Goal: Task Accomplishment & Management: Manage account settings

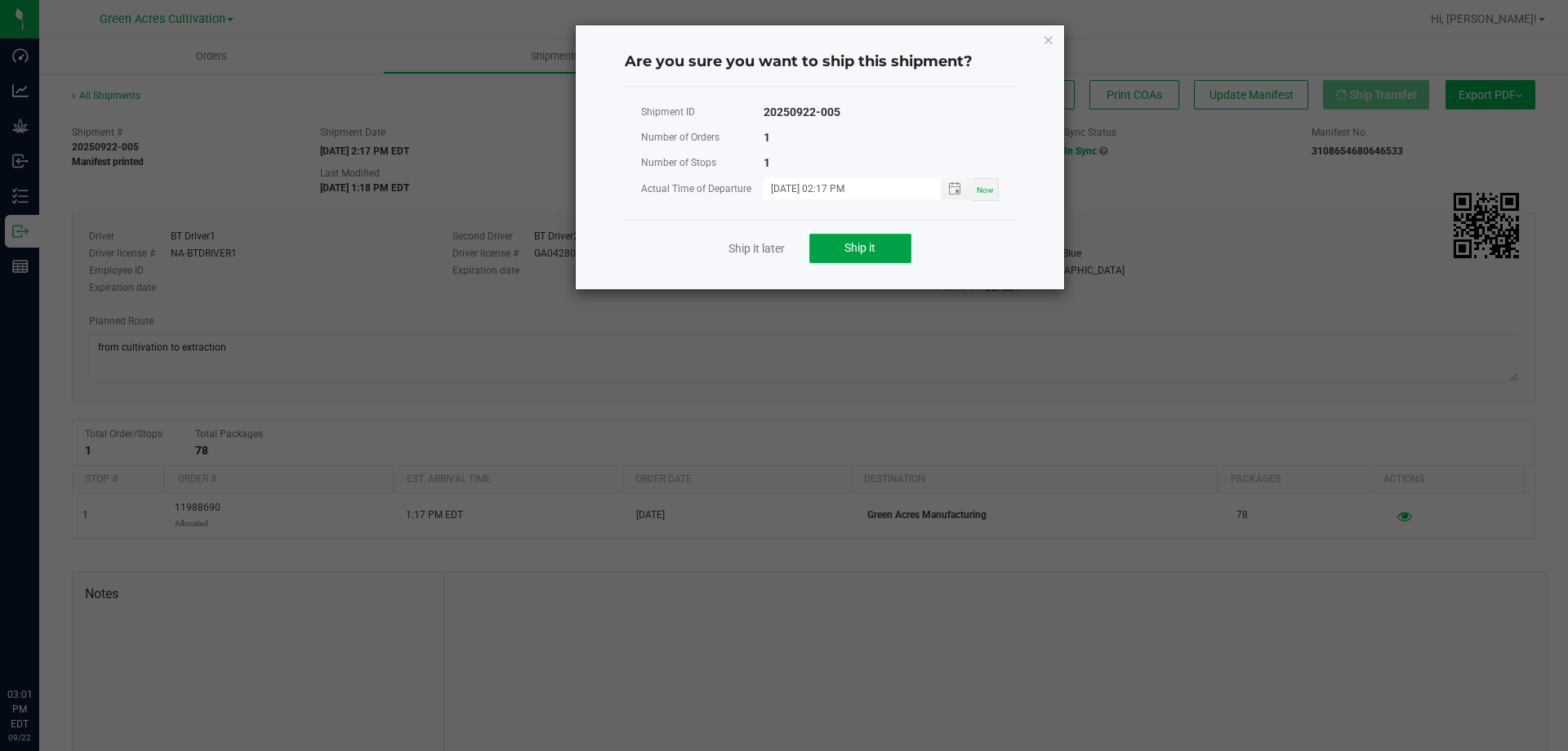
click at [862, 256] on button "Ship it" at bounding box center [860, 248] width 102 height 29
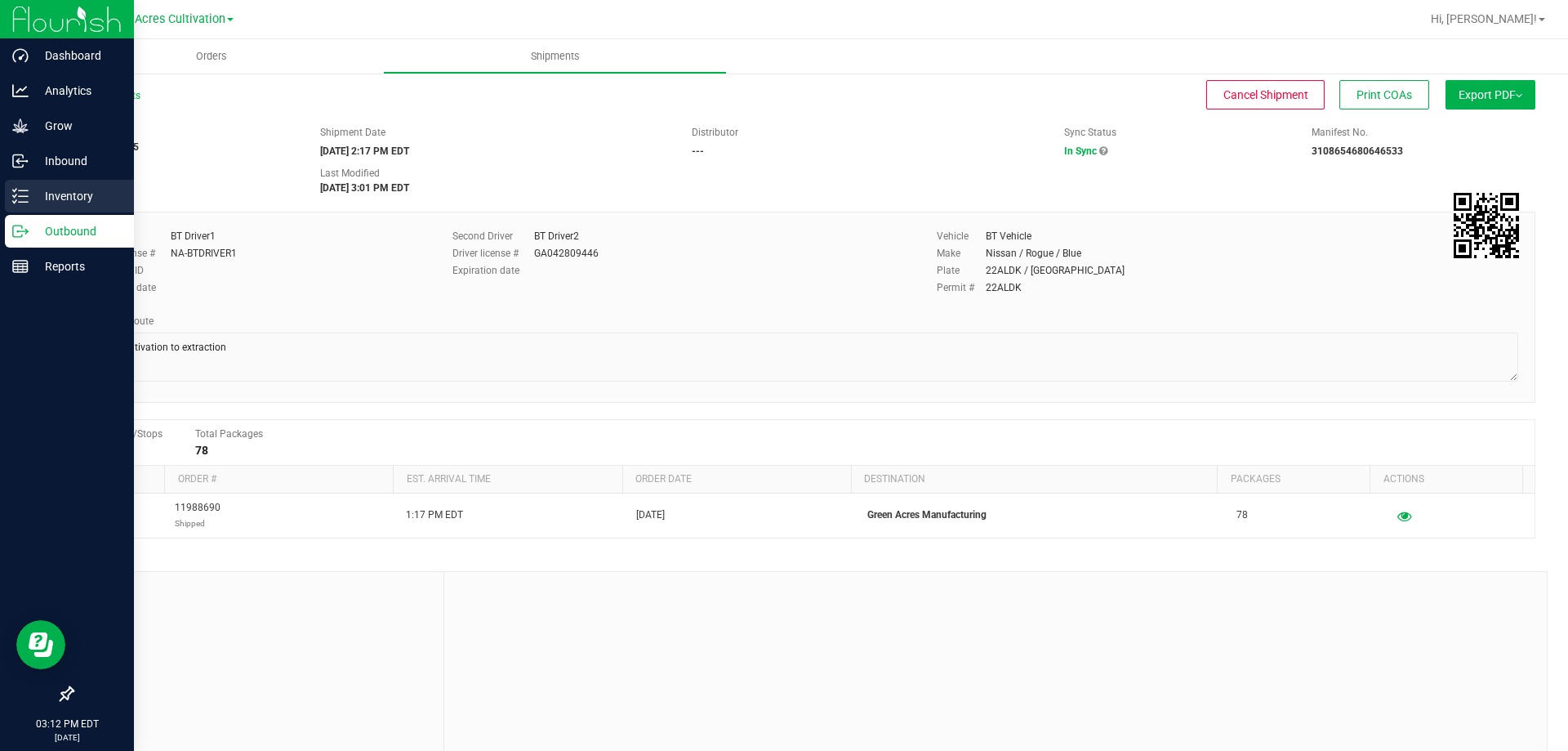
click at [61, 187] on p "Inventory" at bounding box center [77, 196] width 98 height 20
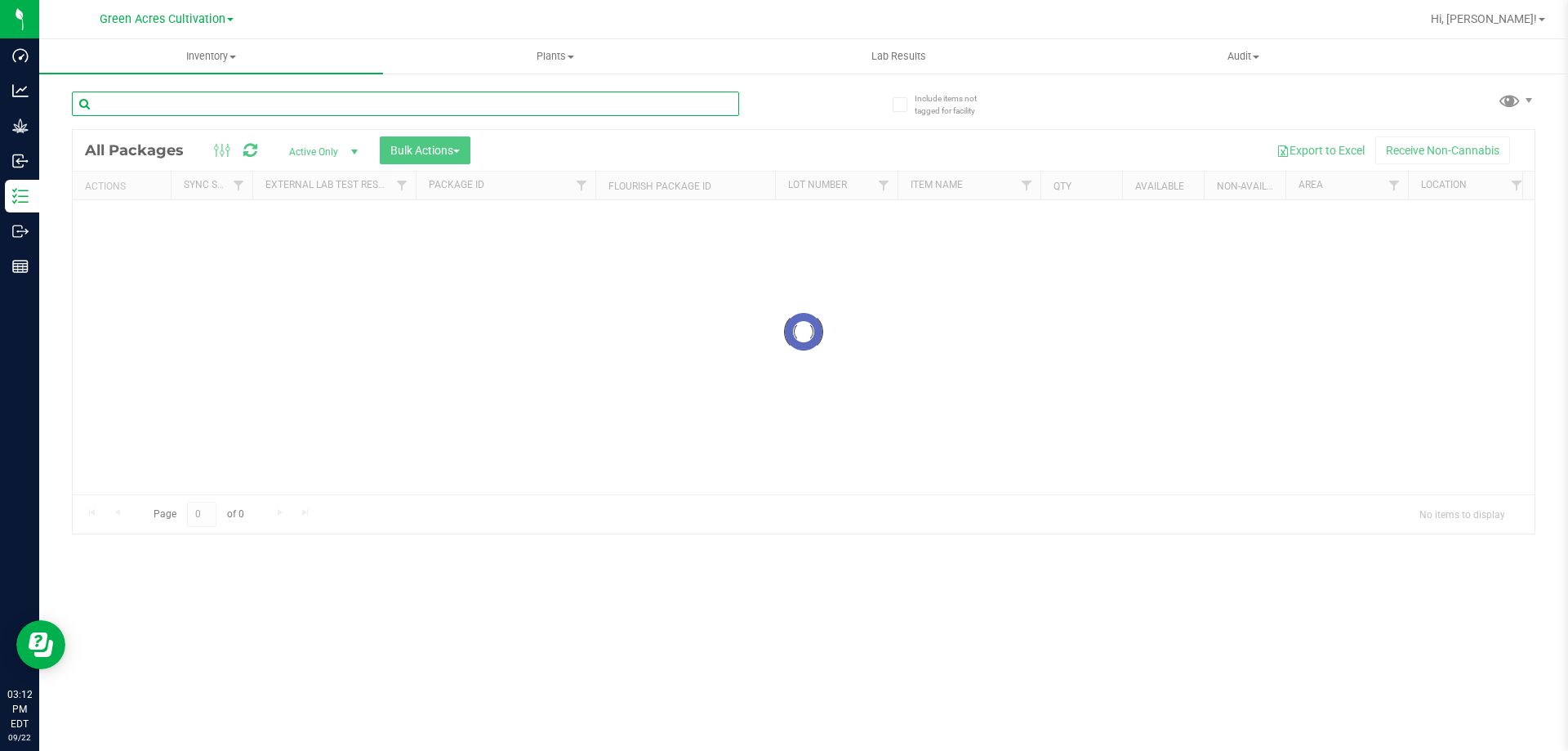
click at [343, 105] on input "text" at bounding box center [405, 103] width 667 height 25
paste input "FLSRWGA-20250910-130"
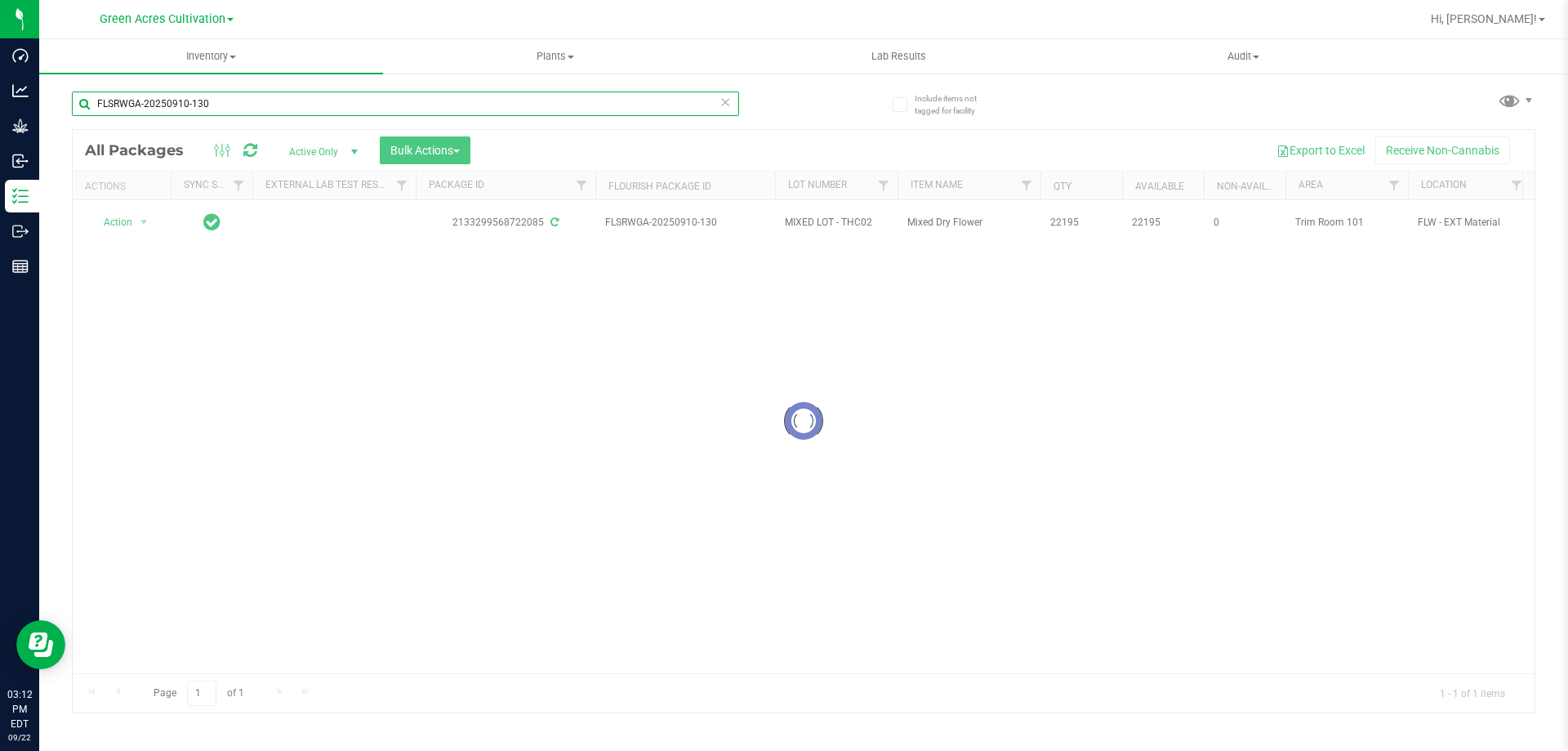
type input "FLSRWGA-20250910-130"
click at [465, 150] on div at bounding box center [804, 421] width 1461 height 582
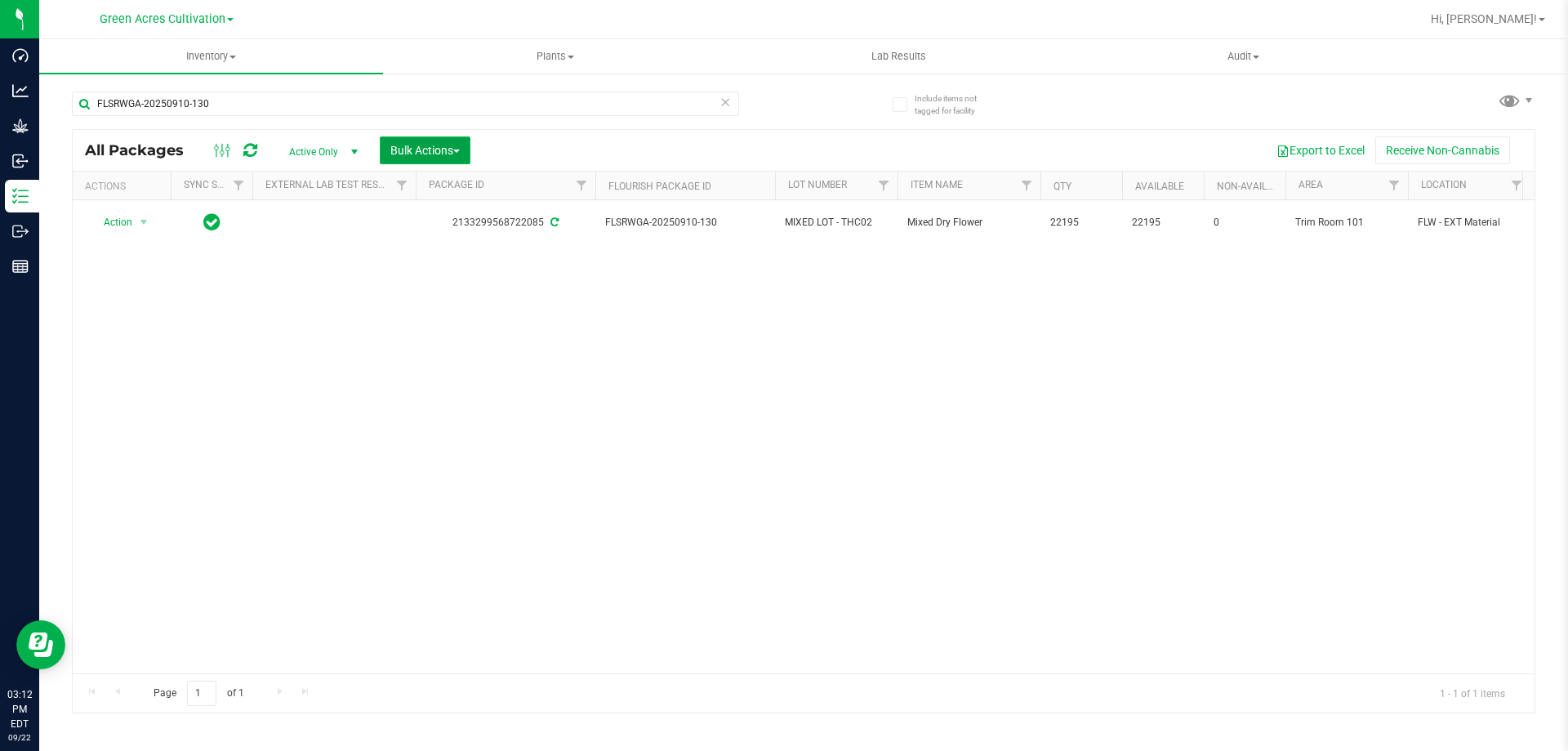
click at [455, 145] on span "Bulk Actions" at bounding box center [425, 150] width 69 height 13
click at [456, 189] on span "Add to outbound order" at bounding box center [446, 187] width 111 height 13
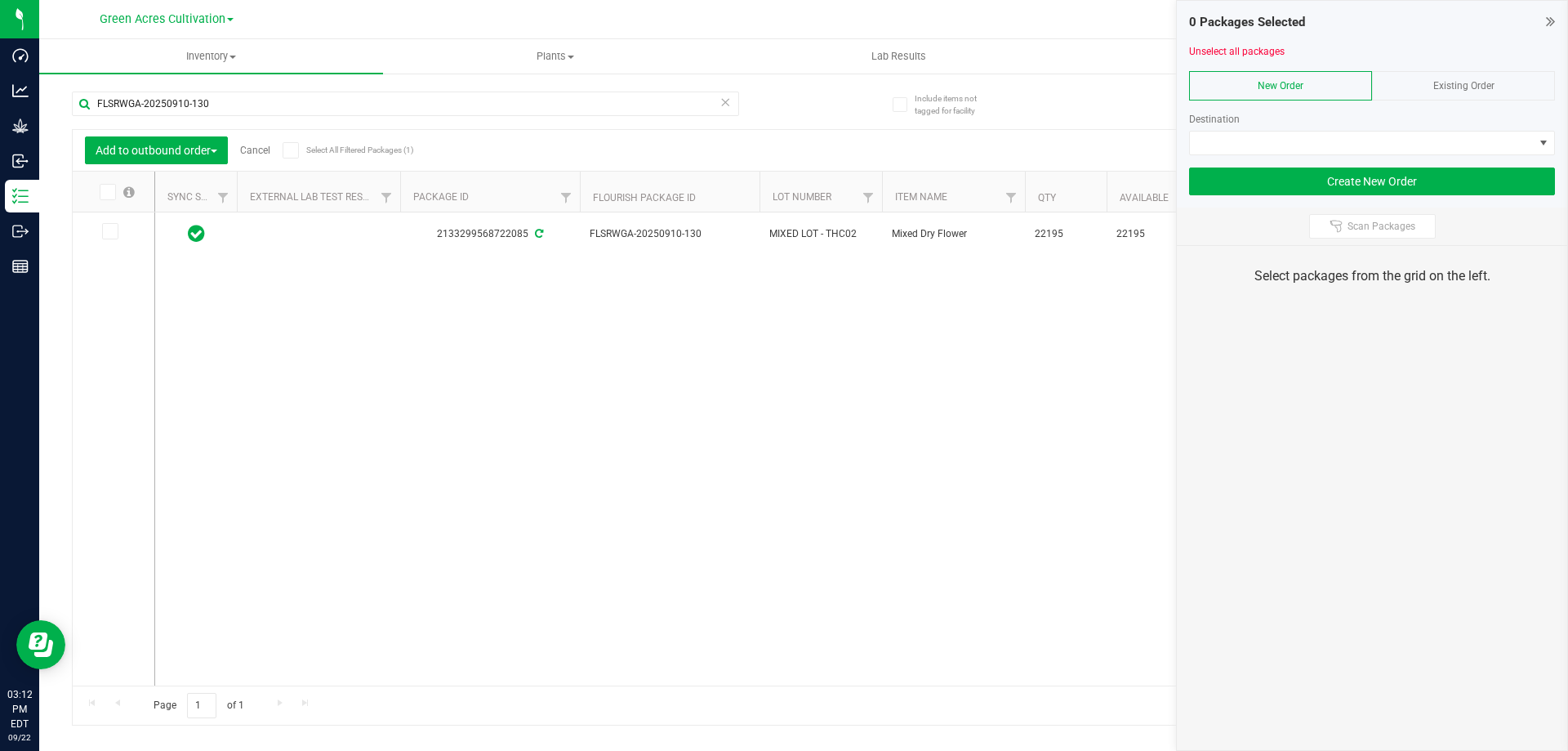
click at [107, 192] on icon at bounding box center [107, 192] width 11 height 0
click at [0, 0] on input "checkbox" at bounding box center [0, 0] width 0 height 0
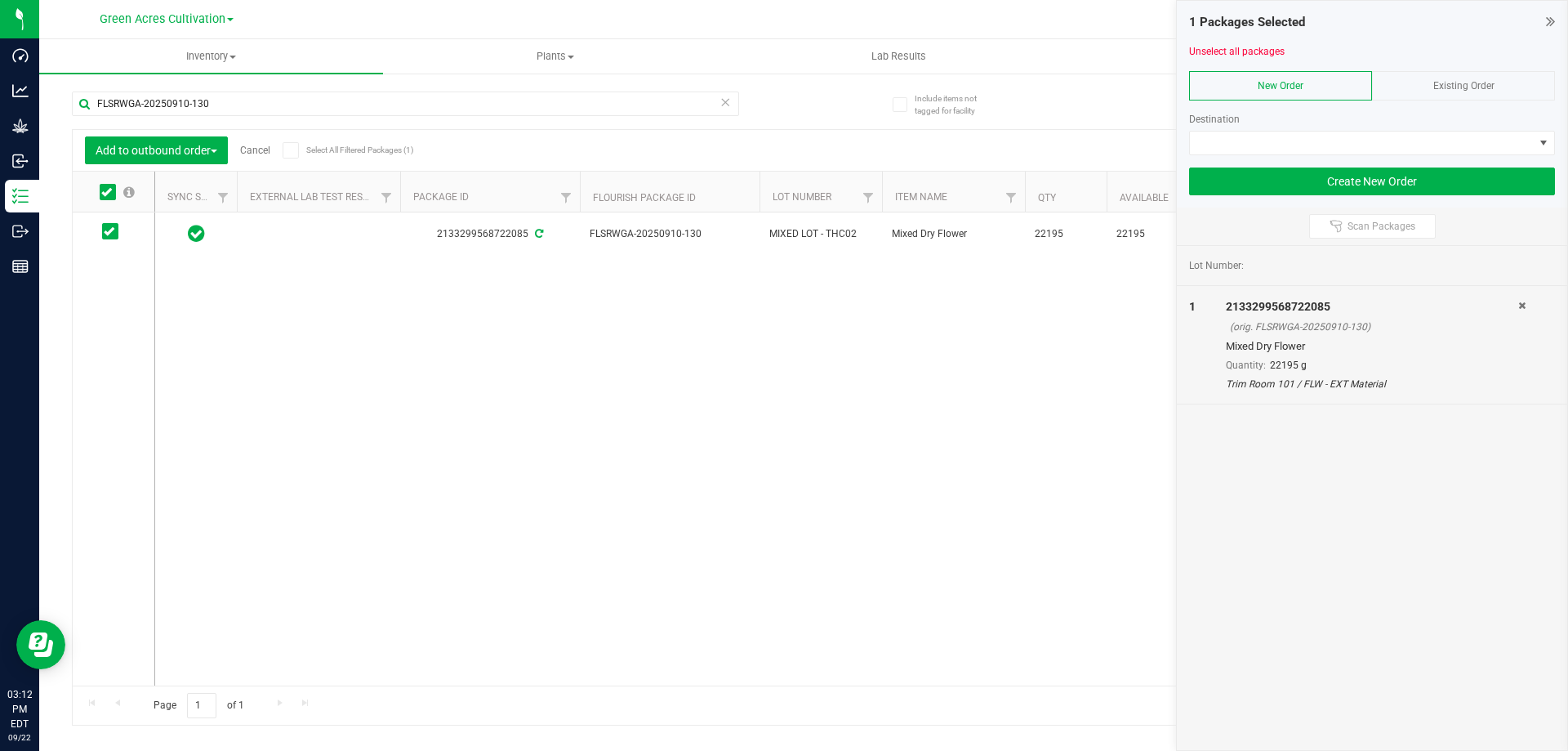
click at [258, 116] on div "FLSRWGA-20250910-130" at bounding box center [405, 109] width 667 height 37
click at [257, 111] on input "FLSRWGA-20250910-130" at bounding box center [405, 103] width 667 height 25
paste input "09-056"
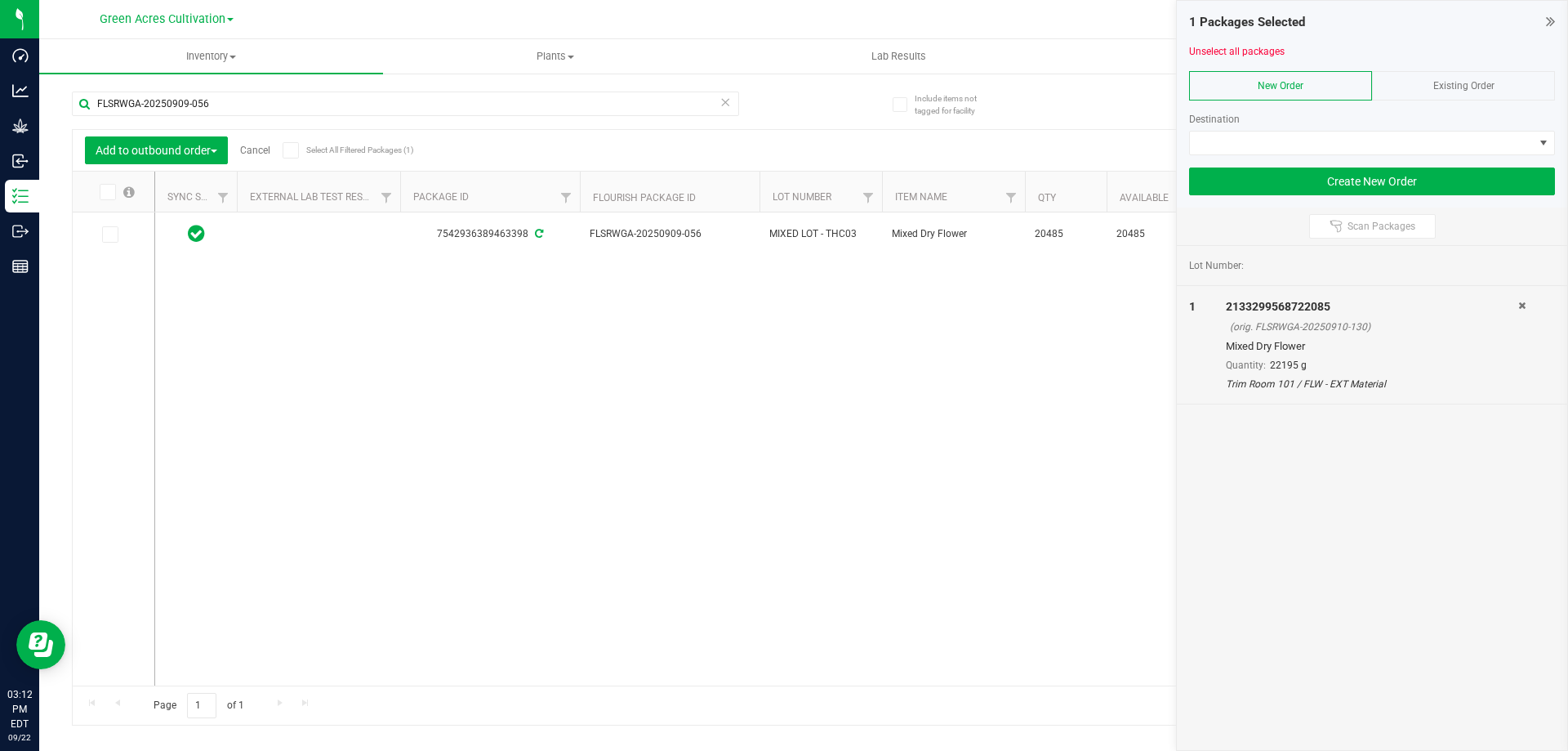
click at [108, 192] on icon at bounding box center [107, 192] width 11 height 0
click at [0, 0] on input "checkbox" at bounding box center [0, 0] width 0 height 0
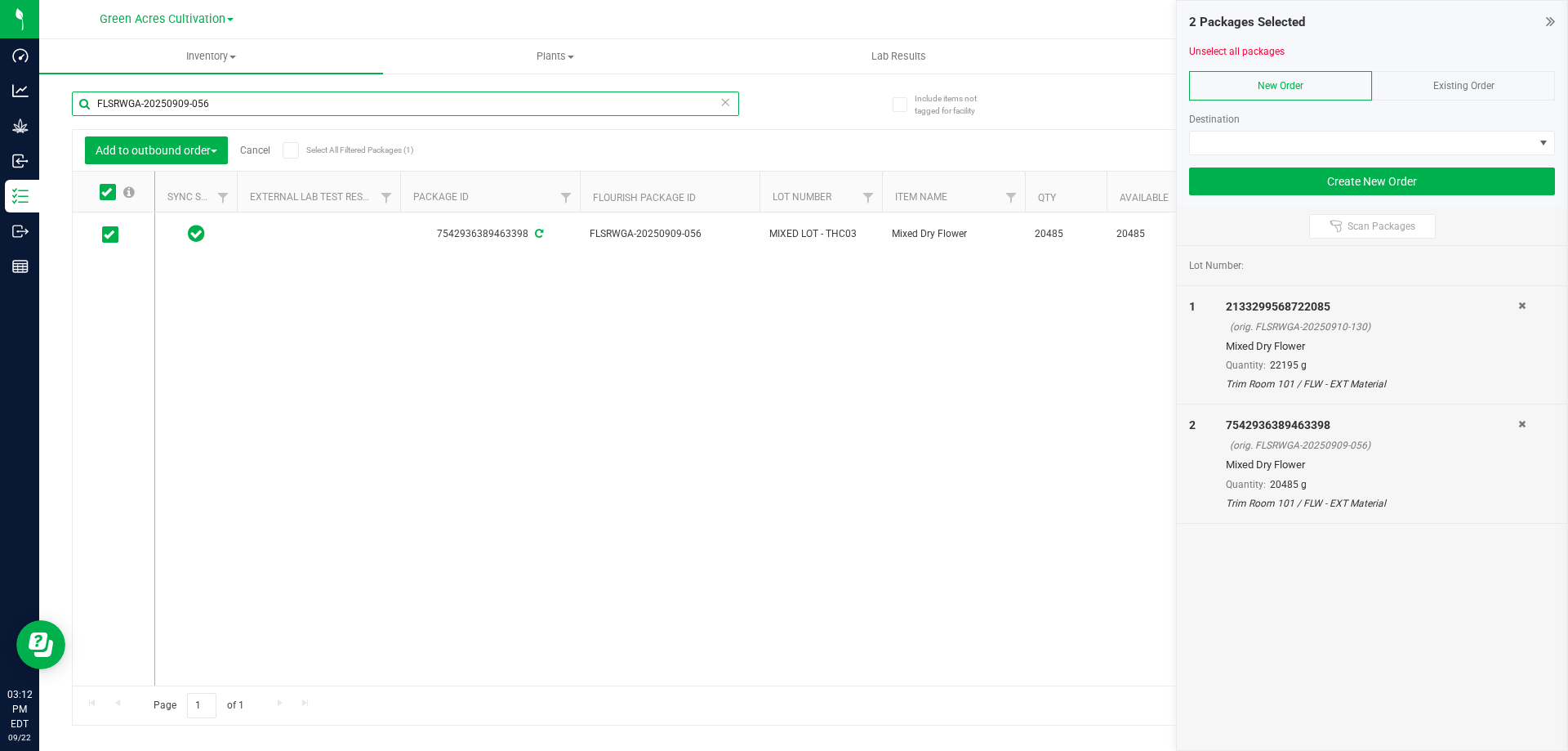
click at [236, 108] on input "FLSRWGA-20250909-056" at bounding box center [405, 103] width 667 height 25
click at [237, 108] on input "FLSRWGA-20250909-056" at bounding box center [405, 103] width 667 height 25
paste input "4-032"
click at [106, 192] on icon at bounding box center [107, 192] width 11 height 0
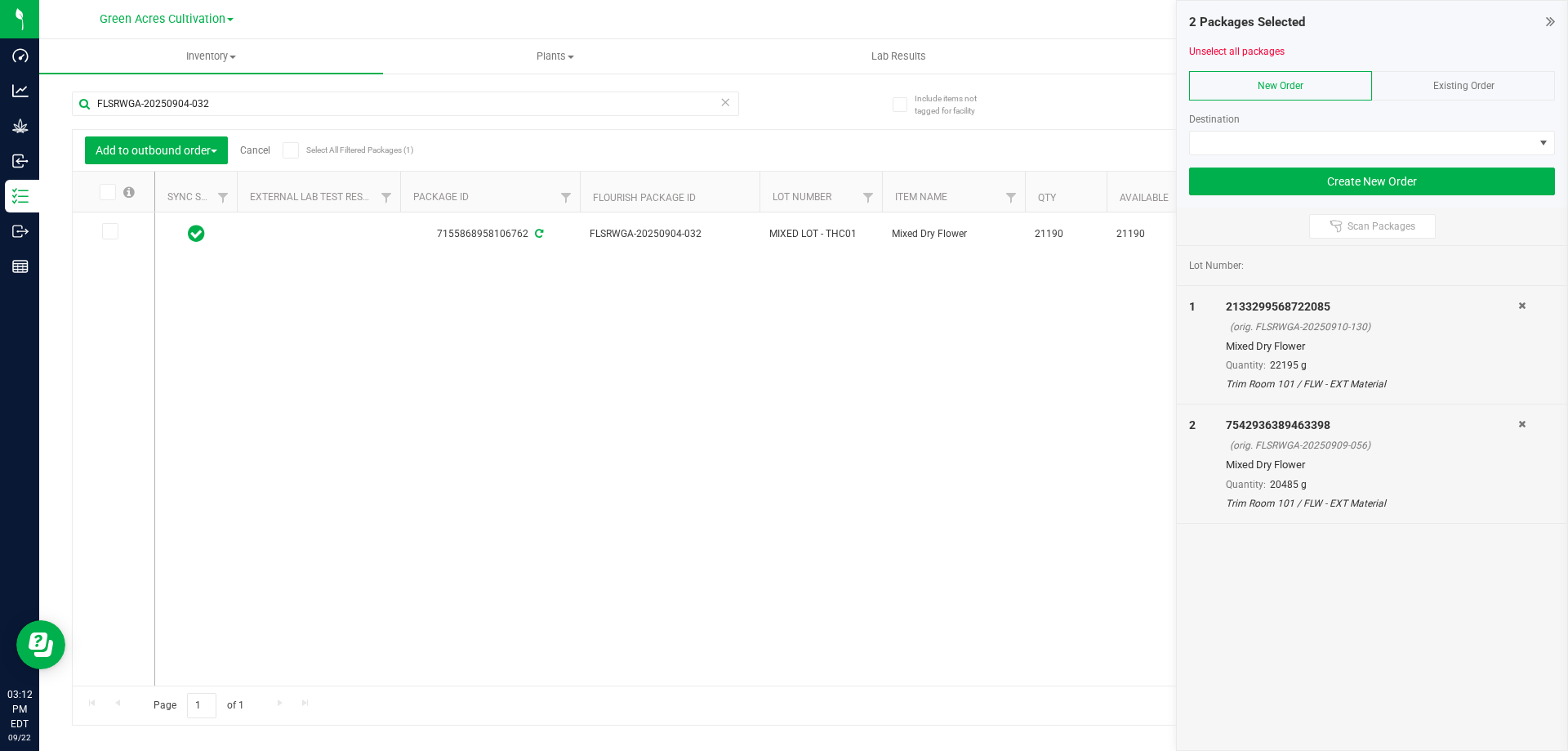
click at [0, 0] on input "checkbox" at bounding box center [0, 0] width 0 height 0
click at [224, 88] on div "FLSRWGA-20250904-032" at bounding box center [437, 102] width 732 height 52
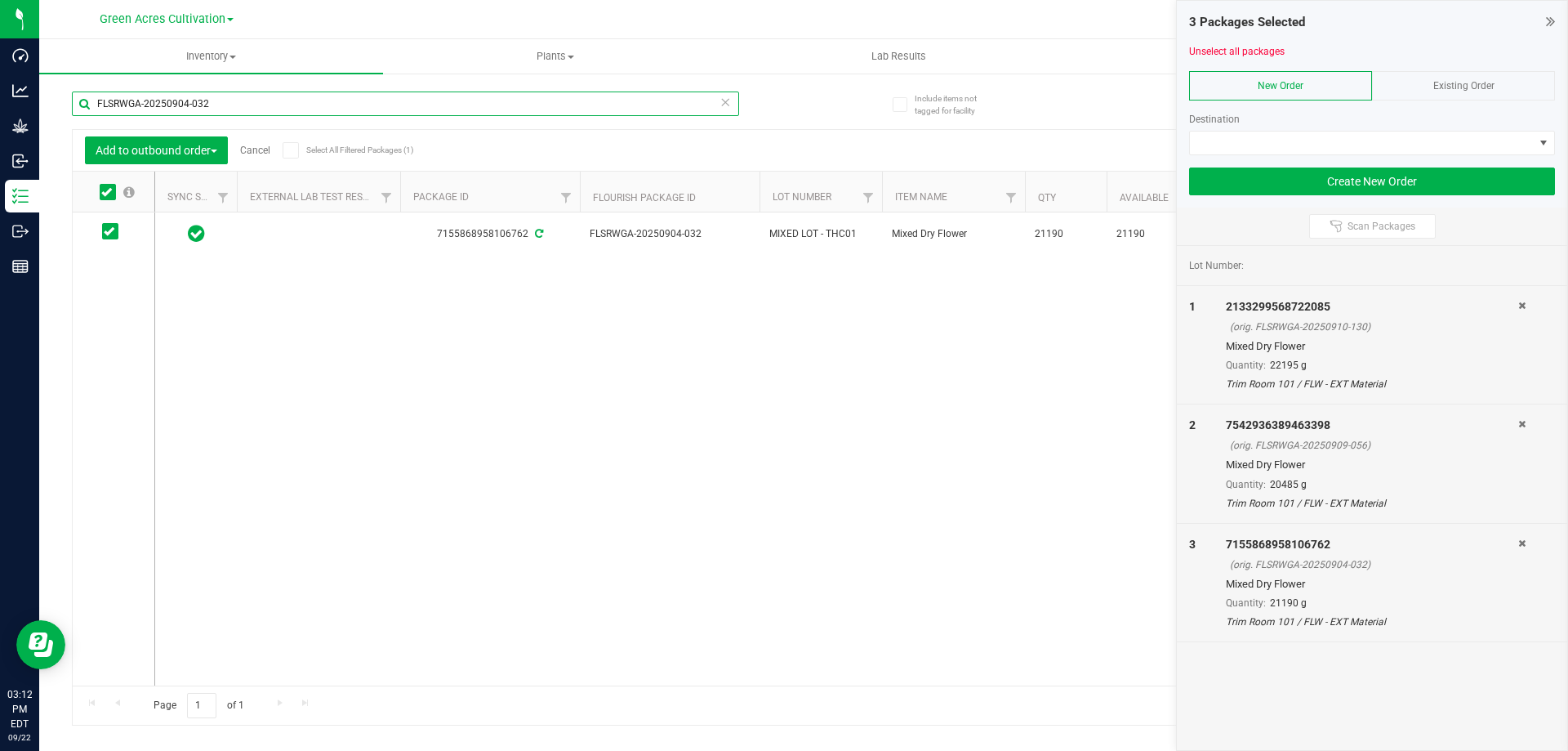
click at [227, 97] on input "FLSRWGA-20250904-032" at bounding box center [405, 103] width 667 height 25
paste input "3-045"
click at [107, 192] on icon at bounding box center [107, 192] width 11 height 0
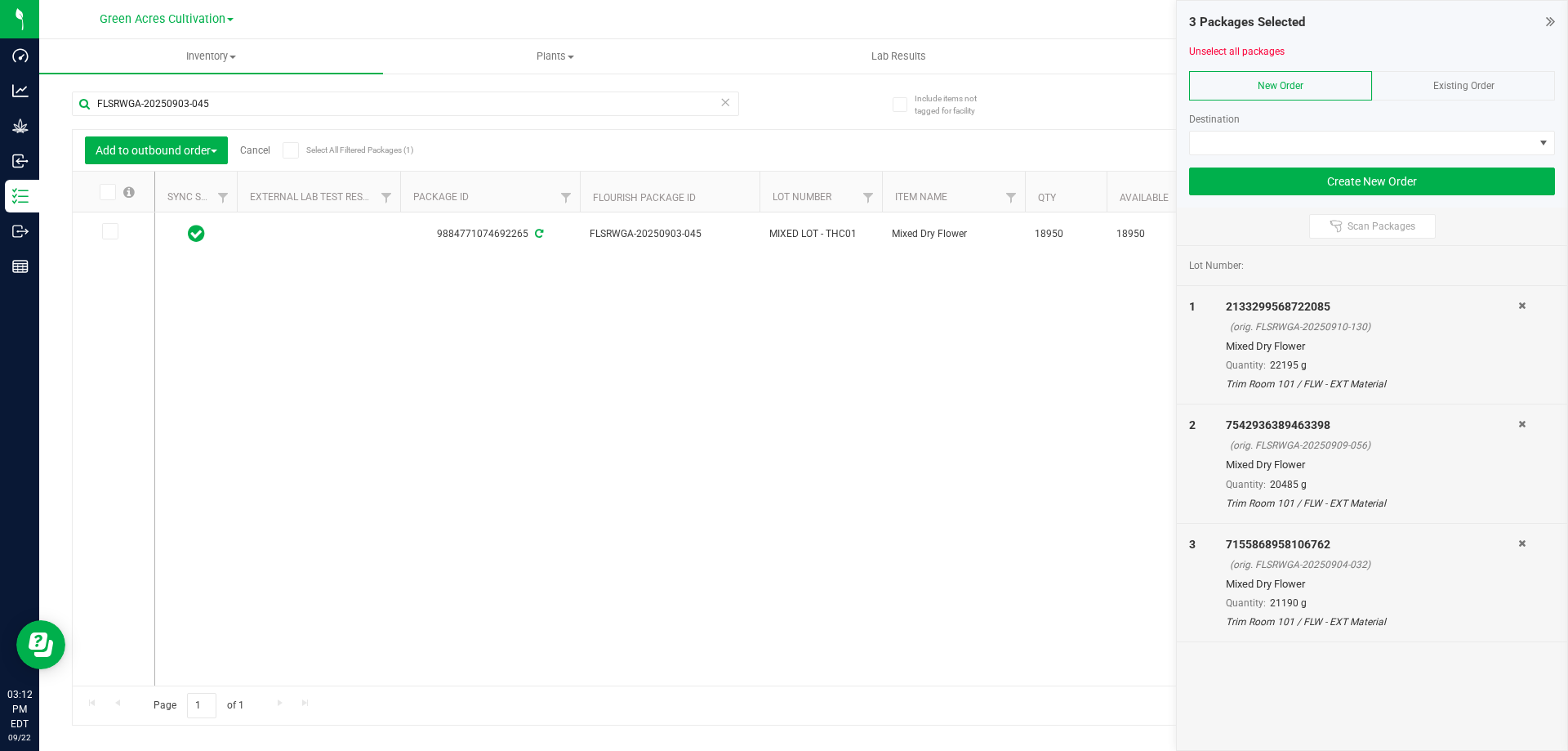
click at [0, 0] on input "checkbox" at bounding box center [0, 0] width 0 height 0
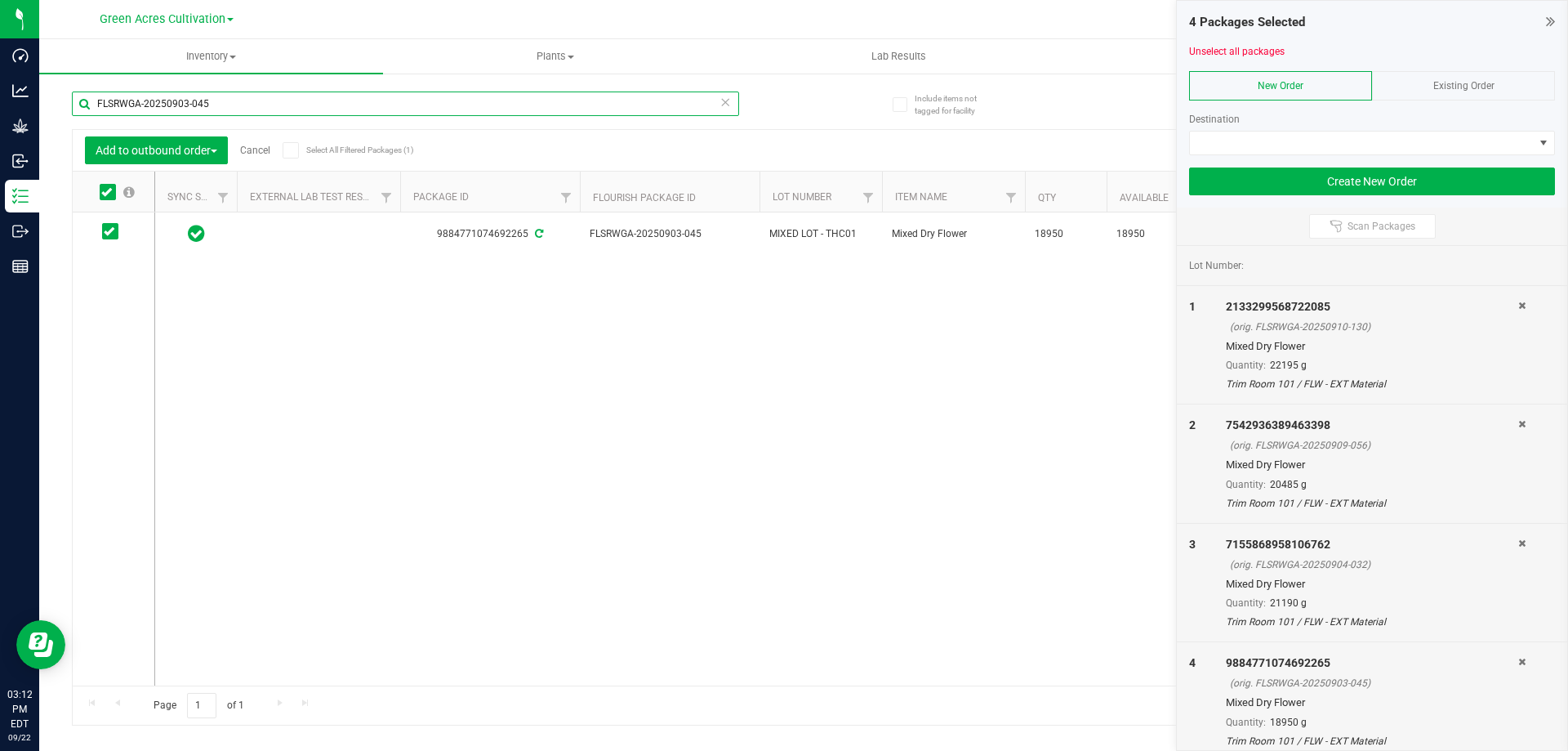
click at [220, 107] on input "FLSRWGA-20250903-045" at bounding box center [405, 103] width 667 height 25
paste input "33"
click at [106, 192] on icon at bounding box center [107, 192] width 11 height 0
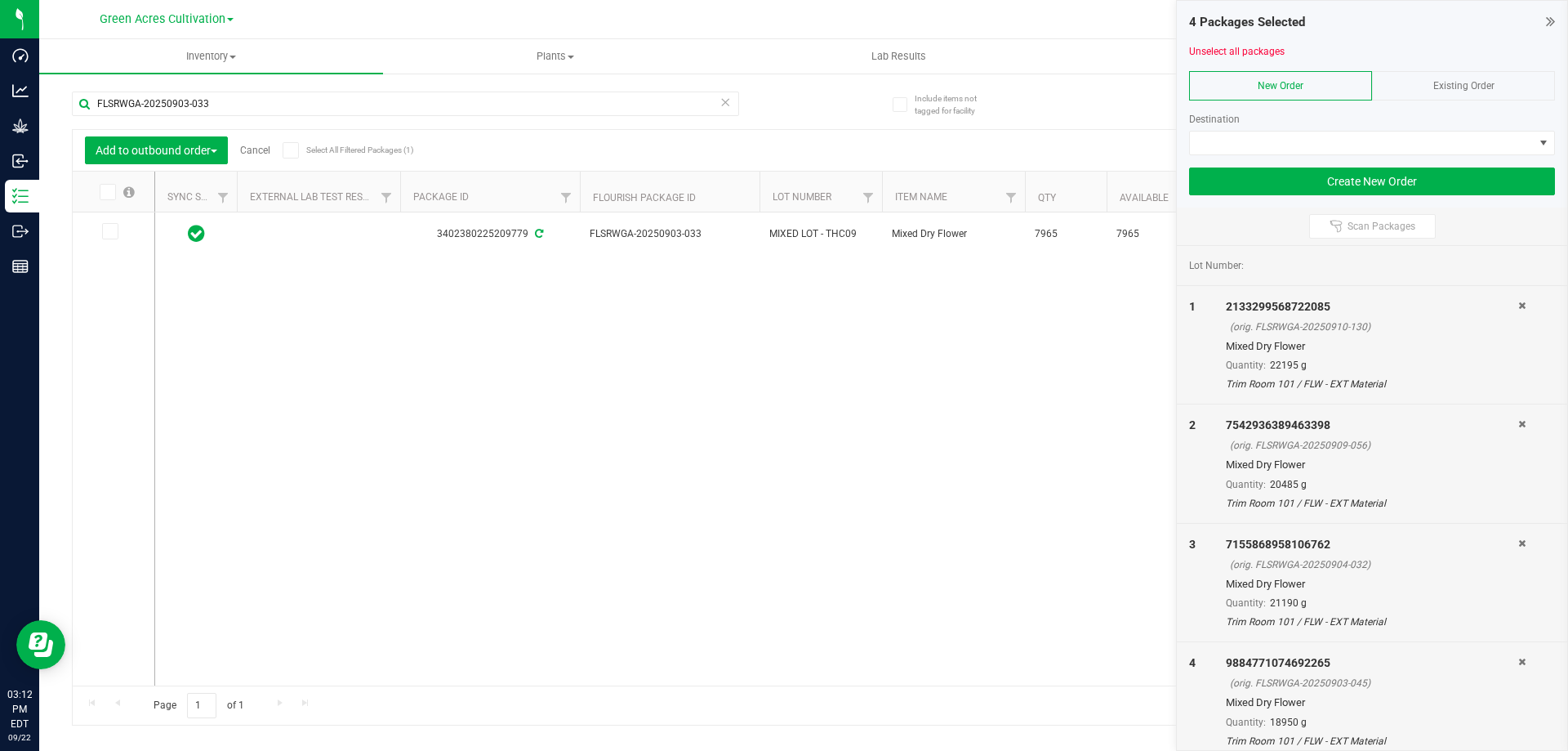
click at [0, 0] on input "checkbox" at bounding box center [0, 0] width 0 height 0
click at [240, 111] on input "FLSRWGA-20250903-033" at bounding box center [405, 103] width 667 height 25
paste input "805-011"
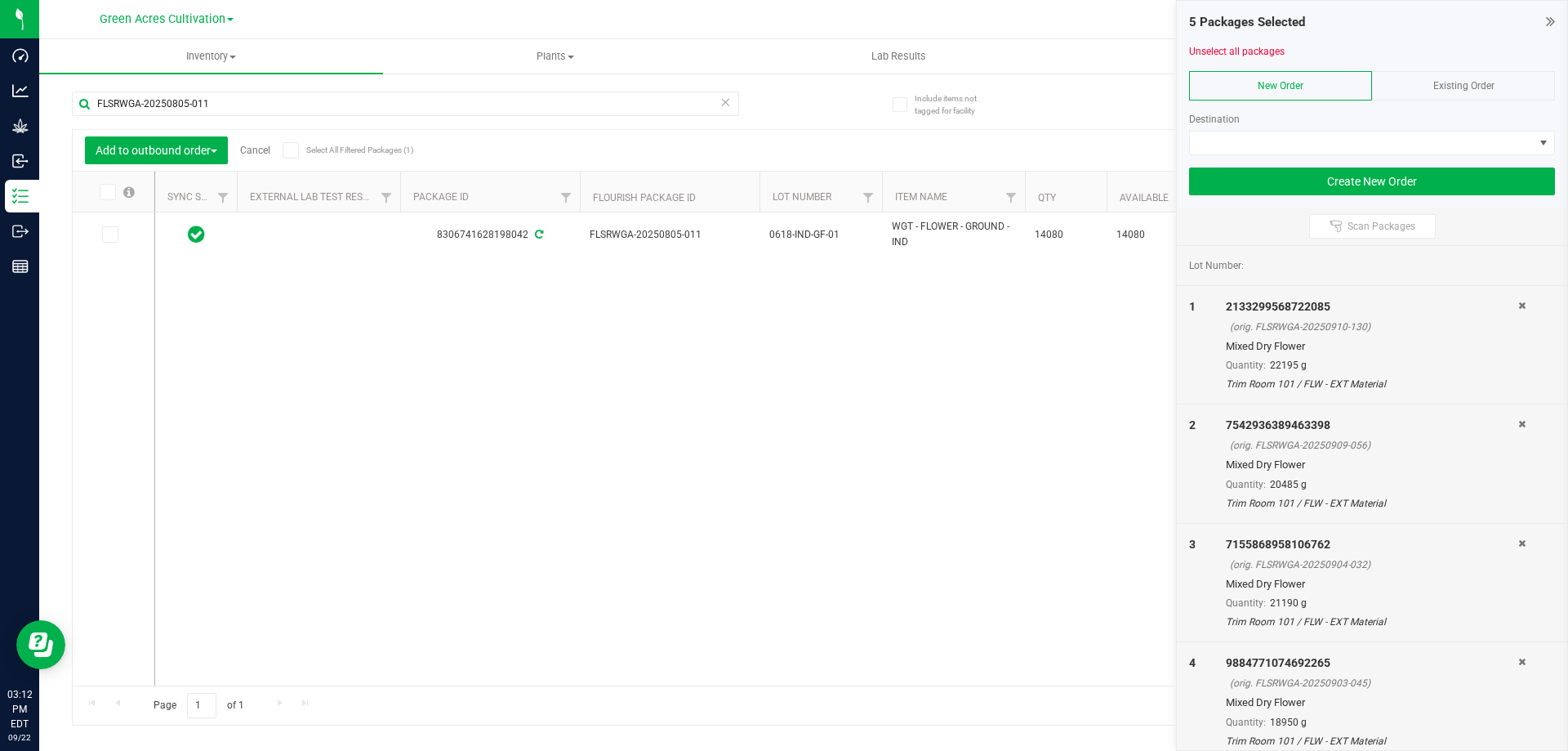
click at [108, 192] on icon at bounding box center [107, 192] width 11 height 0
click at [0, 0] on input "checkbox" at bounding box center [0, 0] width 0 height 0
click at [235, 107] on input "FLSRWGA-20250805-011" at bounding box center [405, 103] width 667 height 25
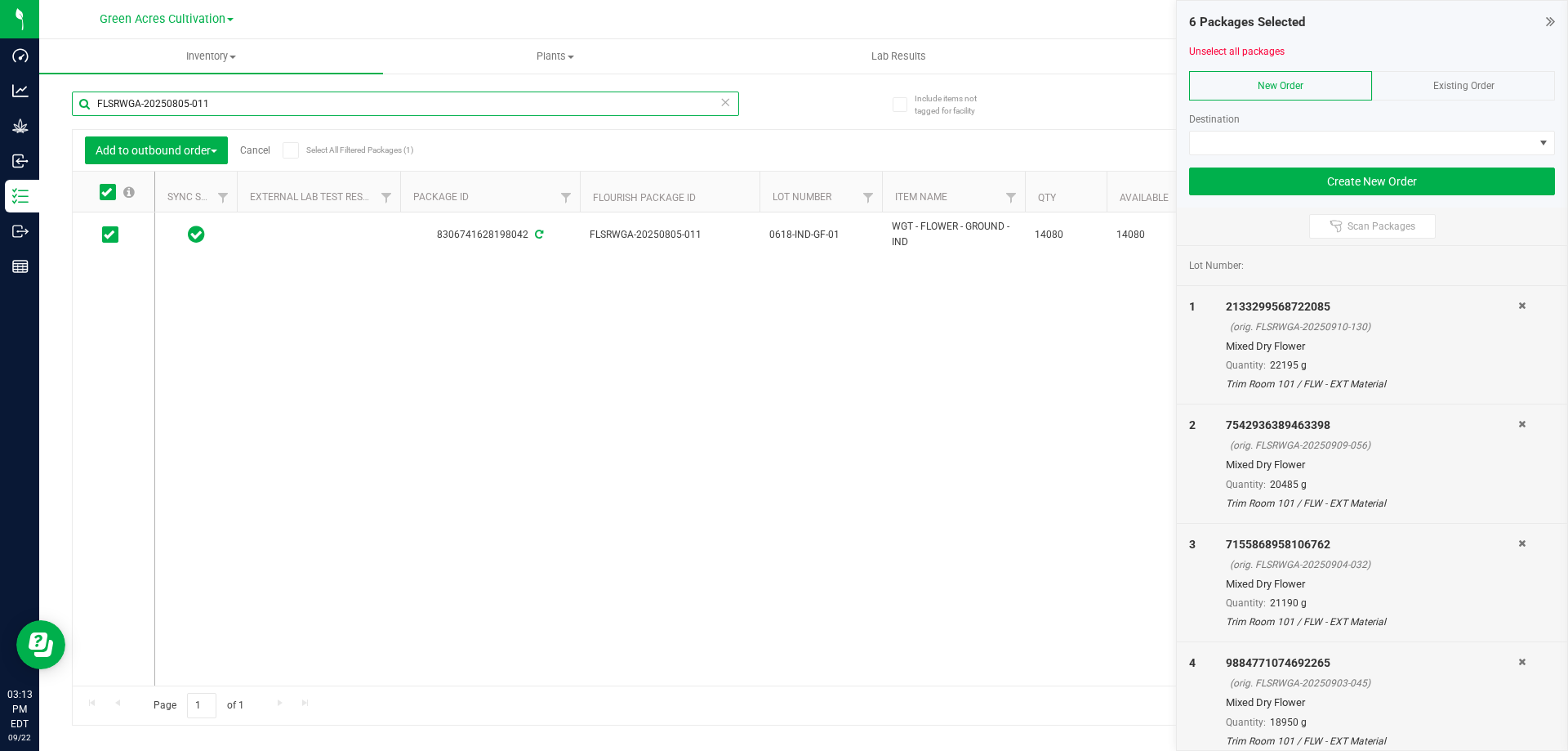
paste input "904-052"
click at [108, 192] on icon at bounding box center [107, 192] width 11 height 0
click at [0, 0] on input "checkbox" at bounding box center [0, 0] width 0 height 0
click at [232, 106] on input "FLSRWGA-20250904-052" at bounding box center [405, 103] width 667 height 25
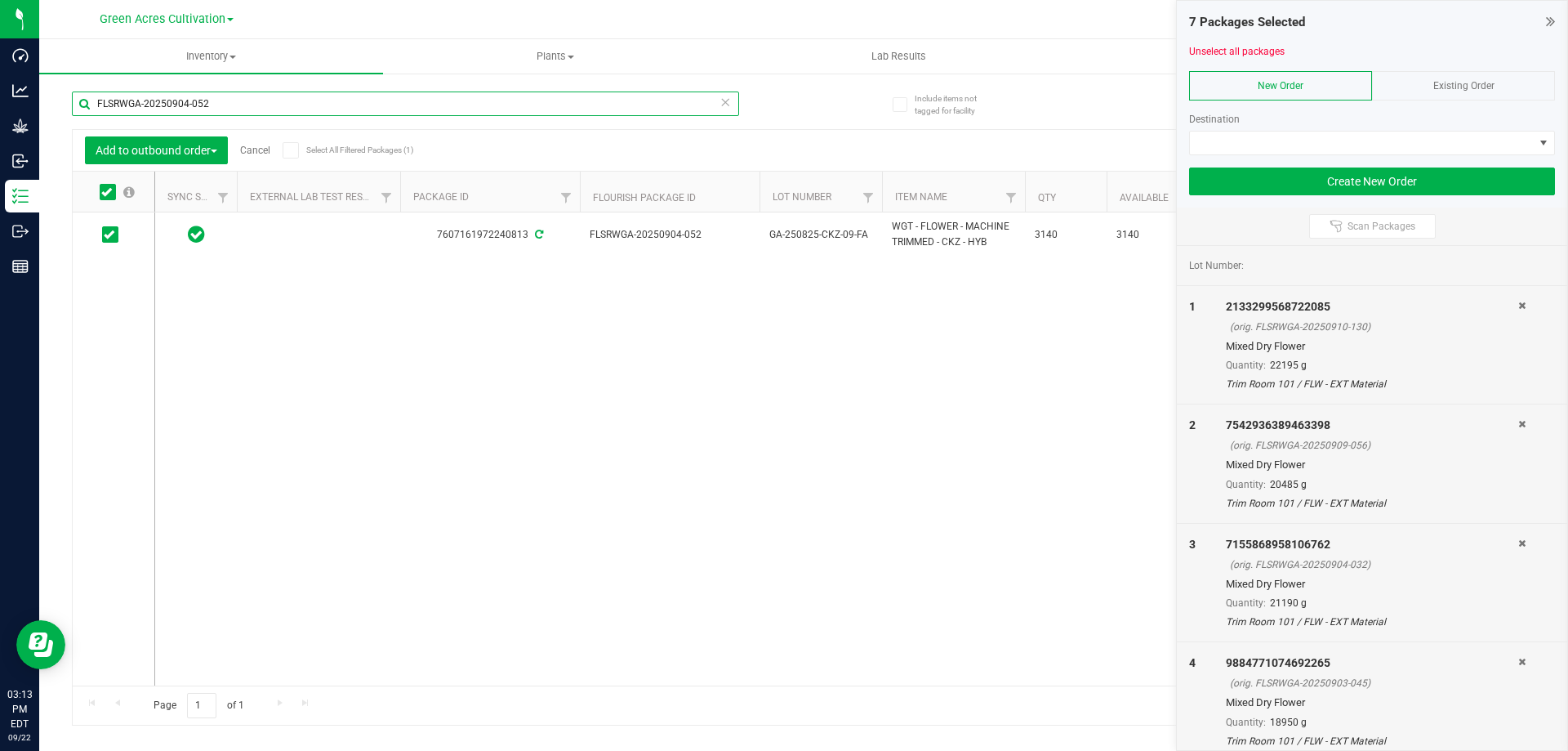
click at [232, 106] on input "FLSRWGA-20250904-052" at bounding box center [405, 103] width 667 height 25
paste input "6"
click at [107, 192] on icon at bounding box center [107, 192] width 11 height 0
click at [0, 0] on input "checkbox" at bounding box center [0, 0] width 0 height 0
click at [267, 106] on input "FLSRWGA-20250904-056" at bounding box center [405, 103] width 667 height 25
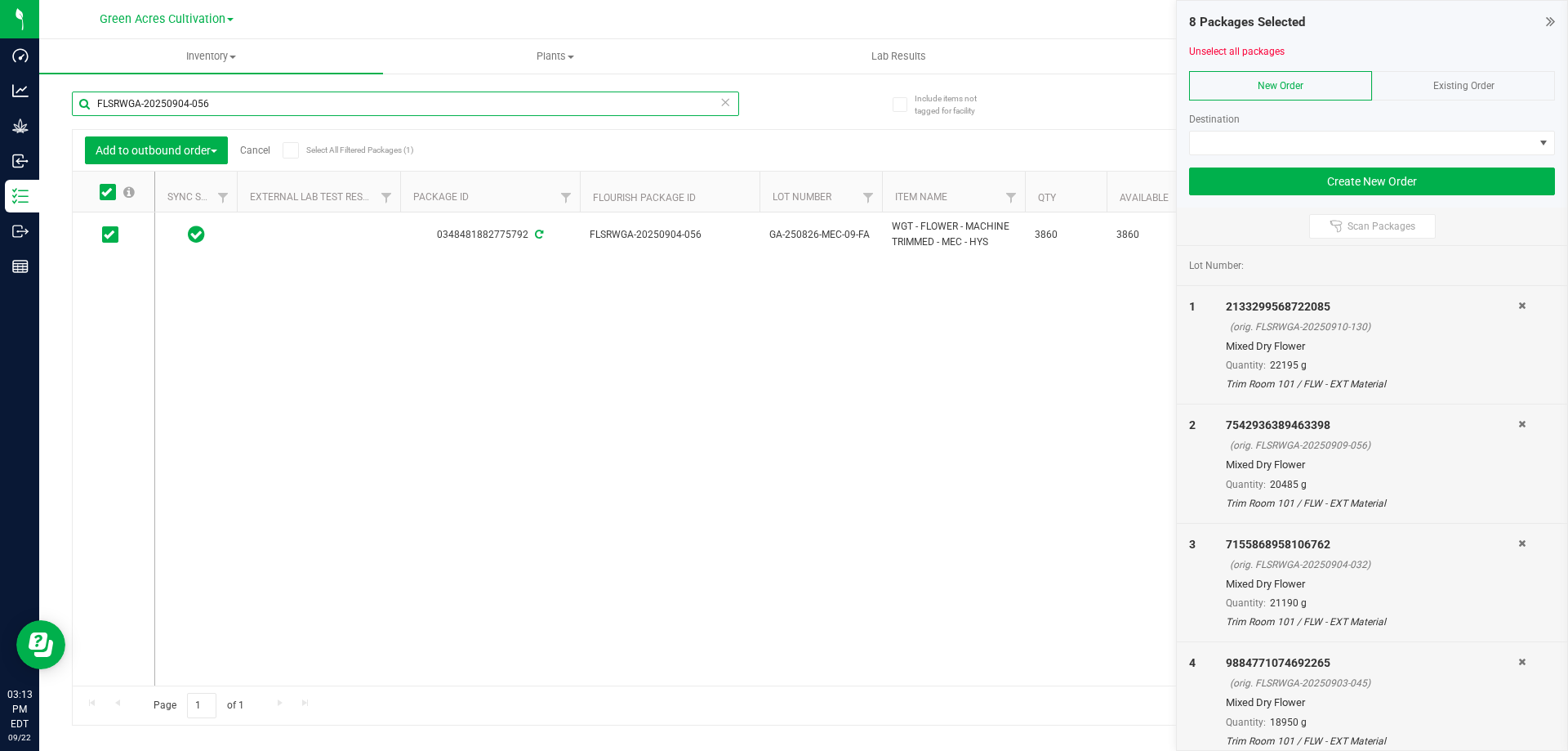
click at [267, 106] on input "FLSRWGA-20250904-056" at bounding box center [405, 103] width 667 height 25
paste input "707-083"
click at [107, 192] on icon at bounding box center [107, 192] width 11 height 0
click at [0, 0] on input "checkbox" at bounding box center [0, 0] width 0 height 0
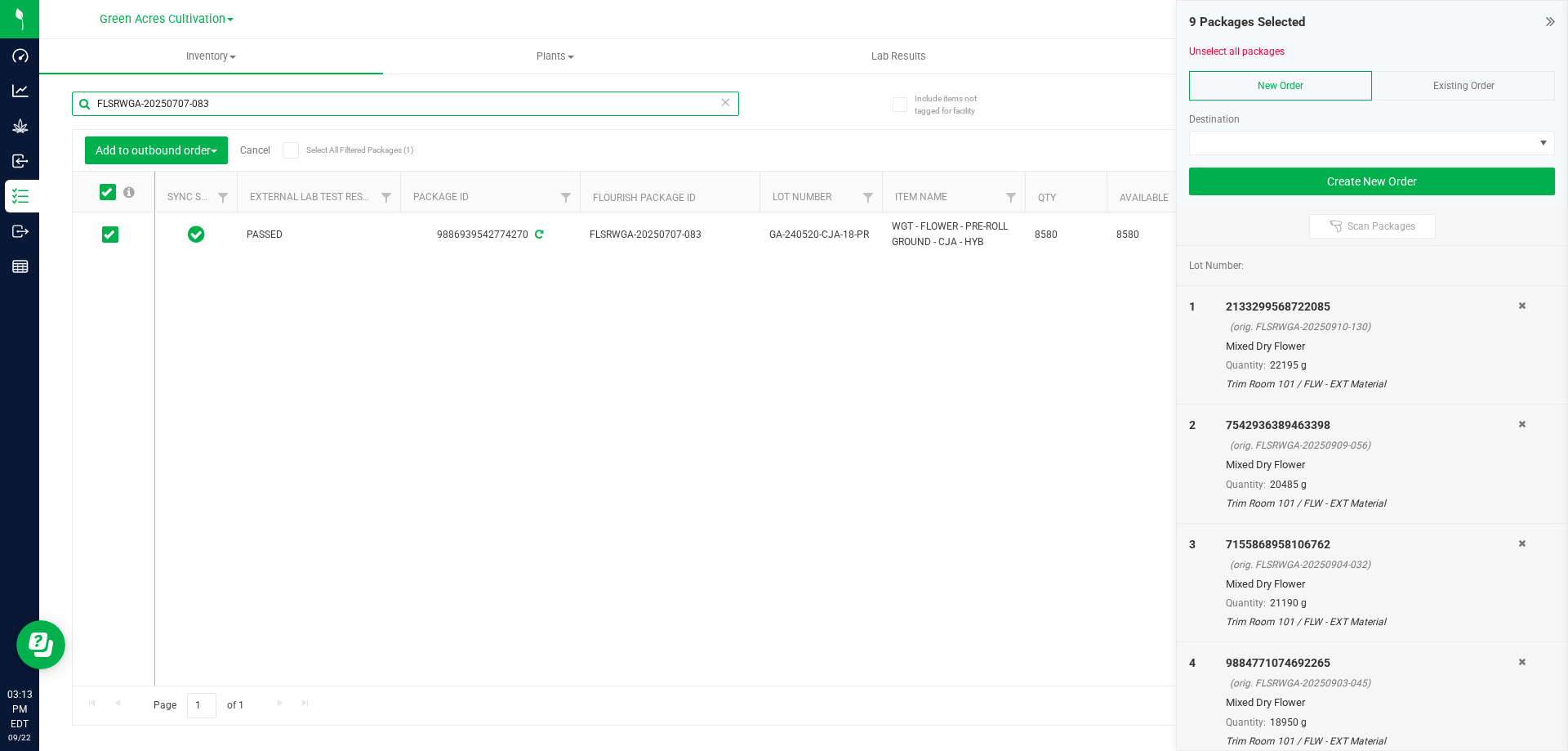
click at [254, 104] on input "FLSRWGA-20250707-083" at bounding box center [405, 103] width 667 height 25
paste input "902-045"
click at [106, 192] on icon at bounding box center [107, 192] width 11 height 0
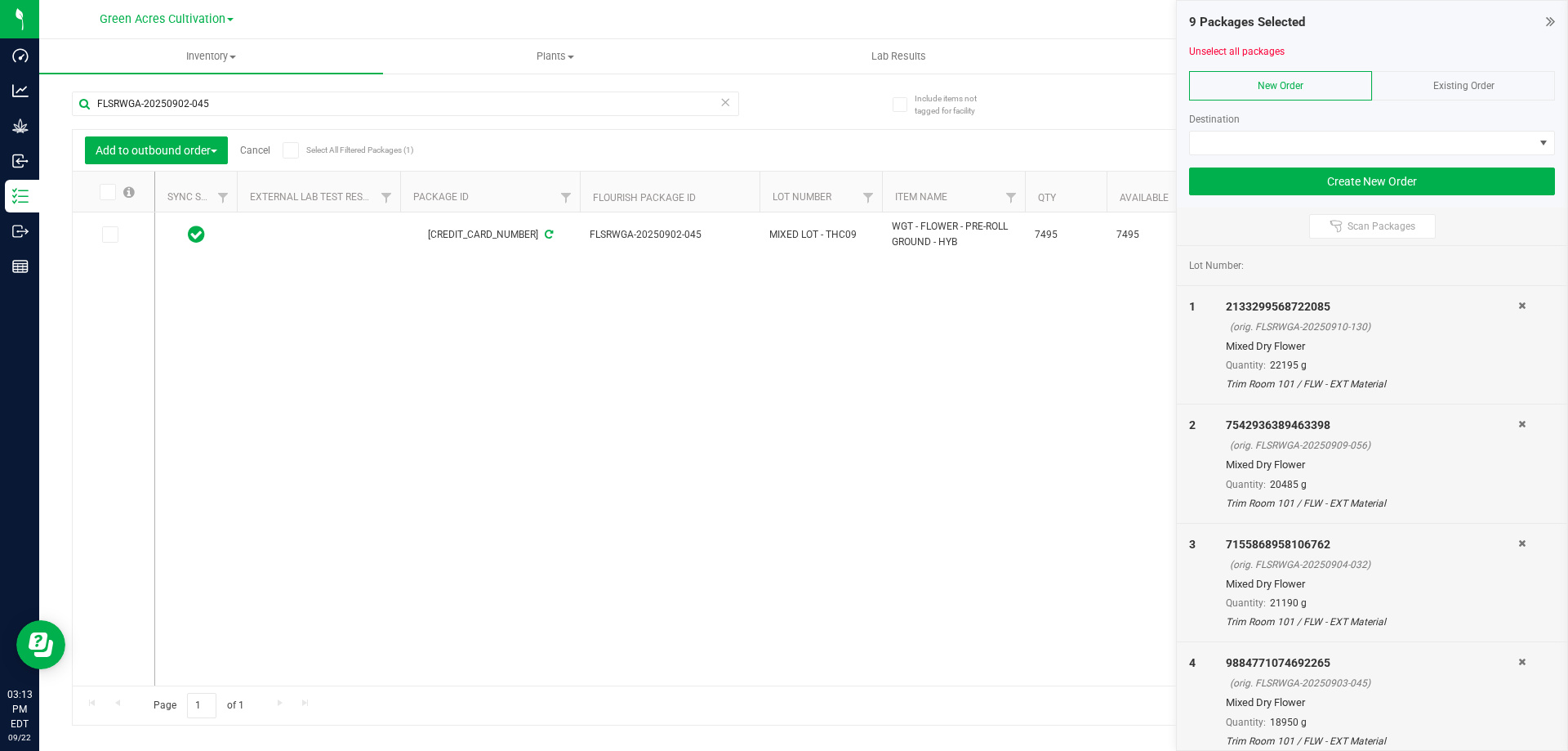
click at [0, 0] on input "checkbox" at bounding box center [0, 0] width 0 height 0
click at [261, 111] on input "FLSRWGA-20250902-045" at bounding box center [405, 103] width 667 height 25
paste input "707-081"
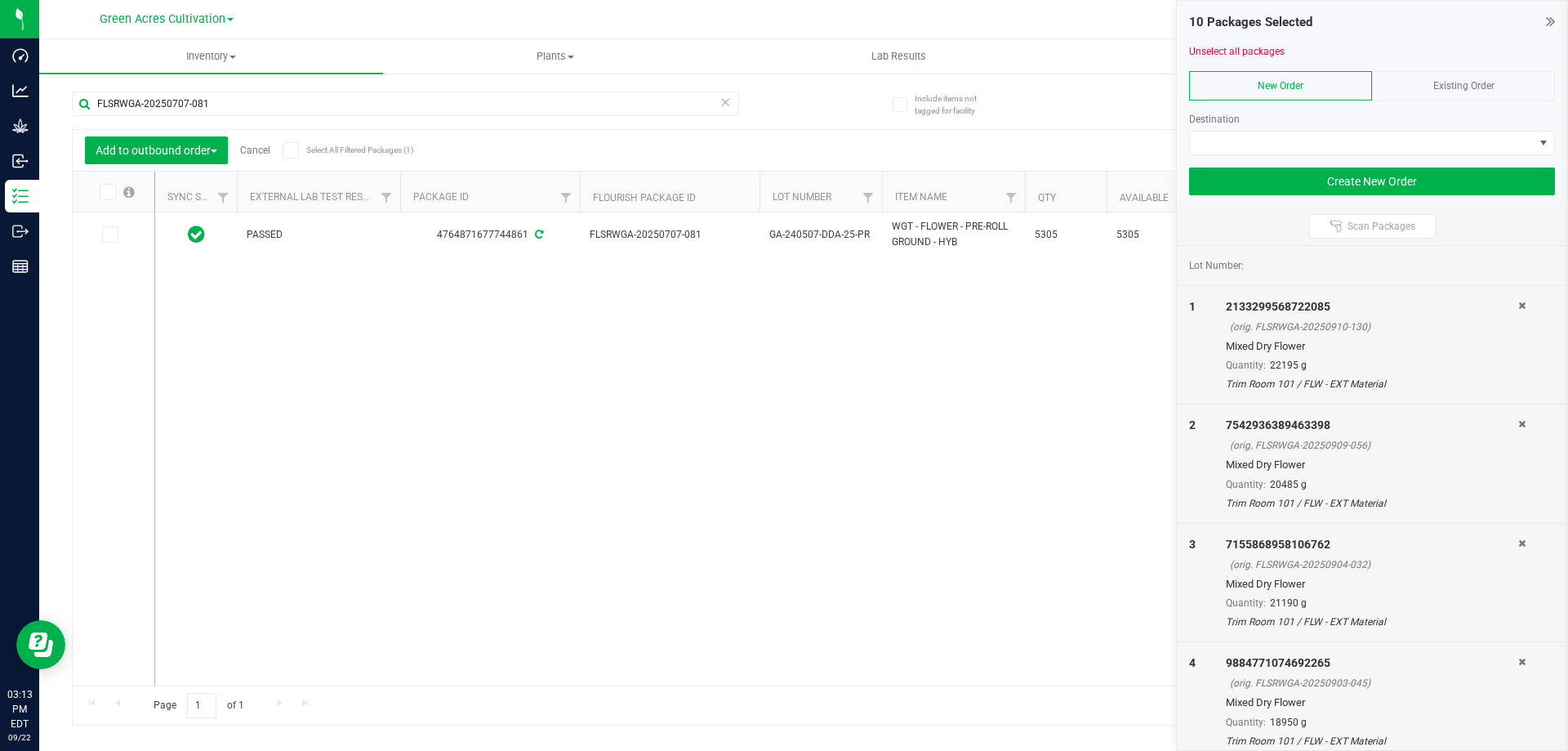
click at [108, 192] on icon at bounding box center [107, 192] width 11 height 0
click at [0, 0] on input "checkbox" at bounding box center [0, 0] width 0 height 0
click at [220, 100] on input "FLSRWGA-20250707-081" at bounding box center [405, 103] width 667 height 25
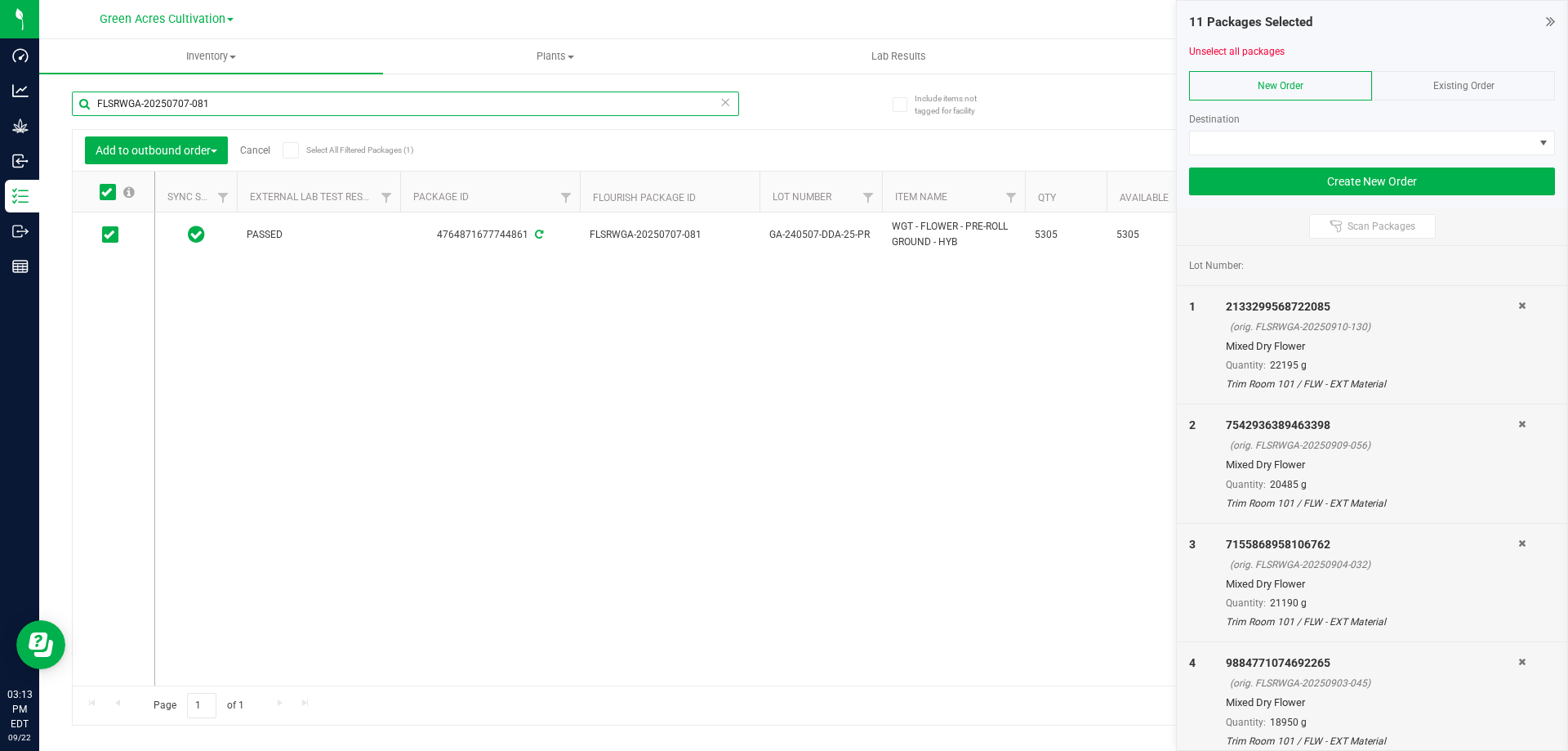
paste input "806-102"
click at [104, 192] on icon at bounding box center [107, 192] width 11 height 0
click at [0, 0] on input "checkbox" at bounding box center [0, 0] width 0 height 0
click at [256, 98] on input "FLSRWGA-20250806-102" at bounding box center [405, 103] width 667 height 25
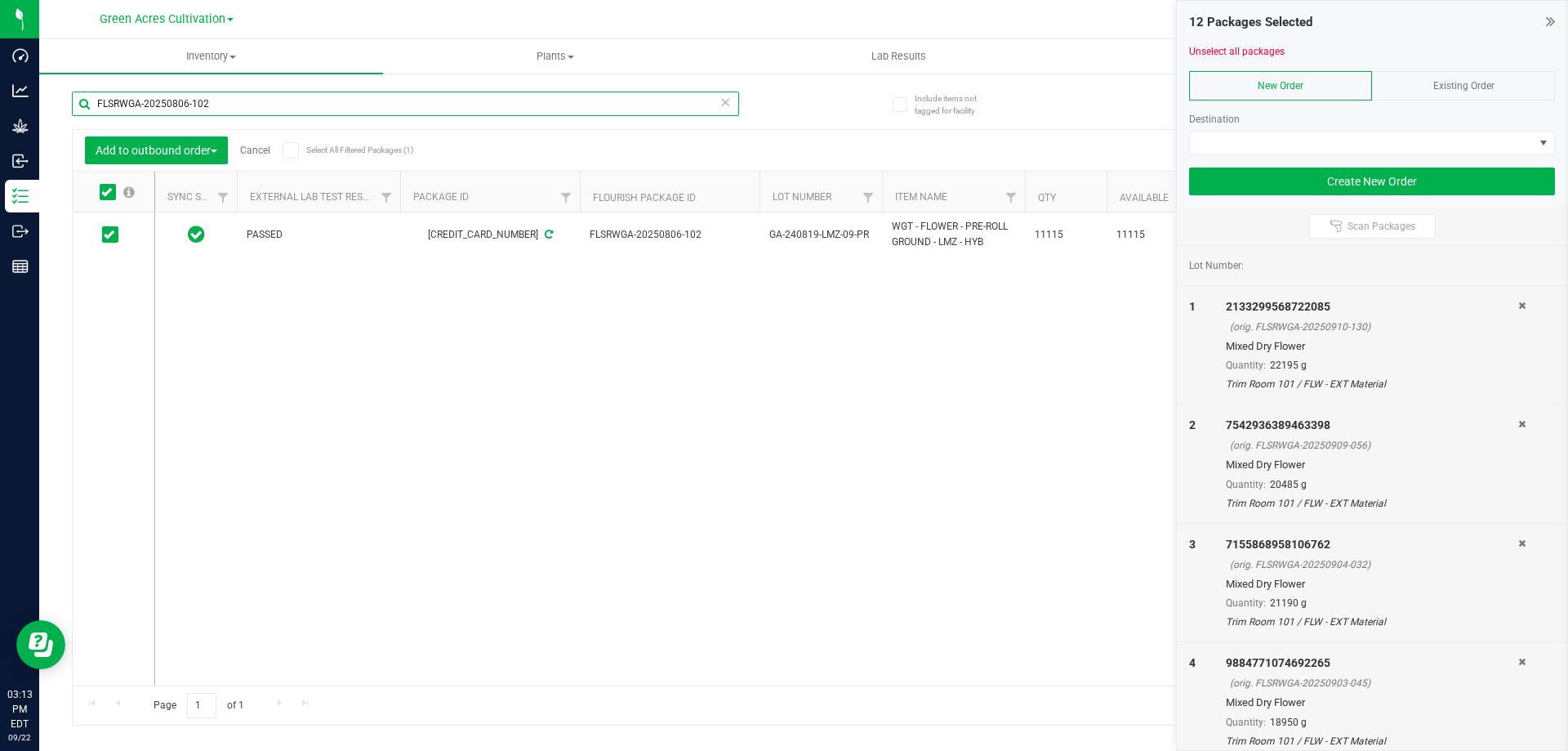
click at [256, 98] on input "FLSRWGA-20250806-102" at bounding box center [405, 103] width 667 height 25
paste input "5-086"
click at [99, 194] on span at bounding box center [108, 192] width 16 height 16
click at [0, 0] on input "checkbox" at bounding box center [0, 0] width 0 height 0
click at [199, 104] on input "FLSRWGA-20250805-086" at bounding box center [405, 103] width 667 height 25
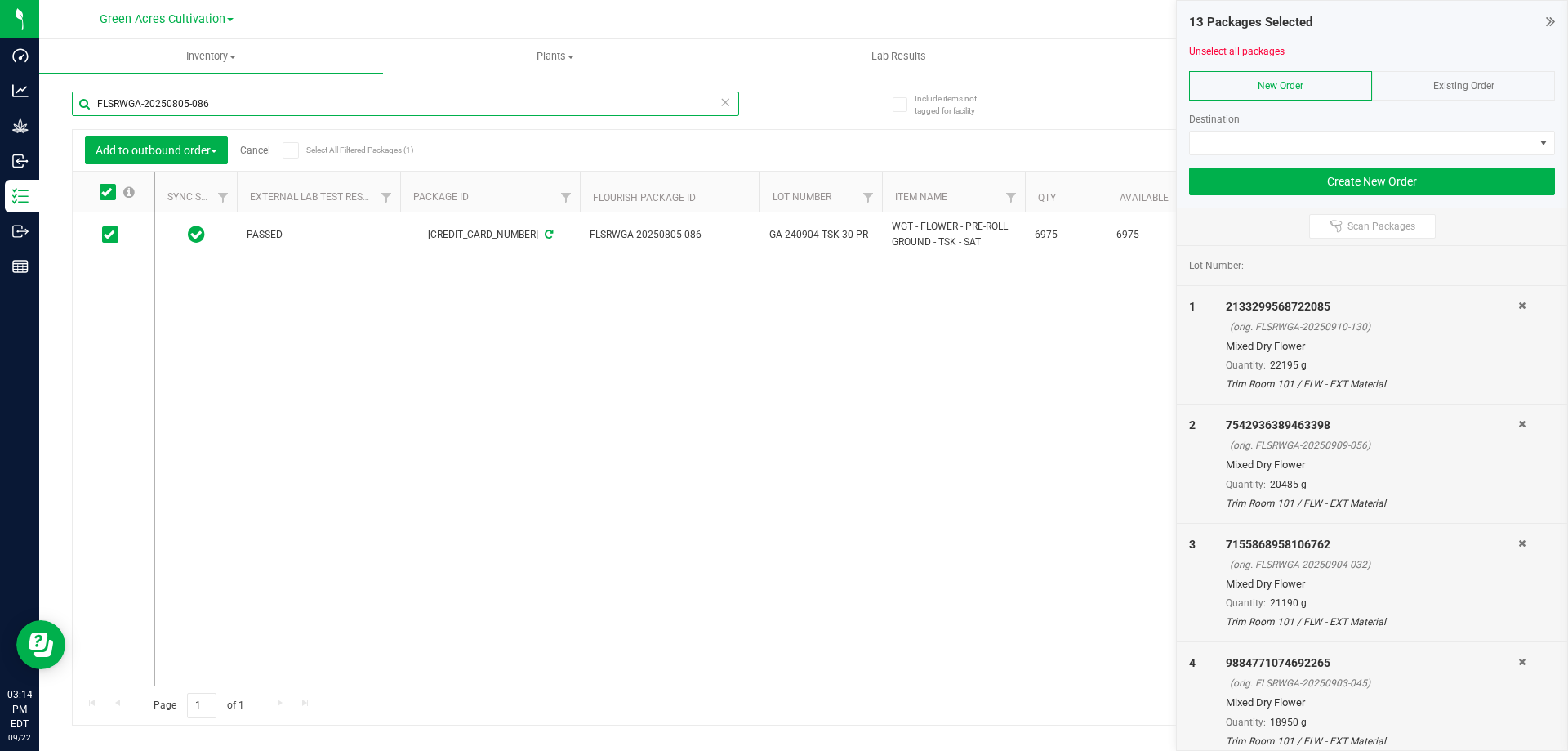
click at [199, 104] on input "FLSRWGA-20250805-086" at bounding box center [405, 103] width 667 height 25
paste input "904-054"
click at [107, 192] on icon at bounding box center [107, 192] width 11 height 0
click at [0, 0] on input "checkbox" at bounding box center [0, 0] width 0 height 0
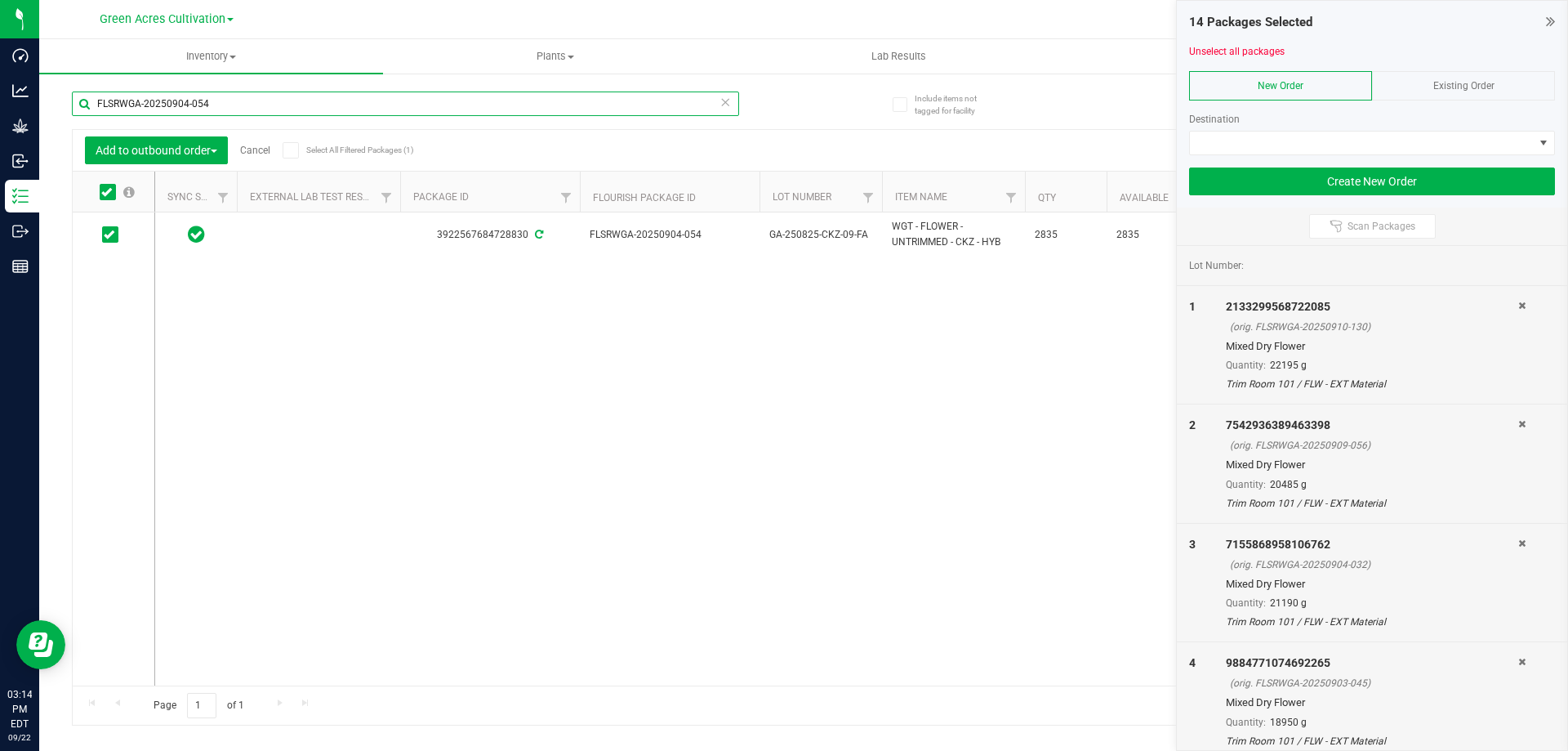
click at [261, 103] on input "FLSRWGA-20250904-054" at bounding box center [405, 103] width 667 height 25
paste input "3-09"
click at [108, 192] on icon at bounding box center [107, 192] width 11 height 0
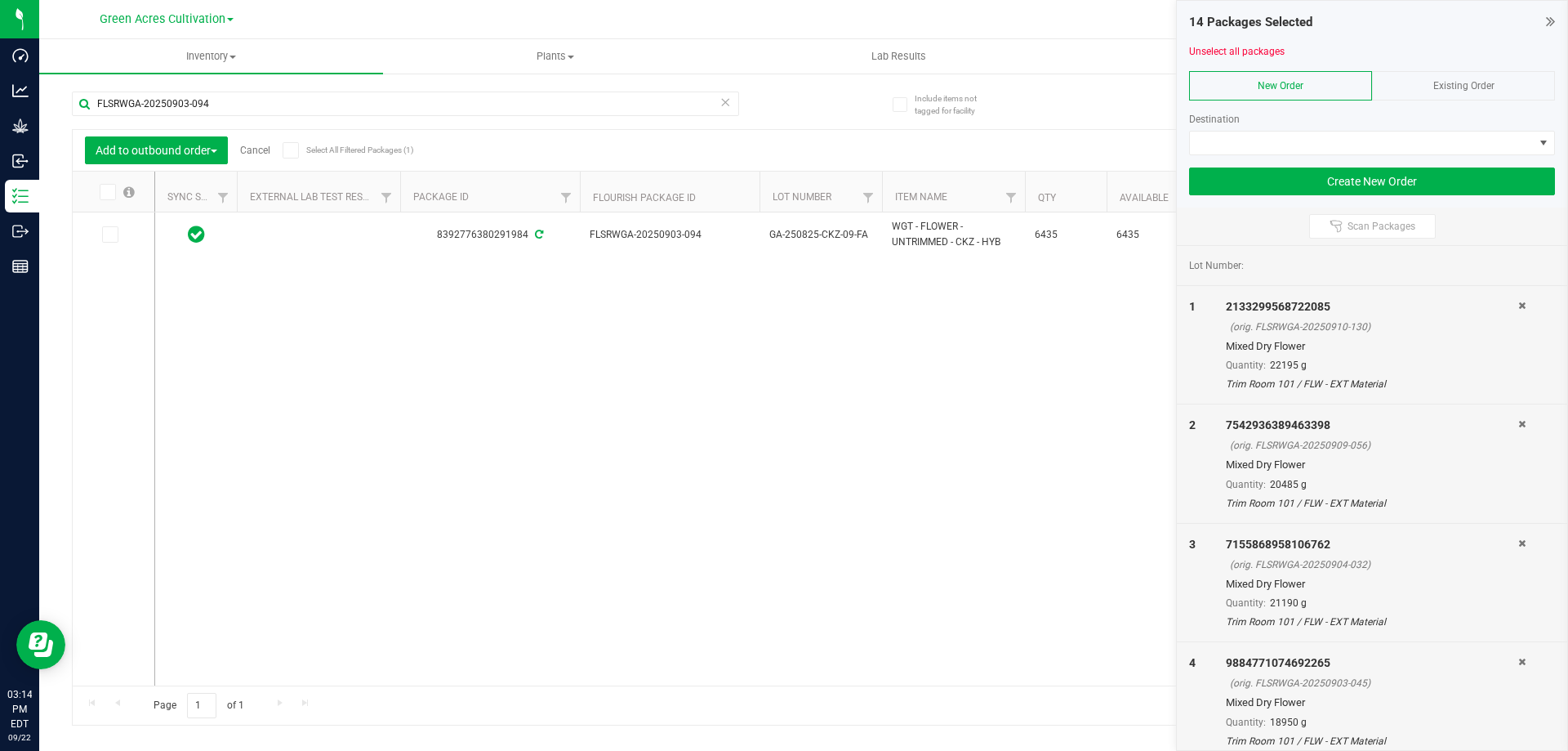
click at [0, 0] on input "checkbox" at bounding box center [0, 0] width 0 height 0
click at [259, 106] on input "FLSRWGA-20250903-094" at bounding box center [405, 103] width 667 height 25
paste input "5"
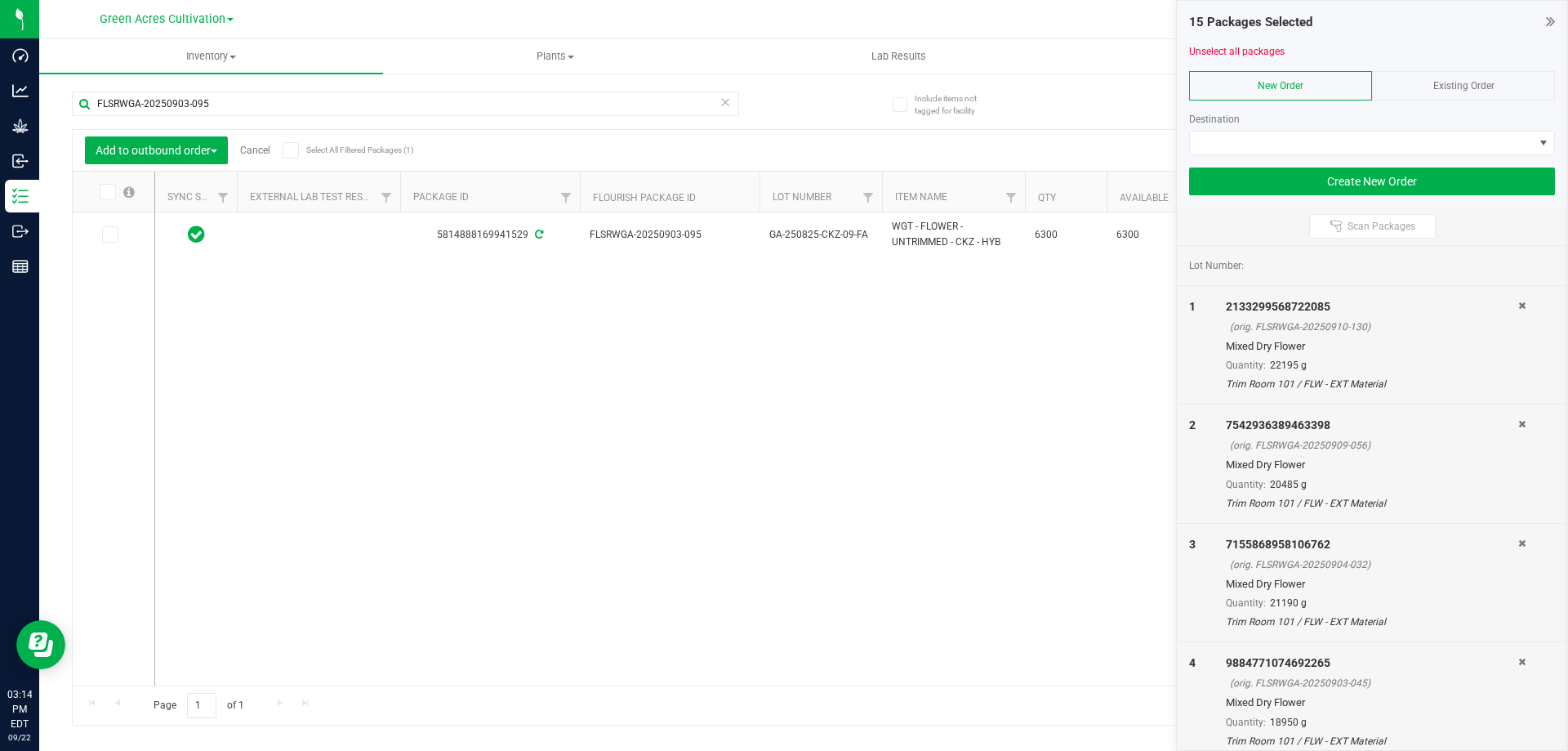
click at [108, 192] on icon at bounding box center [107, 192] width 11 height 0
click at [0, 0] on input "checkbox" at bounding box center [0, 0] width 0 height 0
click at [273, 107] on input "FLSRWGA-20250903-095" at bounding box center [405, 103] width 667 height 25
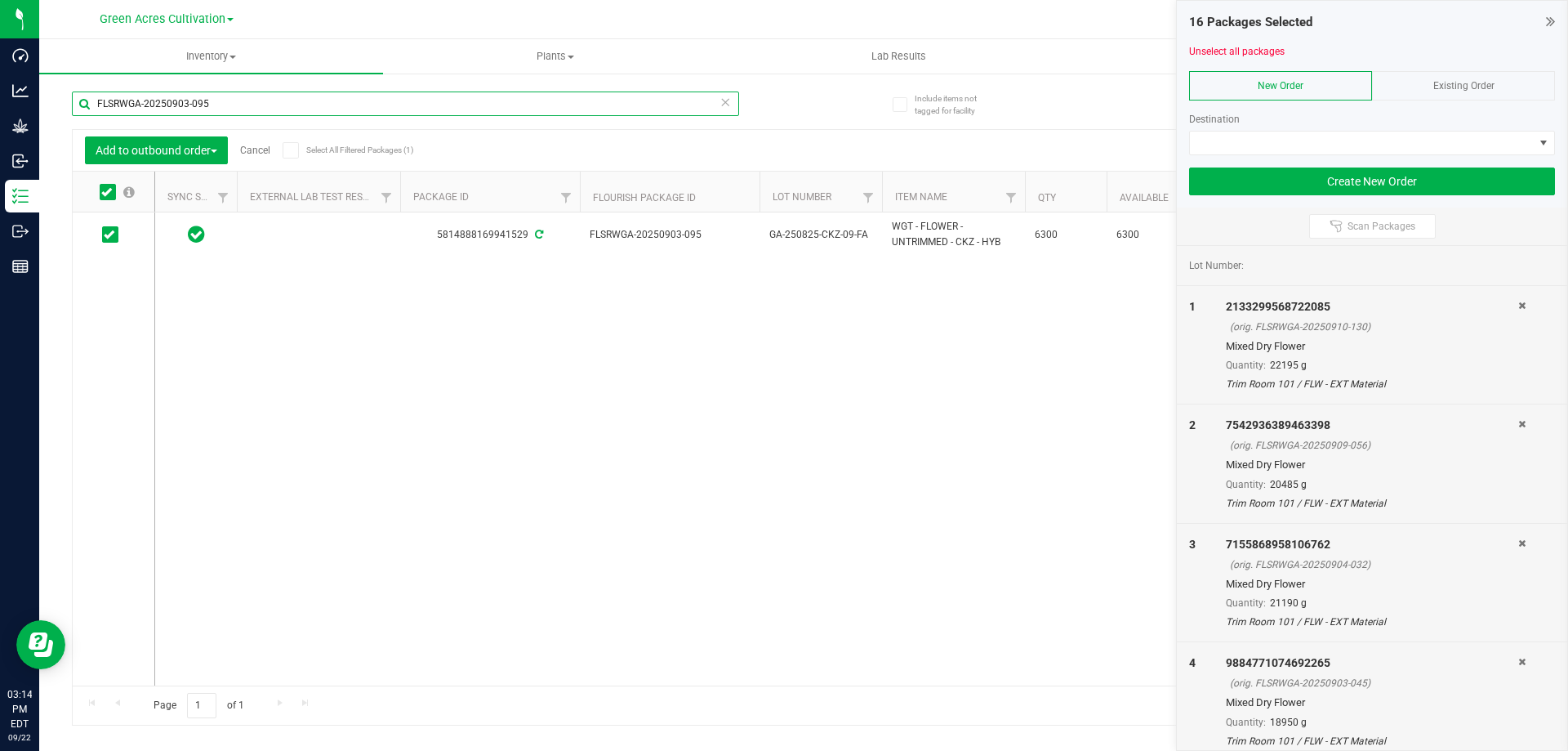
paste input "2"
click at [107, 192] on icon at bounding box center [107, 192] width 11 height 0
click at [0, 0] on input "checkbox" at bounding box center [0, 0] width 0 height 0
click at [207, 91] on input "FLSRWGA-20250903-092" at bounding box center [405, 103] width 667 height 25
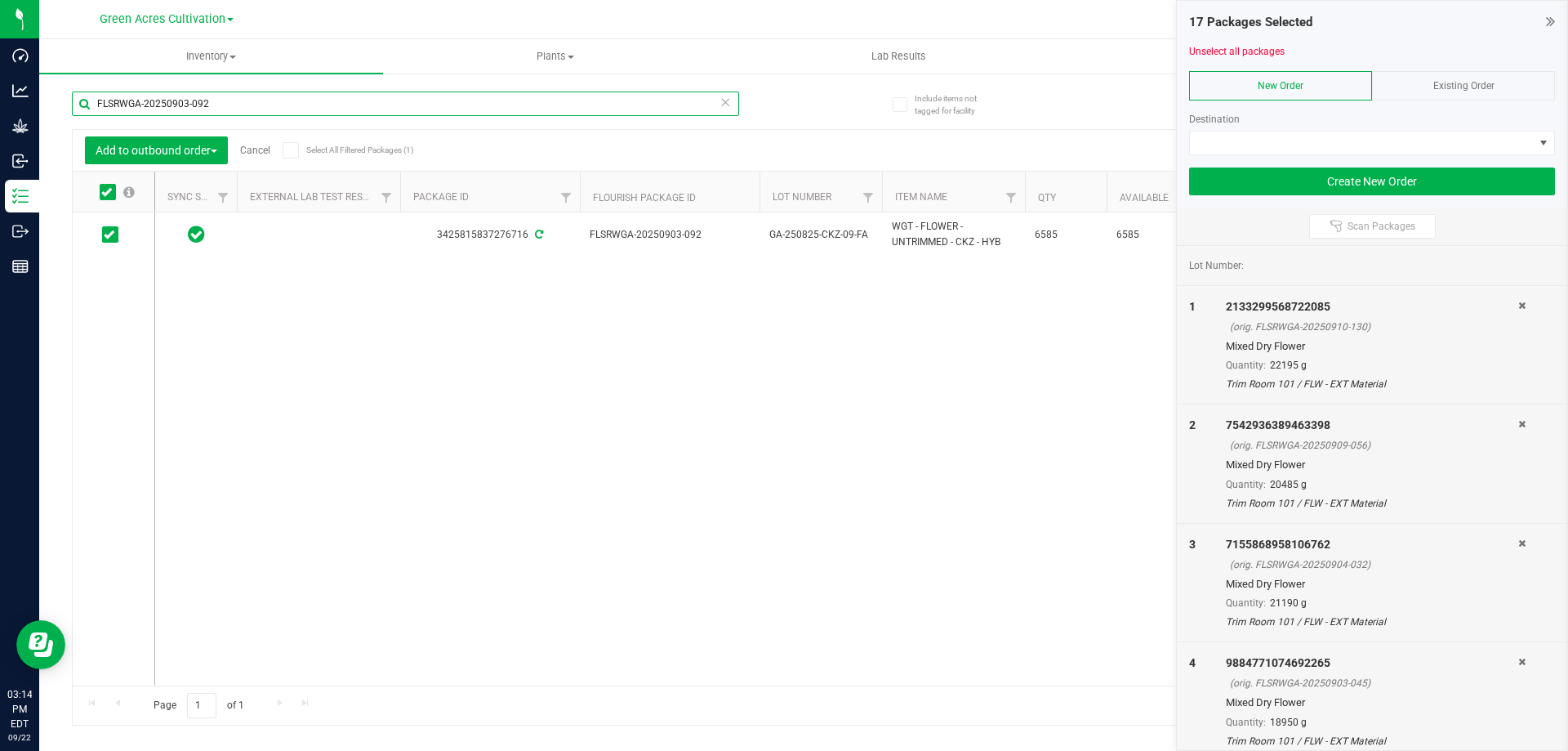
click at [207, 91] on input "FLSRWGA-20250903-092" at bounding box center [405, 103] width 667 height 25
paste input "3"
click at [107, 192] on icon at bounding box center [107, 192] width 11 height 0
click at [0, 0] on input "checkbox" at bounding box center [0, 0] width 0 height 0
click at [231, 104] on input "FLSRWGA-20250903-093" at bounding box center [405, 103] width 667 height 25
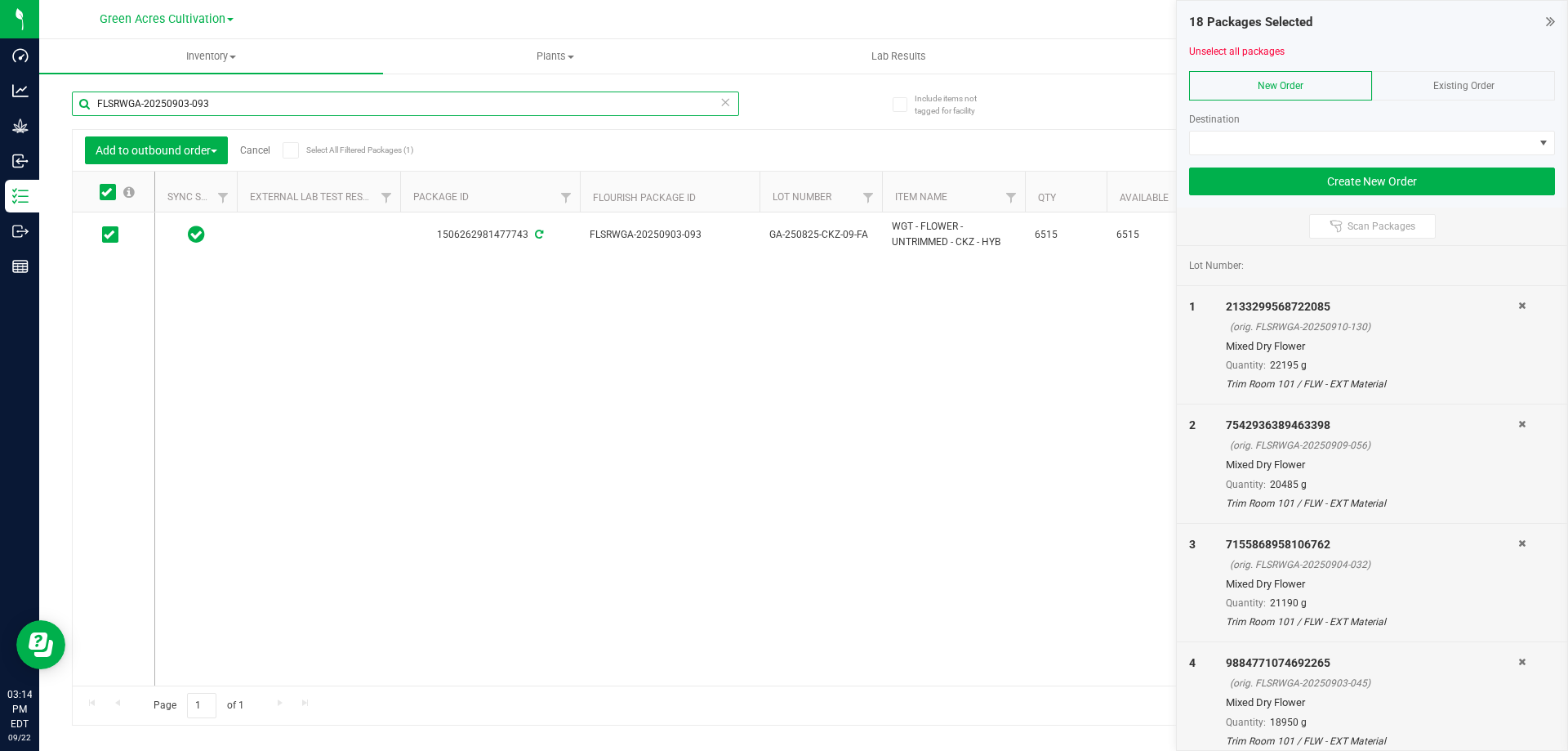
click at [231, 104] on input "FLSRWGA-20250903-093" at bounding box center [405, 103] width 667 height 25
paste input "4-058"
click at [108, 192] on icon at bounding box center [107, 192] width 11 height 0
click at [0, 0] on input "checkbox" at bounding box center [0, 0] width 0 height 0
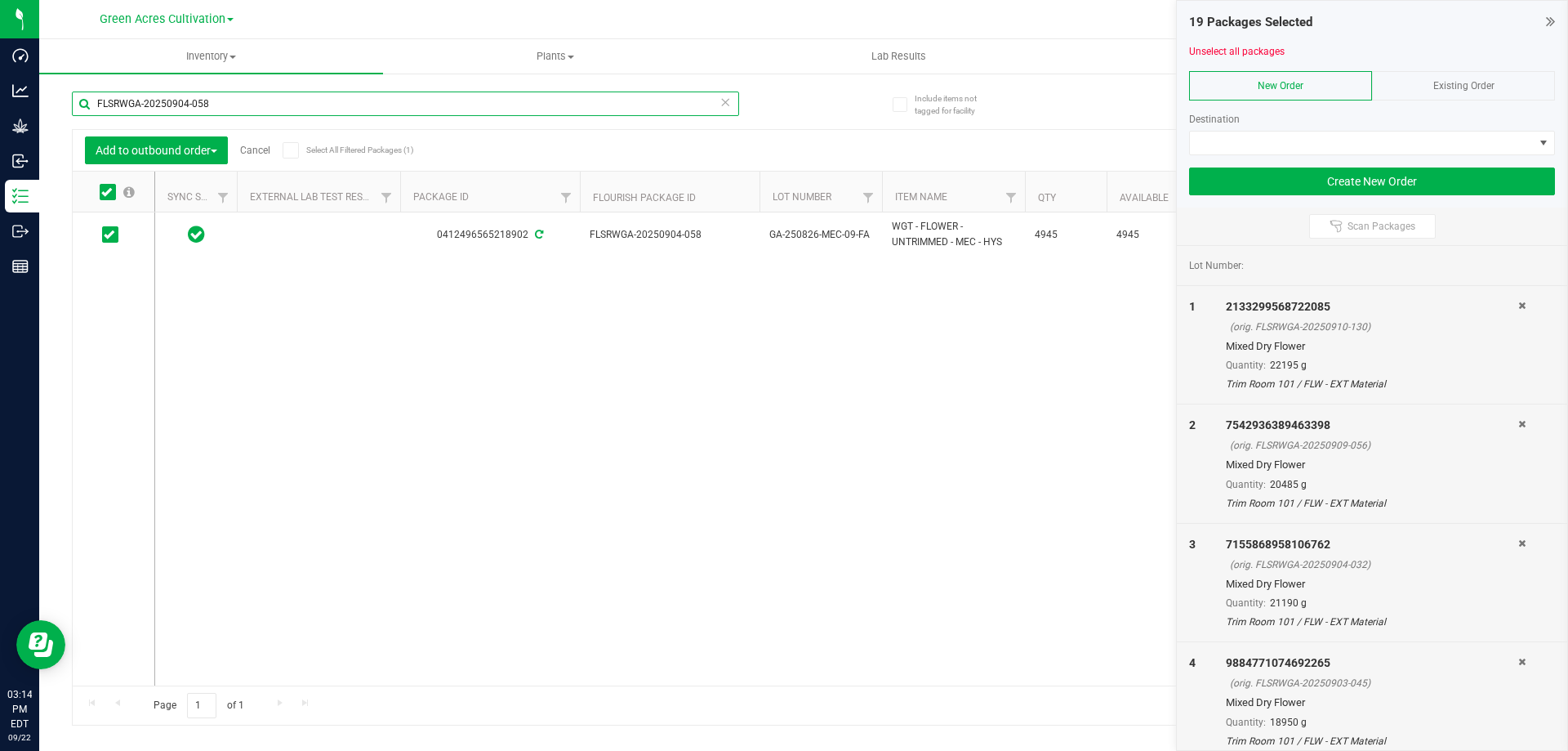
click at [248, 108] on input "FLSRWGA-20250904-058" at bounding box center [405, 103] width 667 height 25
paste input "3-106"
click at [107, 192] on icon at bounding box center [107, 192] width 11 height 0
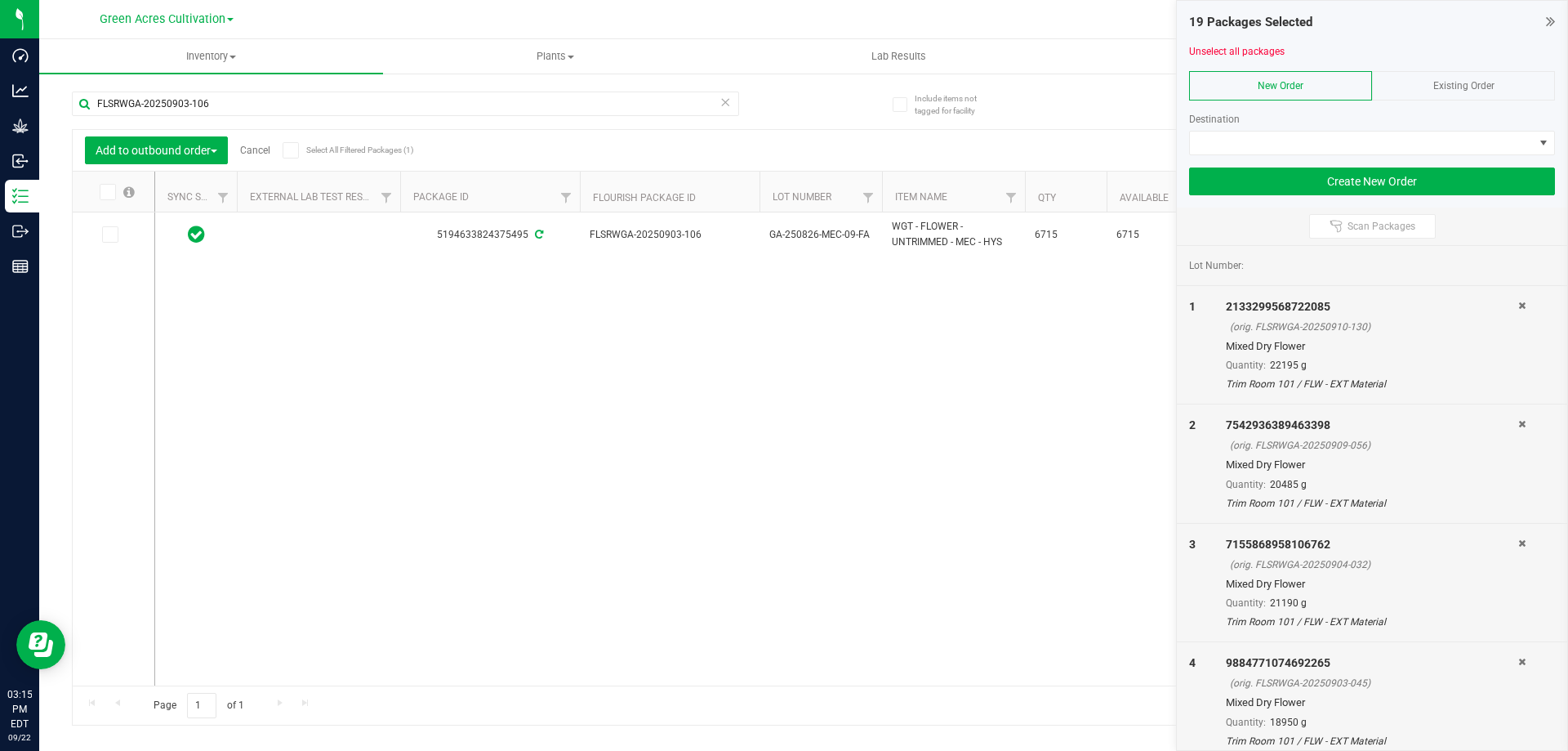
click at [0, 0] on input "checkbox" at bounding box center [0, 0] width 0 height 0
click at [220, 104] on input "FLSRWGA-20250903-106" at bounding box center [405, 103] width 667 height 25
paste input "3"
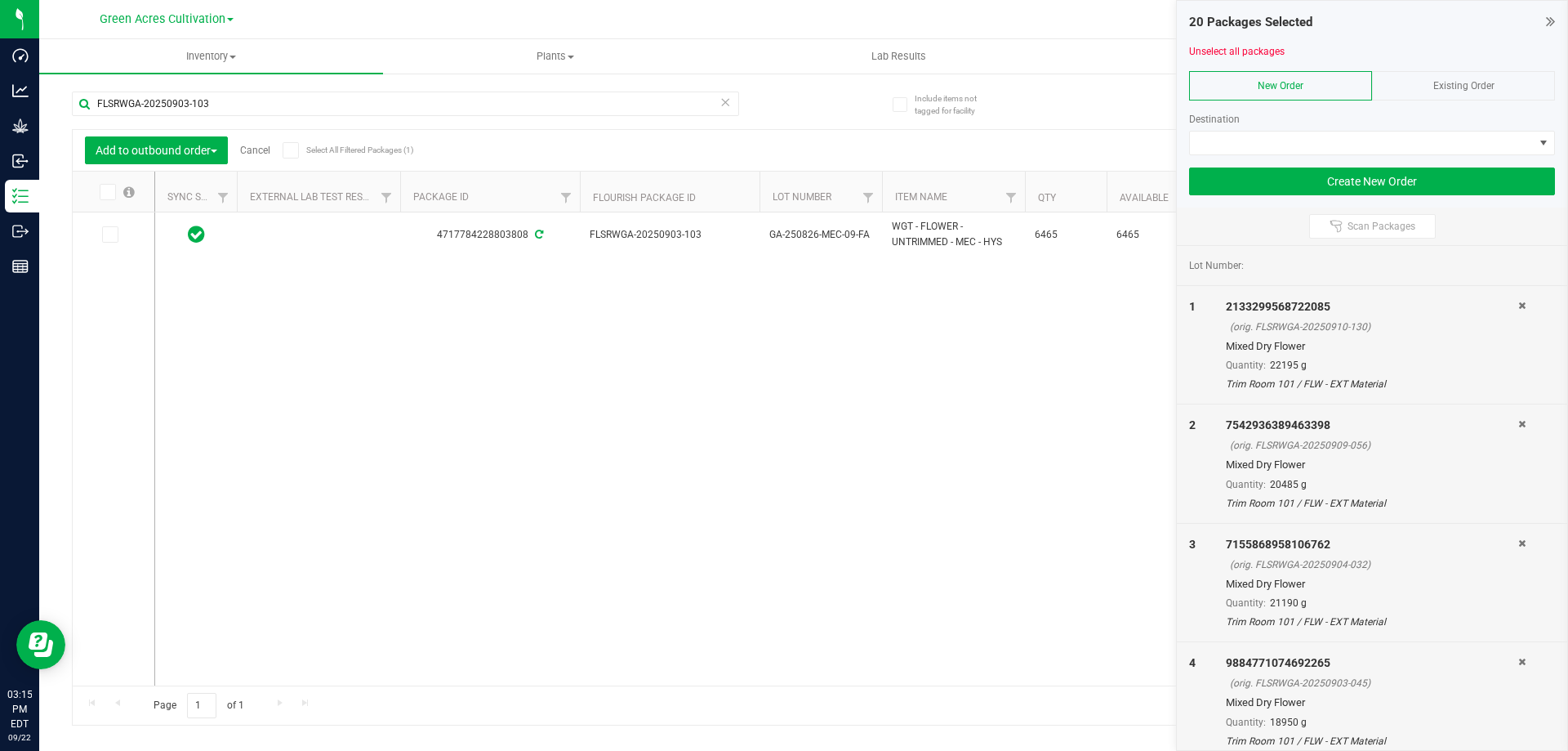
click at [107, 192] on icon at bounding box center [107, 192] width 11 height 0
click at [0, 0] on input "checkbox" at bounding box center [0, 0] width 0 height 0
click at [206, 110] on input "FLSRWGA-20250903-103" at bounding box center [405, 103] width 667 height 25
click at [207, 110] on input "FLSRWGA-20250903-103" at bounding box center [405, 103] width 667 height 25
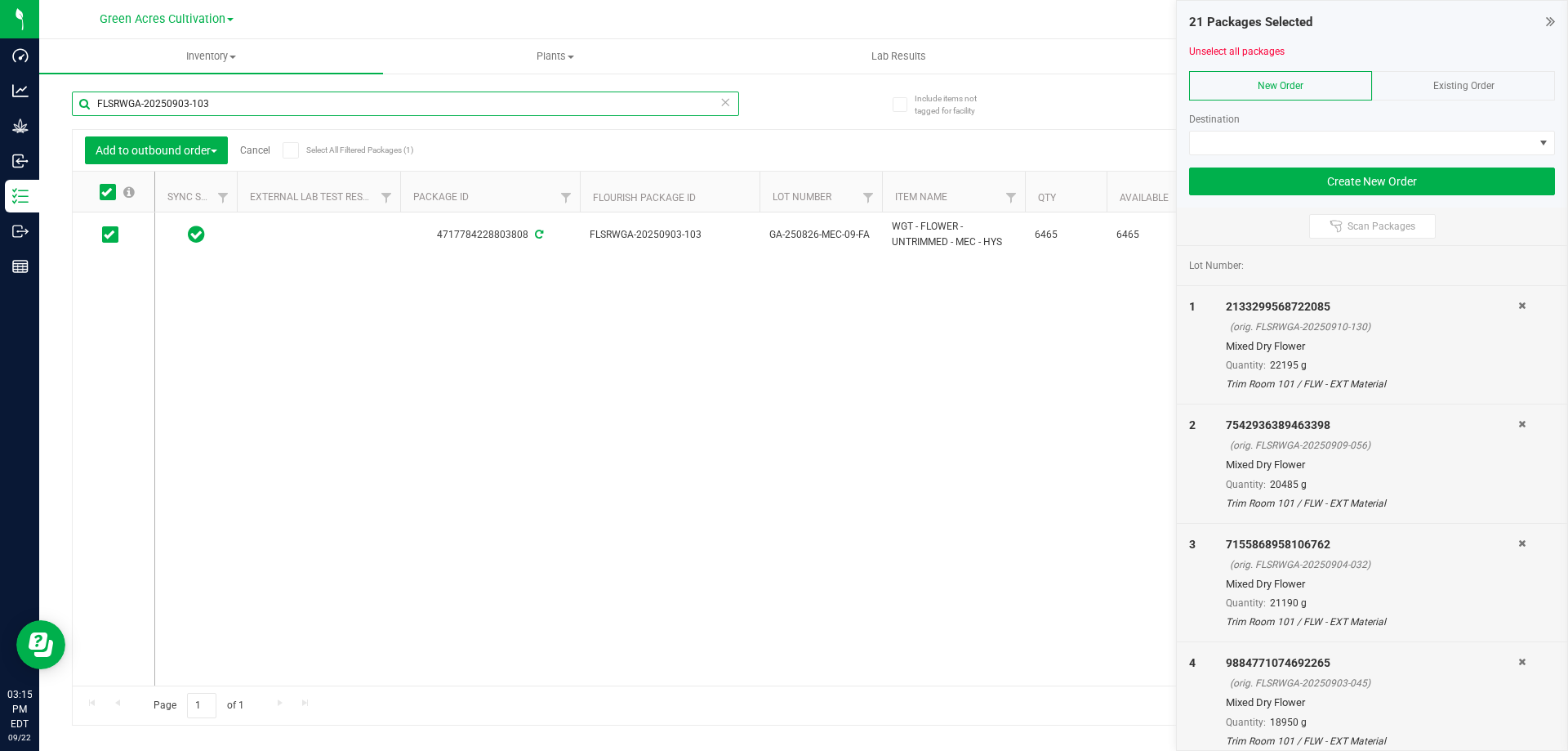
paste input "2"
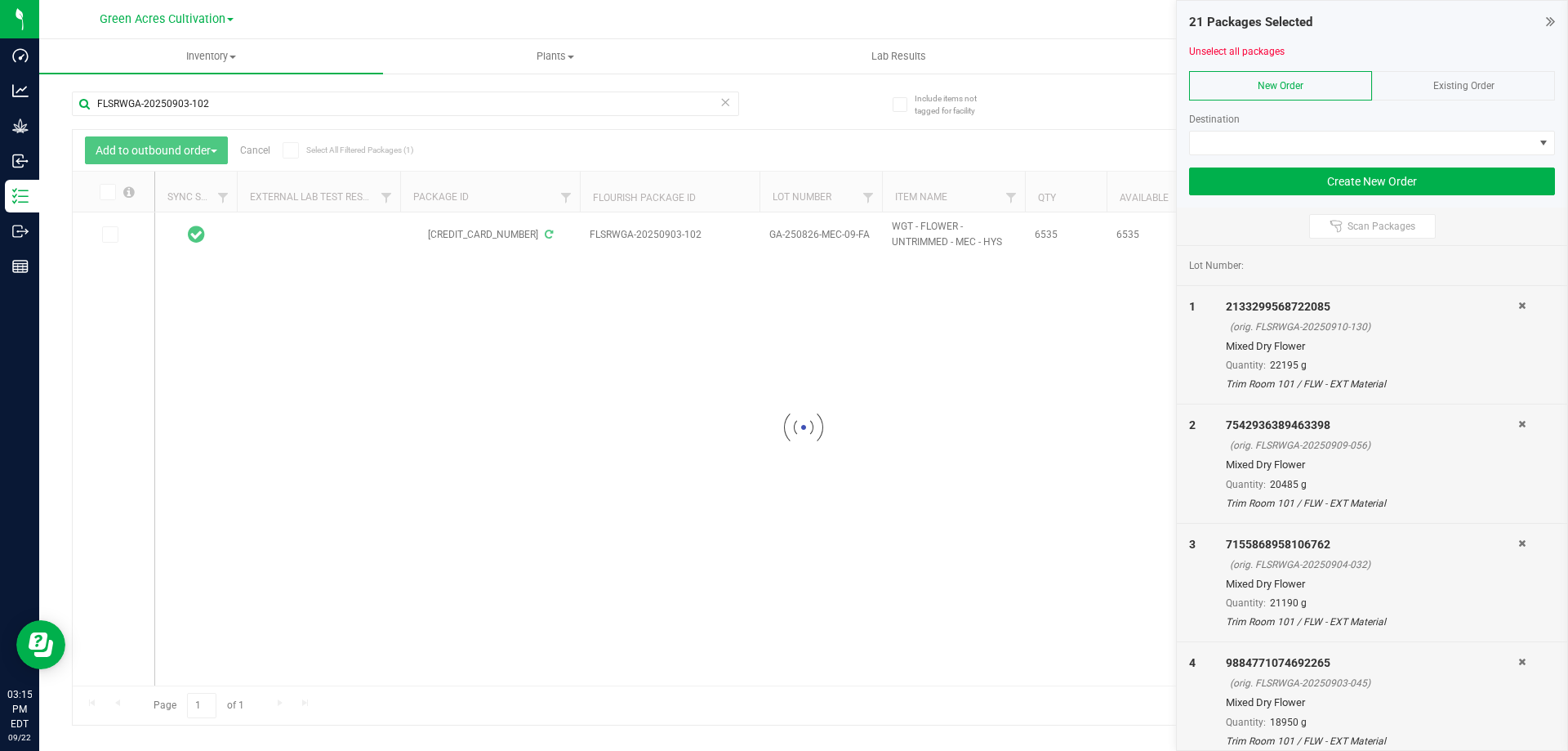
click at [108, 192] on icon at bounding box center [107, 192] width 11 height 0
click at [0, 0] on input "checkbox" at bounding box center [0, 0] width 0 height 0
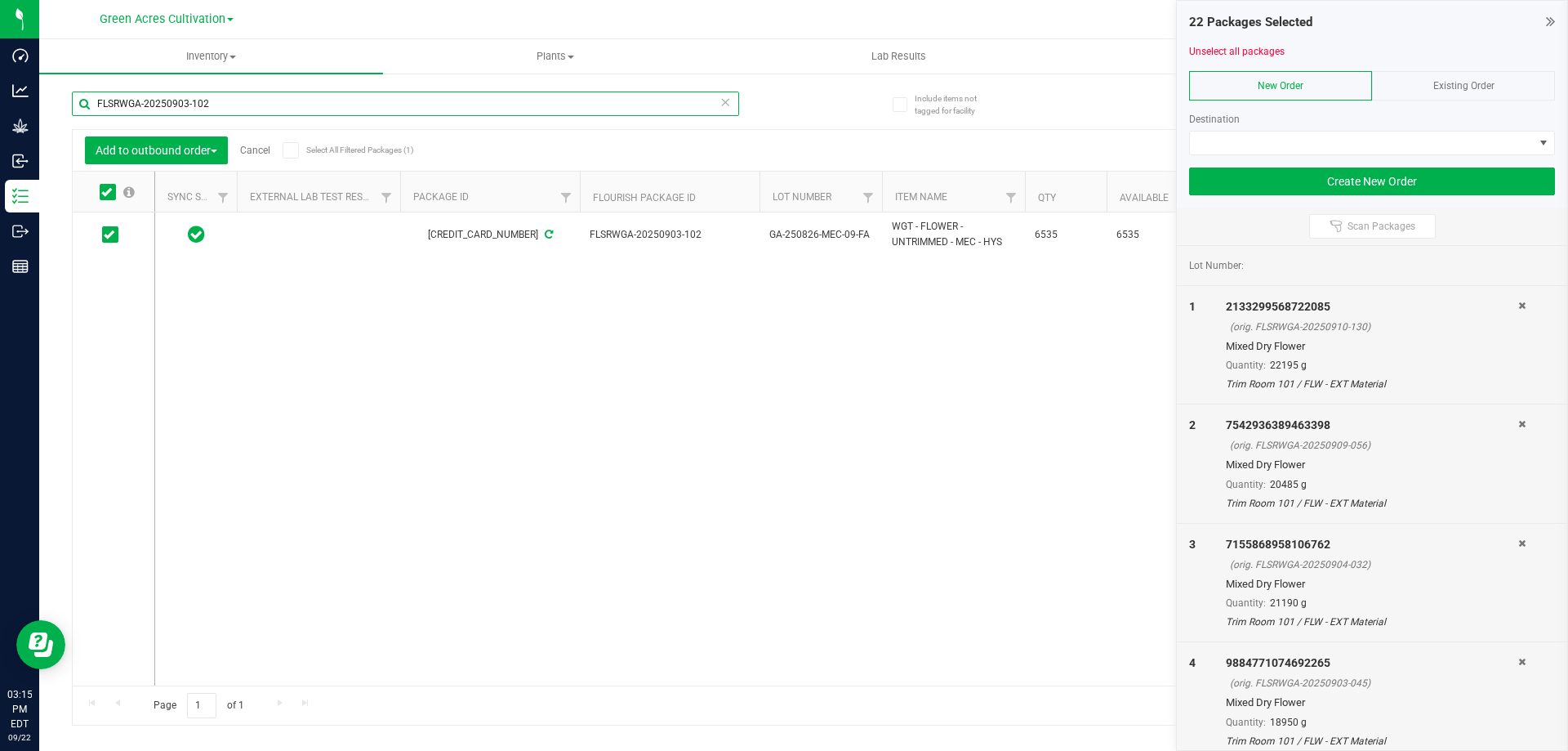
click at [217, 109] on input "FLSRWGA-20250903-102" at bounding box center [405, 103] width 667 height 25
paste input "10"
click at [107, 192] on icon at bounding box center [107, 192] width 11 height 0
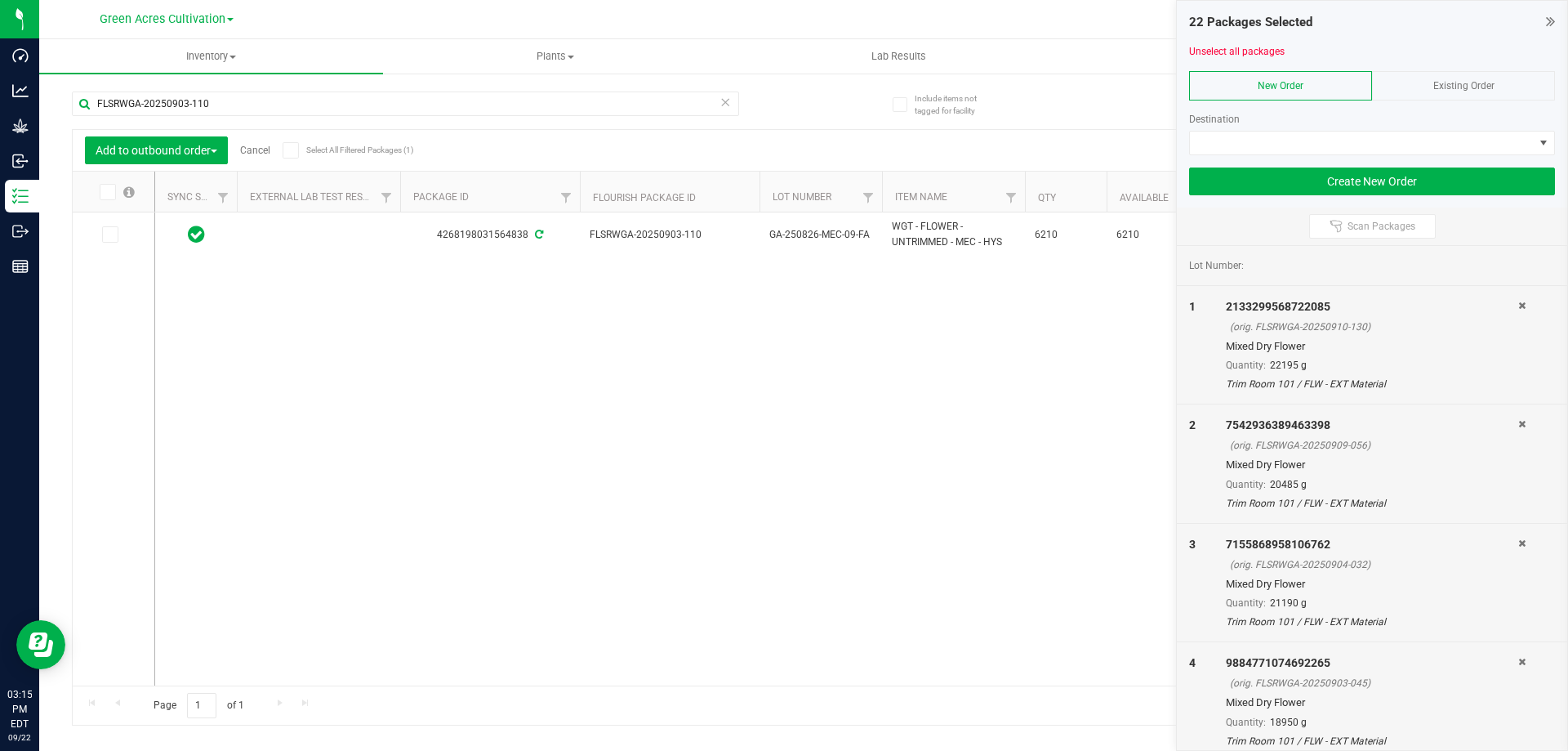
click at [0, 0] on input "checkbox" at bounding box center [0, 0] width 0 height 0
click at [235, 105] on input "FLSRWGA-20250903-110" at bounding box center [405, 103] width 667 height 25
paste input "08"
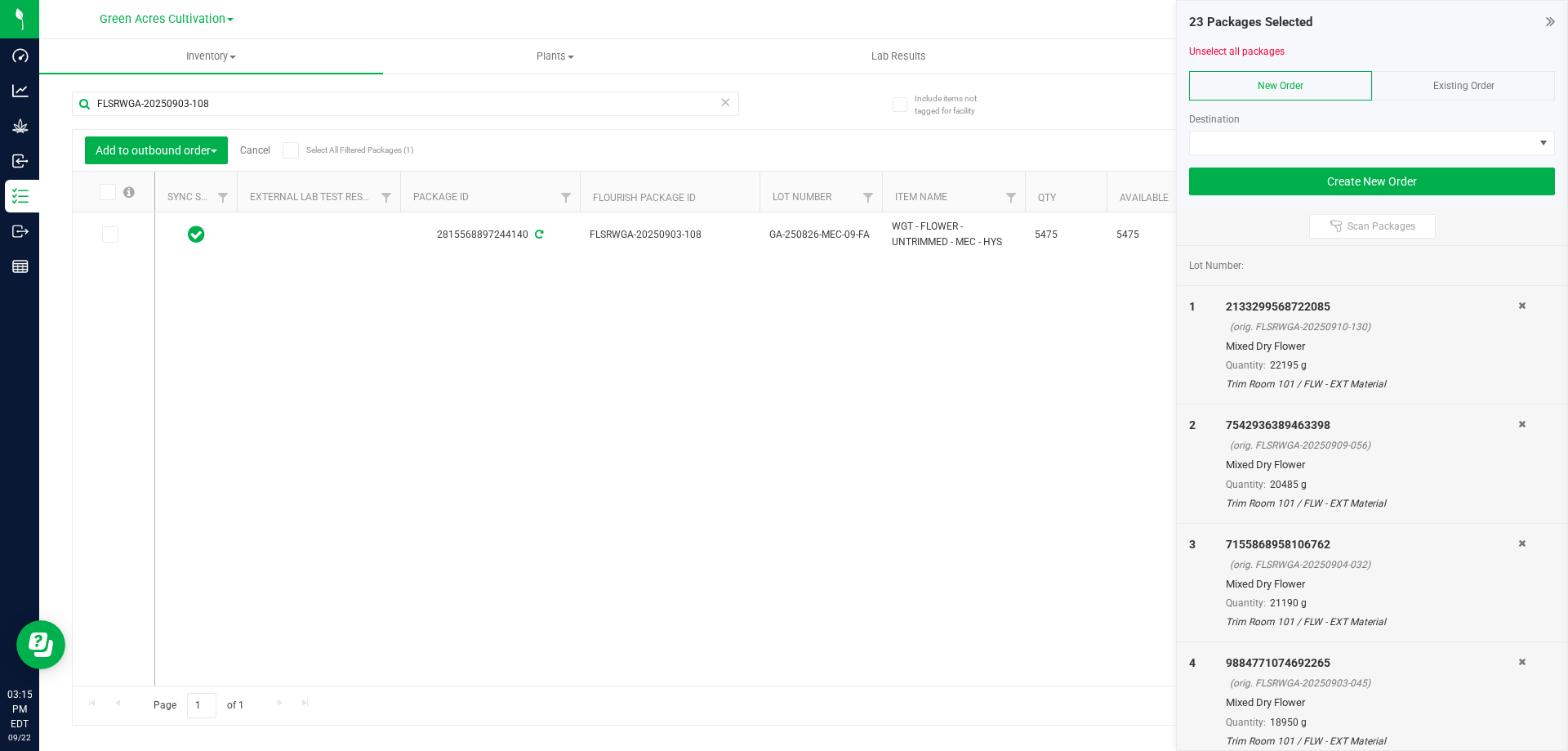
click at [110, 192] on icon at bounding box center [107, 192] width 11 height 0
click at [0, 0] on input "checkbox" at bounding box center [0, 0] width 0 height 0
click at [231, 108] on input "FLSRWGA-20250903-108" at bounding box center [405, 103] width 667 height 25
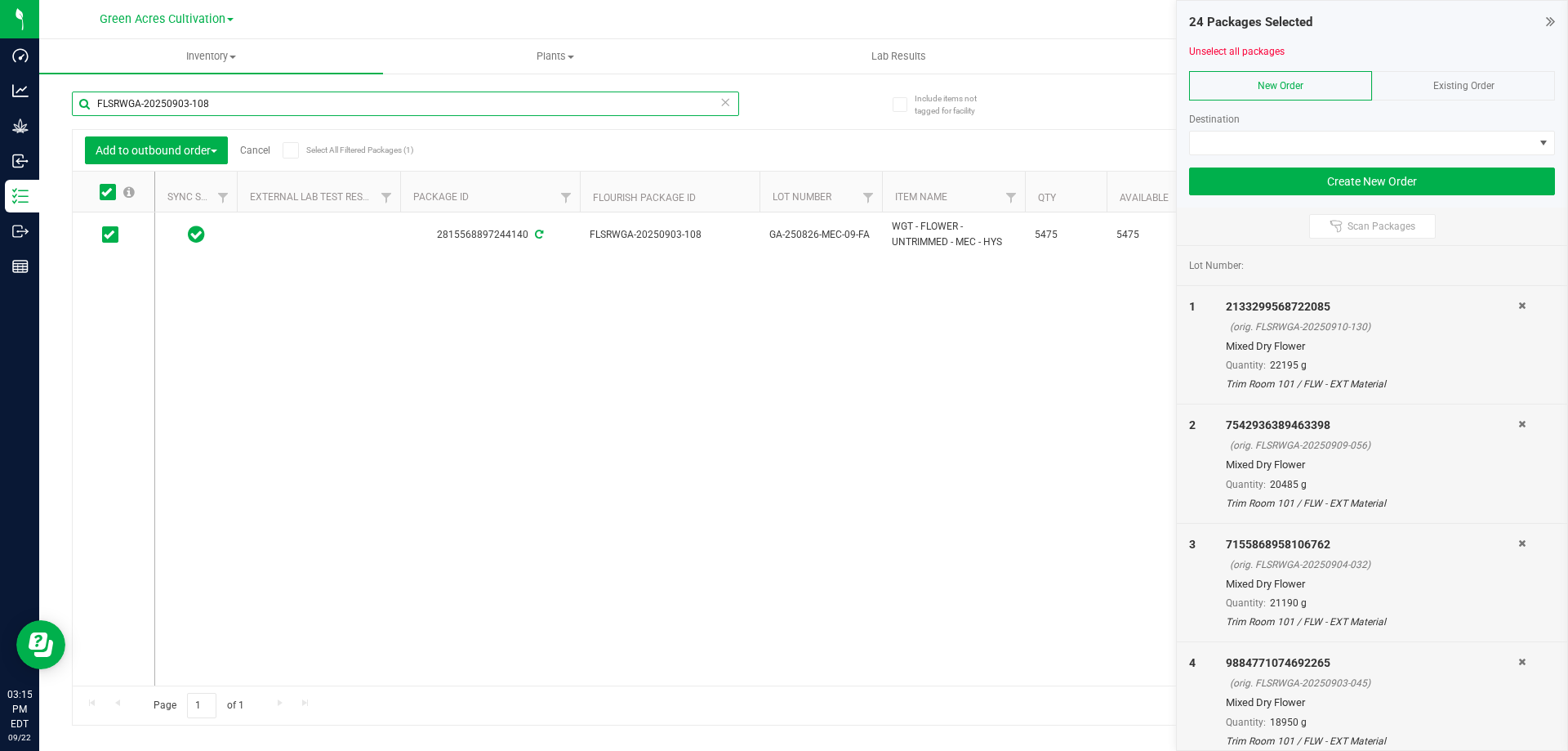
paste input "5"
click at [107, 192] on icon at bounding box center [107, 192] width 11 height 0
click at [0, 0] on input "checkbox" at bounding box center [0, 0] width 0 height 0
click at [241, 106] on input "FLSRWGA-20250903-105" at bounding box center [405, 103] width 667 height 25
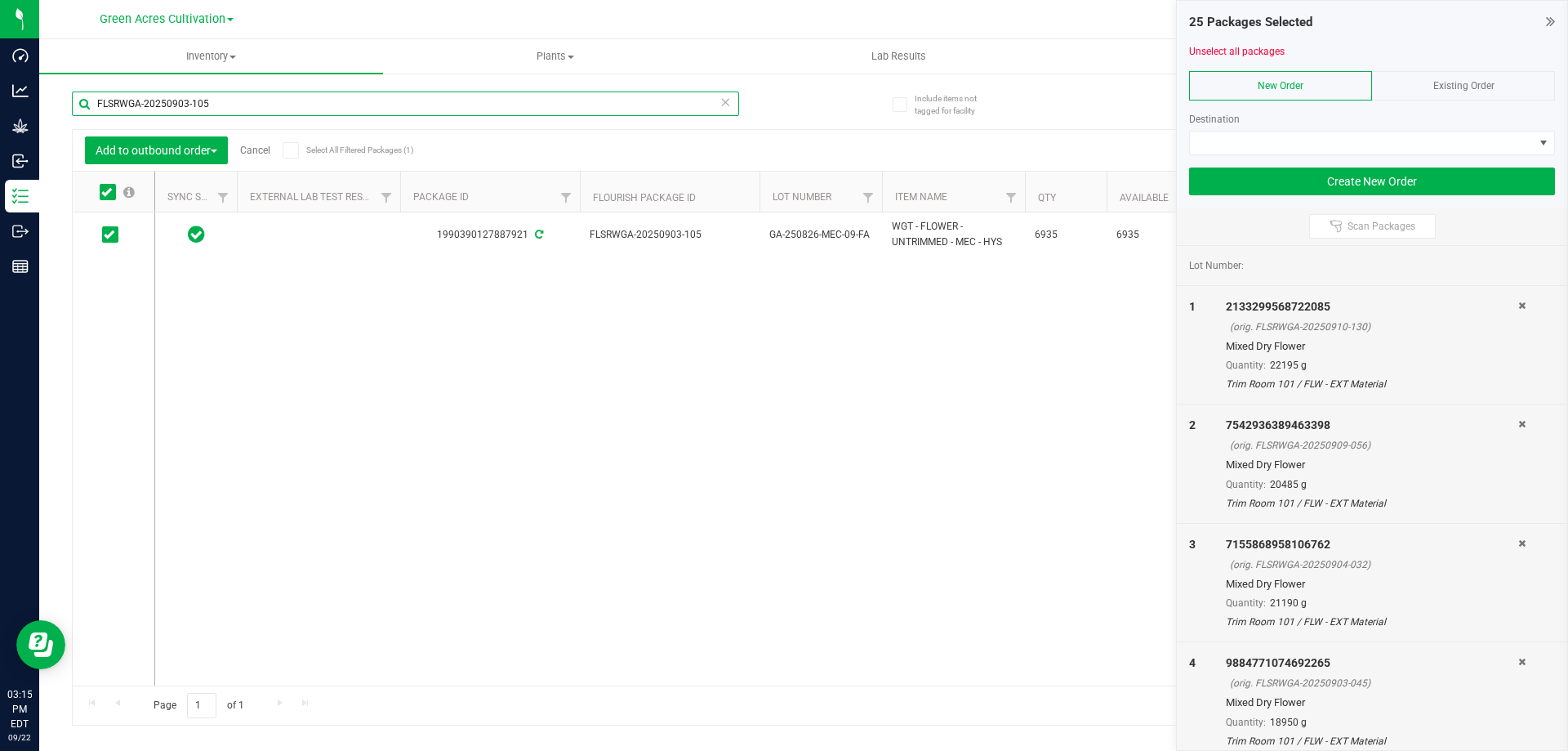
click at [241, 106] on input "FLSRWGA-20250903-105" at bounding box center [405, 103] width 667 height 25
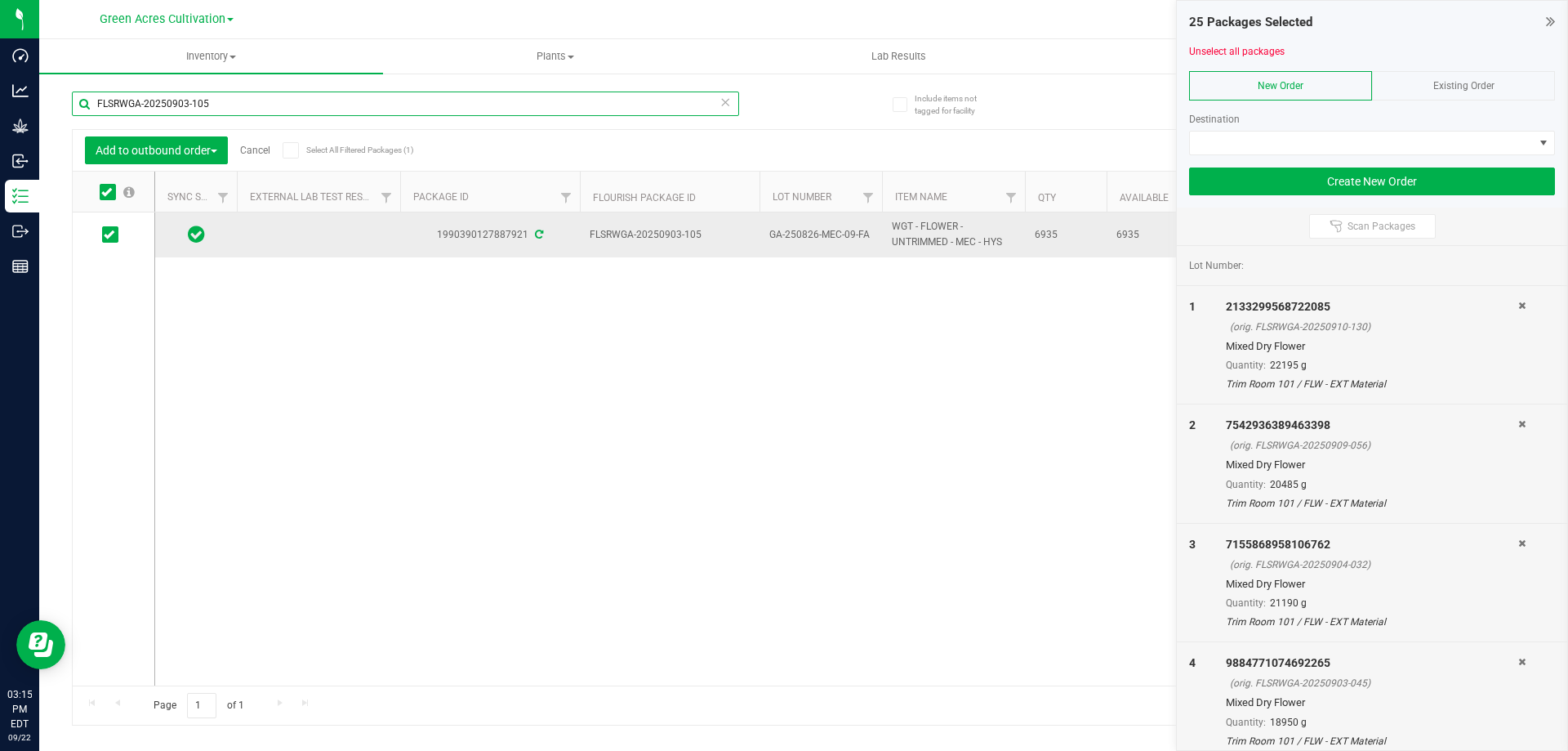
paste input "7"
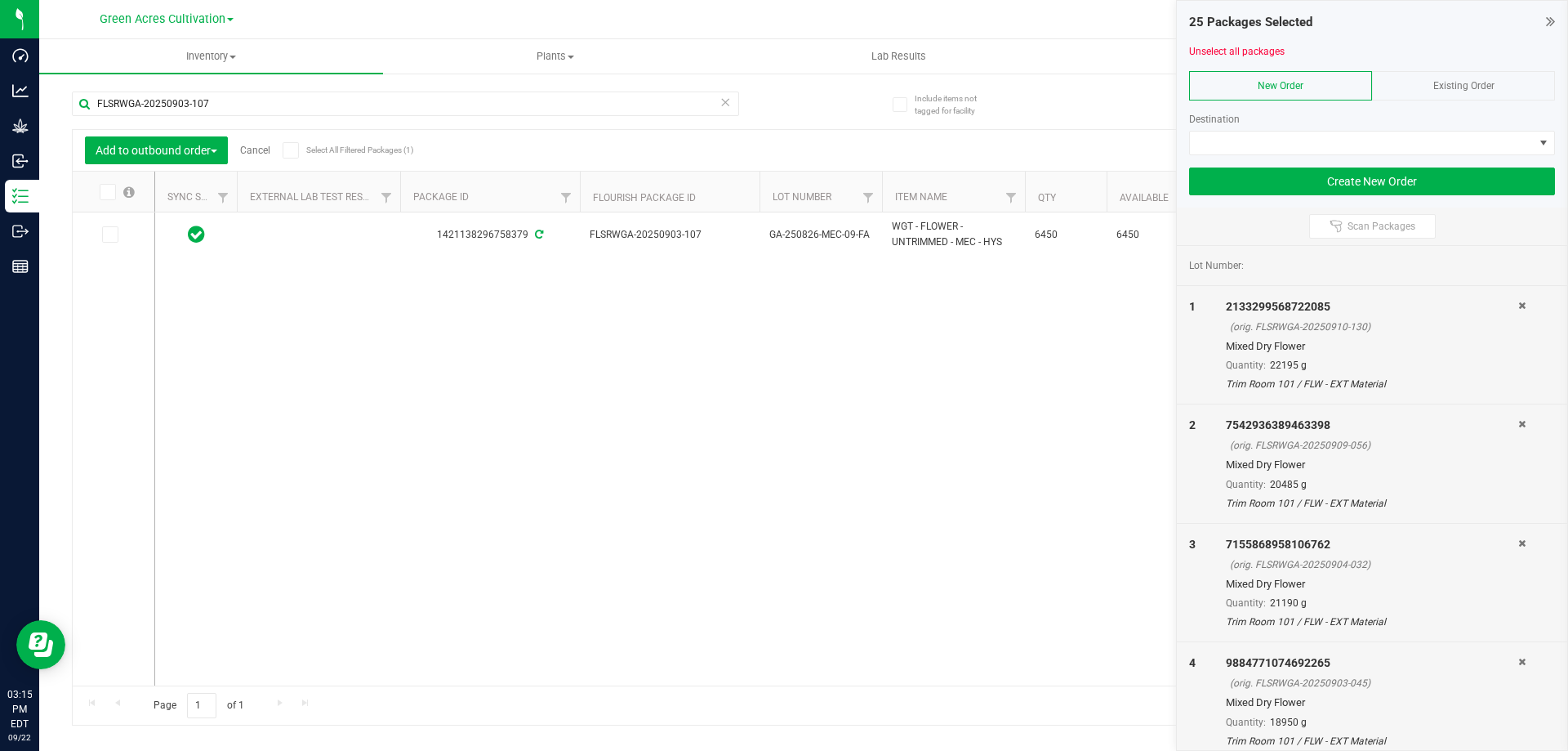
click at [108, 192] on icon at bounding box center [107, 192] width 11 height 0
click at [0, 0] on input "checkbox" at bounding box center [0, 0] width 0 height 0
click at [231, 98] on input "FLSRWGA-20250903-107" at bounding box center [405, 103] width 667 height 25
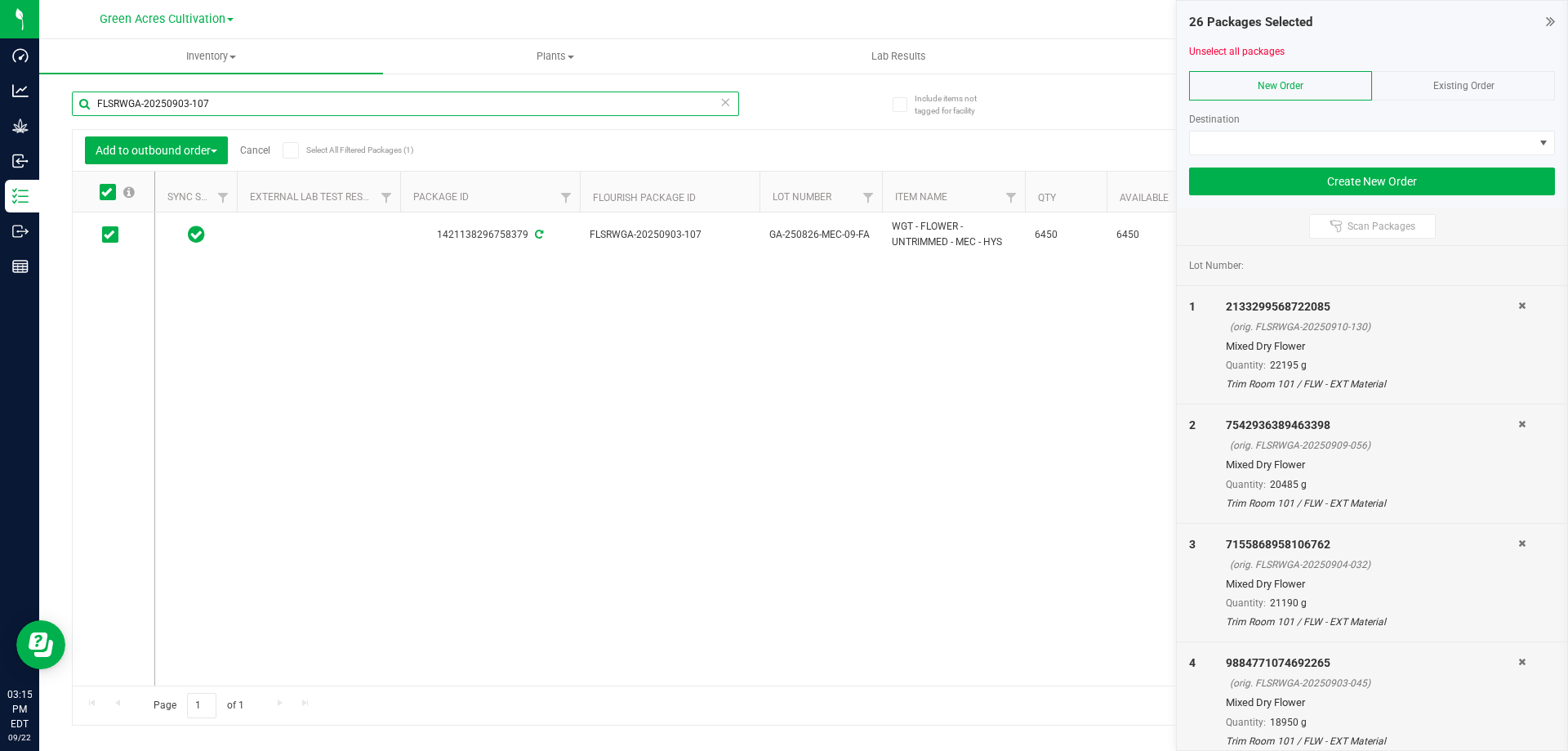
paste input "15-003"
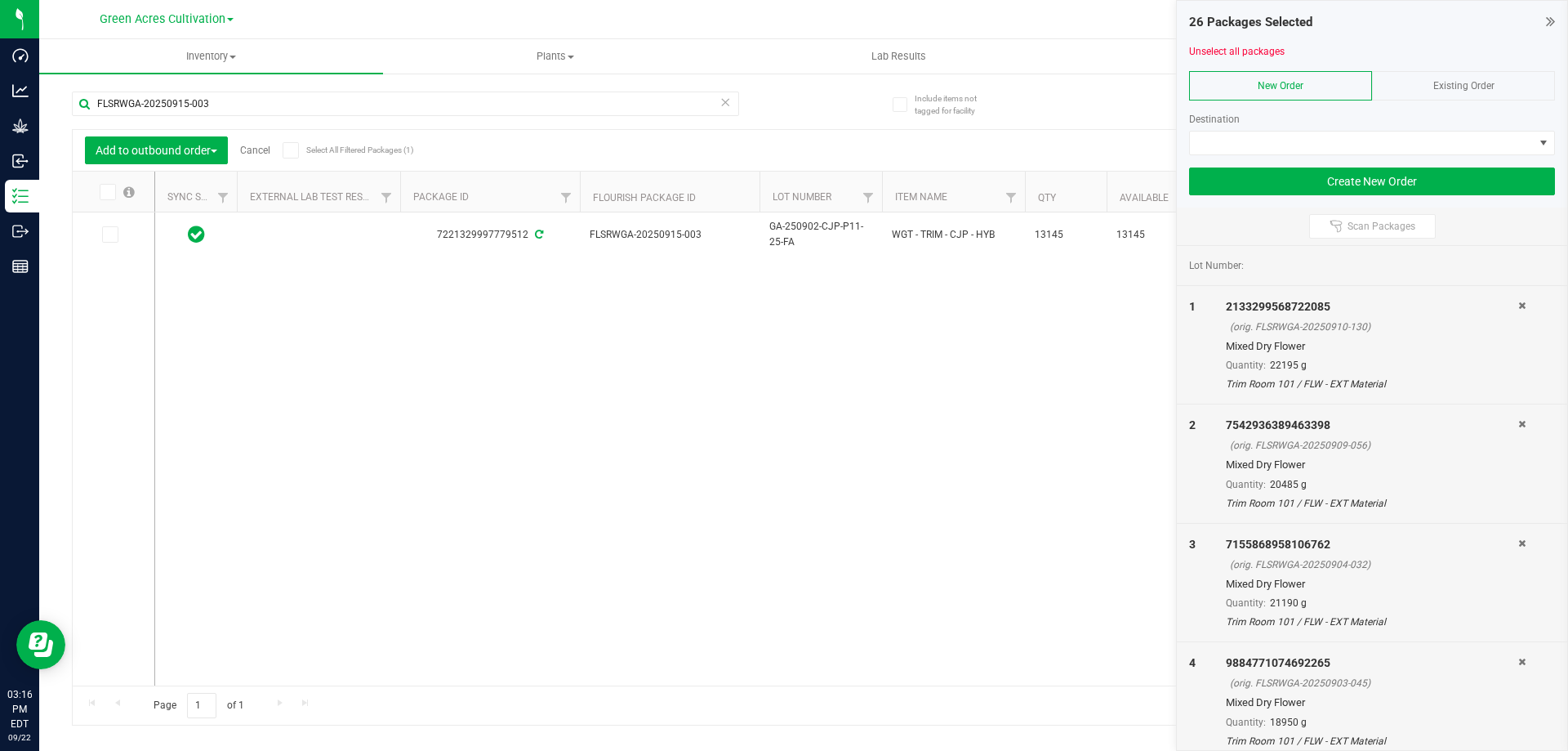
click at [104, 192] on icon at bounding box center [107, 192] width 11 height 0
click at [0, 0] on input "checkbox" at bounding box center [0, 0] width 0 height 0
click at [230, 115] on input "FLSRWGA-20250915-003" at bounding box center [405, 103] width 667 height 25
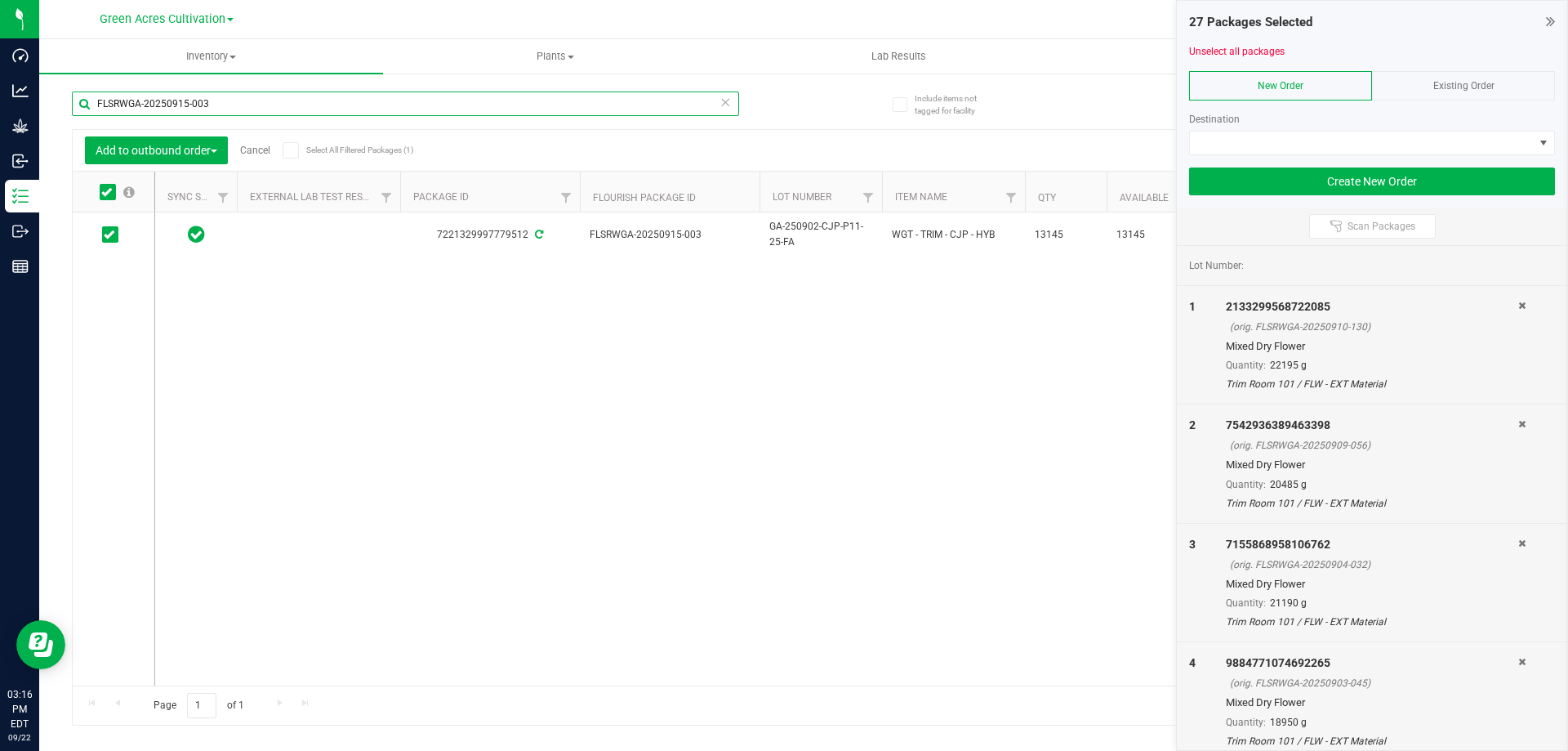
paste input "04-05"
click at [107, 192] on icon at bounding box center [107, 192] width 11 height 0
click at [0, 0] on input "checkbox" at bounding box center [0, 0] width 0 height 0
click at [303, 107] on input "FLSRWGA-20250904-053" at bounding box center [405, 103] width 667 height 25
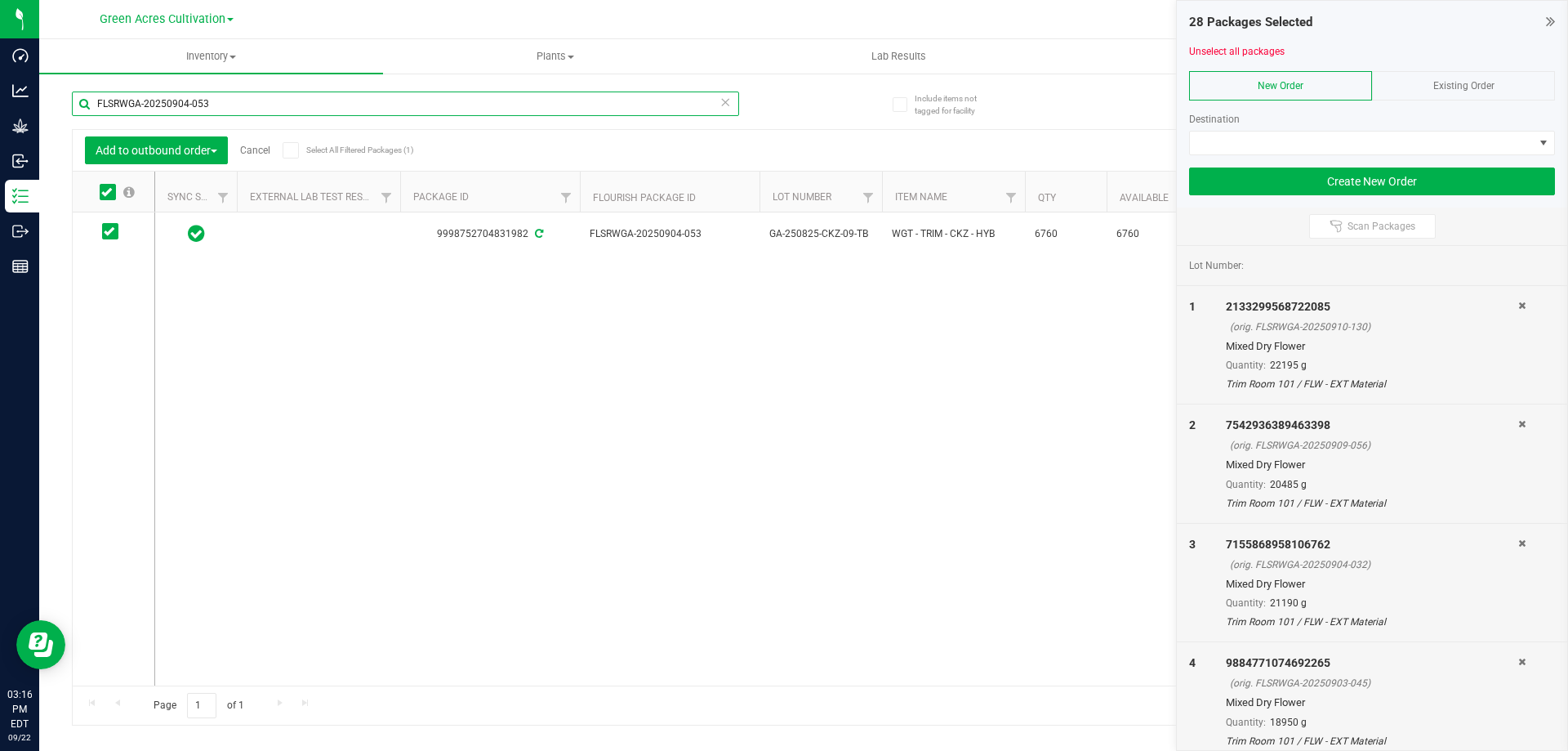
click at [303, 107] on input "FLSRWGA-20250904-053" at bounding box center [405, 103] width 667 height 25
paste input "2-025"
click at [107, 192] on icon at bounding box center [107, 192] width 11 height 0
click at [0, 0] on input "checkbox" at bounding box center [0, 0] width 0 height 0
click at [229, 104] on input "FLSRWGA-20250902-025" at bounding box center [405, 103] width 667 height 25
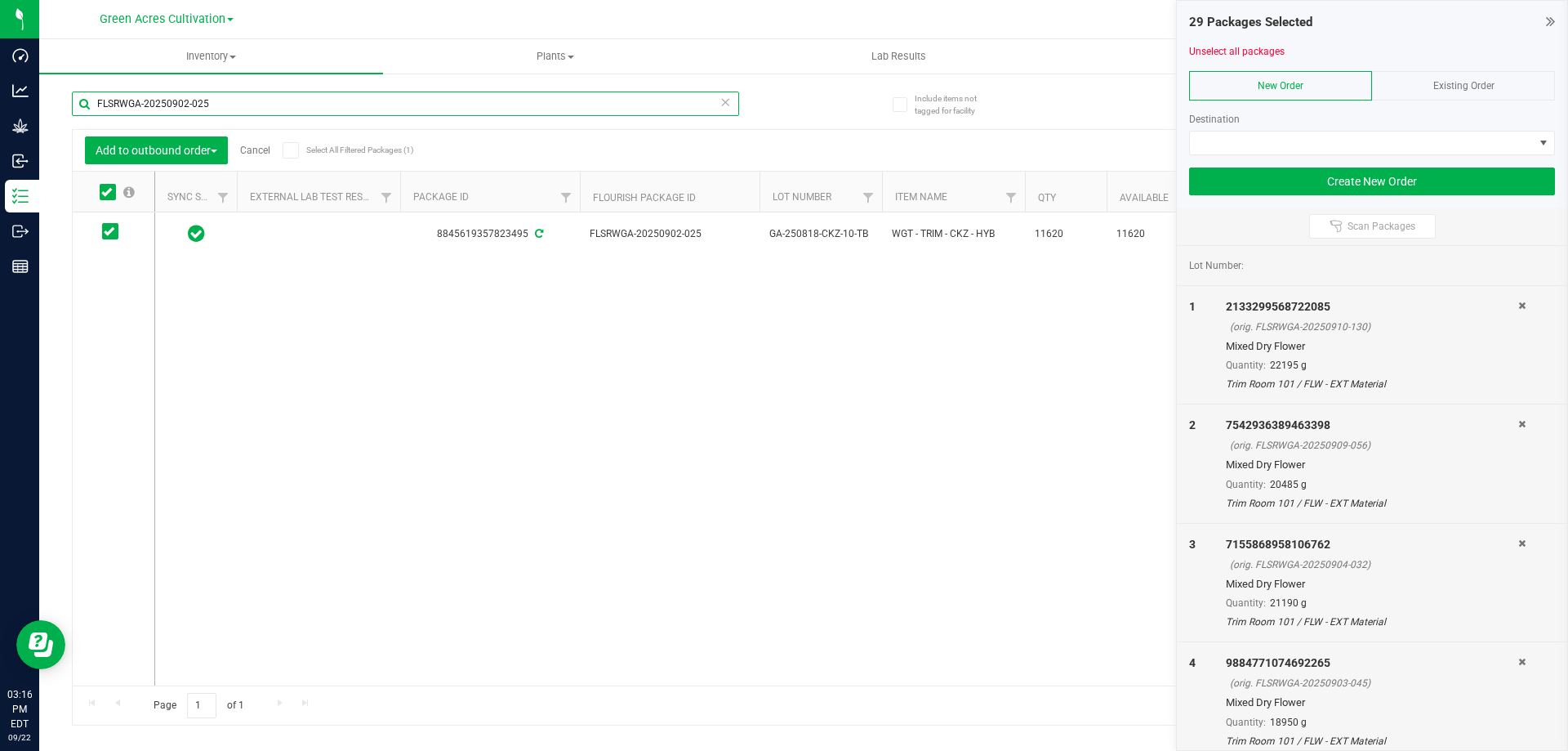
click at [229, 104] on input "FLSRWGA-20250902-025" at bounding box center [405, 103] width 667 height 25
paste input "826-022"
click at [107, 192] on icon at bounding box center [107, 192] width 11 height 0
click at [0, 0] on input "checkbox" at bounding box center [0, 0] width 0 height 0
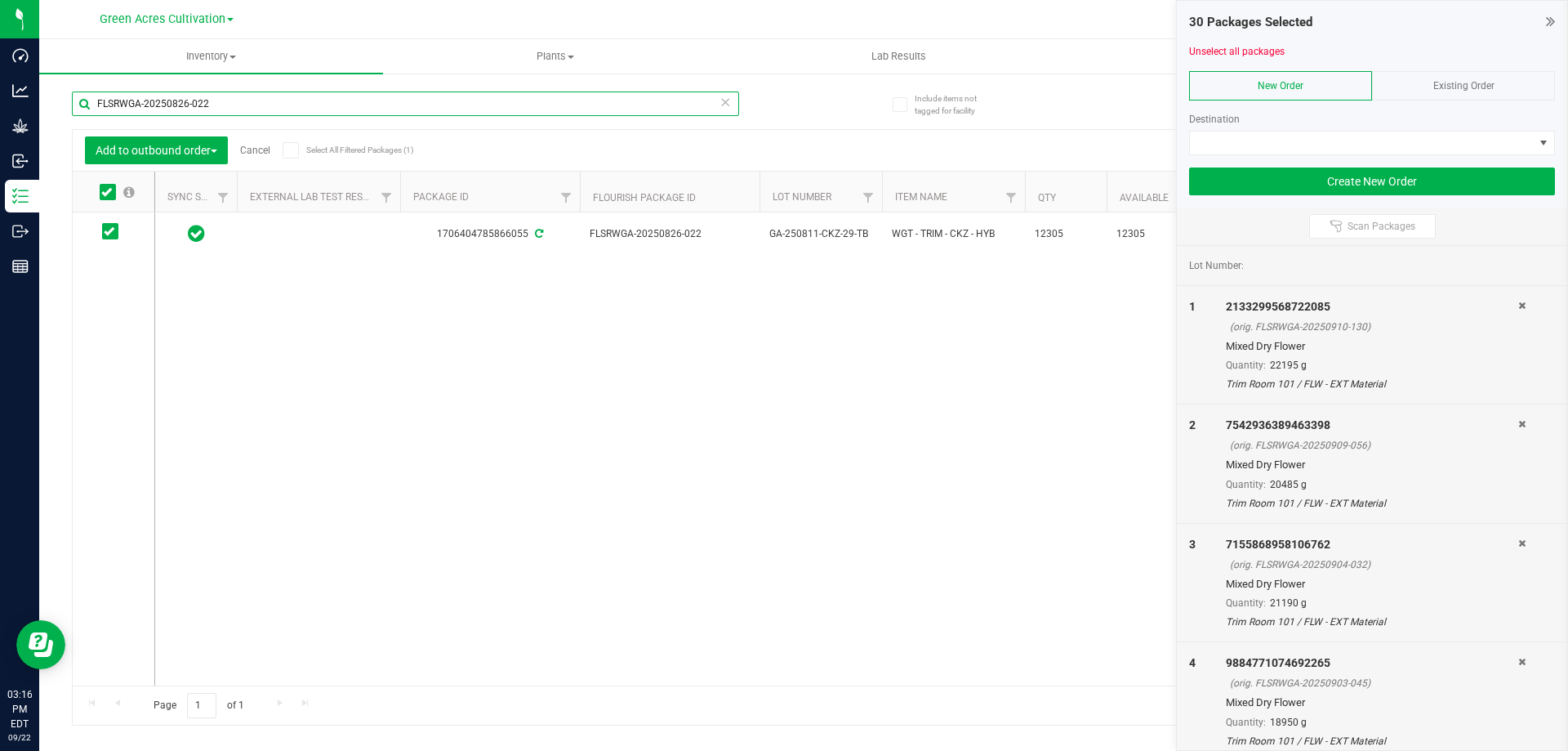
click at [207, 98] on input "FLSRWGA-20250826-022" at bounding box center [405, 103] width 667 height 25
paste input "18"
click at [109, 192] on icon at bounding box center [107, 192] width 11 height 0
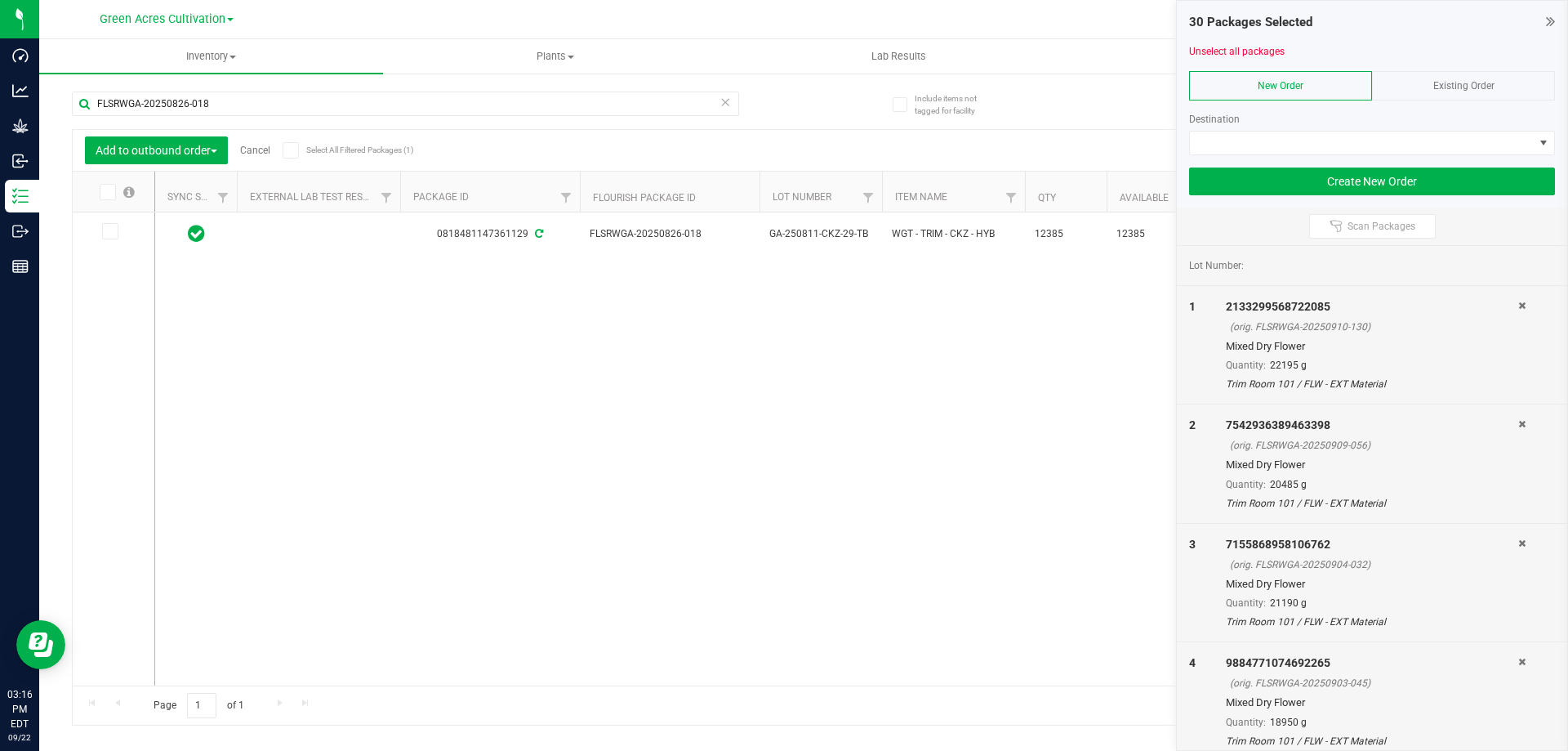
click at [0, 0] on input "checkbox" at bounding box center [0, 0] width 0 height 0
click at [213, 98] on input "FLSRWGA-20250826-018" at bounding box center [405, 103] width 667 height 25
paste input "1-037"
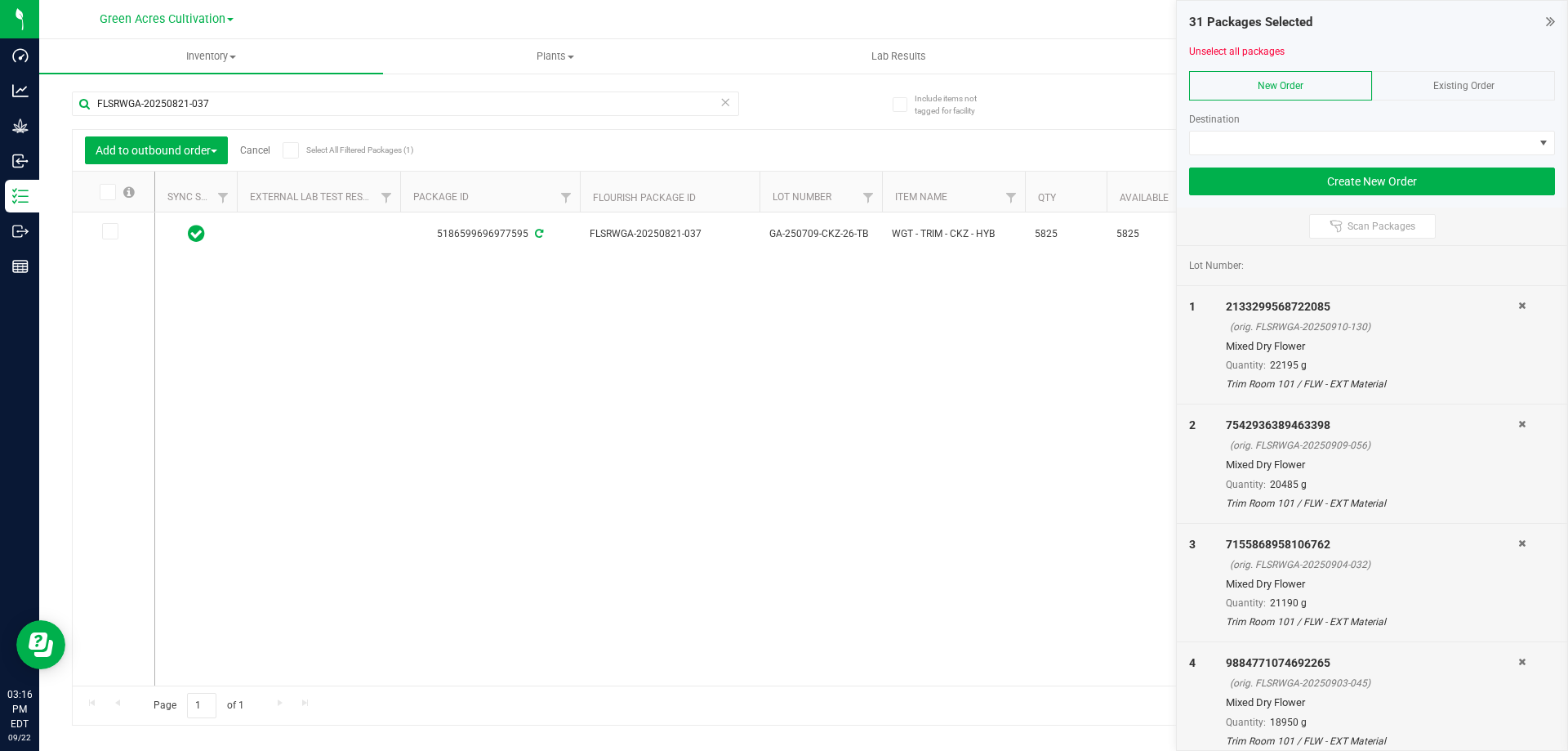
click at [106, 192] on icon at bounding box center [107, 192] width 11 height 0
click at [0, 0] on input "checkbox" at bounding box center [0, 0] width 0 height 0
click at [217, 98] on input "FLSRWGA-20250821-037" at bounding box center [405, 103] width 667 height 25
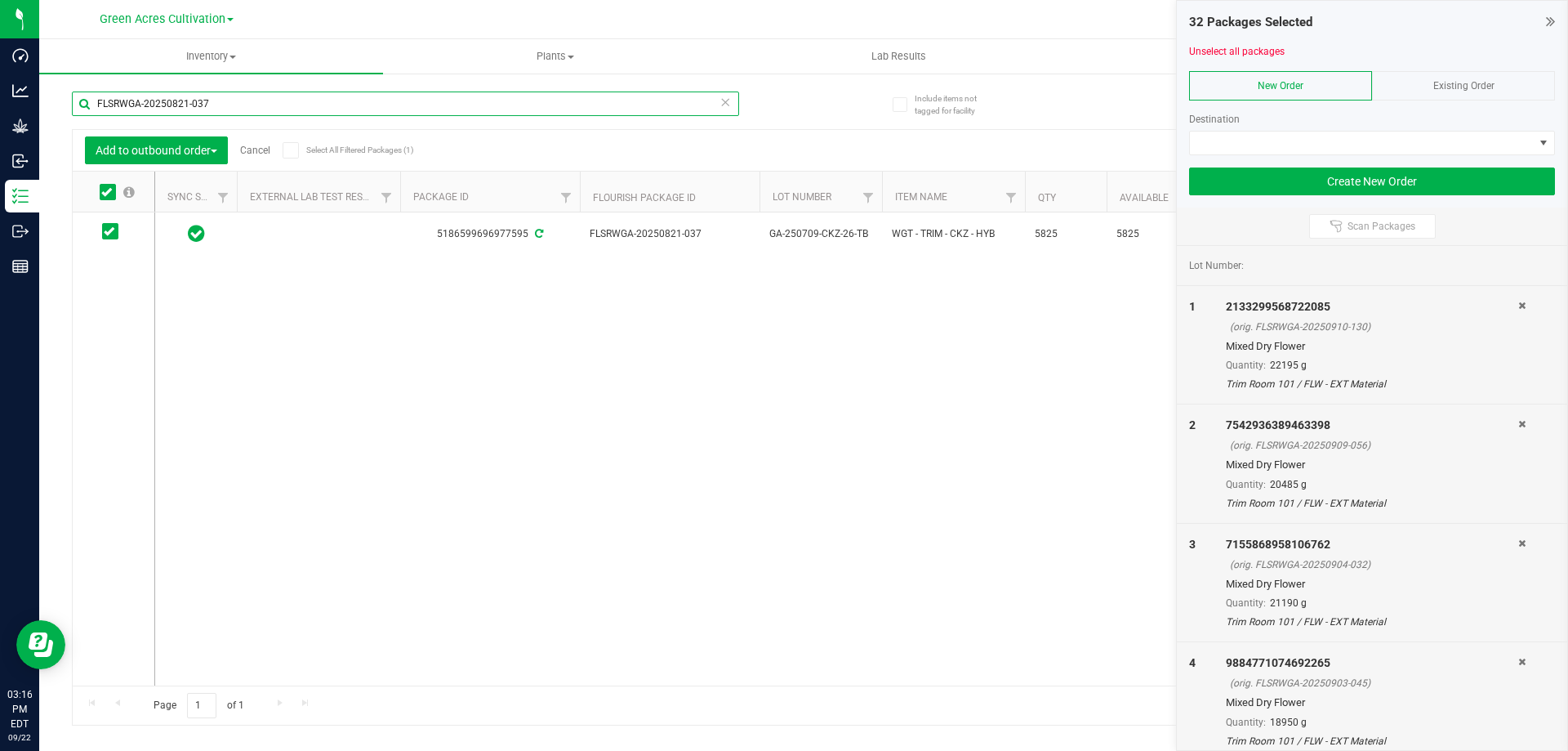
paste input "0-02"
click at [110, 192] on icon at bounding box center [107, 192] width 11 height 0
click at [0, 0] on input "checkbox" at bounding box center [0, 0] width 0 height 0
click at [147, 103] on input "FLSRWGA-20250820-027" at bounding box center [405, 103] width 667 height 25
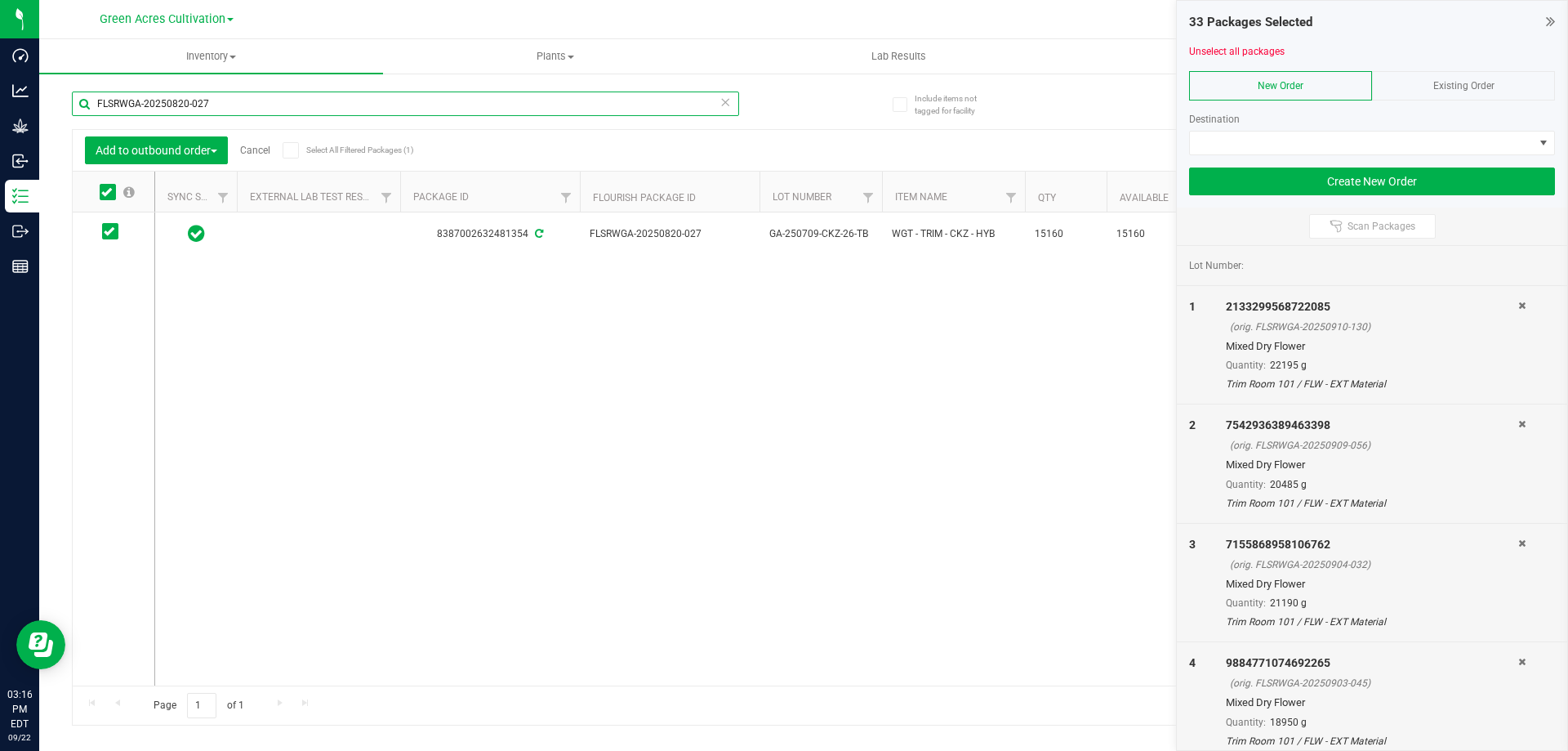
click at [147, 103] on input "FLSRWGA-20250820-027" at bounding box center [405, 103] width 667 height 25
paste input "16"
click at [108, 192] on icon at bounding box center [107, 192] width 11 height 0
click at [0, 0] on input "checkbox" at bounding box center [0, 0] width 0 height 0
click at [252, 107] on input "FLSRWGA-20250820-016" at bounding box center [405, 103] width 667 height 25
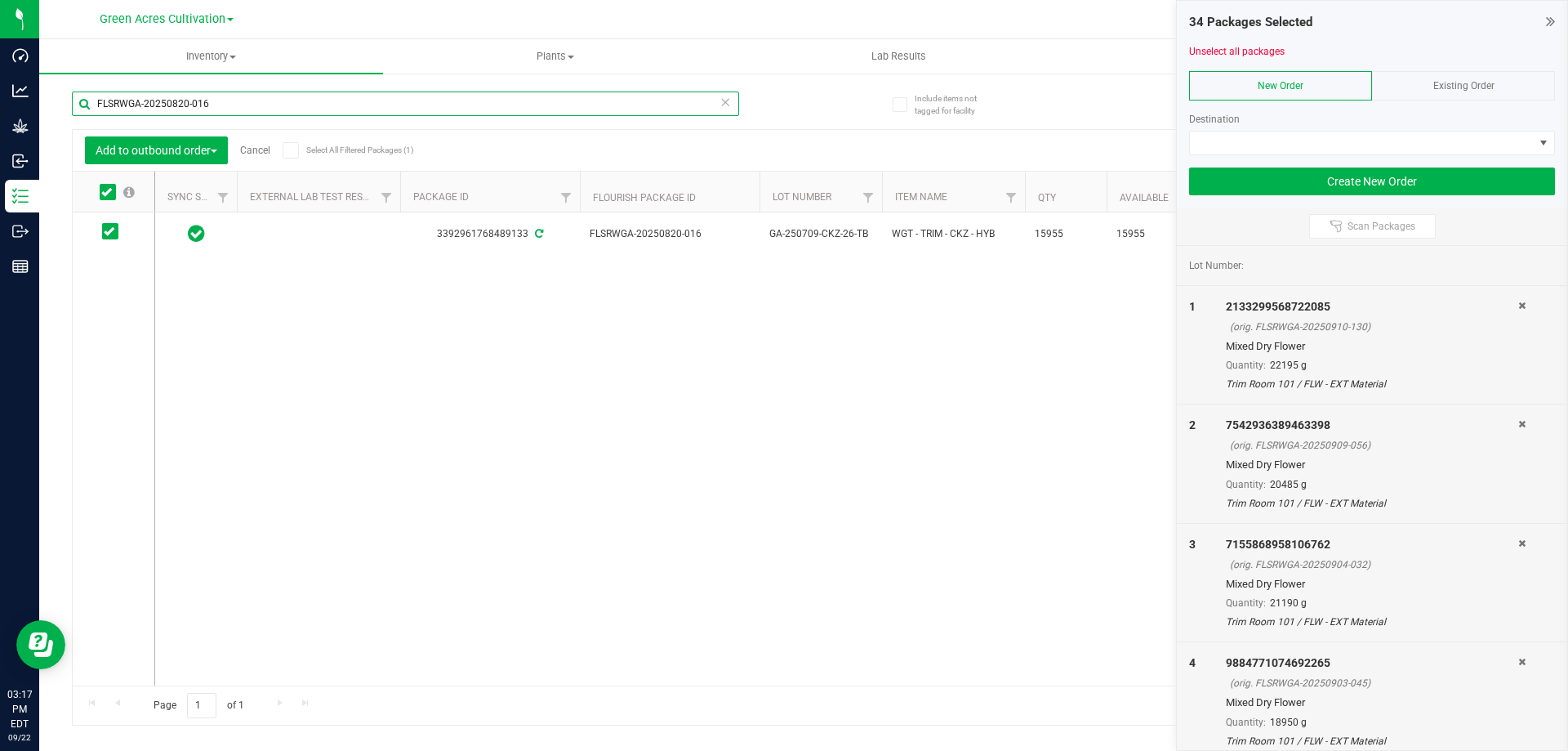
click at [252, 107] on input "FLSRWGA-20250820-016" at bounding box center [405, 103] width 667 height 25
paste input "19-043"
click at [108, 192] on icon at bounding box center [107, 192] width 11 height 0
click at [0, 0] on input "checkbox" at bounding box center [0, 0] width 0 height 0
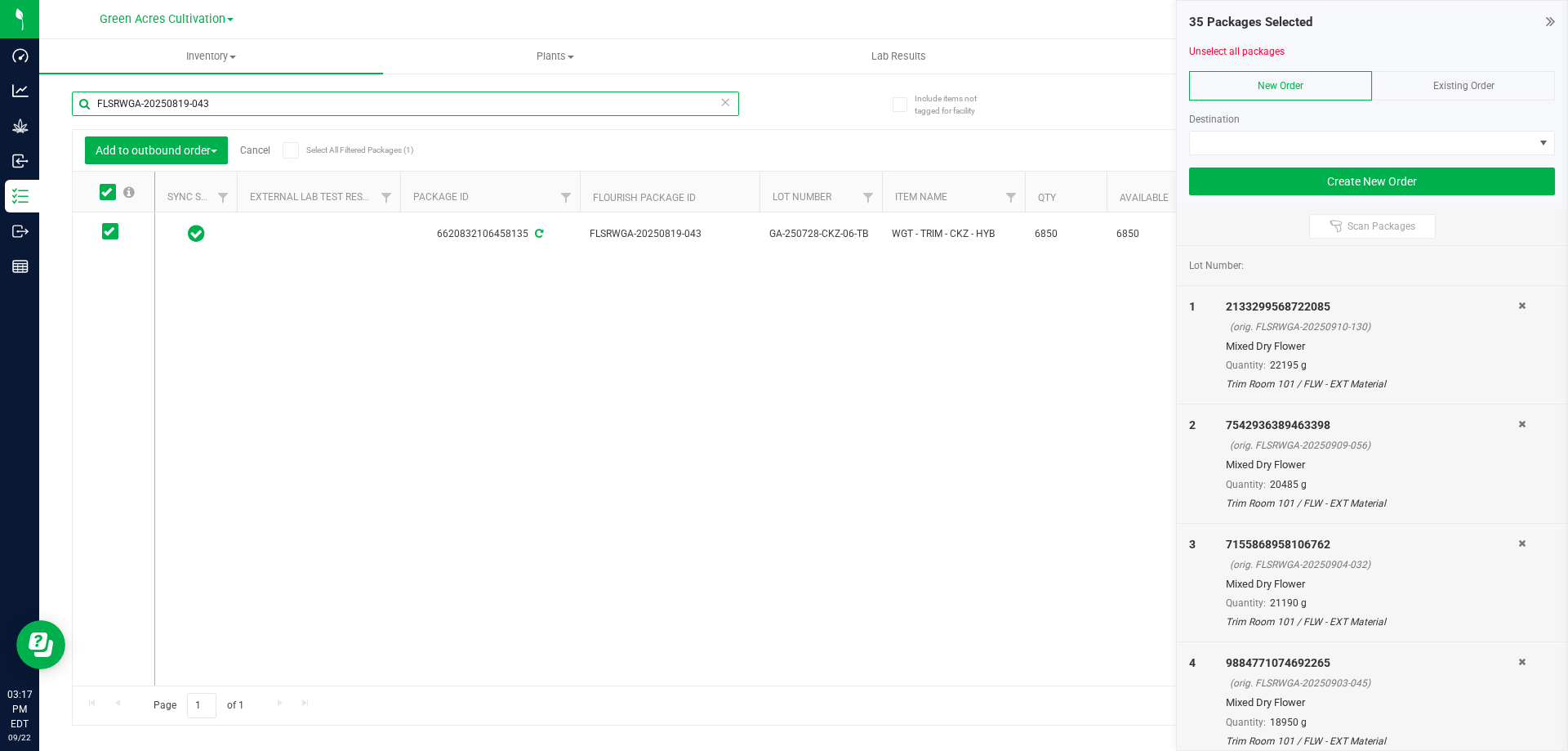
click at [222, 105] on input "FLSRWGA-20250819-043" at bounding box center [405, 103] width 667 height 25
paste input "SH-20250818-024"
click at [108, 192] on icon at bounding box center [107, 192] width 11 height 0
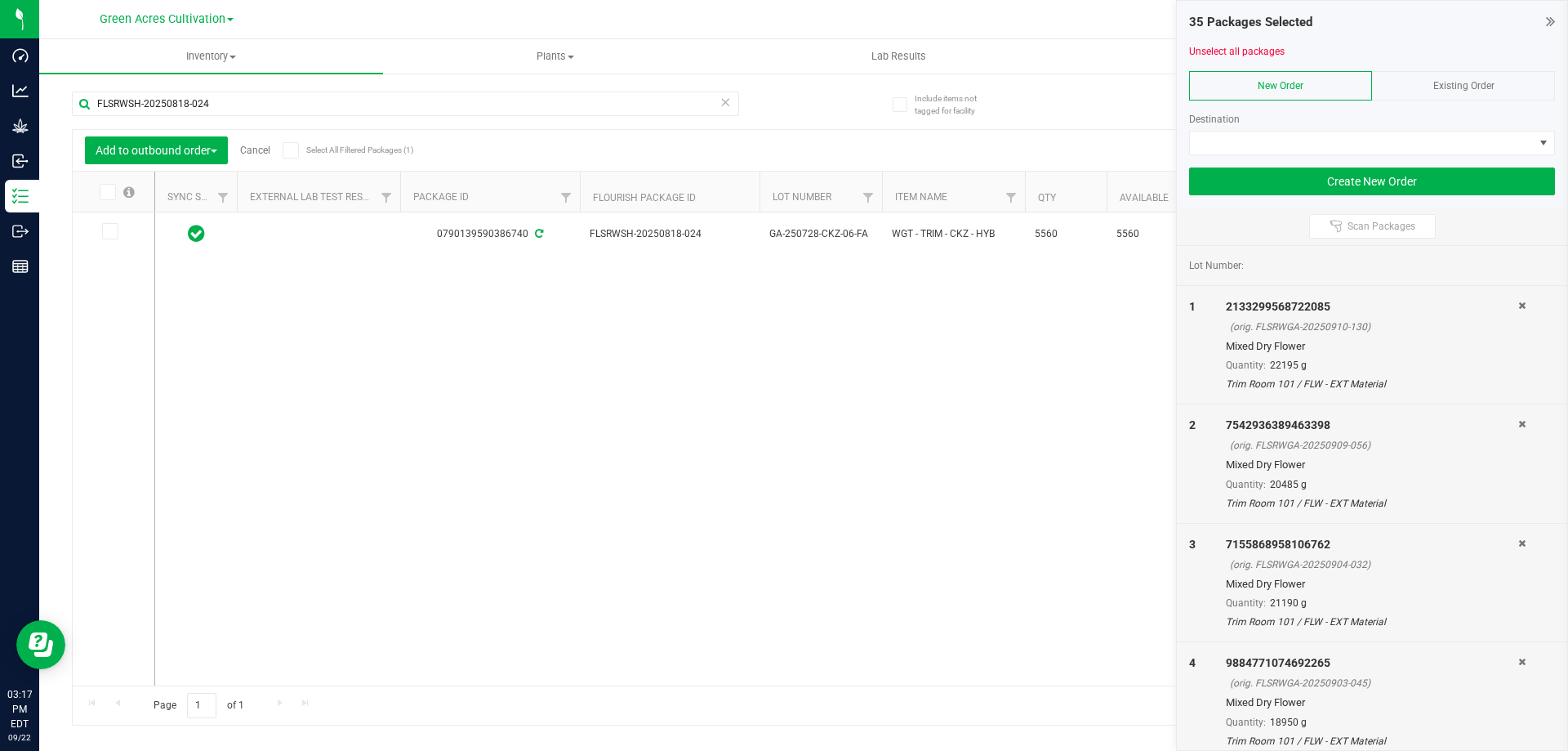
click at [0, 0] on input "checkbox" at bounding box center [0, 0] width 0 height 0
click at [188, 105] on input "FLSRWSH-20250818-024" at bounding box center [405, 103] width 667 height 25
paste input "GA-20250811-007"
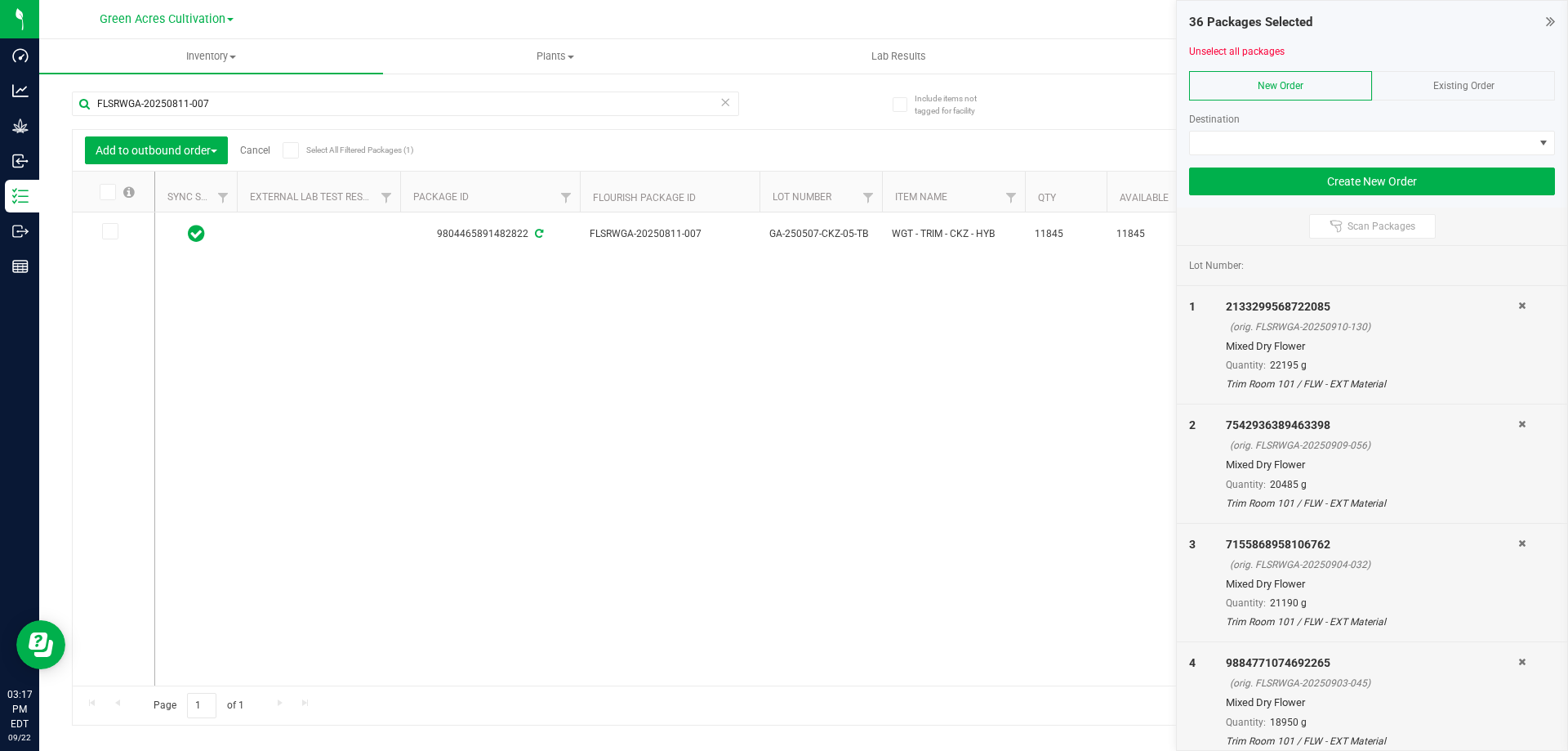
click at [109, 192] on icon at bounding box center [107, 192] width 11 height 0
click at [0, 0] on input "checkbox" at bounding box center [0, 0] width 0 height 0
click at [273, 112] on input "FLSRWGA-20250811-007" at bounding box center [405, 103] width 667 height 25
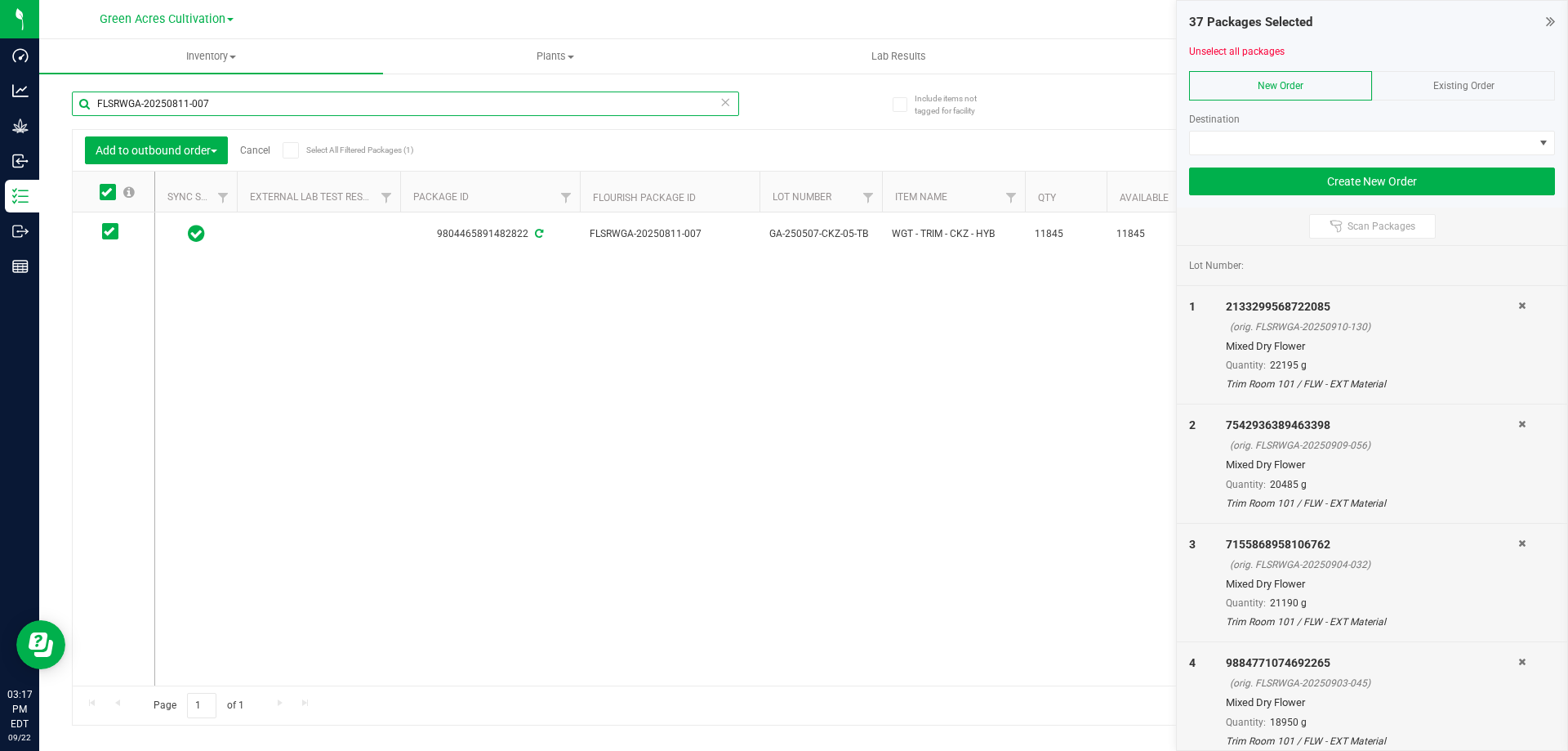
paste input "4"
click at [108, 192] on icon at bounding box center [107, 192] width 11 height 0
click at [0, 0] on input "checkbox" at bounding box center [0, 0] width 0 height 0
click at [200, 110] on input "FLSRWGA-20250811-004" at bounding box center [405, 103] width 667 height 25
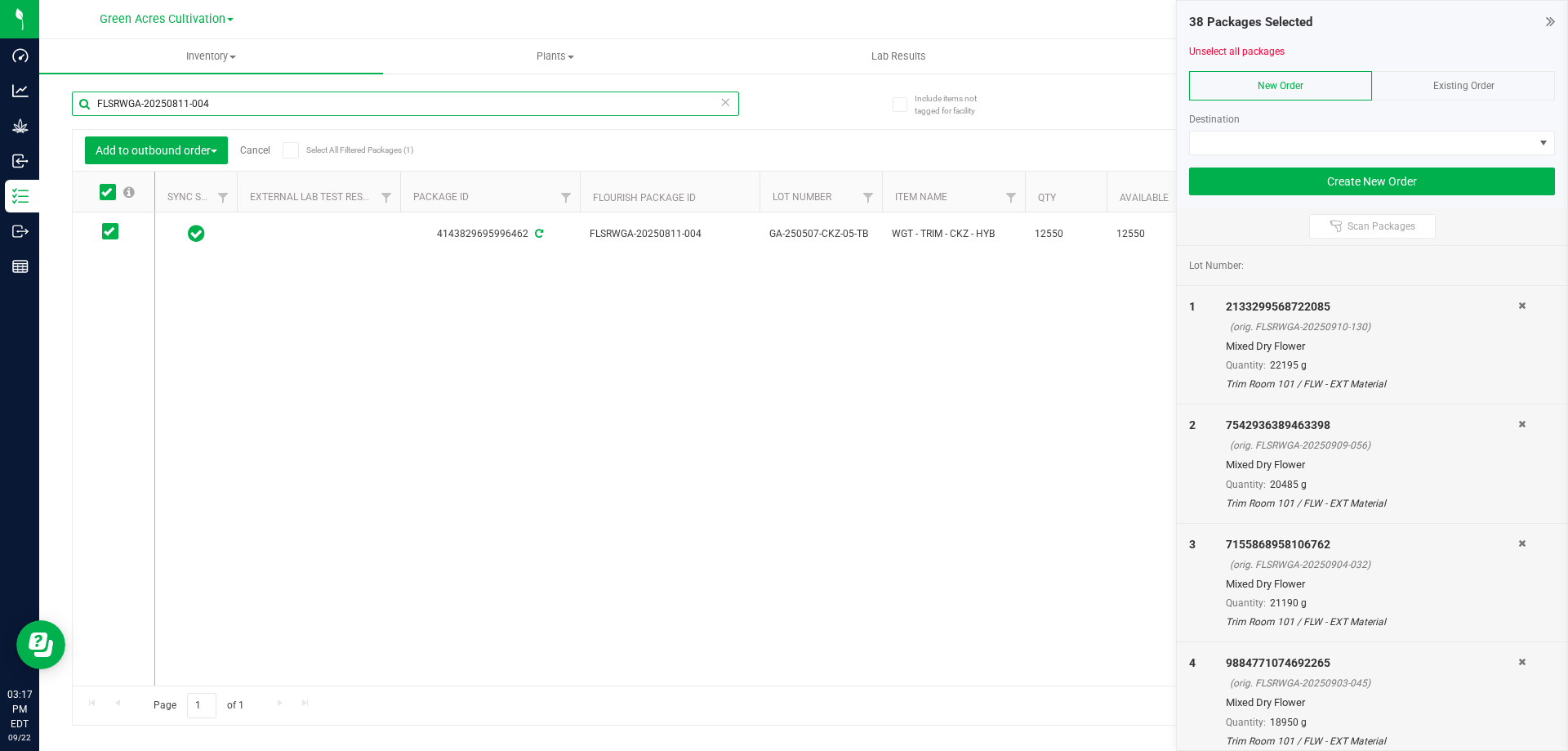
click at [200, 110] on input "FLSRWGA-20250811-004" at bounding box center [405, 103] width 667 height 25
paste input "07-052"
click at [108, 192] on icon at bounding box center [107, 192] width 11 height 0
click at [0, 0] on input "checkbox" at bounding box center [0, 0] width 0 height 0
click at [240, 110] on input "FLSRWGA-20250807-052" at bounding box center [405, 103] width 667 height 25
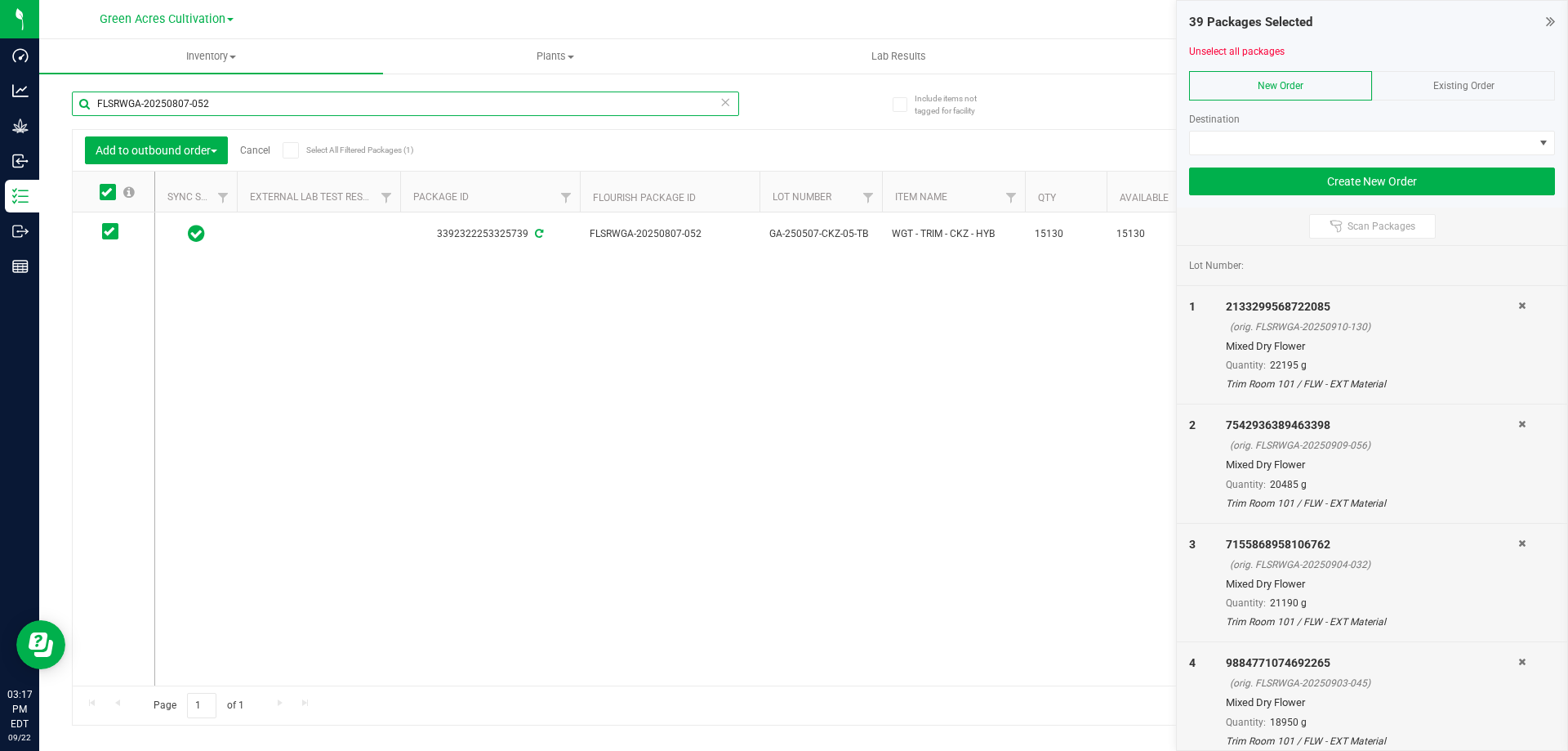
click at [240, 109] on input "FLSRWGA-20250807-052" at bounding box center [405, 103] width 667 height 25
paste input "49"
click at [107, 192] on icon at bounding box center [107, 192] width 11 height 0
click at [0, 0] on input "checkbox" at bounding box center [0, 0] width 0 height 0
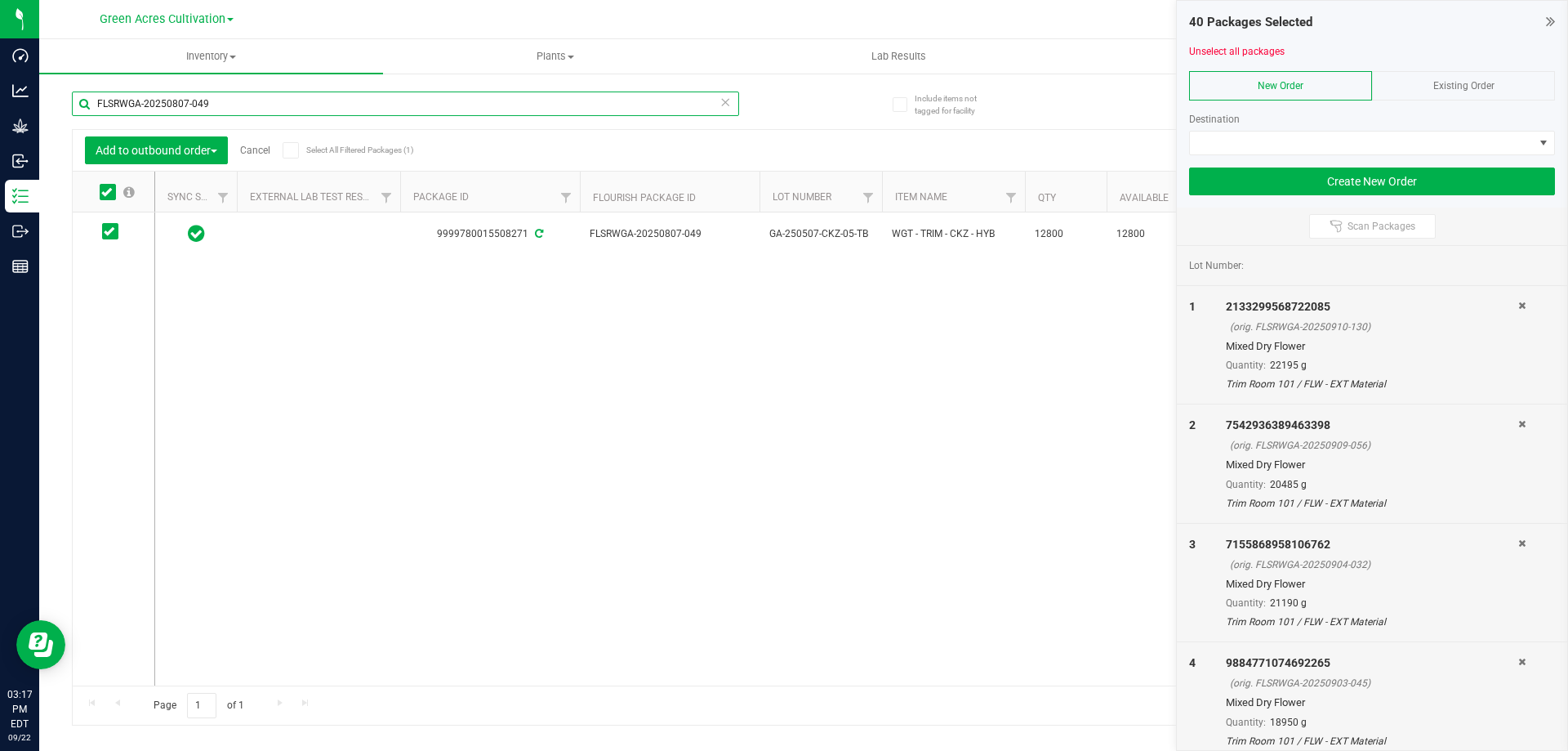
click at [250, 111] on input "FLSRWGA-20250807-049" at bounding box center [405, 103] width 667 height 25
paste input "916-036"
click at [104, 192] on icon at bounding box center [107, 192] width 11 height 0
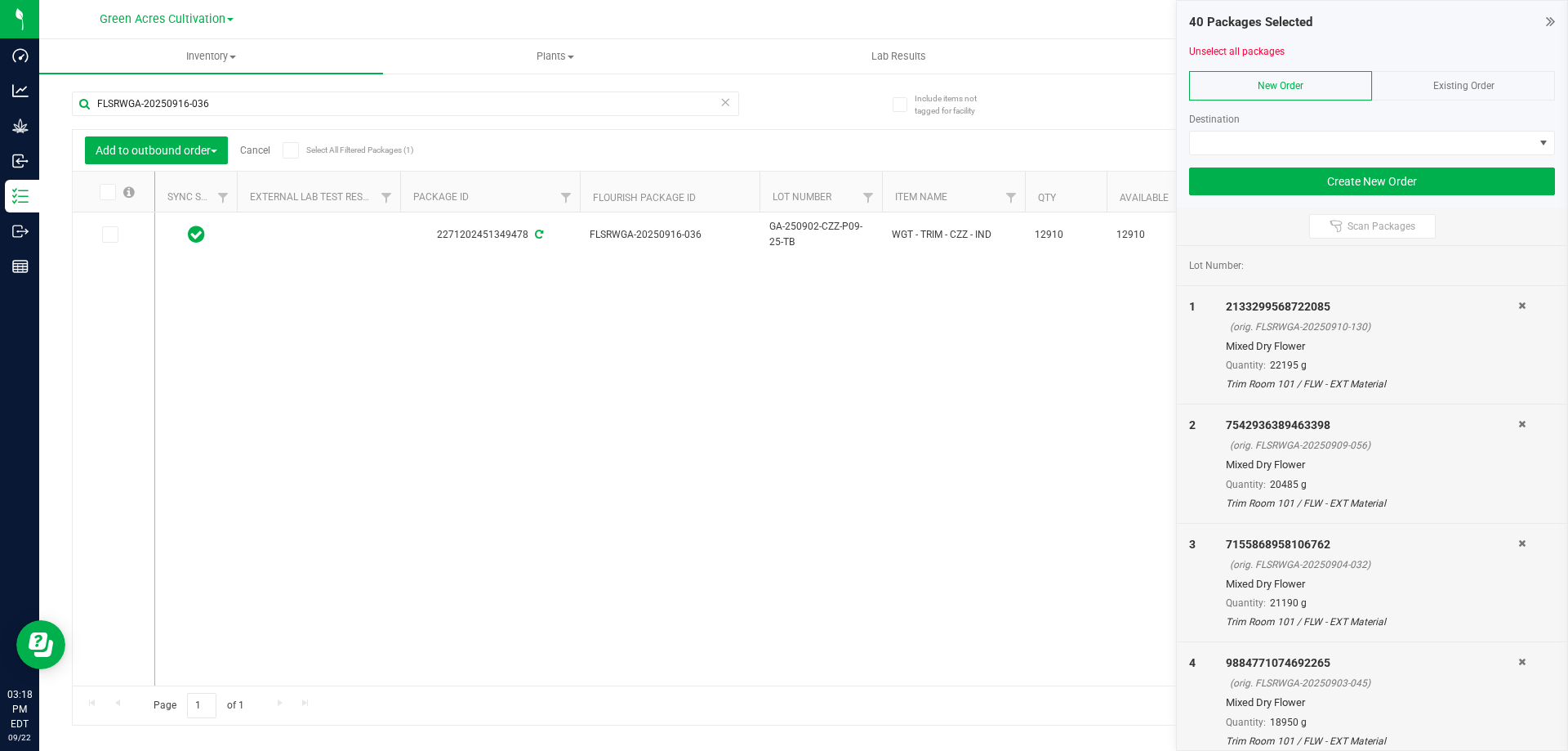
click at [0, 0] on input "checkbox" at bounding box center [0, 0] width 0 height 0
click at [228, 91] on input "FLSRWGA-20250916-036" at bounding box center [405, 103] width 667 height 25
paste input "3"
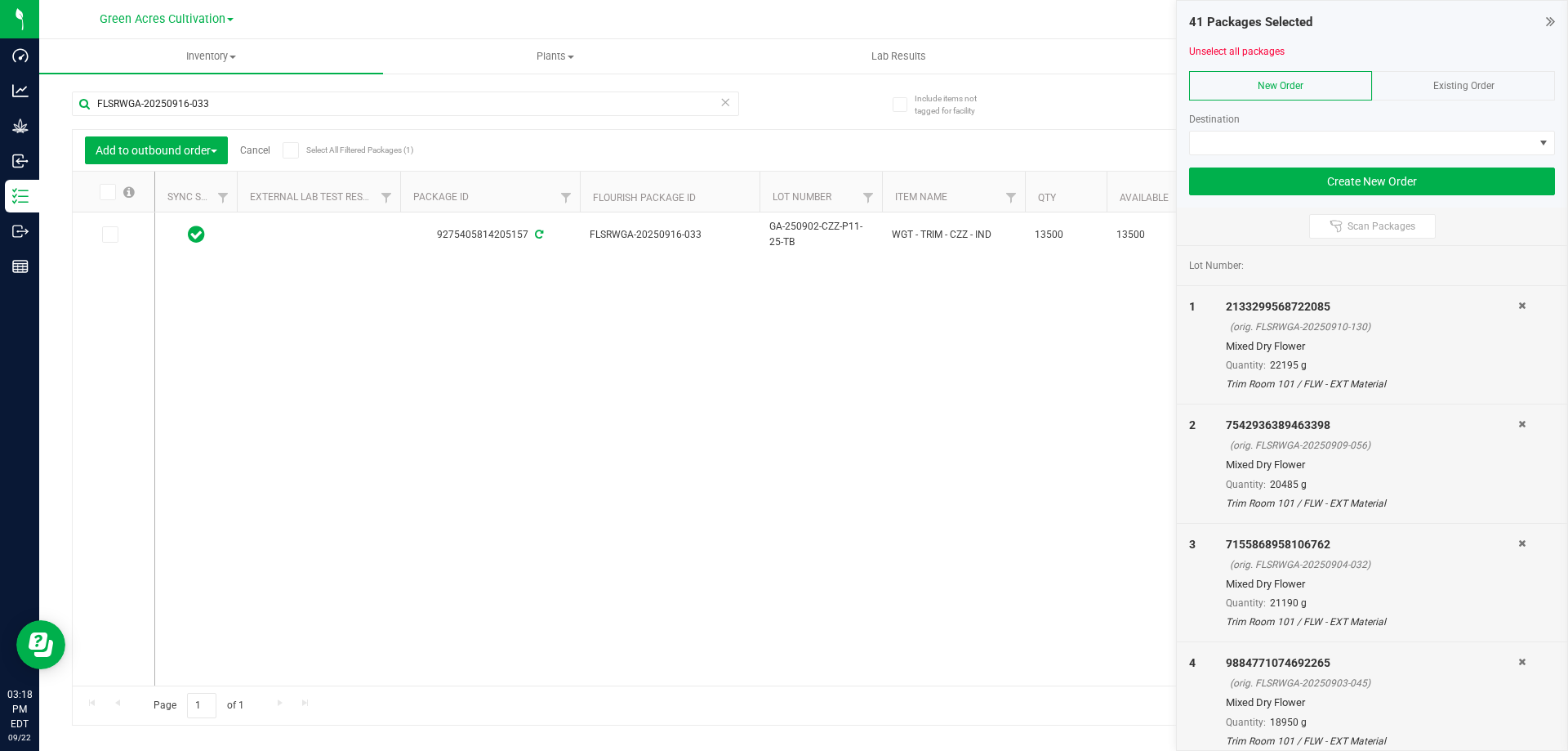
click at [107, 192] on icon at bounding box center [107, 192] width 11 height 0
click at [0, 0] on input "checkbox" at bounding box center [0, 0] width 0 height 0
click at [231, 104] on input "FLSRWGA-20250916-033" at bounding box center [405, 103] width 667 height 25
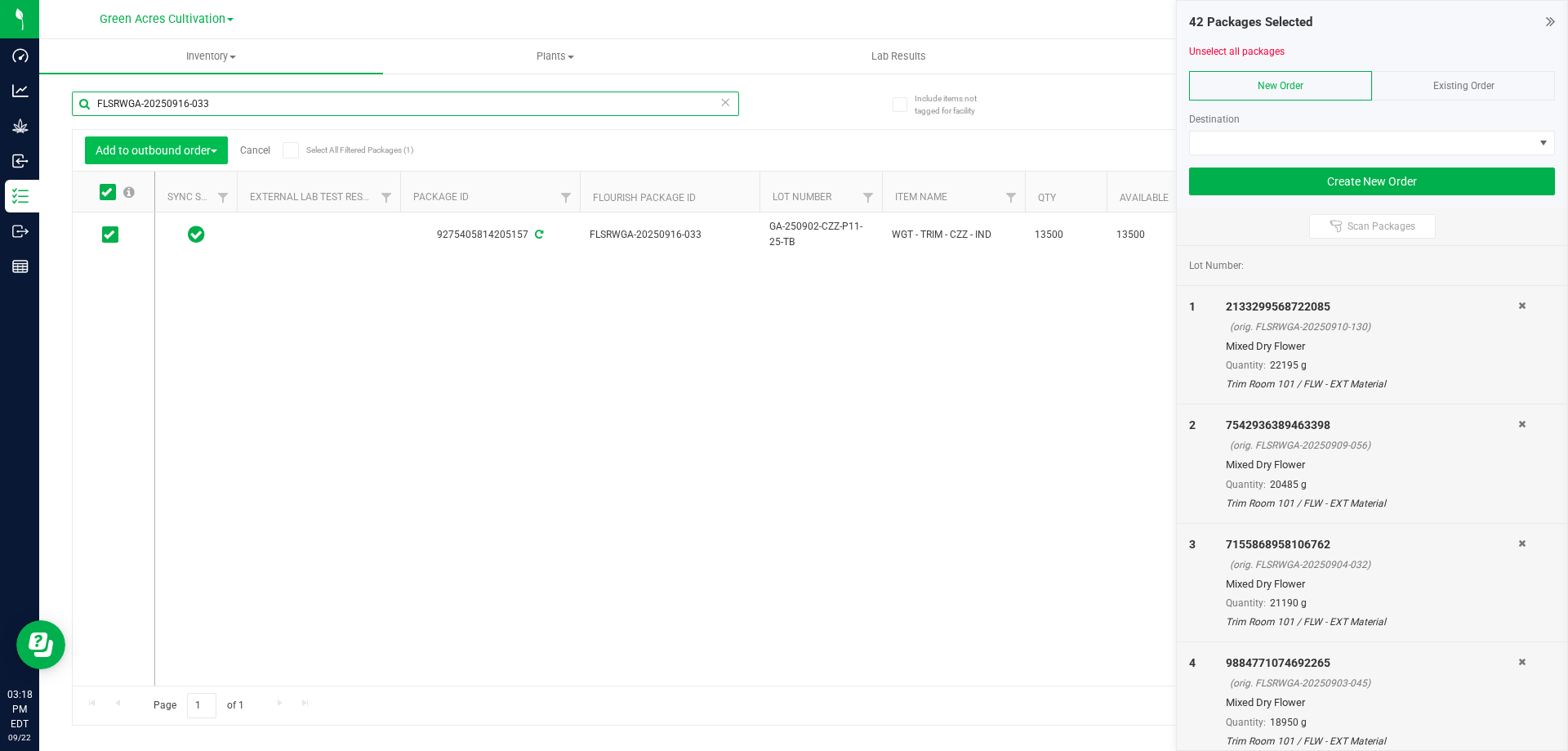
paste input "825-026"
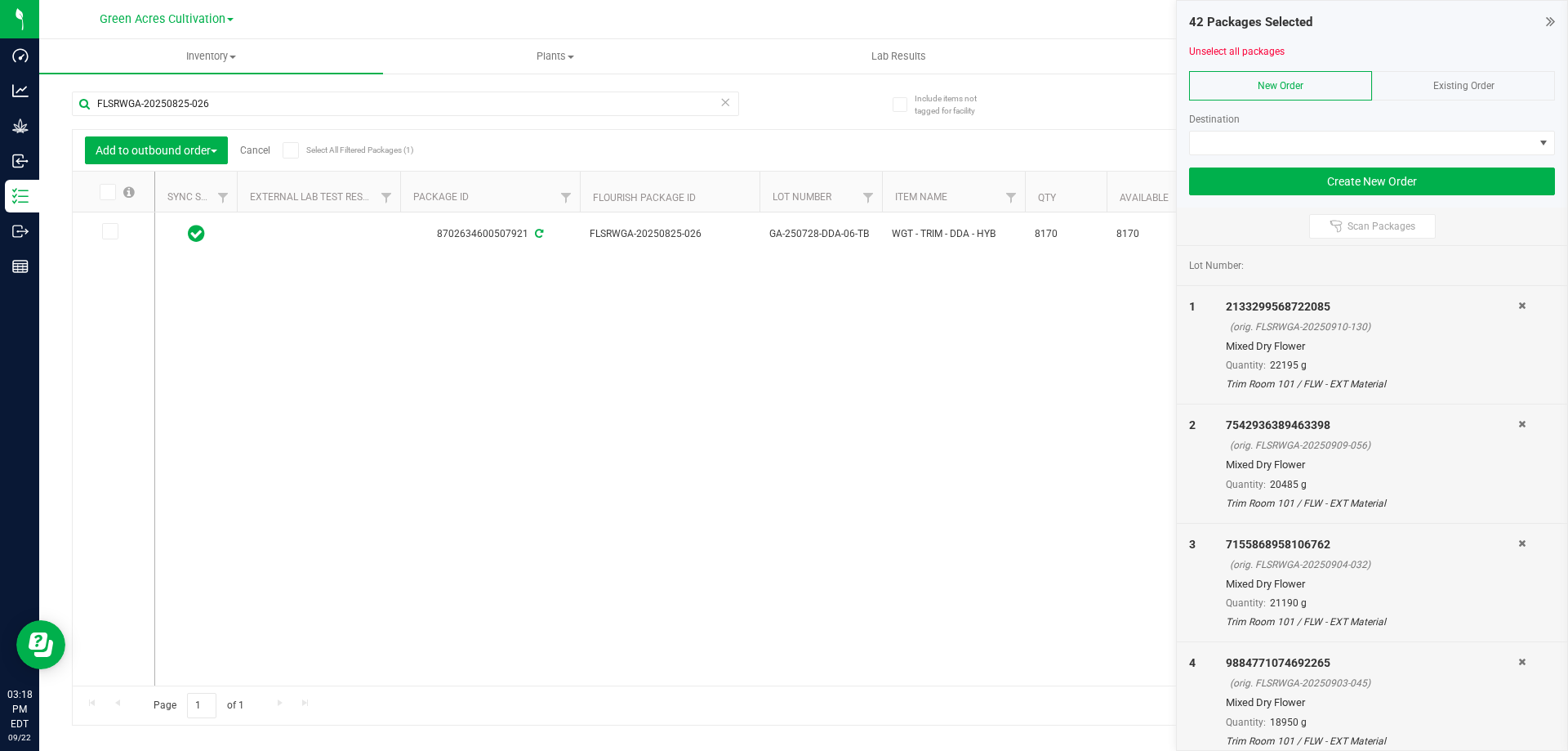
click at [105, 192] on icon at bounding box center [107, 192] width 11 height 0
click at [0, 0] on input "checkbox" at bounding box center [0, 0] width 0 height 0
click at [204, 117] on div "FLSRWGA-20250825-026" at bounding box center [405, 109] width 667 height 37
click at [224, 111] on input "FLSRWGA-20250825-026" at bounding box center [405, 103] width 667 height 25
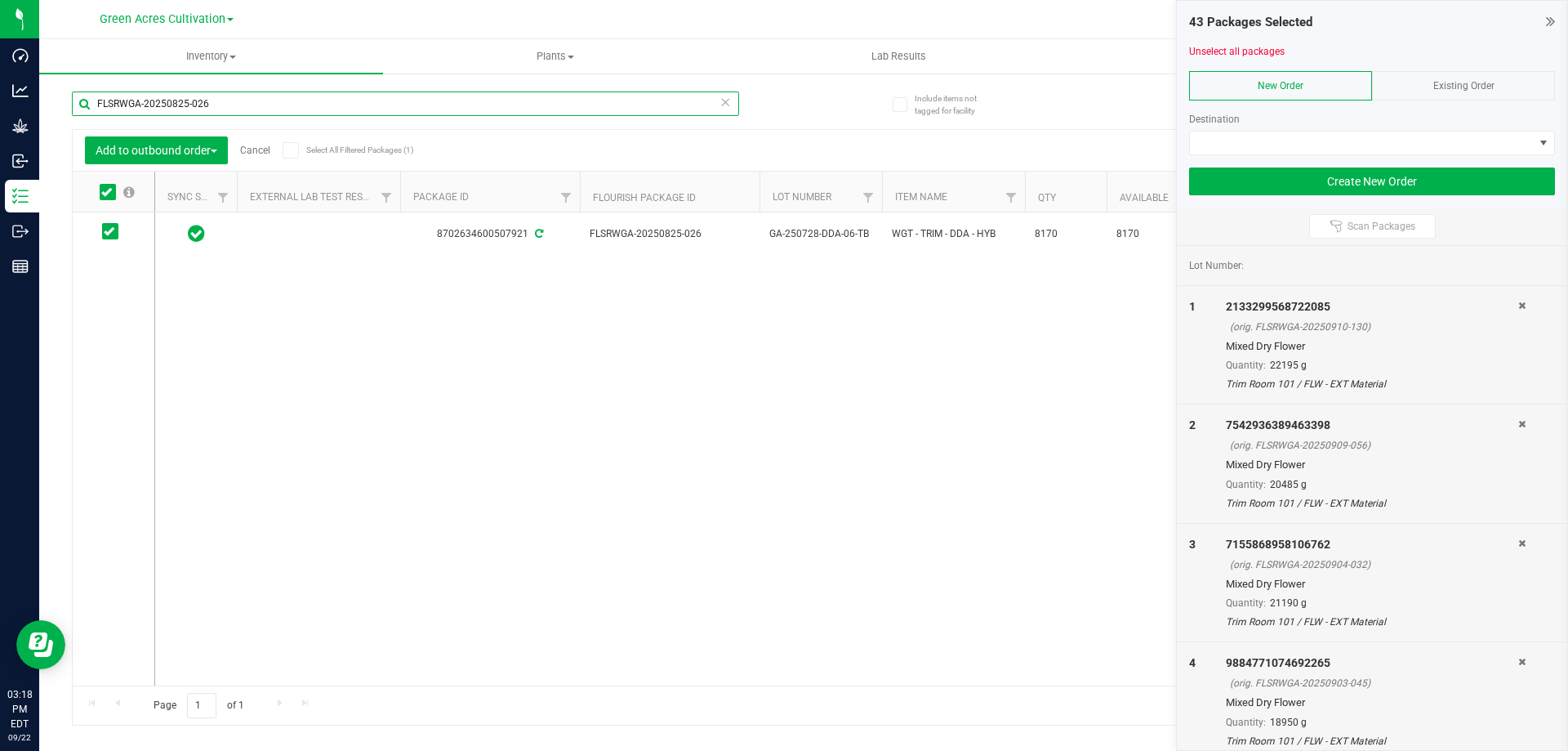
click at [224, 111] on input "FLSRWGA-20250825-026" at bounding box center [405, 103] width 667 height 25
paste input "908-022"
click at [107, 192] on icon at bounding box center [107, 192] width 11 height 0
click at [0, 0] on input "checkbox" at bounding box center [0, 0] width 0 height 0
click at [219, 111] on input "FLSRWGA-20250908-022" at bounding box center [405, 103] width 667 height 25
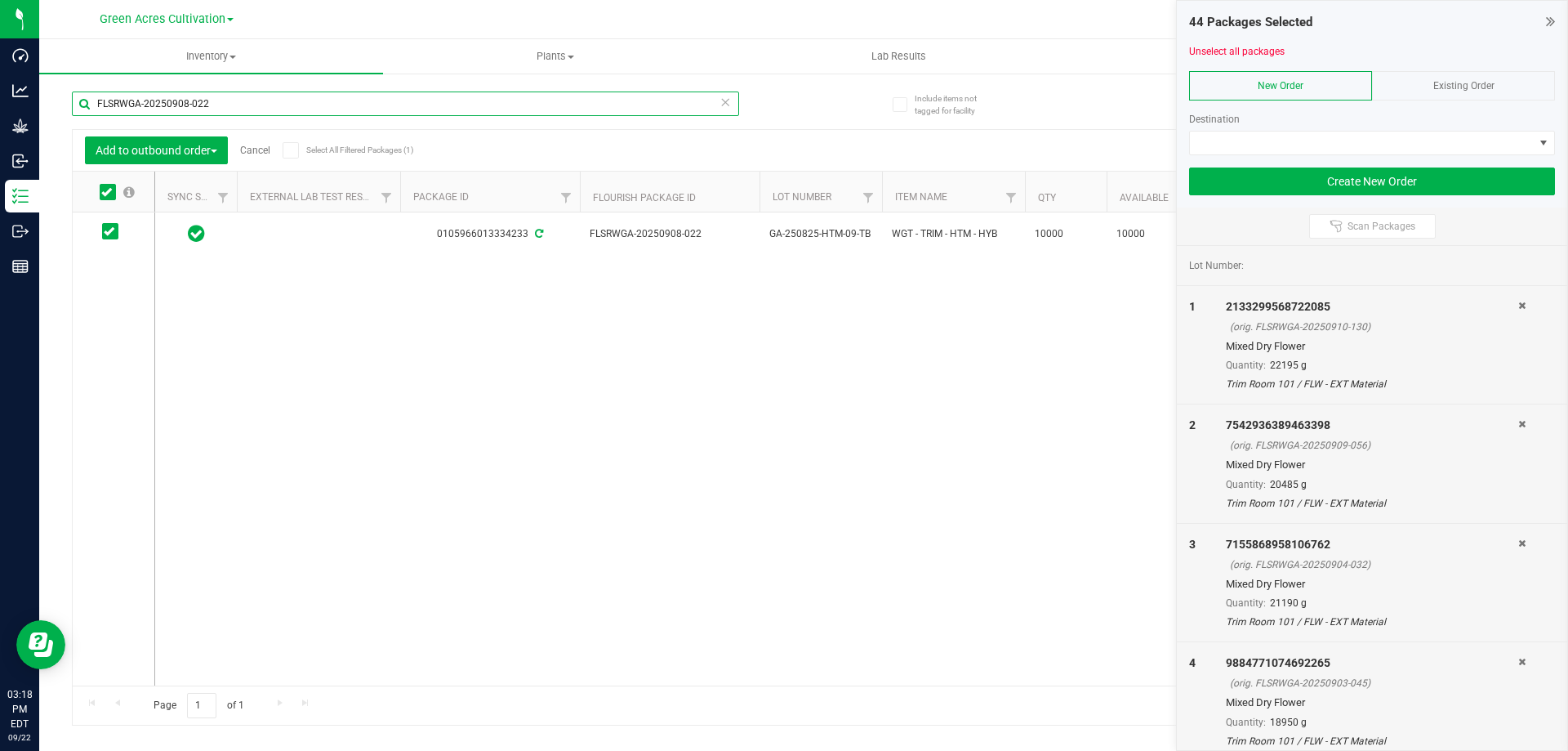
click at [219, 111] on input "FLSRWGA-20250908-022" at bounding box center [405, 103] width 667 height 25
paste input "19"
click at [110, 200] on span at bounding box center [108, 192] width 16 height 16
click at [0, 0] on input "checkbox" at bounding box center [0, 0] width 0 height 0
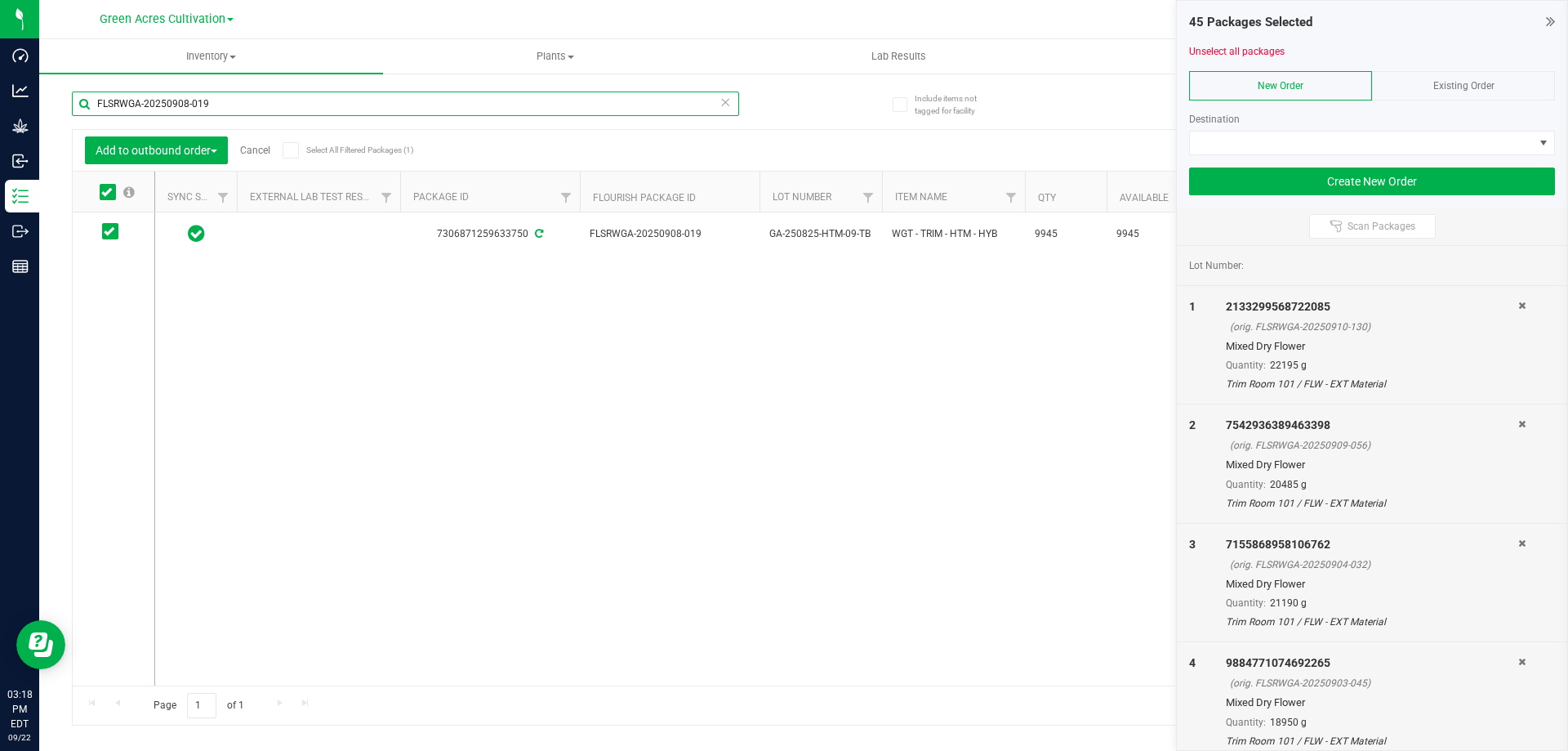
click at [203, 105] on input "FLSRWGA-20250908-019" at bounding box center [405, 103] width 667 height 25
paste input "828-048"
click at [107, 192] on icon at bounding box center [107, 192] width 11 height 0
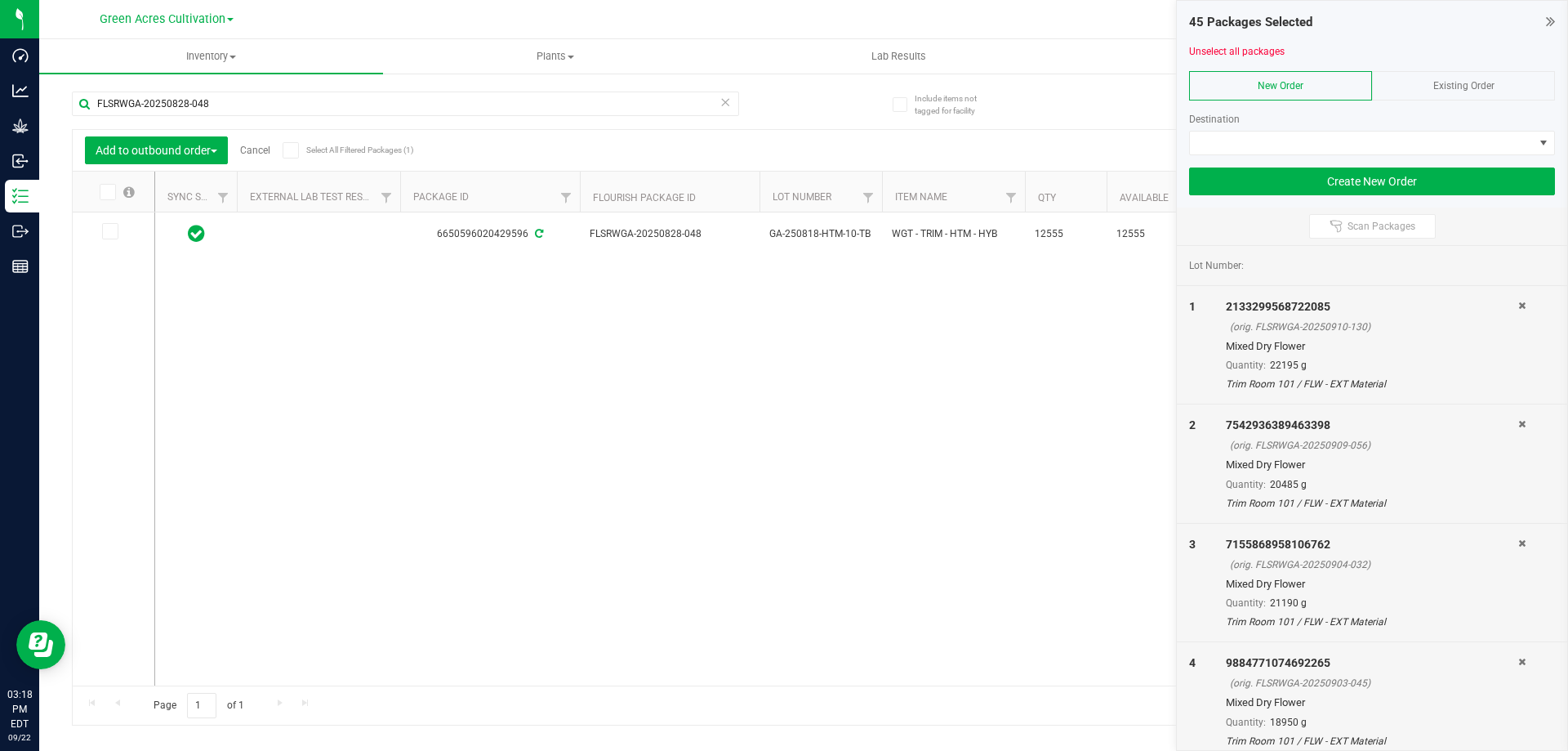
click at [0, 0] on input "checkbox" at bounding box center [0, 0] width 0 height 0
click at [160, 107] on input "FLSRWGA-20250828-048" at bounding box center [405, 103] width 667 height 25
paste input "5"
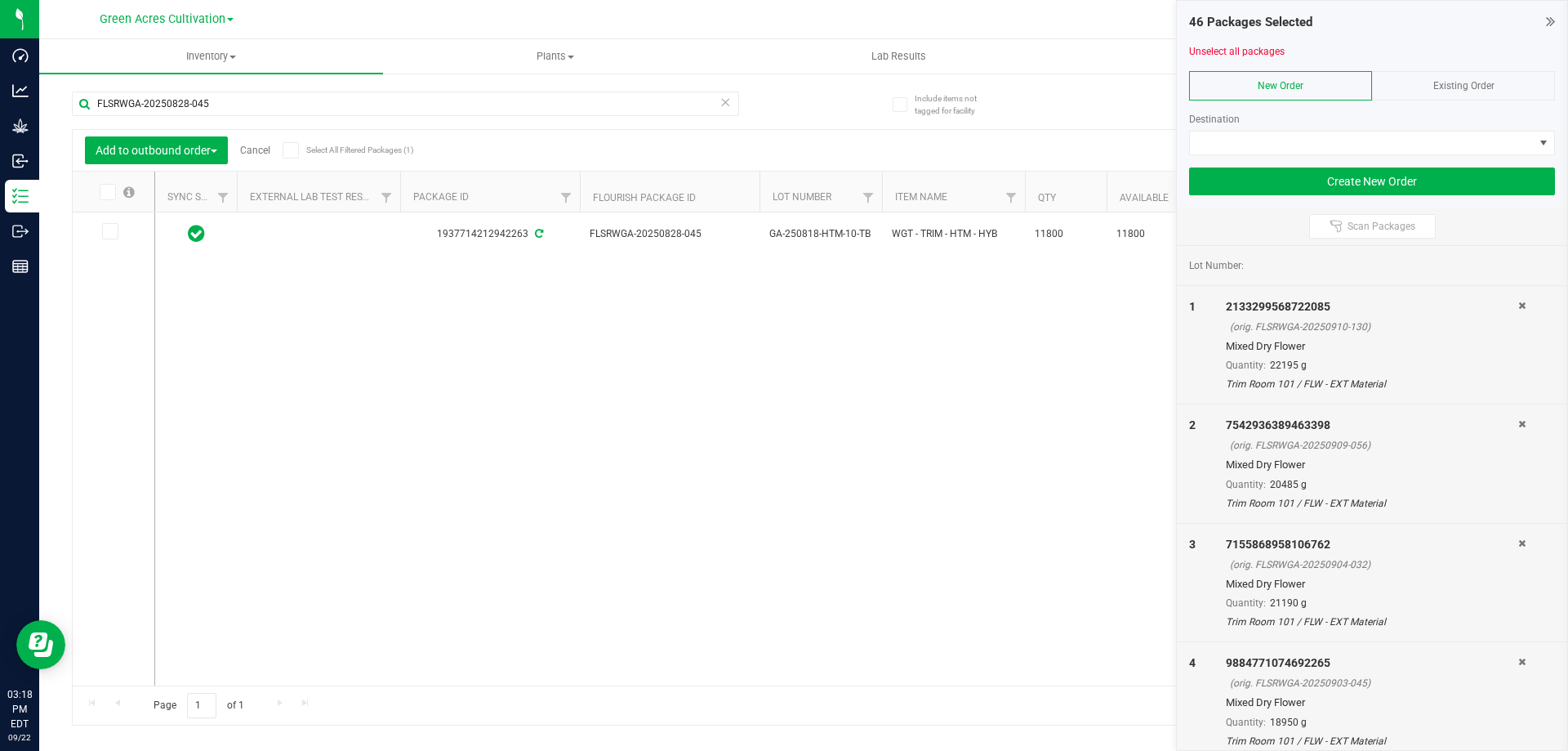
click at [108, 192] on icon at bounding box center [107, 192] width 11 height 0
click at [0, 0] on input "checkbox" at bounding box center [0, 0] width 0 height 0
click at [203, 121] on div "FLSRWGA-20250828-045" at bounding box center [405, 109] width 667 height 37
click at [210, 103] on input "FLSRWGA-20250828-045" at bounding box center [405, 103] width 667 height 25
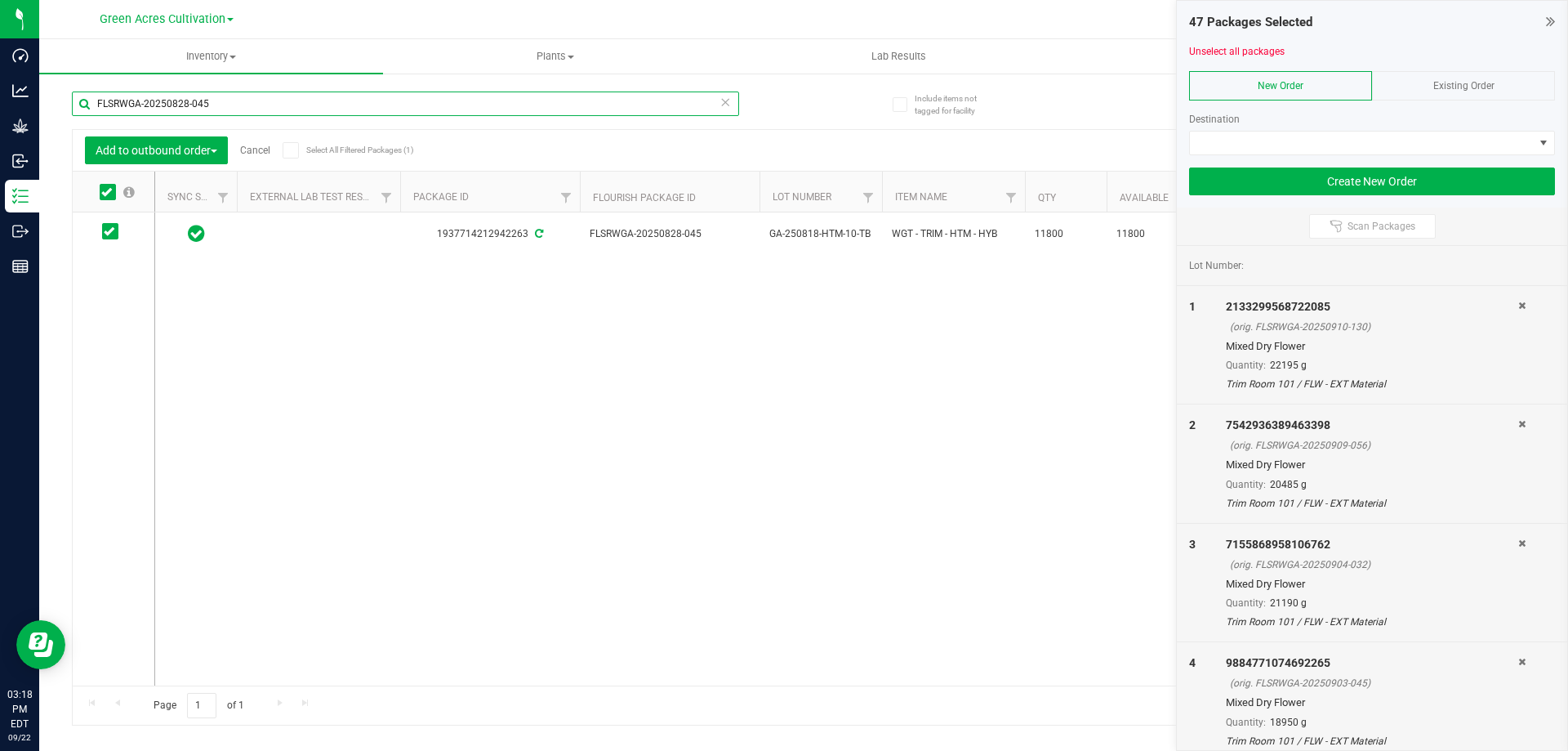
click at [210, 103] on input "FLSRWGA-20250828-045" at bounding box center [405, 103] width 667 height 25
paste input "37"
click at [108, 192] on icon at bounding box center [107, 192] width 11 height 0
click at [0, 0] on input "checkbox" at bounding box center [0, 0] width 0 height 0
click at [220, 105] on input "FLSRWGA-20250828-037" at bounding box center [405, 103] width 667 height 25
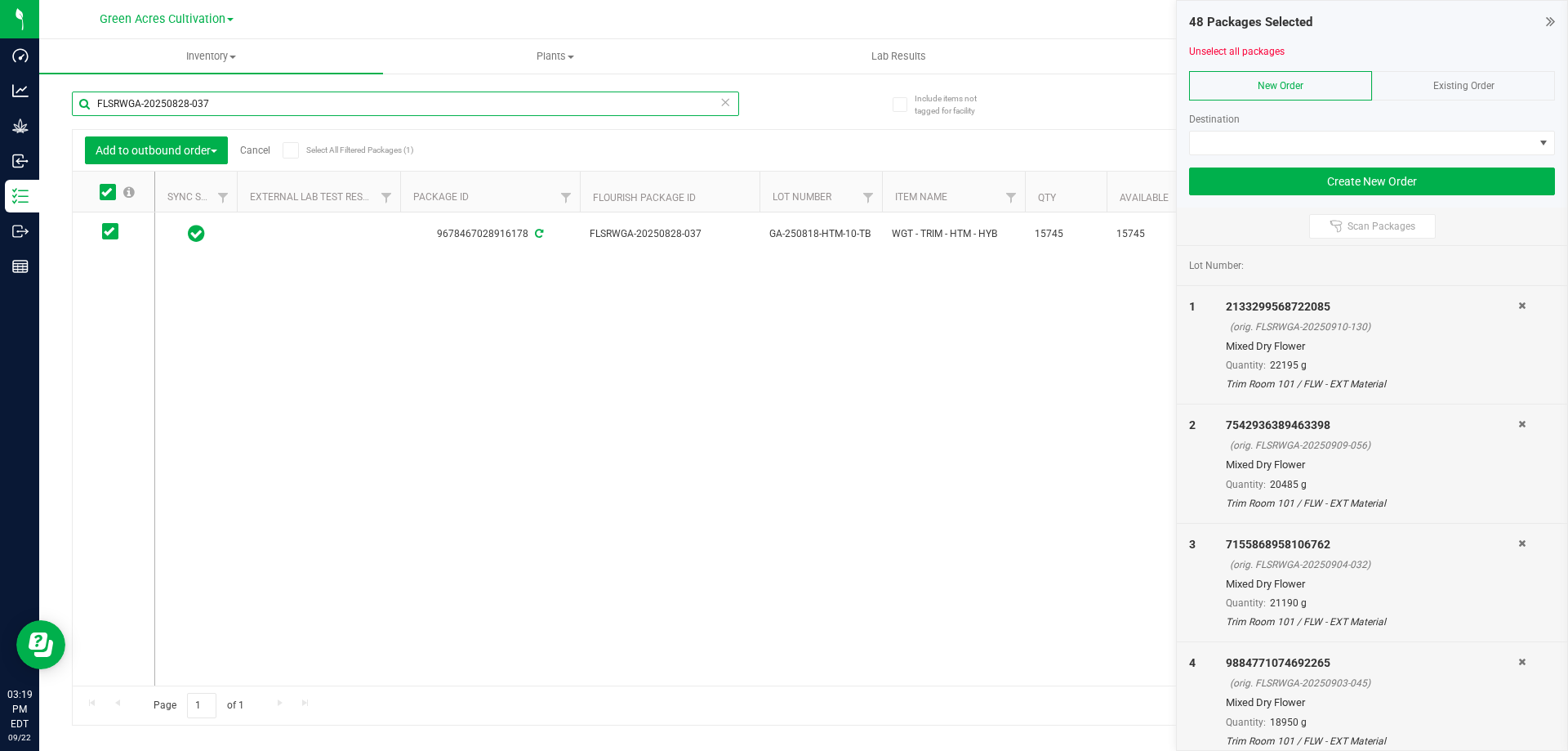
click at [220, 105] on input "FLSRWGA-20250828-037" at bounding box center [405, 103] width 667 height 25
paste input "2"
click at [107, 192] on icon at bounding box center [107, 192] width 11 height 0
click at [0, 0] on input "checkbox" at bounding box center [0, 0] width 0 height 0
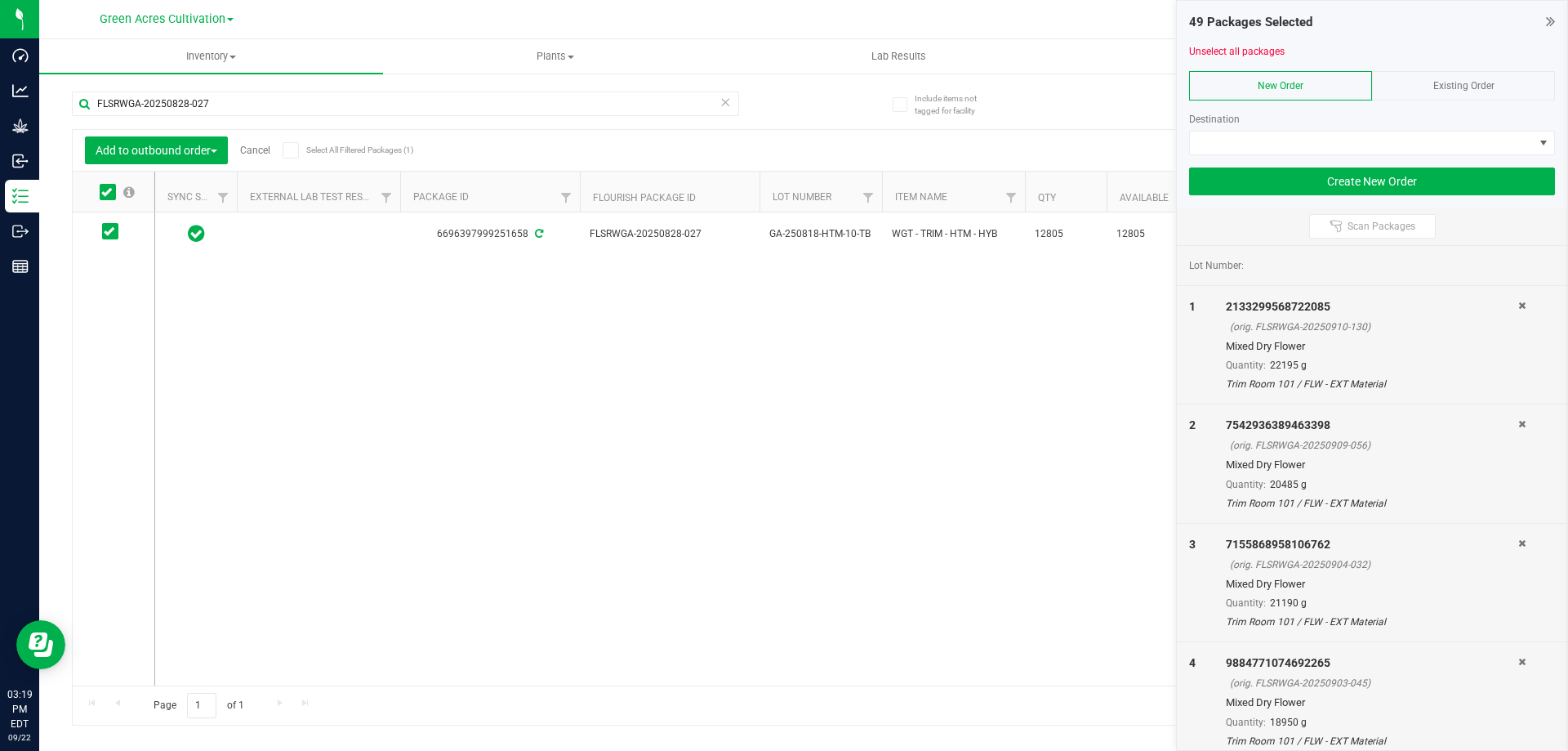
click at [232, 117] on div "FLSRWGA-20250828-027" at bounding box center [405, 109] width 667 height 37
click at [233, 113] on input "FLSRWGA-20250828-027" at bounding box center [405, 103] width 667 height 25
paste input "05"
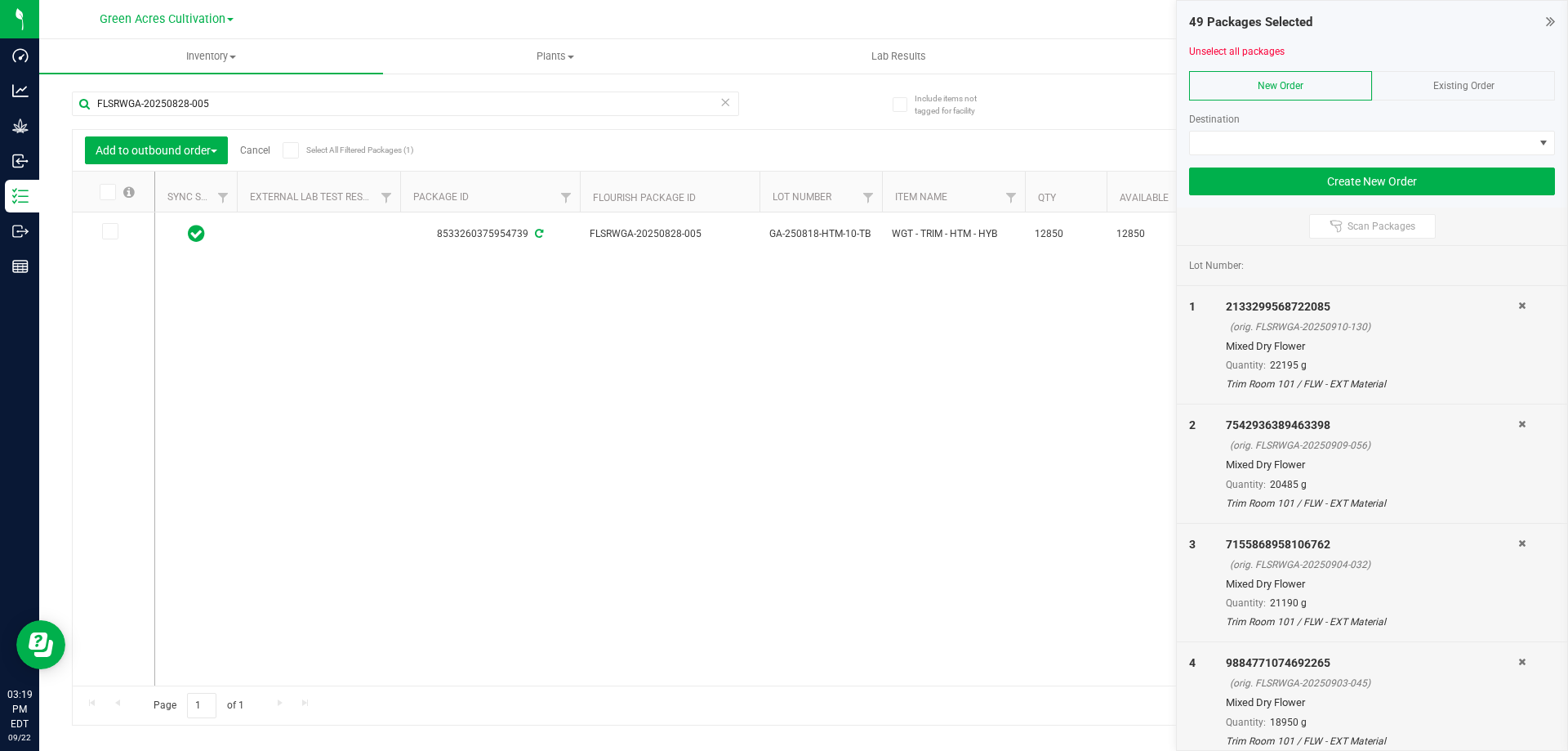
drag, startPoint x: 107, startPoint y: 193, endPoint x: 124, endPoint y: 177, distance: 23.3
click at [107, 192] on icon at bounding box center [107, 192] width 11 height 0
click at [0, 0] on input "checkbox" at bounding box center [0, 0] width 0 height 0
click at [245, 108] on input "FLSRWGA-20250828-005" at bounding box center [405, 103] width 667 height 25
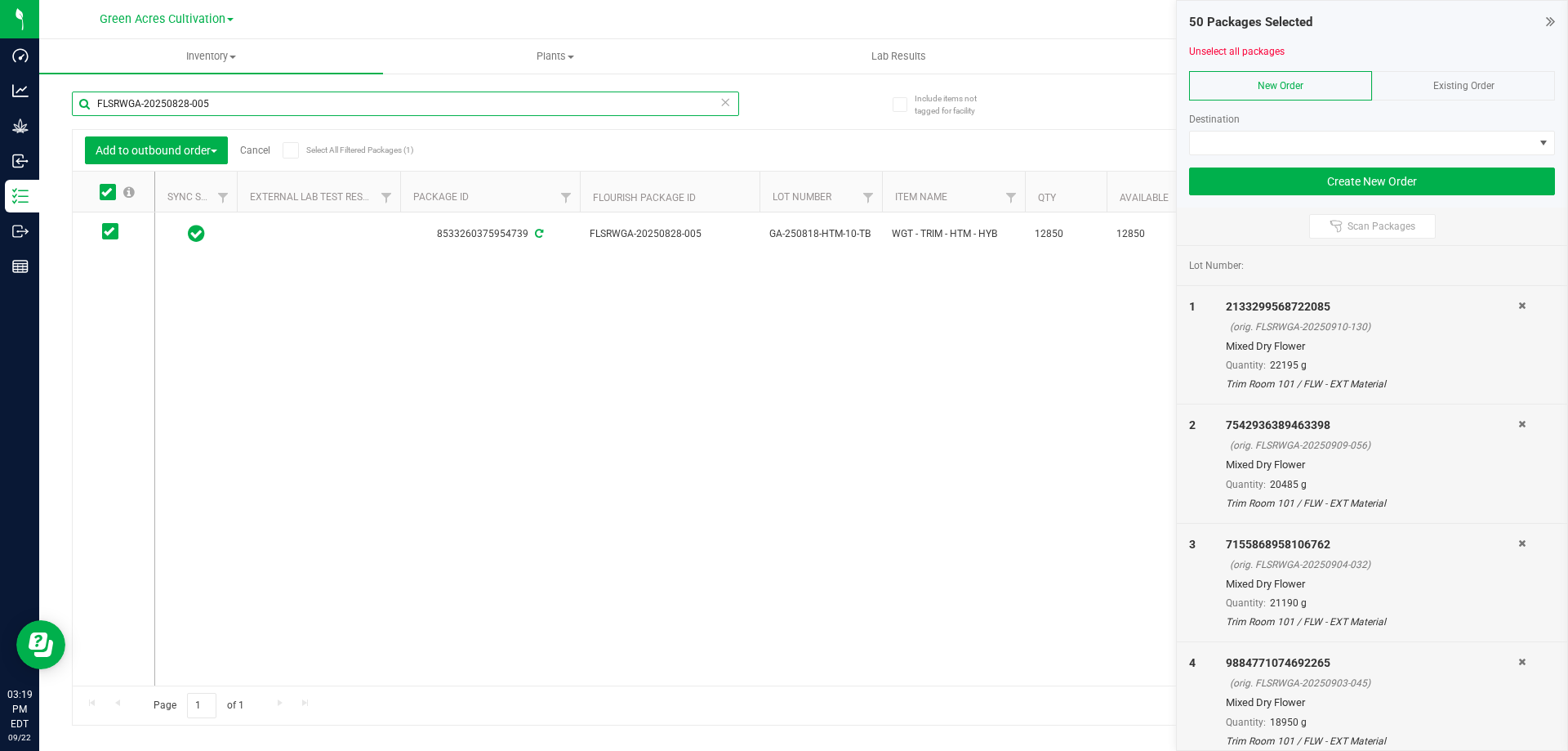
click at [245, 108] on input "FLSRWGA-20250828-005" at bounding box center [405, 103] width 667 height 25
paste input "7-102"
click at [106, 192] on icon at bounding box center [107, 192] width 11 height 0
click at [0, 0] on input "checkbox" at bounding box center [0, 0] width 0 height 0
click at [236, 109] on input "FLSRWGA-20250827-102" at bounding box center [405, 103] width 667 height 25
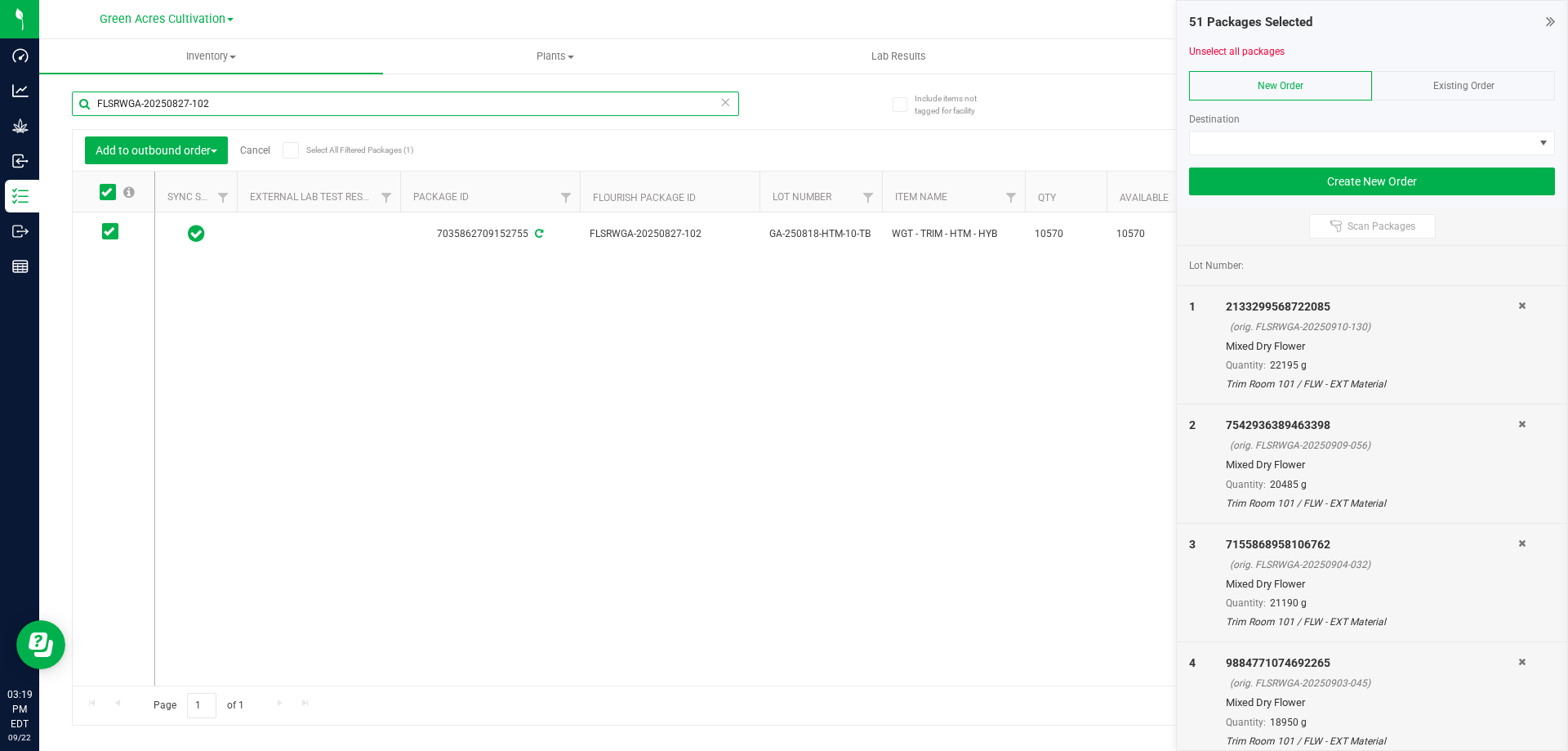
click at [236, 109] on input "FLSRWGA-20250827-102" at bounding box center [405, 103] width 667 height 25
paste input "020"
click at [108, 192] on icon at bounding box center [107, 192] width 11 height 0
click at [0, 0] on input "checkbox" at bounding box center [0, 0] width 0 height 0
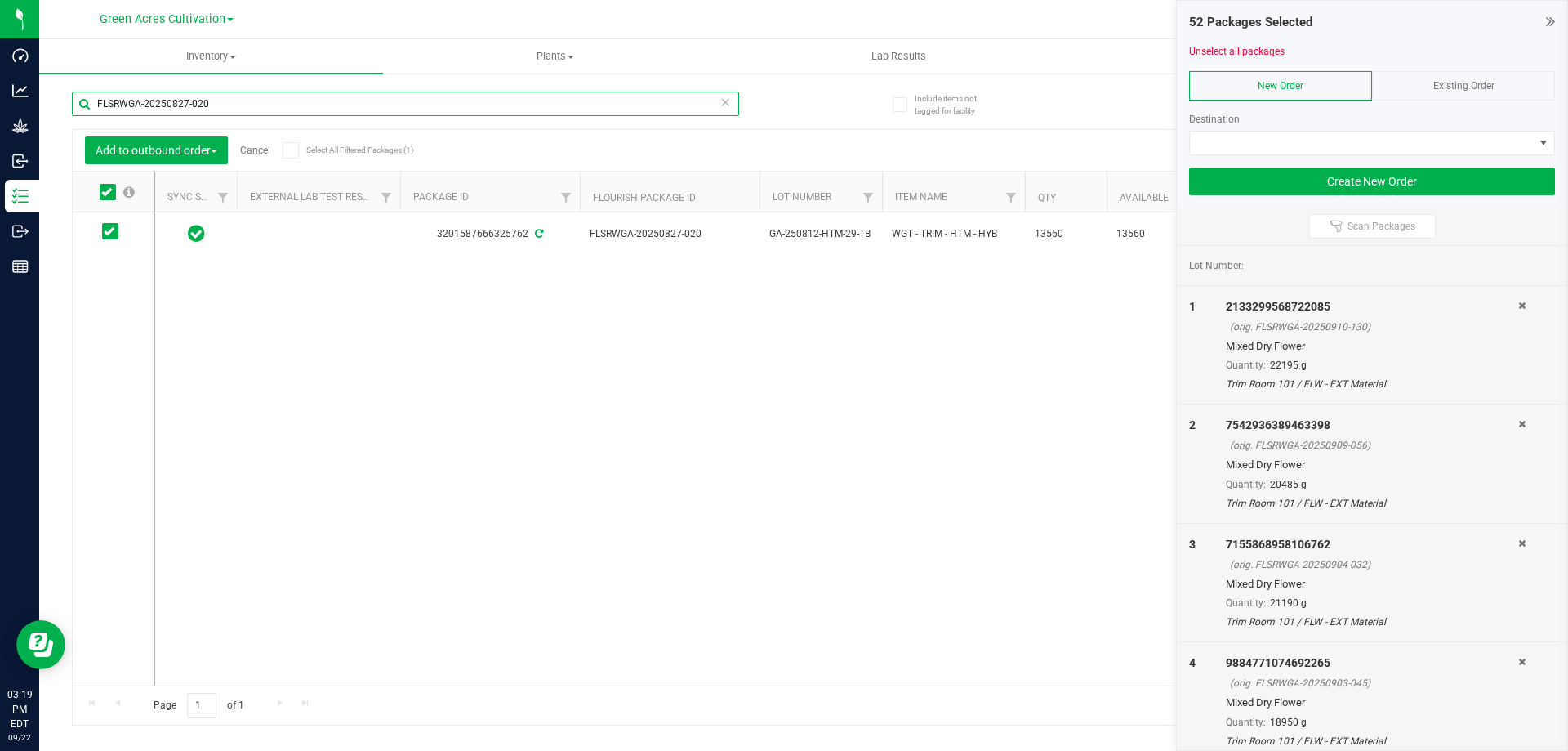
click at [236, 101] on input "FLSRWGA-20250827-020" at bounding box center [405, 103] width 667 height 25
paste input "6-033"
click at [110, 192] on icon at bounding box center [107, 192] width 11 height 0
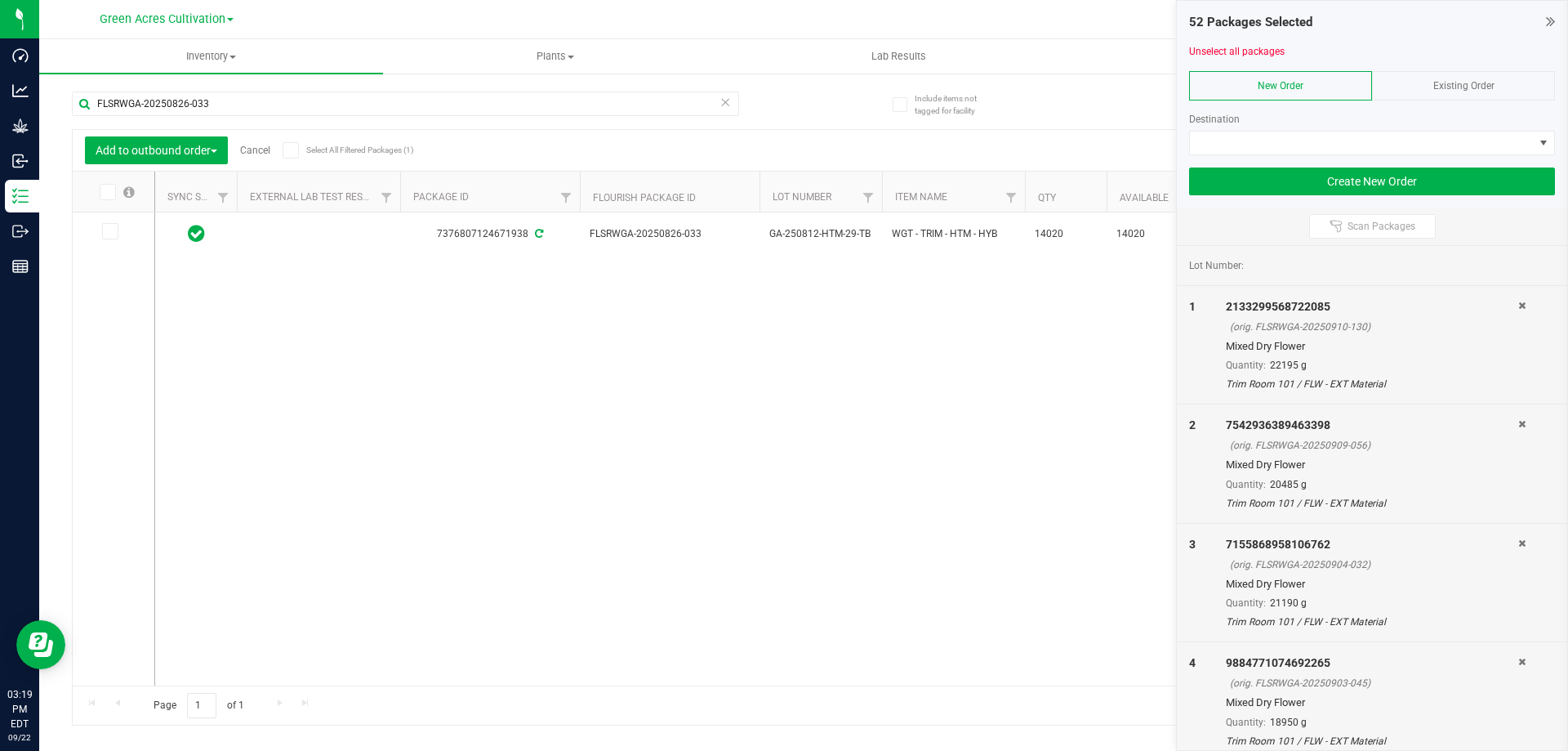
click at [0, 0] on input "checkbox" at bounding box center [0, 0] width 0 height 0
click at [254, 91] on input "FLSRWGA-20250826-033" at bounding box center [405, 103] width 667 height 25
paste input "27"
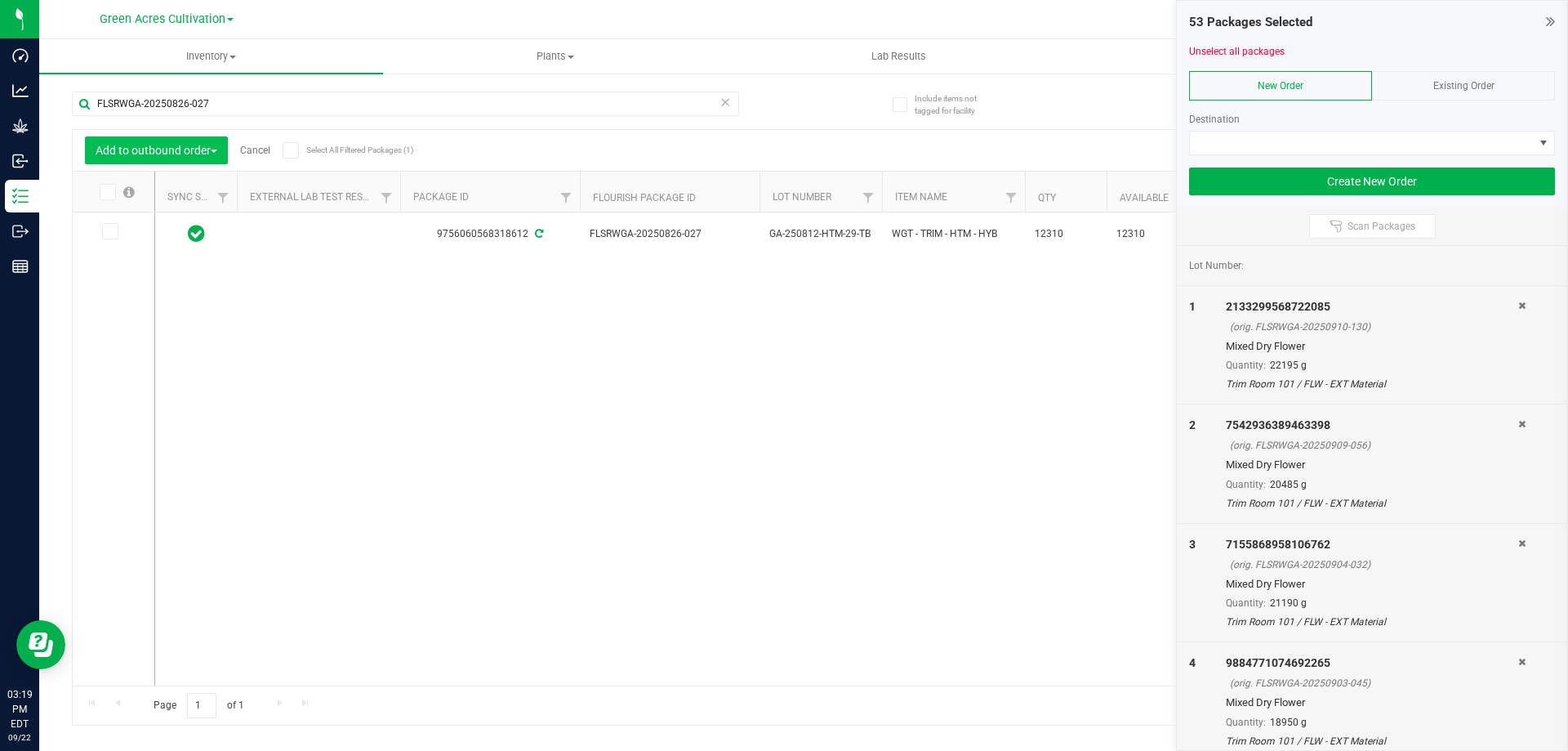
drag, startPoint x: 107, startPoint y: 193, endPoint x: 142, endPoint y: 161, distance: 47.4
click at [107, 192] on icon at bounding box center [107, 192] width 11 height 0
click at [0, 0] on input "checkbox" at bounding box center [0, 0] width 0 height 0
click at [226, 107] on input "FLSRWGA-20250826-027" at bounding box center [405, 103] width 667 height 25
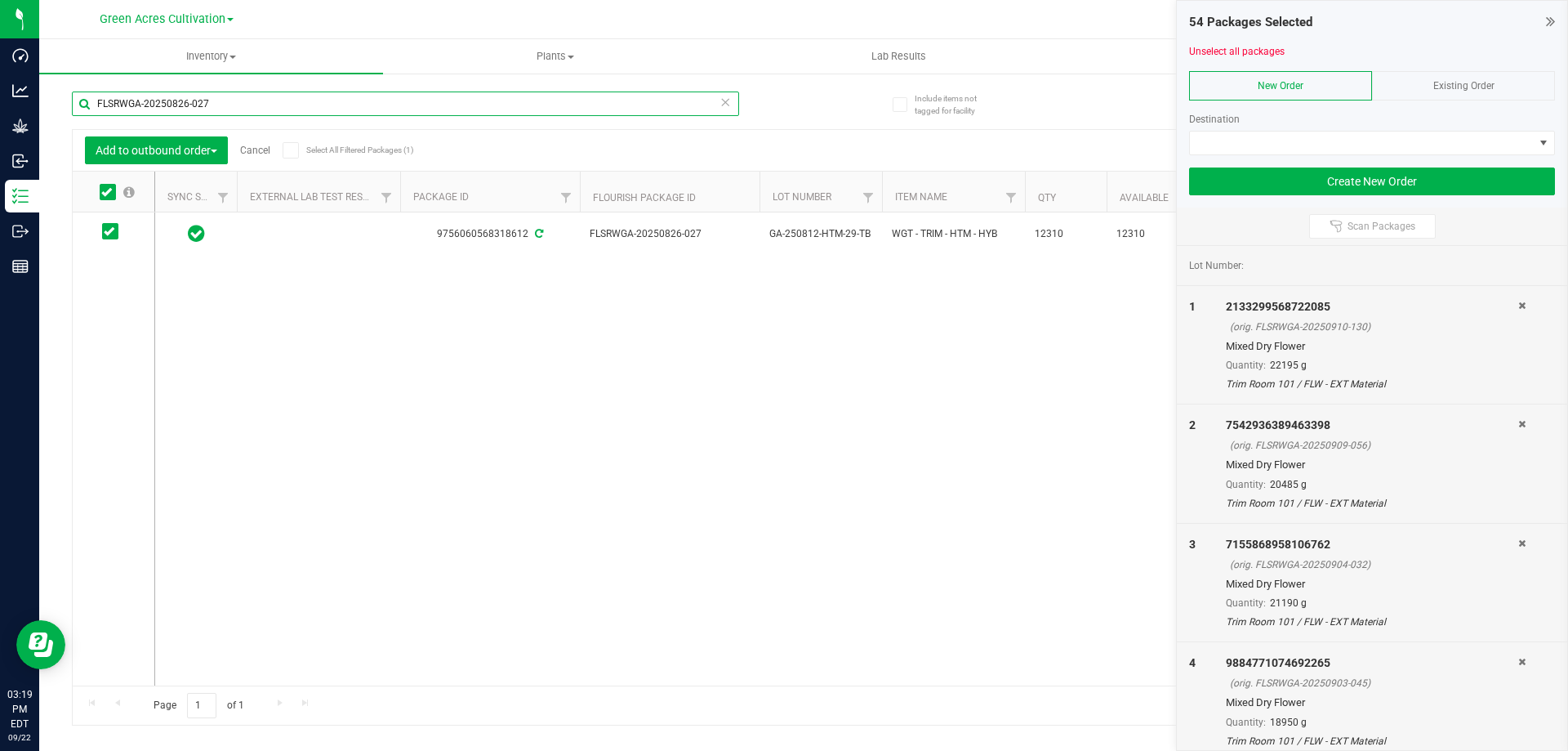
click at [226, 107] on input "FLSRWGA-20250826-027" at bounding box center [405, 103] width 667 height 25
paste input "7-044"
click at [108, 192] on icon at bounding box center [107, 192] width 11 height 0
click at [0, 0] on input "checkbox" at bounding box center [0, 0] width 0 height 0
click at [251, 103] on input "FLSRWGA-20250827-044" at bounding box center [405, 103] width 667 height 25
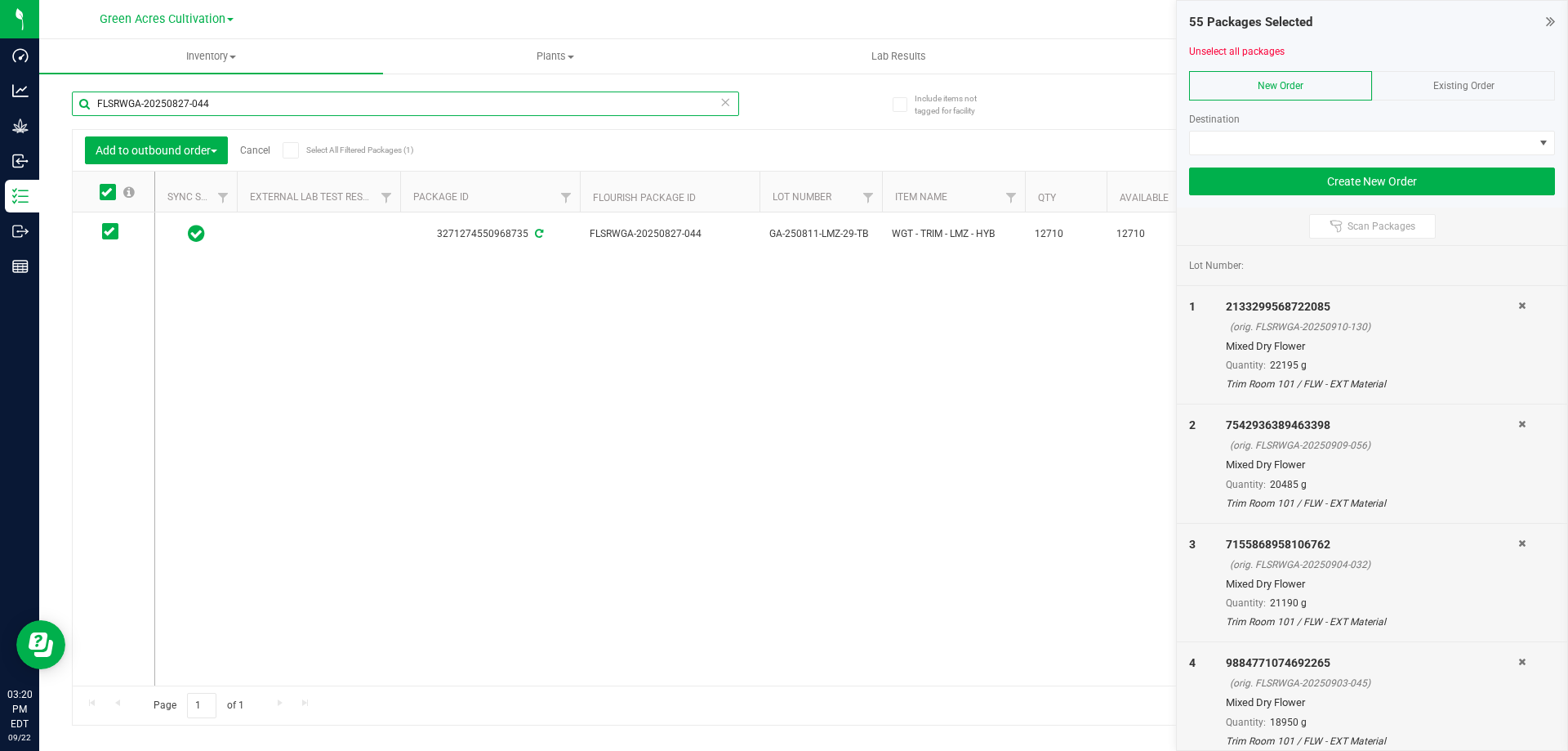
click at [251, 103] on input "FLSRWGA-20250827-044" at bounding box center [405, 103] width 667 height 25
paste input "27"
click at [108, 192] on icon at bounding box center [107, 192] width 11 height 0
click at [0, 0] on input "checkbox" at bounding box center [0, 0] width 0 height 0
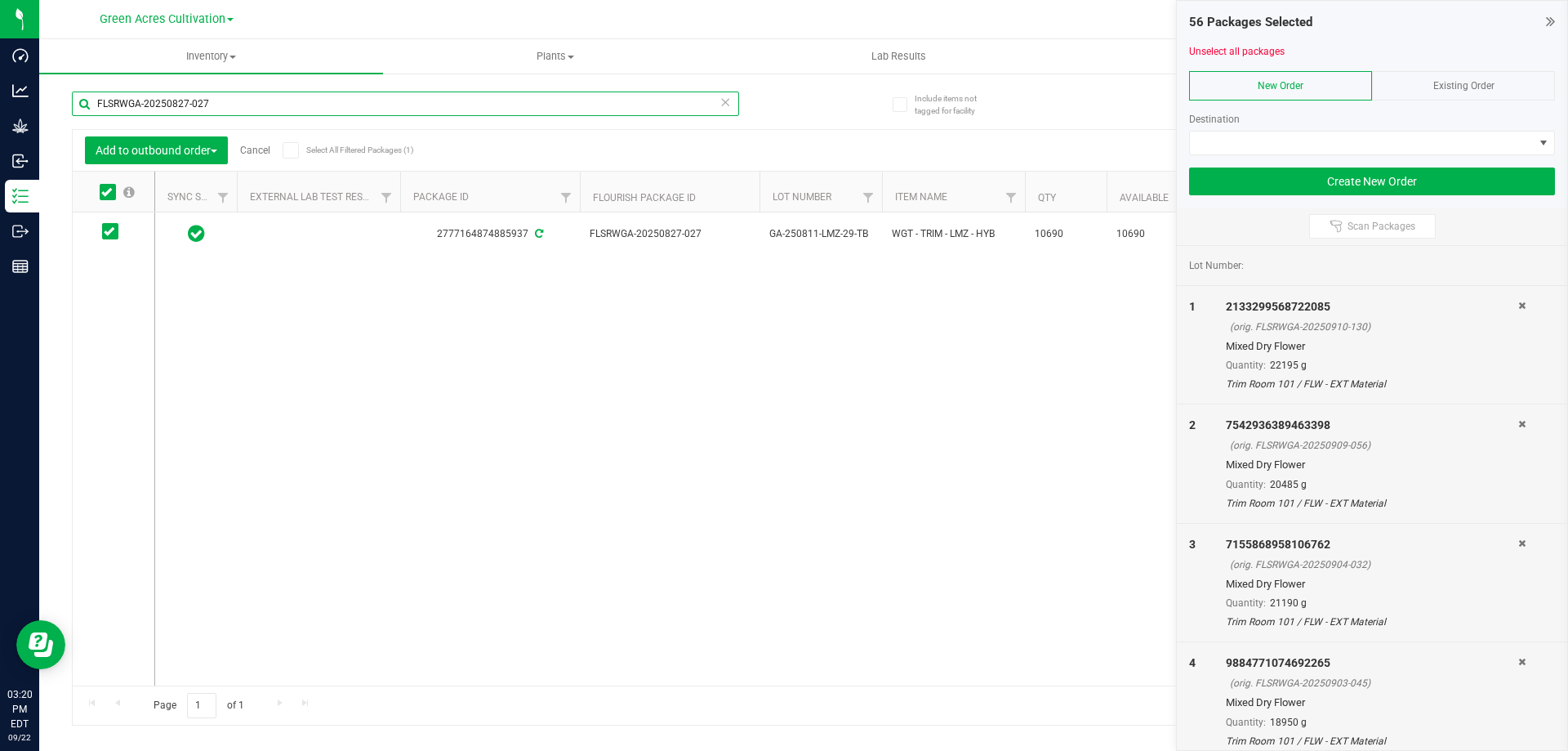
click at [233, 93] on input "FLSRWGA-20250827-027" at bounding box center [405, 103] width 667 height 25
paste input "0-011"
click at [110, 192] on icon at bounding box center [107, 192] width 11 height 0
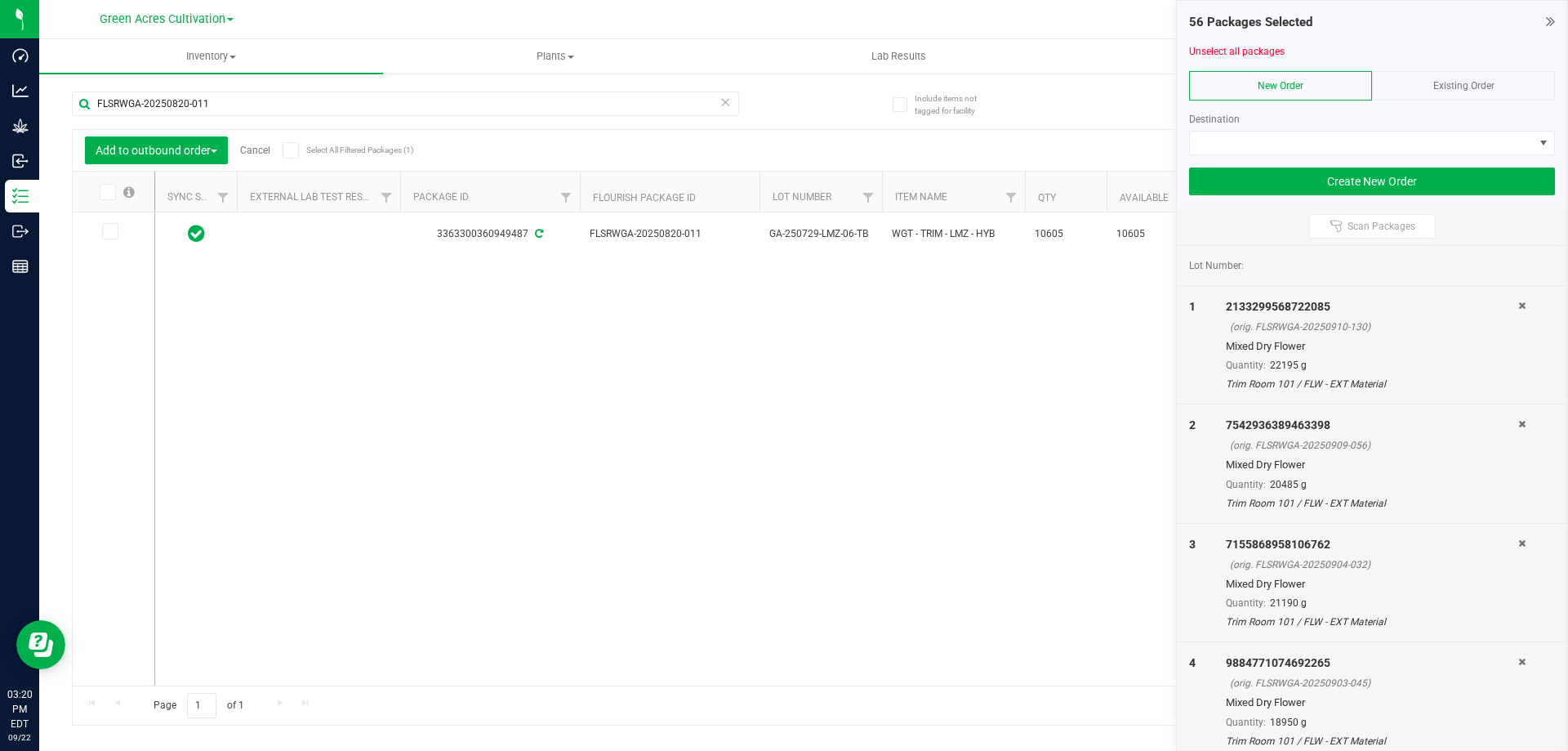
click at [0, 0] on input "checkbox" at bounding box center [0, 0] width 0 height 0
click at [292, 86] on div "FLSRWGA-20250820-011" at bounding box center [437, 102] width 732 height 52
click at [283, 99] on input "FLSRWGA-20250820-011" at bounding box center [405, 103] width 667 height 25
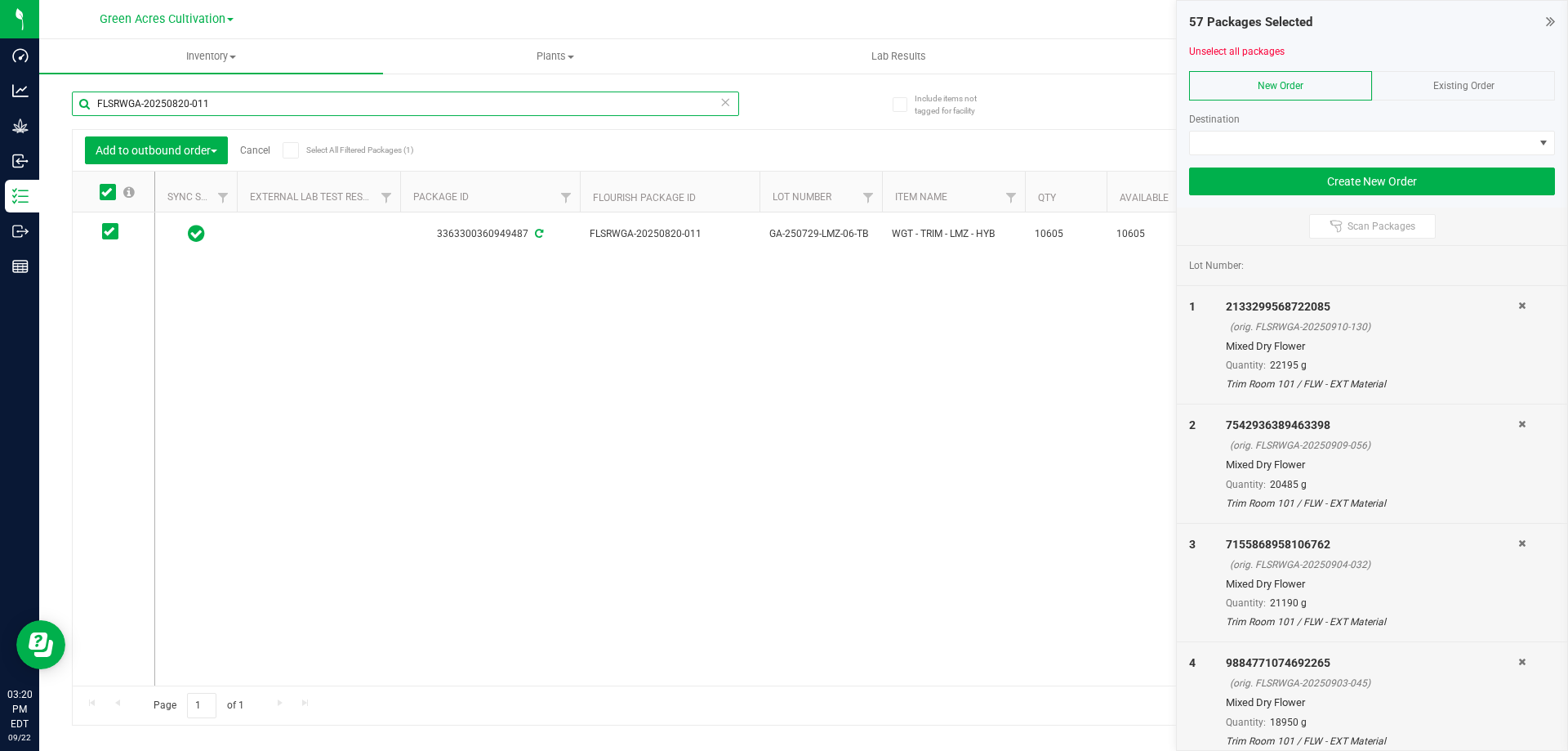
paste input "19-05"
click at [108, 192] on icon at bounding box center [107, 192] width 11 height 0
click at [0, 0] on input "checkbox" at bounding box center [0, 0] width 0 height 0
click at [224, 111] on input "FLSRWGA-20250819-051" at bounding box center [405, 103] width 667 height 25
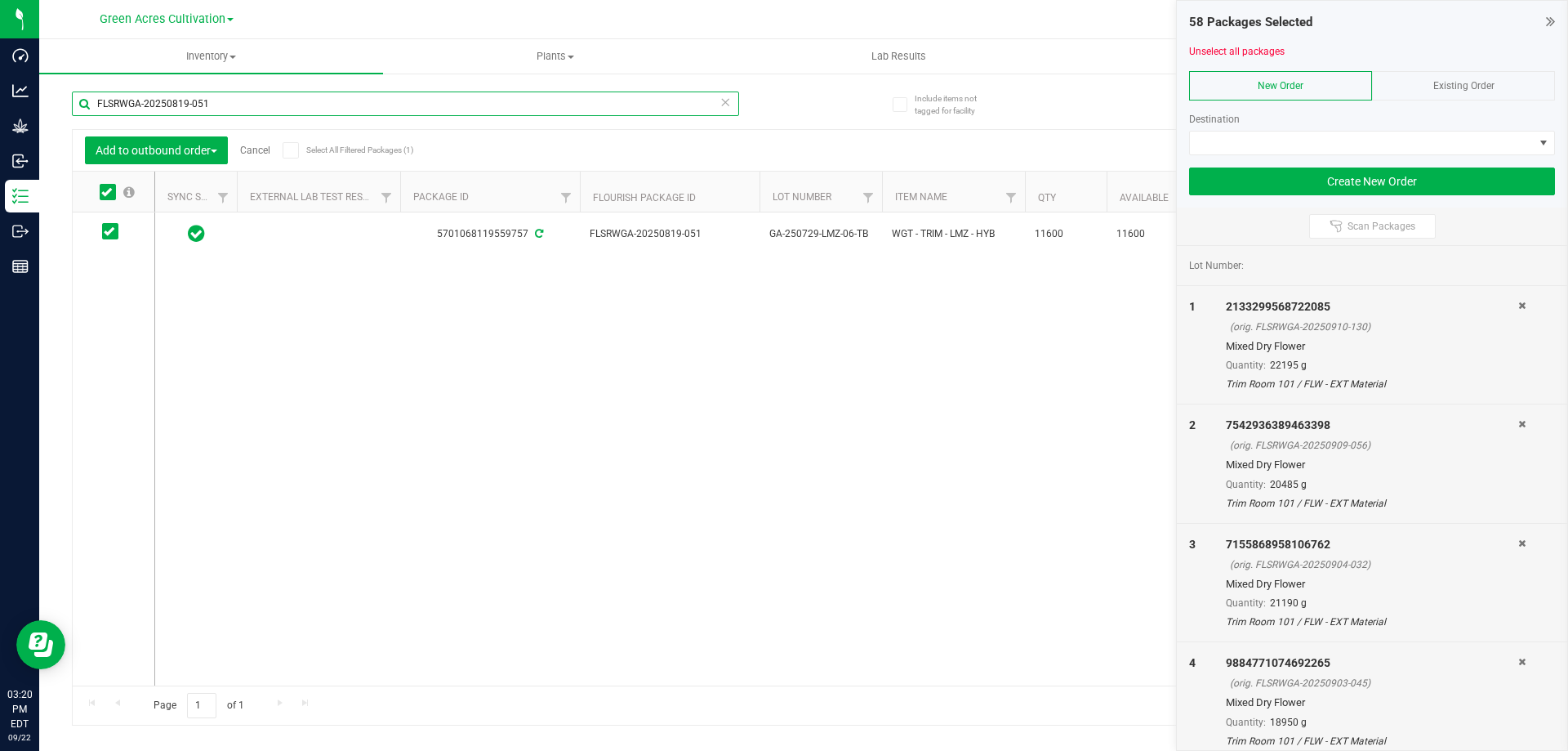
click at [224, 111] on input "FLSRWGA-20250819-051" at bounding box center [405, 103] width 667 height 25
paste input "49"
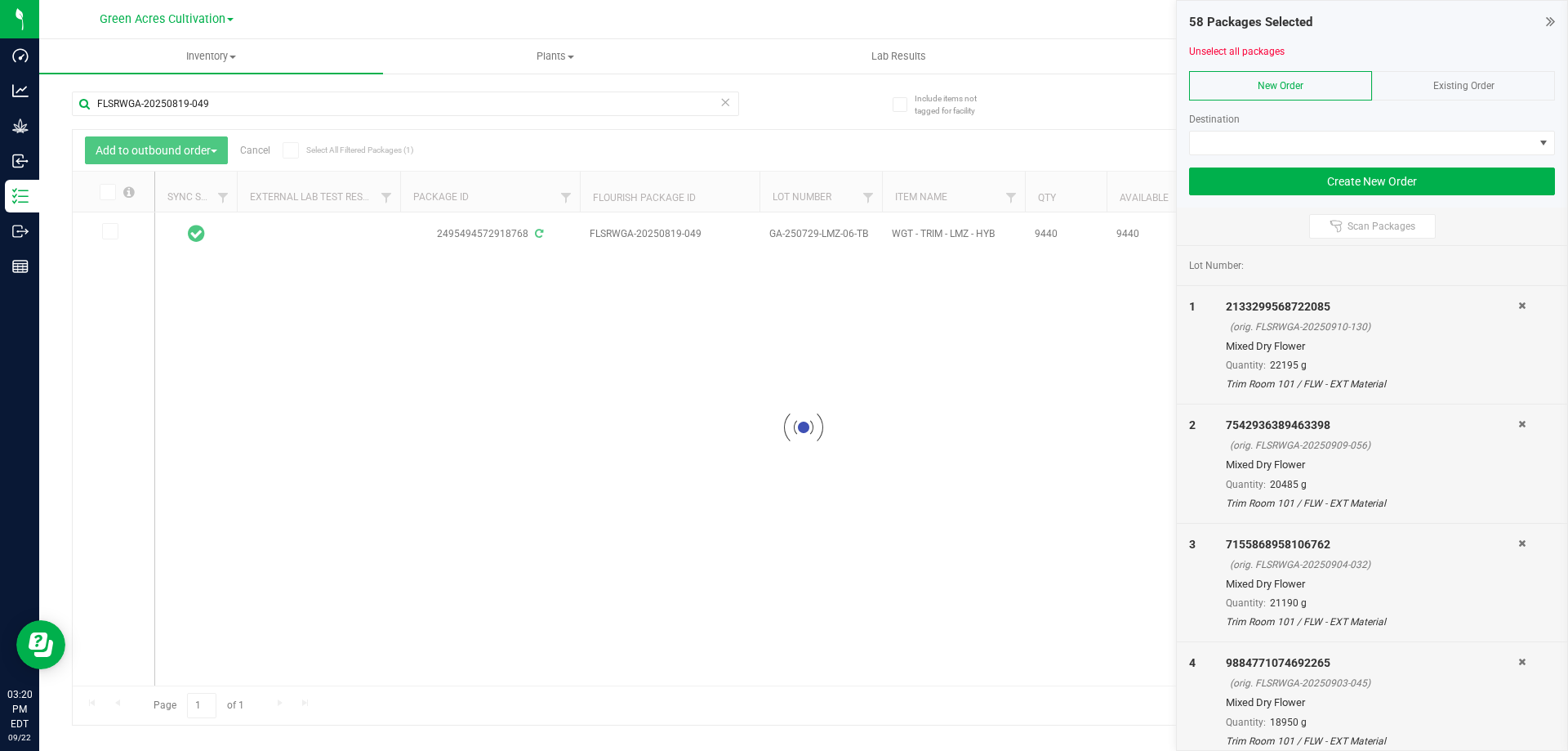
click at [108, 192] on icon at bounding box center [107, 192] width 11 height 0
click at [0, 0] on input "checkbox" at bounding box center [0, 0] width 0 height 0
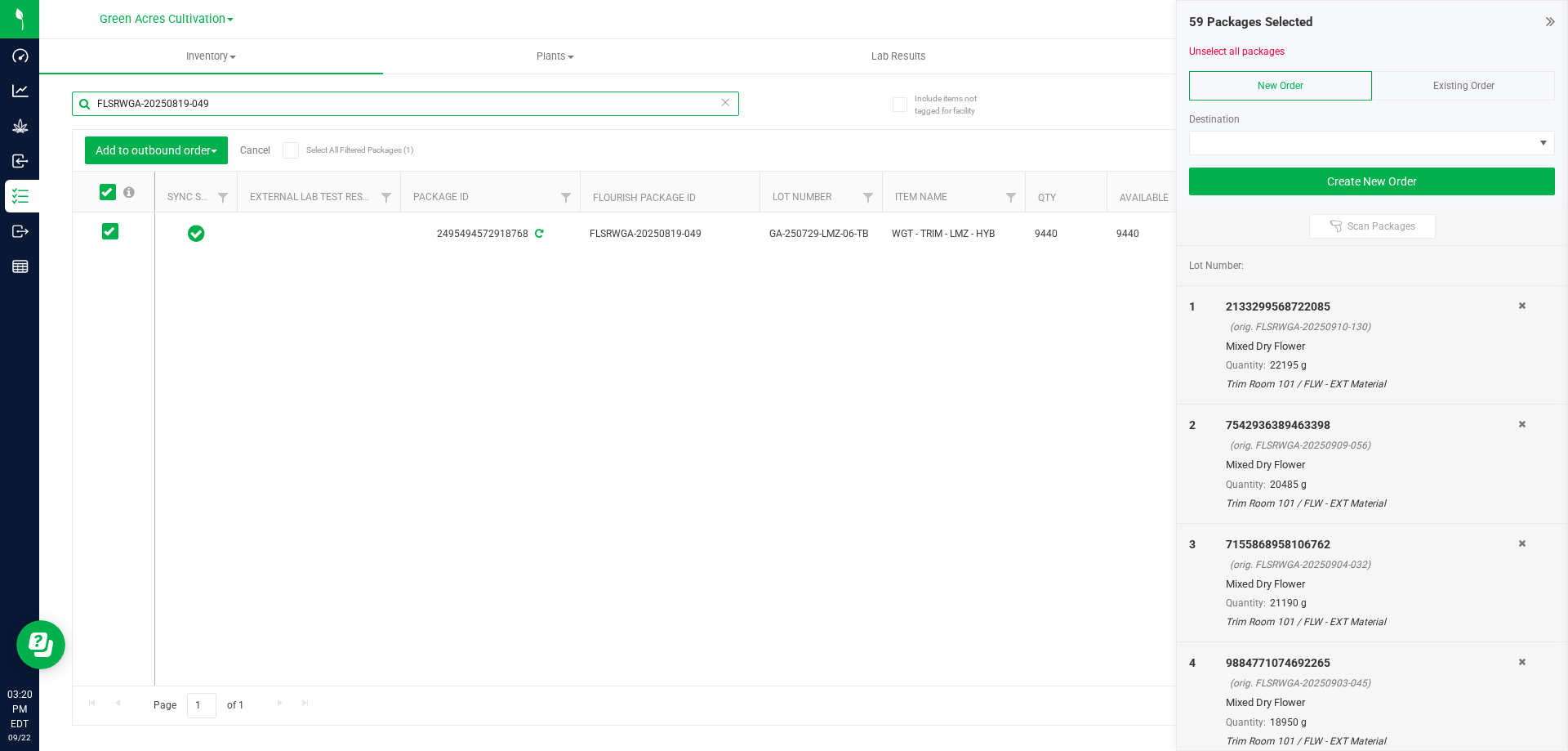
click at [243, 112] on input "FLSRWGA-20250819-049" at bounding box center [405, 103] width 667 height 25
paste input "716-053"
click at [108, 192] on icon at bounding box center [107, 192] width 11 height 0
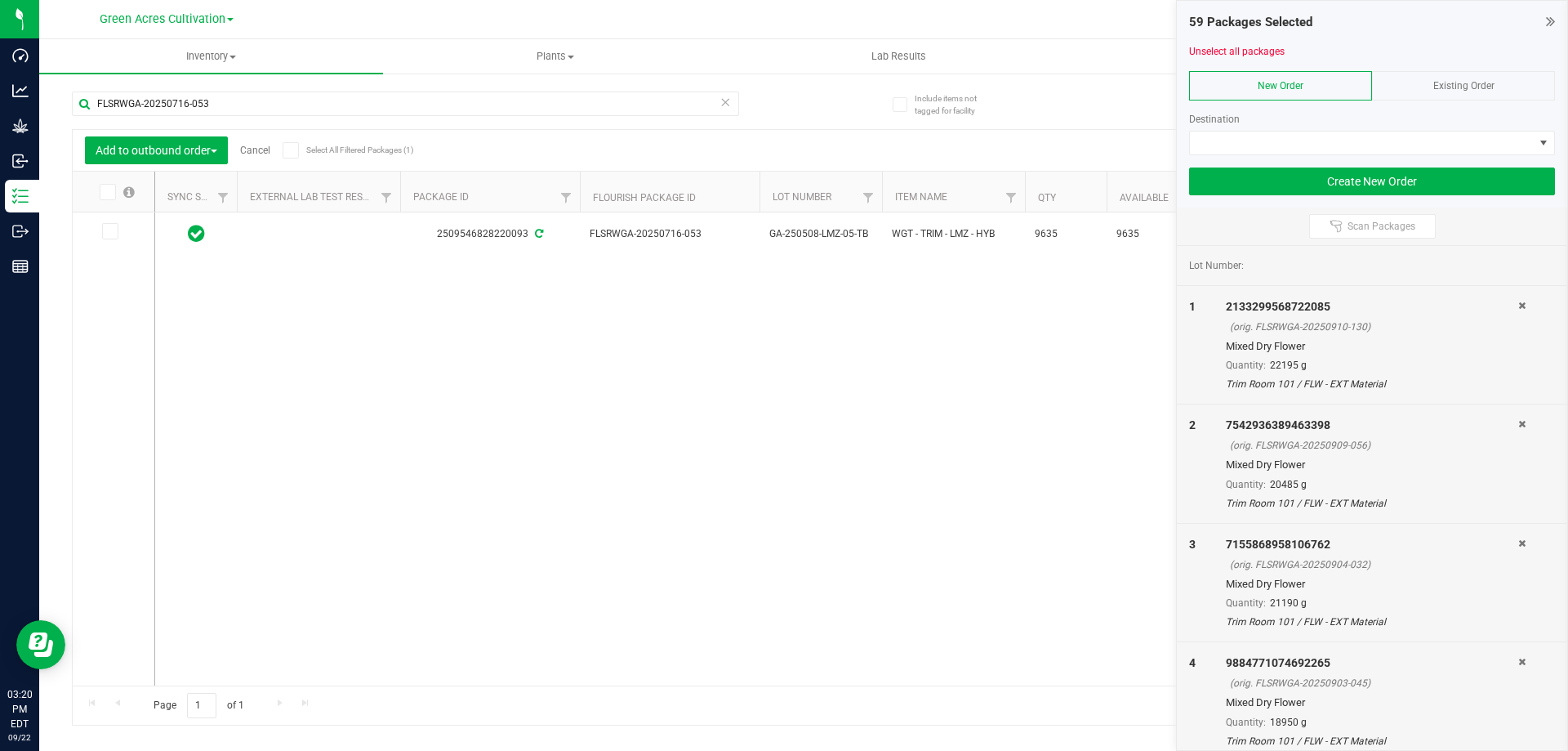
click at [0, 0] on input "checkbox" at bounding box center [0, 0] width 0 height 0
click at [232, 105] on input "FLSRWGA-20250716-053" at bounding box center [405, 103] width 667 height 25
paste input "39"
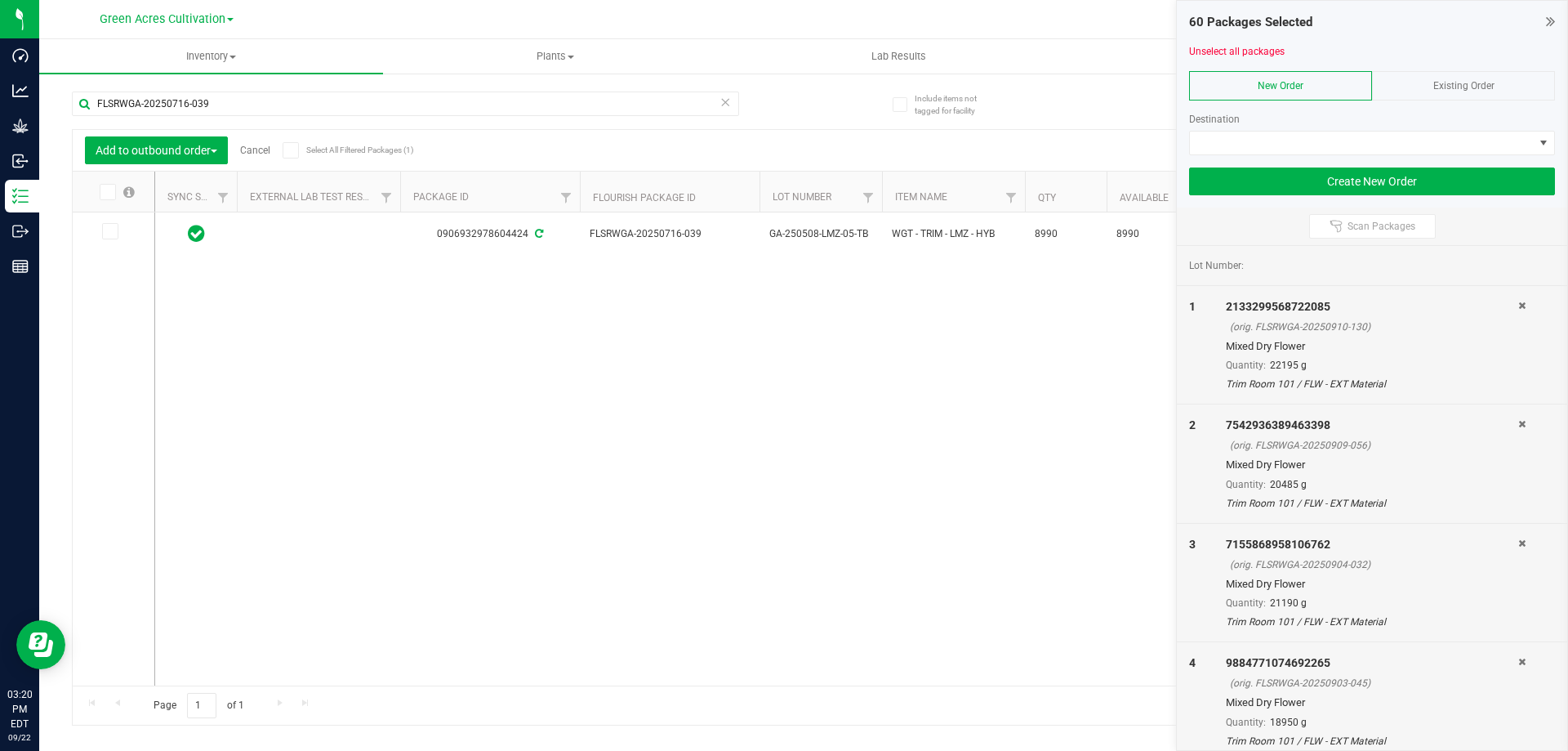
click at [108, 192] on icon at bounding box center [107, 192] width 11 height 0
click at [0, 0] on input "checkbox" at bounding box center [0, 0] width 0 height 0
click at [218, 106] on input "FLSRWGA-20250716-039" at bounding box center [405, 103] width 667 height 25
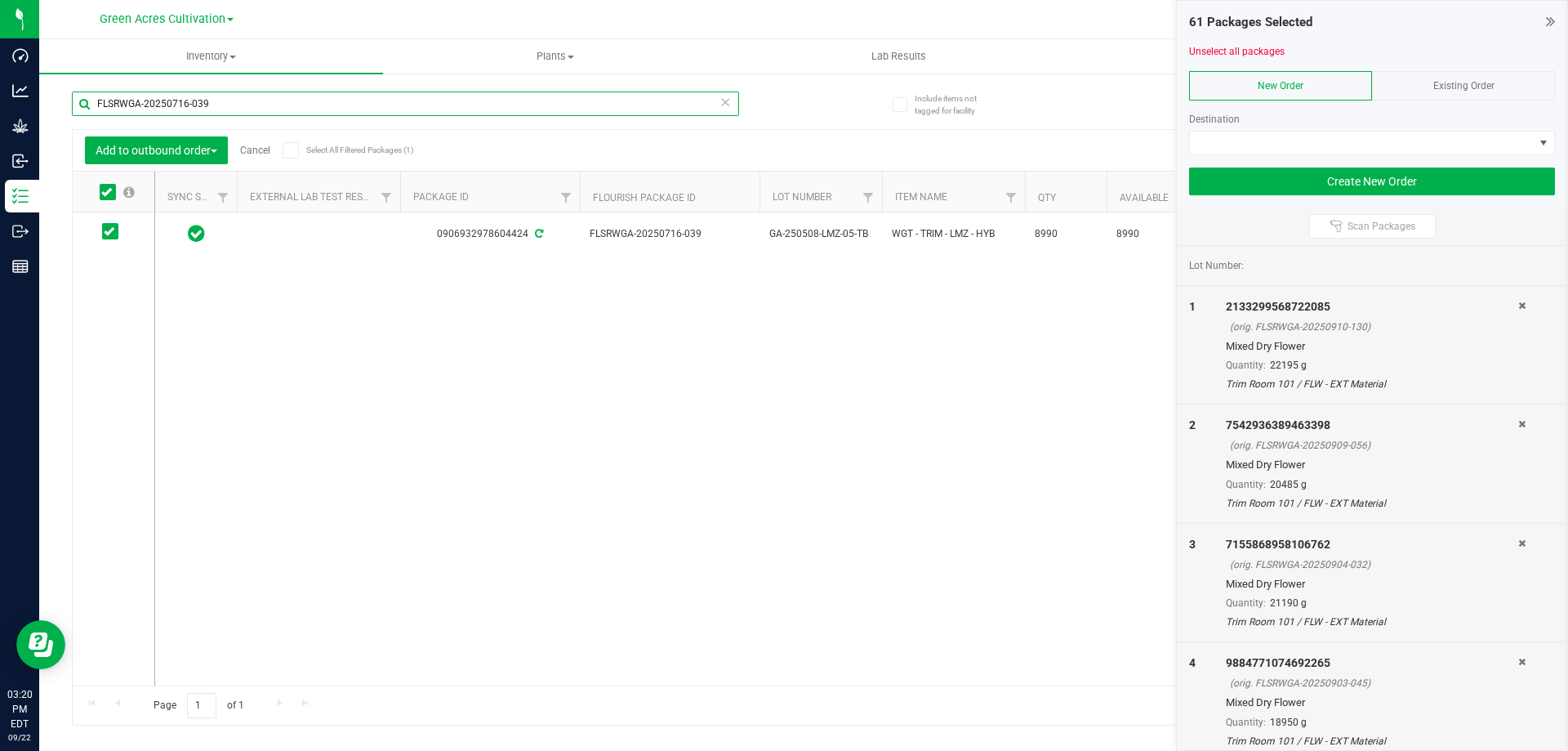
paste input "18"
click at [108, 192] on icon at bounding box center [107, 192] width 11 height 0
click at [0, 0] on input "checkbox" at bounding box center [0, 0] width 0 height 0
click at [235, 97] on input "FLSRWGA-20250716-018" at bounding box center [405, 103] width 667 height 25
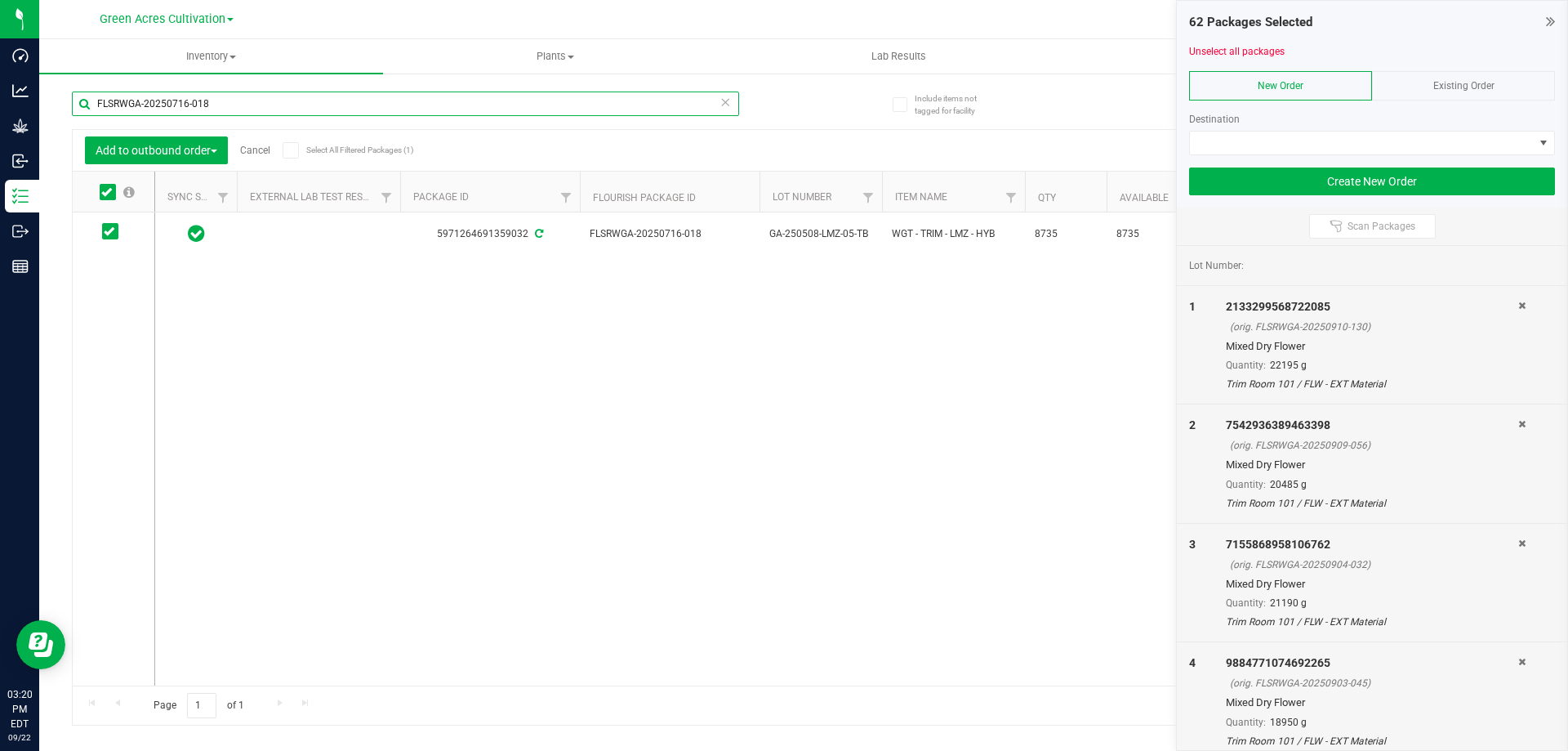
click at [235, 97] on input "FLSRWGA-20250716-018" at bounding box center [405, 103] width 667 height 25
paste input "04"
click at [107, 192] on icon at bounding box center [107, 192] width 11 height 0
click at [0, 0] on input "checkbox" at bounding box center [0, 0] width 0 height 0
click at [216, 109] on input "FLSRWGA-20250716-004" at bounding box center [405, 103] width 667 height 25
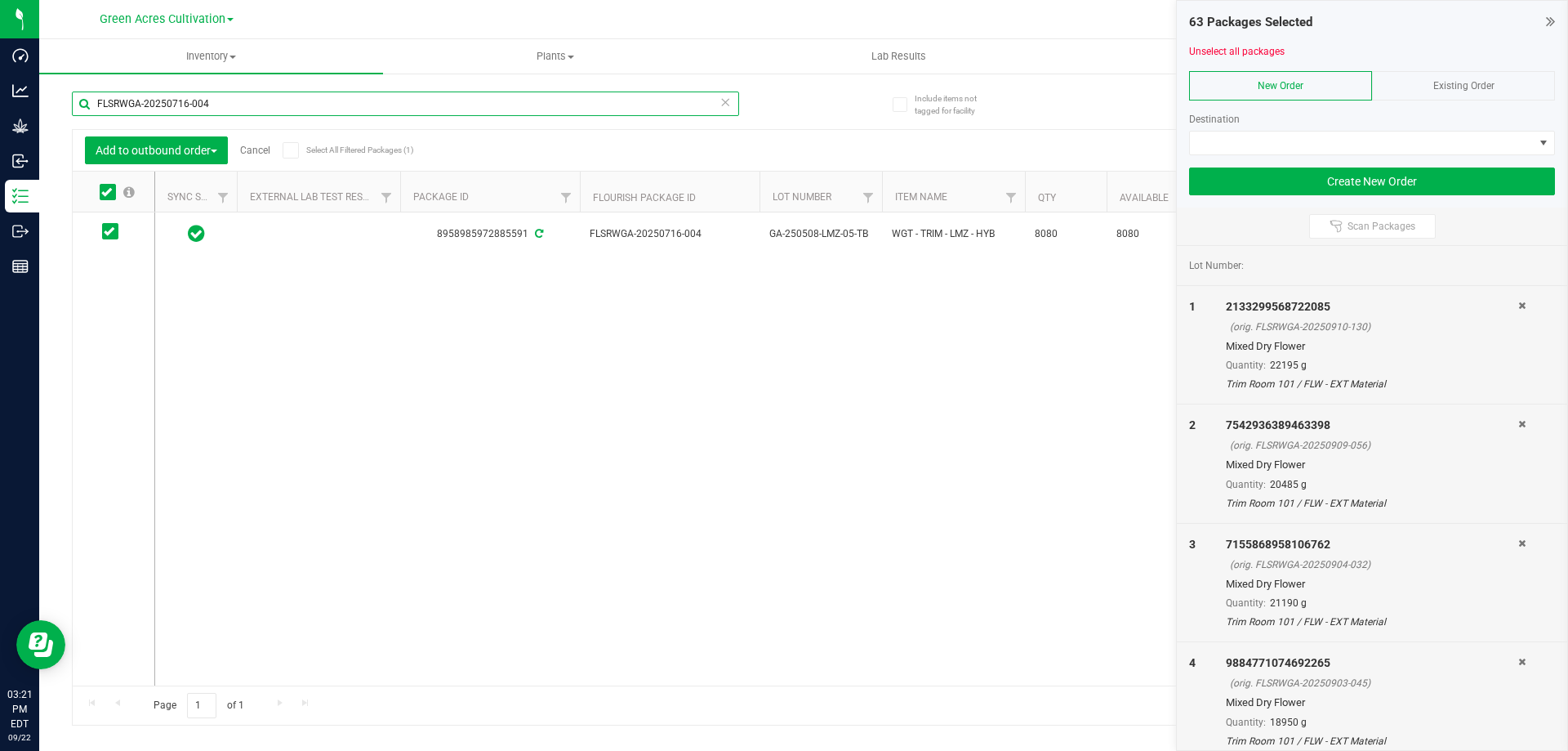
click at [216, 108] on input "FLSRWGA-20250716-004" at bounding box center [405, 103] width 667 height 25
paste input "08-01"
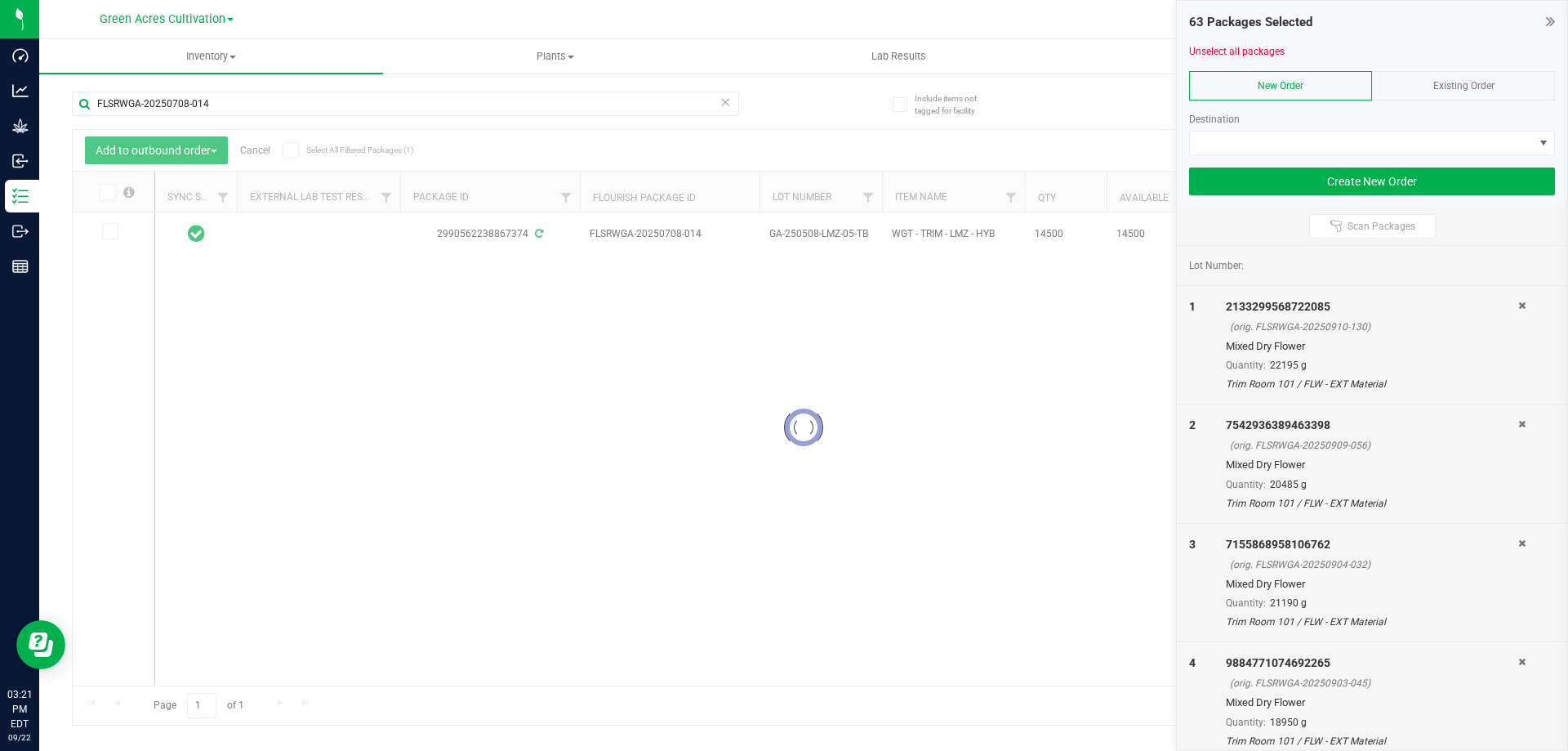
click at [107, 190] on div at bounding box center [804, 427] width 1461 height 594
click at [107, 192] on icon at bounding box center [107, 192] width 11 height 0
click at [0, 0] on input "checkbox" at bounding box center [0, 0] width 0 height 0
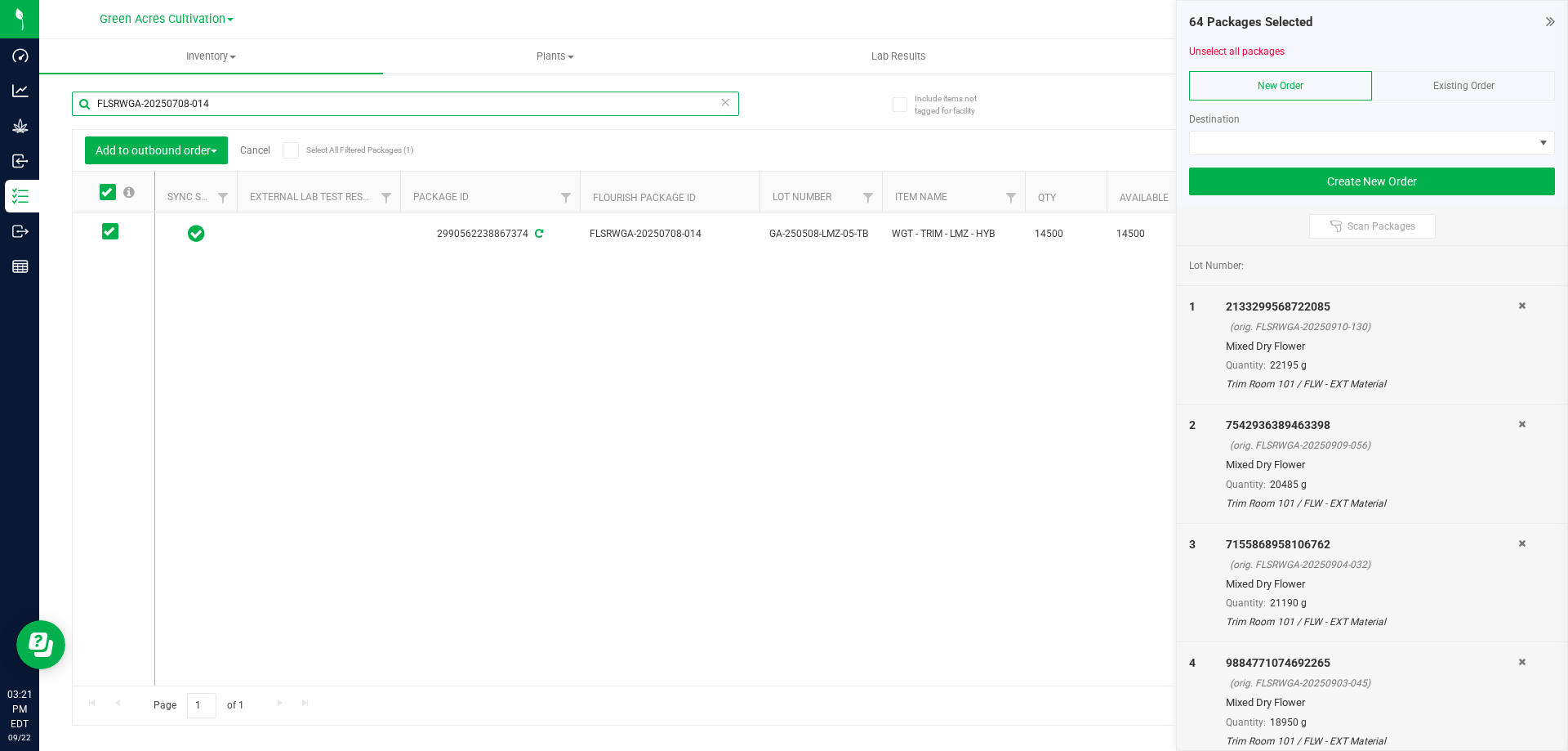
click at [236, 114] on input "FLSRWGA-20250708-014" at bounding box center [405, 103] width 667 height 25
paste input "910-03"
click at [108, 192] on icon at bounding box center [107, 192] width 11 height 0
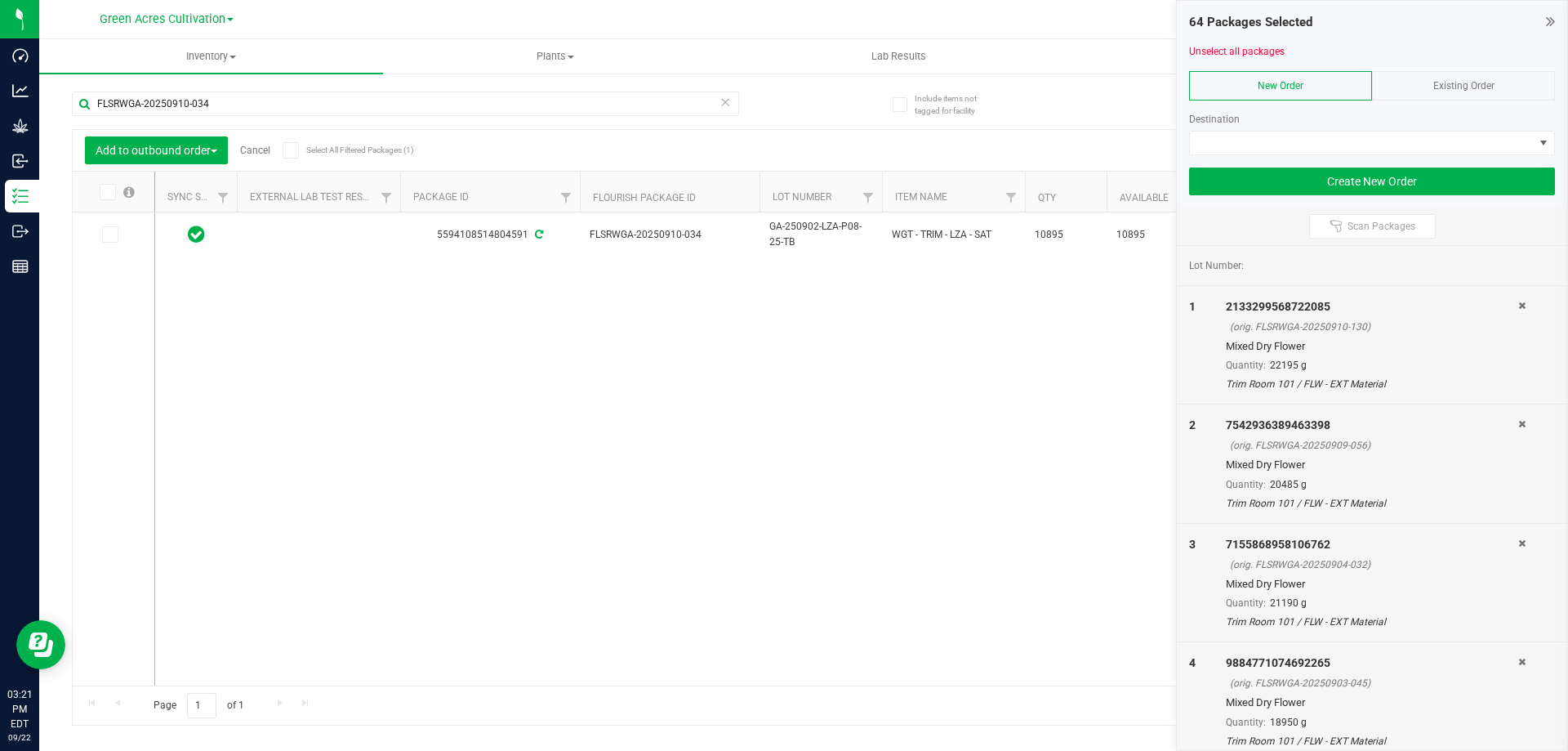
click at [0, 0] on input "checkbox" at bounding box center [0, 0] width 0 height 0
click at [251, 107] on input "FLSRWGA-20250910-034" at bounding box center [405, 103] width 667 height 25
paste input "5-079"
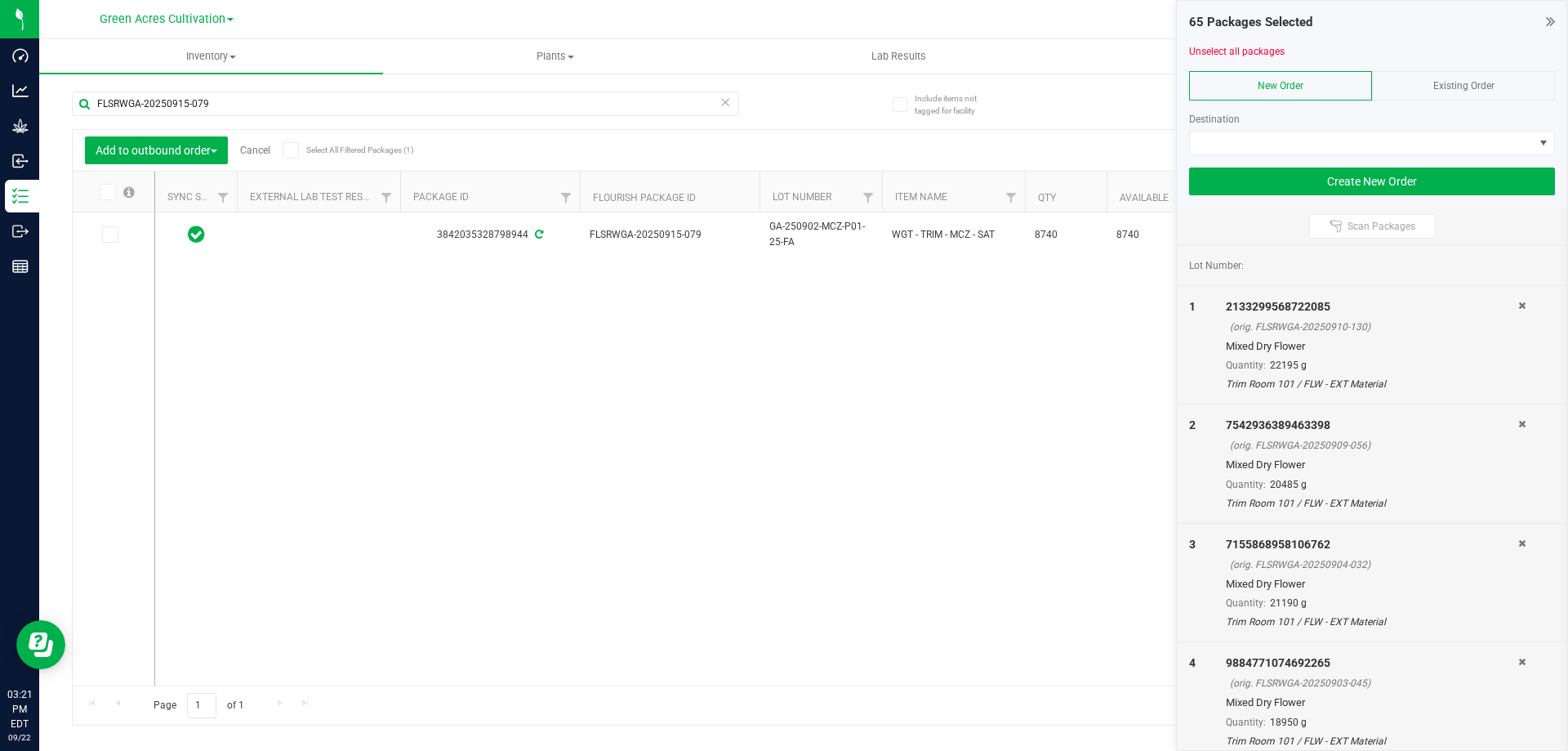
click at [107, 192] on icon at bounding box center [107, 192] width 11 height 0
click at [0, 0] on input "checkbox" at bounding box center [0, 0] width 0 height 0
click at [330, 106] on input "FLSRWGA-20250915-079" at bounding box center [405, 103] width 667 height 25
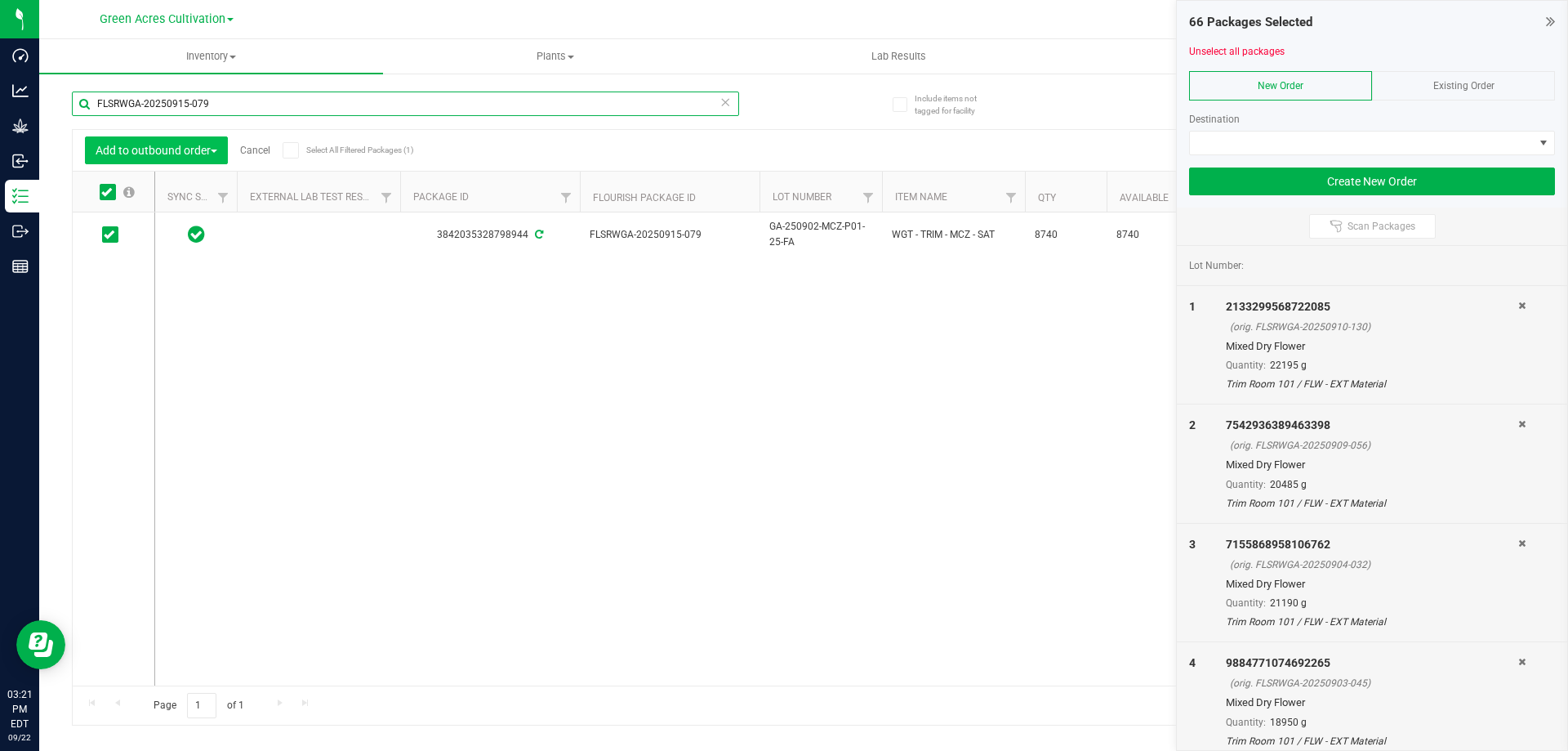
paste input "06"
click at [107, 192] on icon at bounding box center [107, 192] width 11 height 0
click at [0, 0] on input "checkbox" at bounding box center [0, 0] width 0 height 0
click at [223, 104] on input "FLSRWGA-20250915-006" at bounding box center [405, 103] width 667 height 25
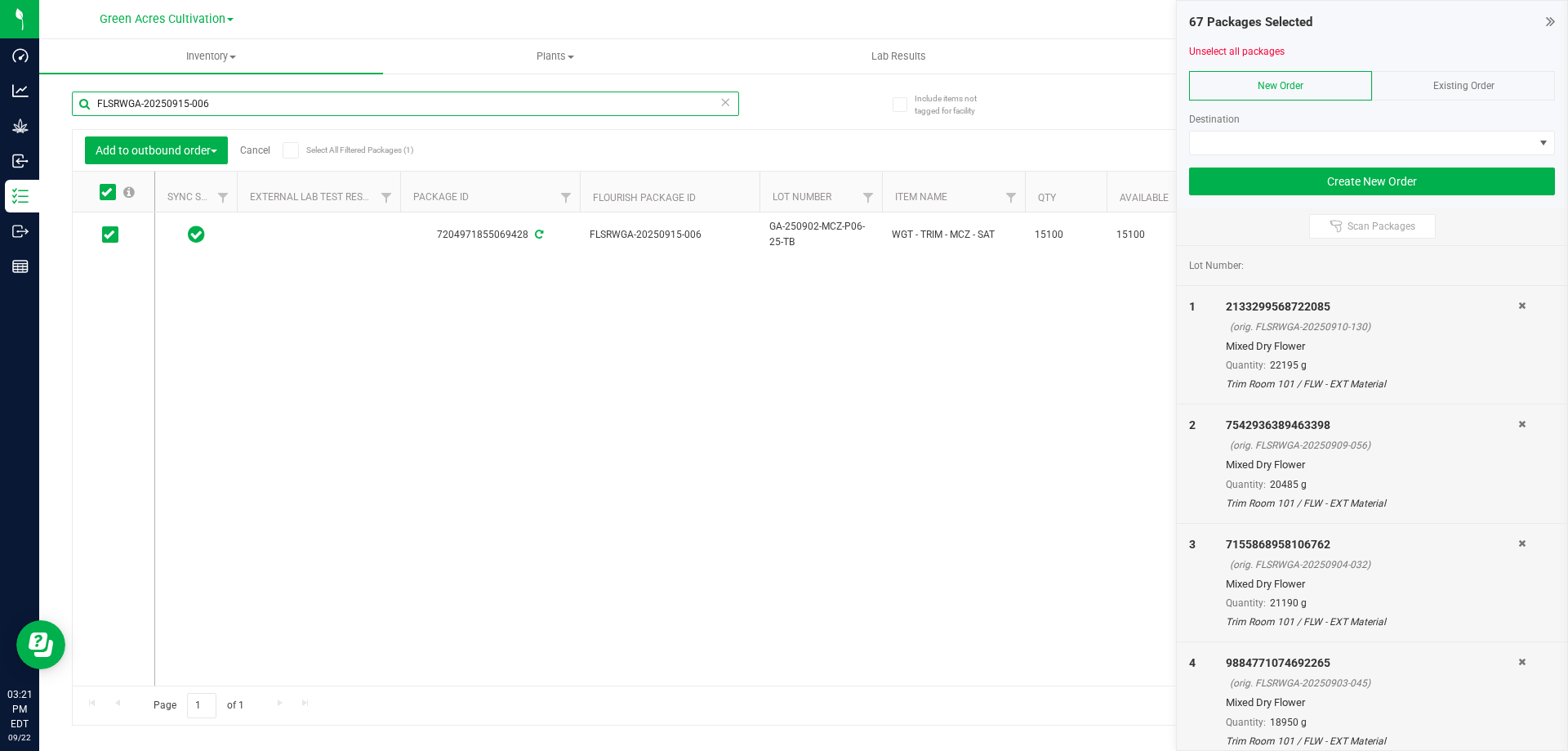
click at [223, 104] on input "FLSRWGA-20250915-006" at bounding box center [405, 103] width 667 height 25
paste input "04-057"
click at [107, 192] on icon at bounding box center [107, 192] width 11 height 0
click at [0, 0] on input "checkbox" at bounding box center [0, 0] width 0 height 0
click at [252, 107] on input "FLSRWGA-20250904-057" at bounding box center [405, 103] width 667 height 25
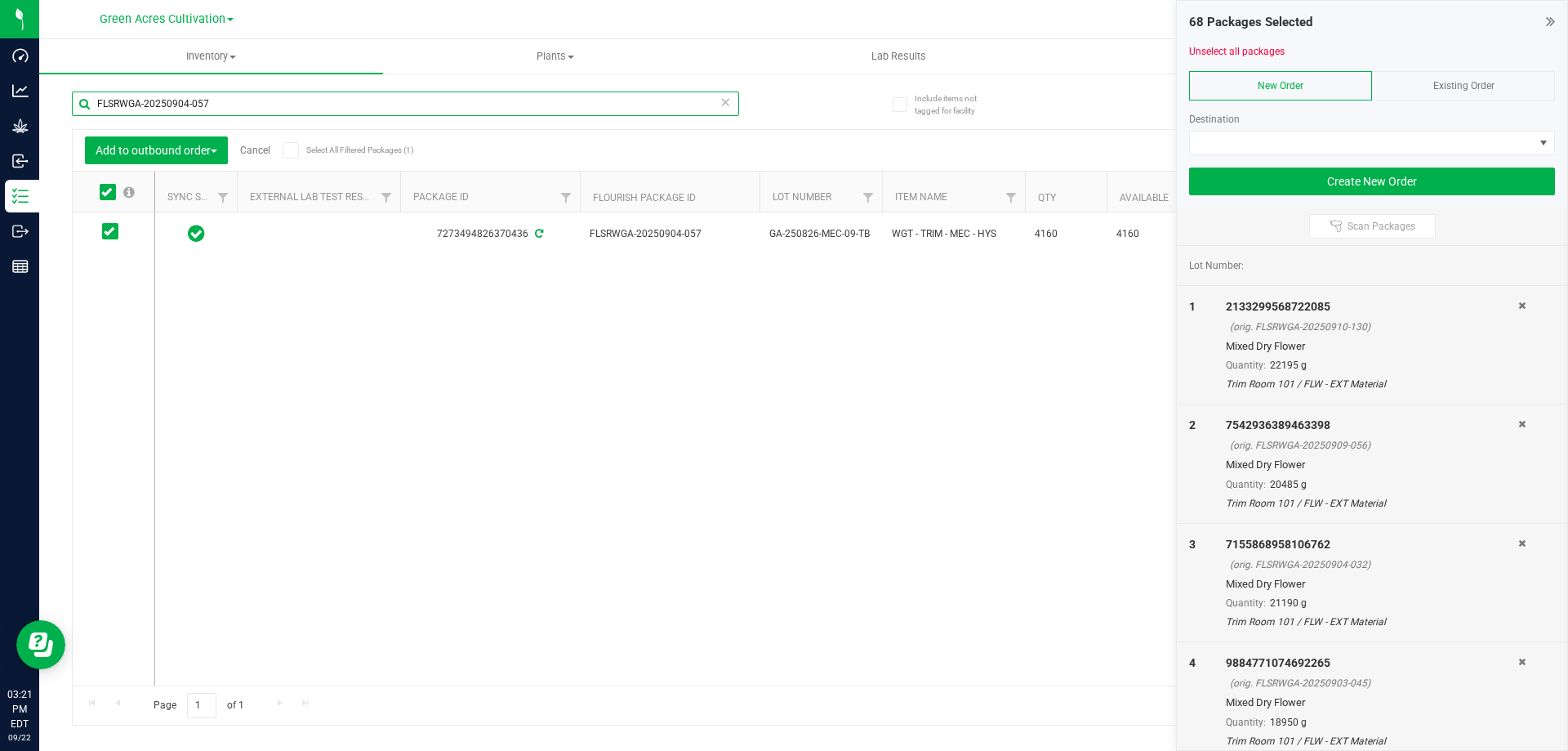
click at [252, 107] on input "FLSRWGA-20250904-057" at bounding box center [405, 103] width 667 height 25
paste input "825-031"
click at [111, 192] on icon at bounding box center [107, 192] width 11 height 0
click at [0, 0] on input "checkbox" at bounding box center [0, 0] width 0 height 0
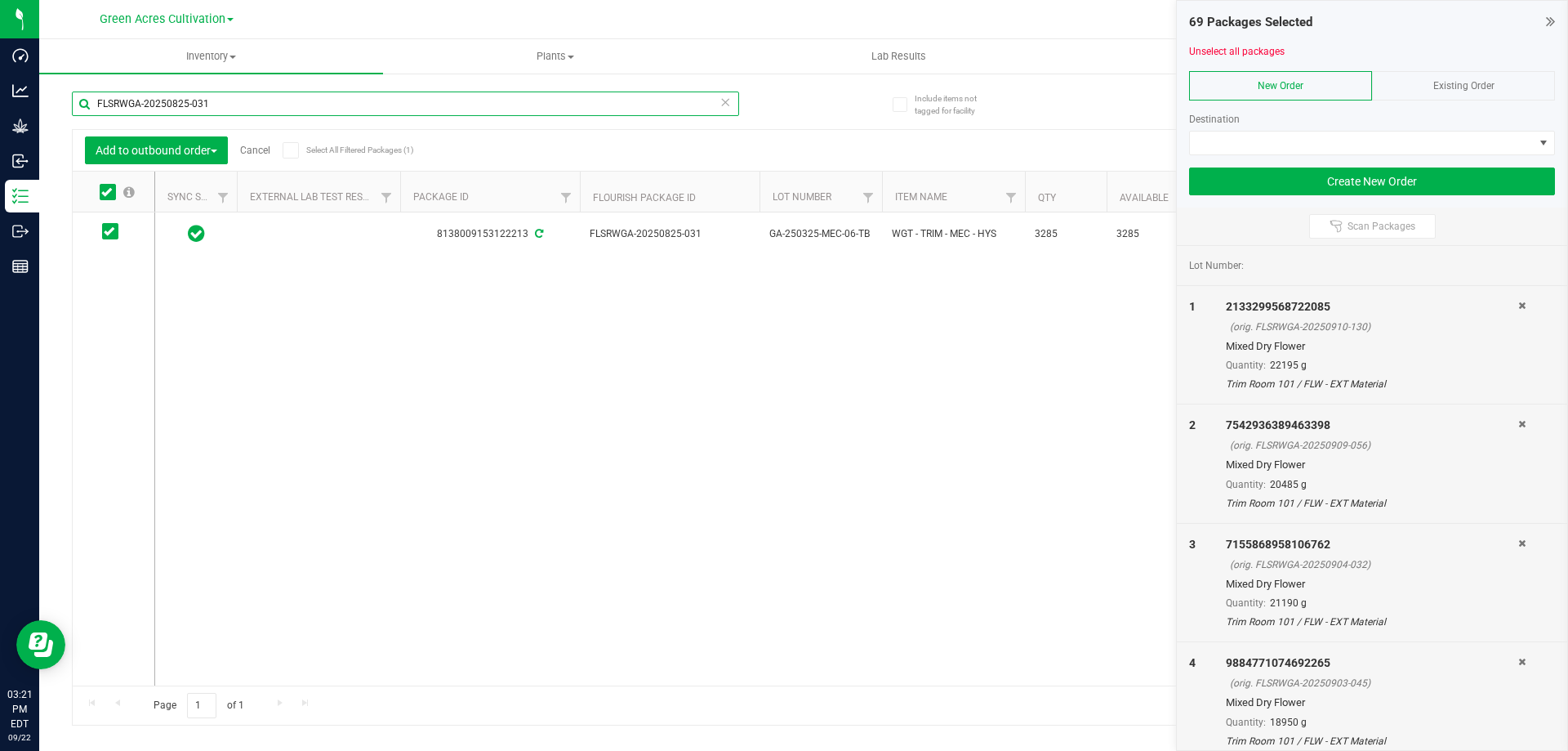
click at [205, 110] on input "FLSRWGA-20250825-031" at bounding box center [405, 103] width 667 height 25
paste input "902"
click at [108, 192] on icon at bounding box center [107, 192] width 11 height 0
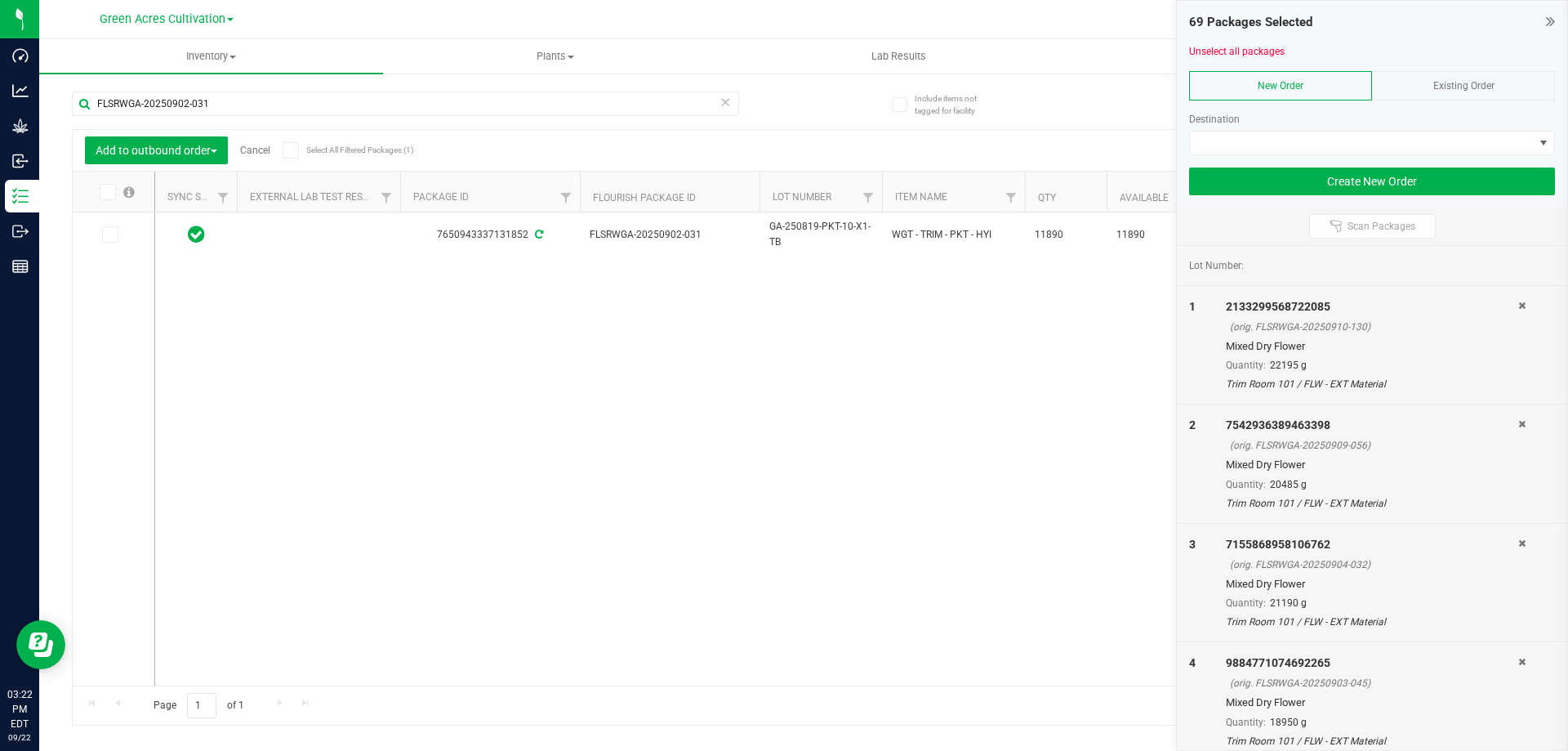
click at [0, 0] on input "checkbox" at bounding box center [0, 0] width 0 height 0
click at [222, 111] on input "FLSRWGA-20250902-031" at bounding box center [405, 103] width 667 height 25
paste input "28"
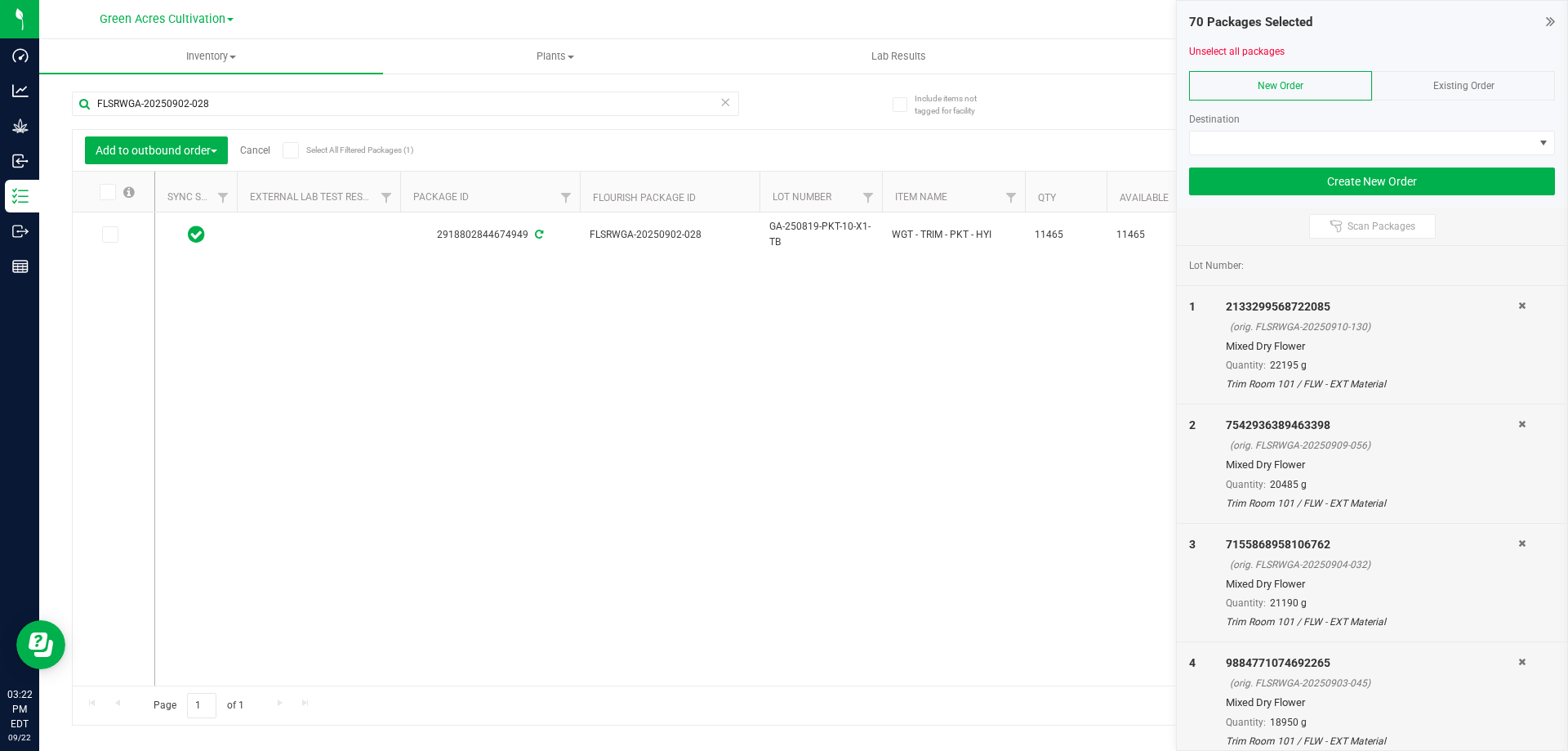
click at [107, 192] on icon at bounding box center [107, 192] width 11 height 0
click at [0, 0] on input "checkbox" at bounding box center [0, 0] width 0 height 0
click at [195, 103] on input "FLSRWGA-20250902-028" at bounding box center [405, 103] width 667 height 25
click at [196, 103] on input "FLSRWGA-20250902-028" at bounding box center [405, 103] width 667 height 25
click at [196, 101] on input "FLSRWGA-20250902-028" at bounding box center [405, 103] width 667 height 25
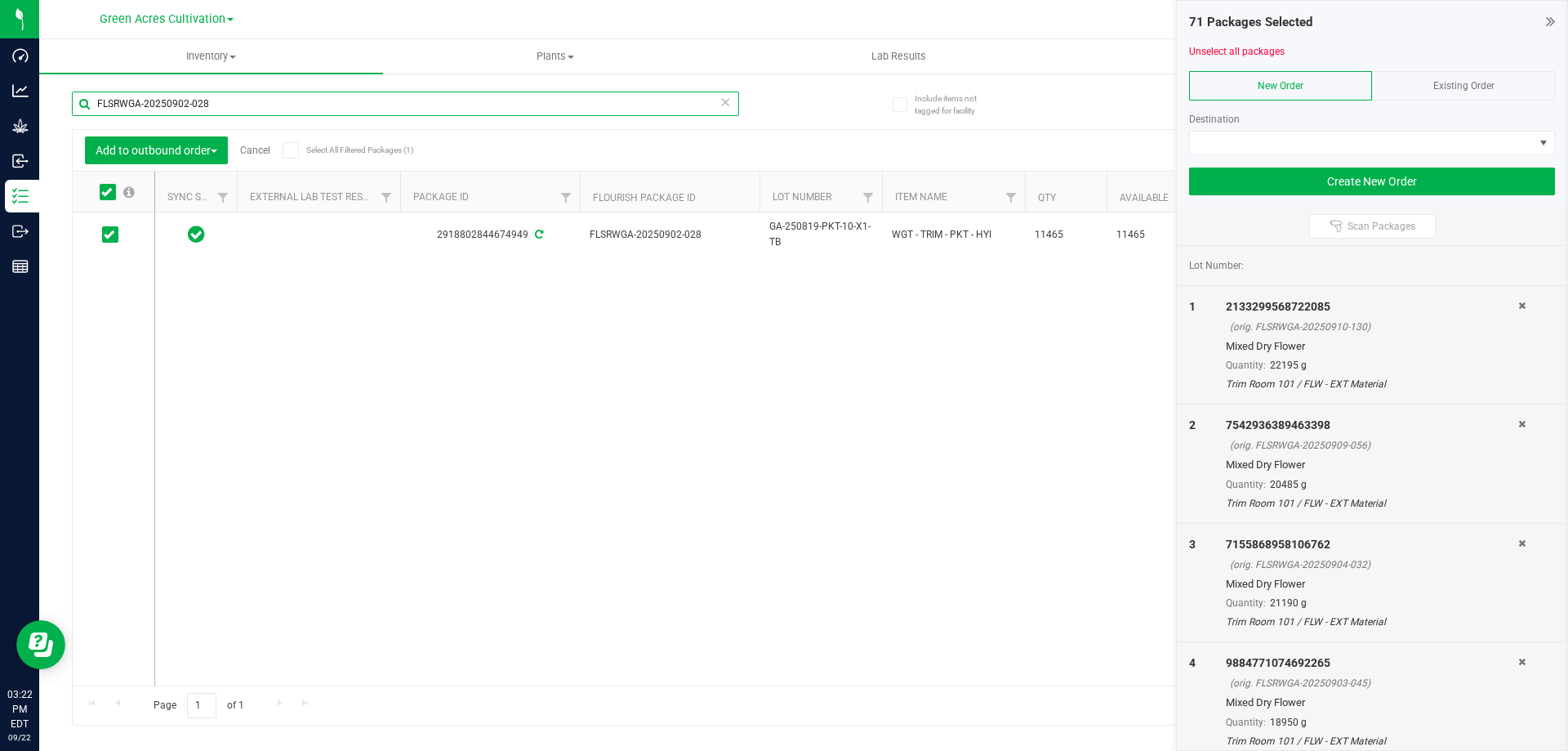
paste input "10-012"
click at [107, 192] on icon at bounding box center [107, 192] width 11 height 0
click at [0, 0] on input "checkbox" at bounding box center [0, 0] width 0 height 0
click at [253, 96] on input "FLSRWGA-20250910-012" at bounding box center [405, 103] width 667 height 25
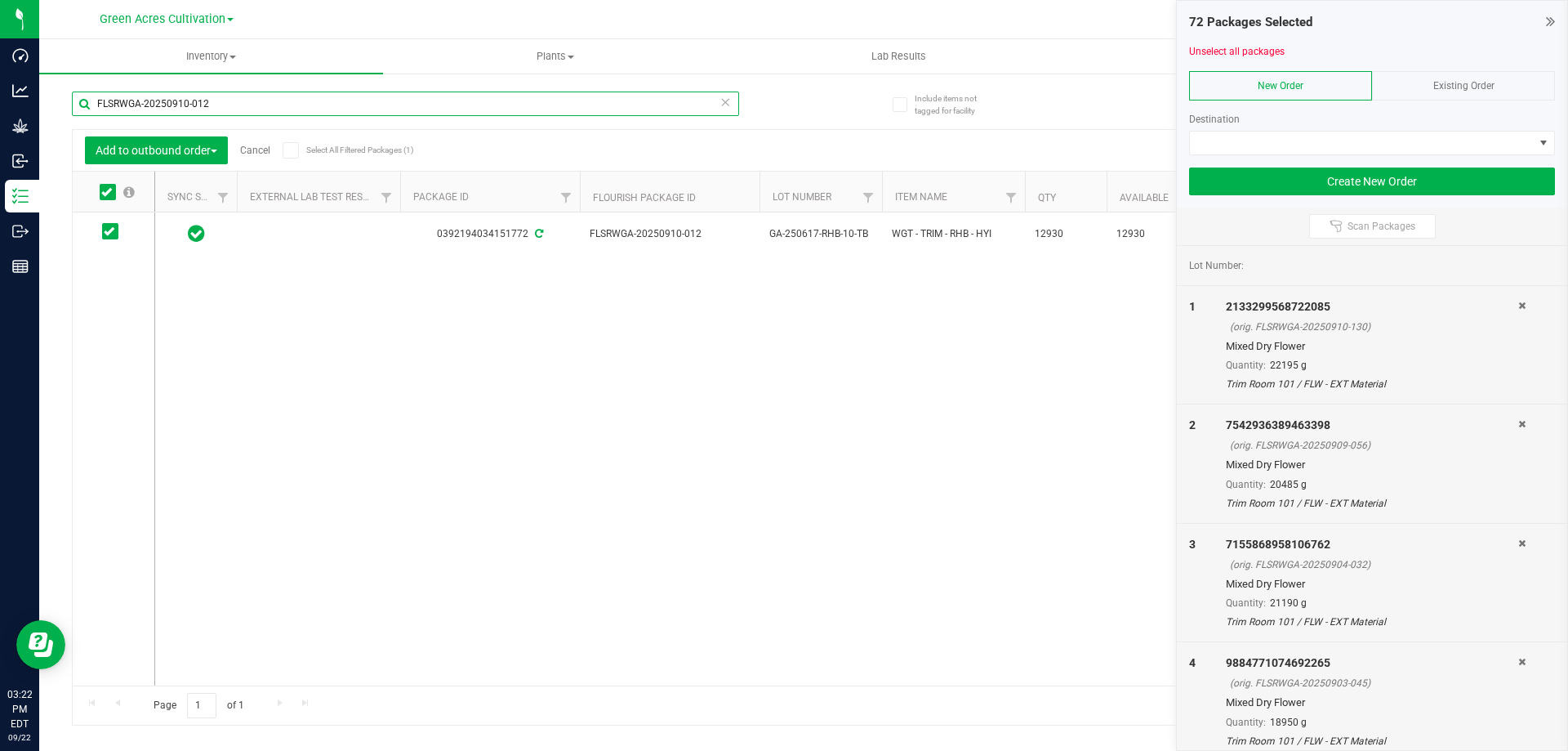
click at [253, 96] on input "FLSRWGA-20250910-012" at bounding box center [405, 103] width 667 height 25
paste input "09-070"
click at [106, 192] on icon at bounding box center [107, 192] width 11 height 0
click at [0, 0] on input "checkbox" at bounding box center [0, 0] width 0 height 0
click at [222, 110] on input "FLSRWGA-20250909-070" at bounding box center [405, 103] width 667 height 25
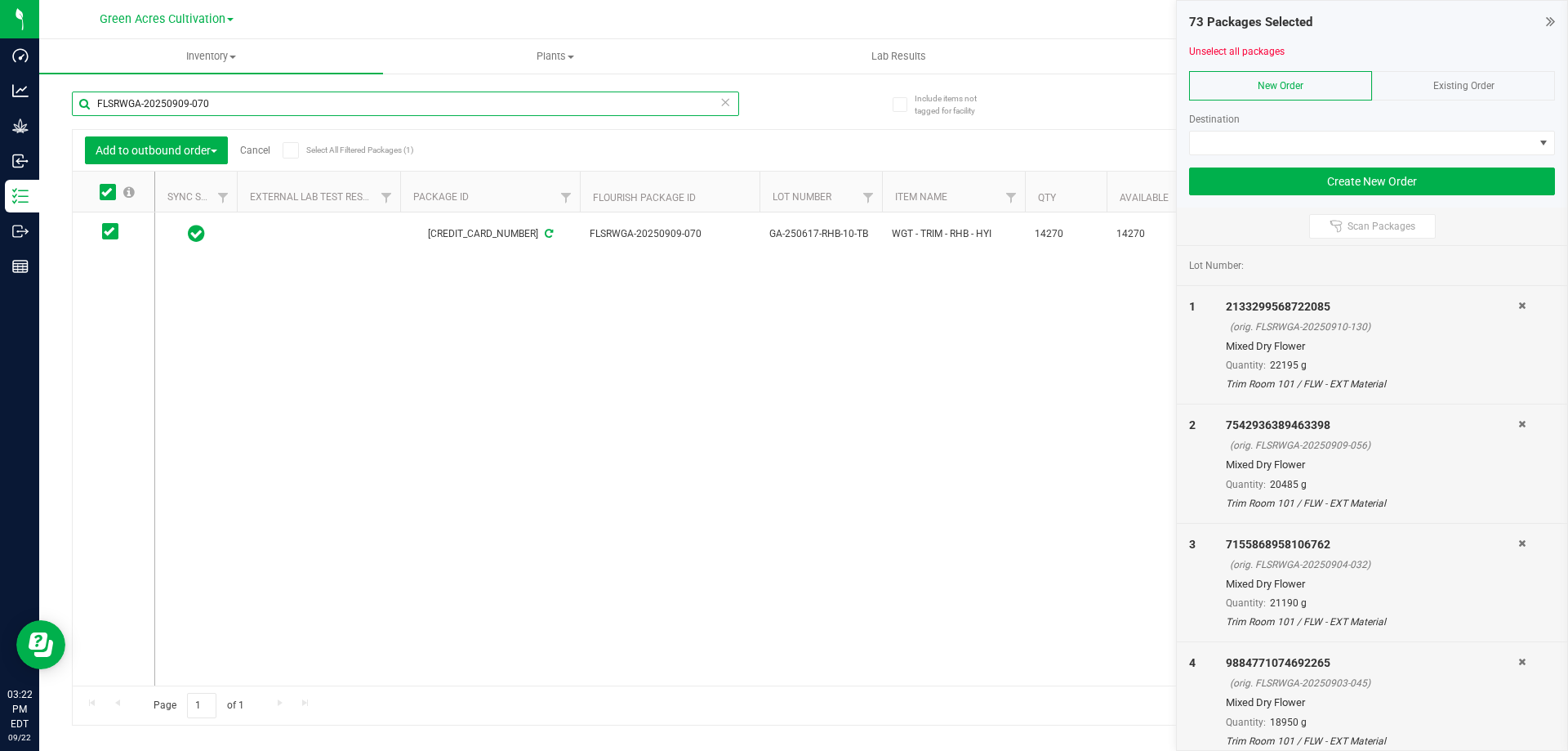
click at [222, 110] on input "FLSRWGA-20250909-070" at bounding box center [405, 103] width 667 height 25
paste input "2-017"
click at [108, 192] on icon at bounding box center [107, 192] width 11 height 0
click at [0, 0] on input "checkbox" at bounding box center [0, 0] width 0 height 0
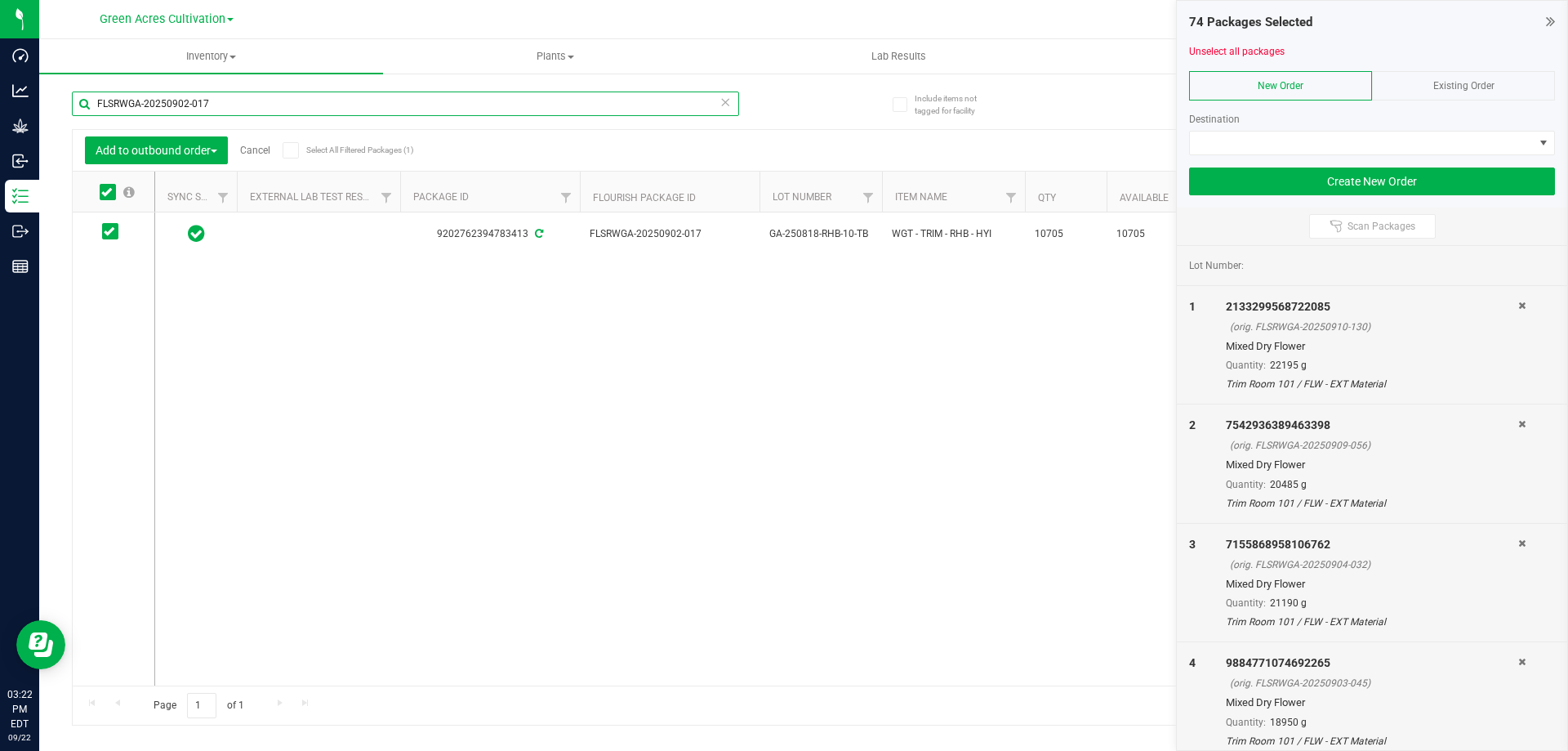
click at [247, 108] on input "FLSRWGA-20250902-017" at bounding box center [405, 103] width 667 height 25
paste input "825-028"
type input "FLSRWGA-20250825-028"
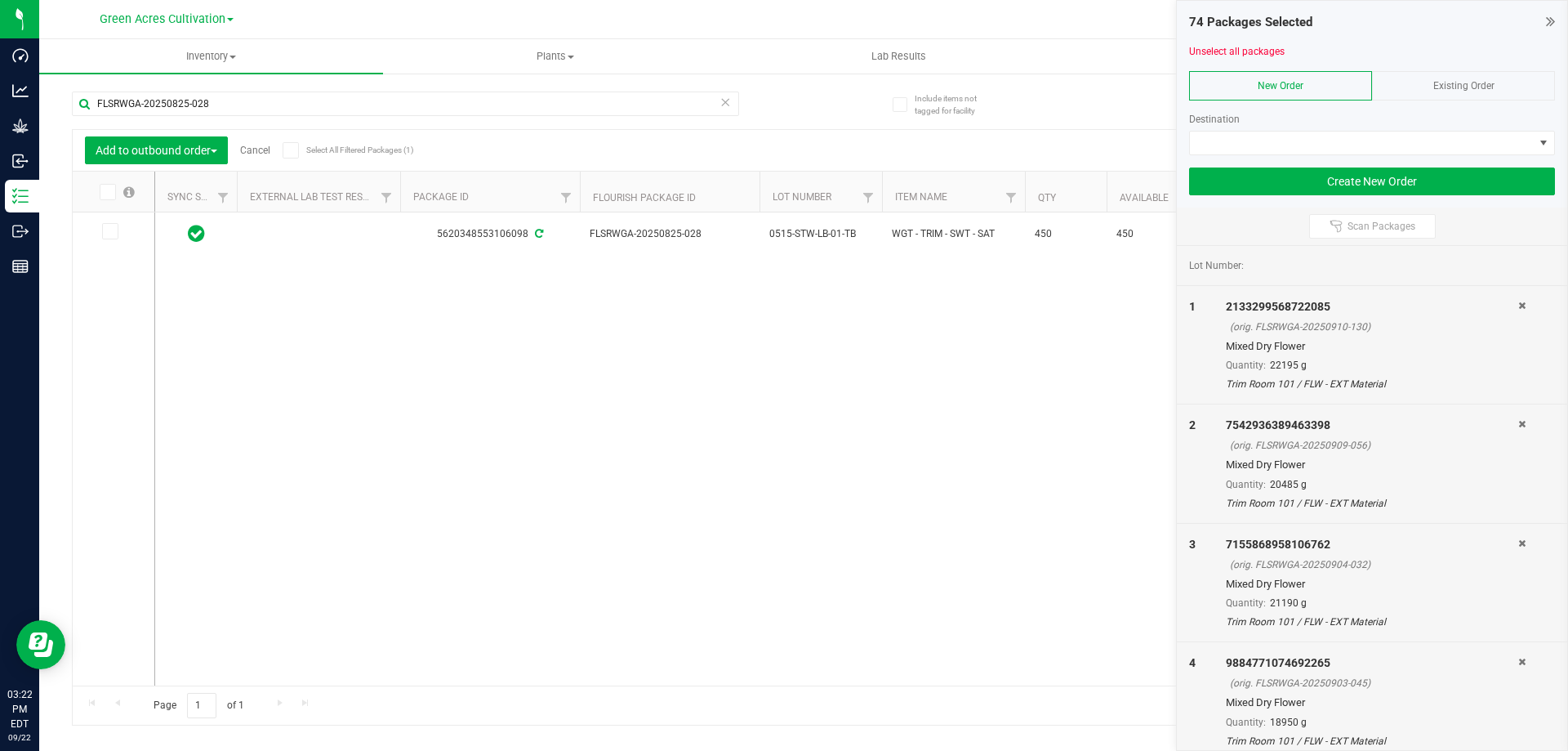
click at [109, 192] on icon at bounding box center [107, 192] width 11 height 0
click at [0, 0] on input "checkbox" at bounding box center [0, 0] width 0 height 0
click at [1244, 145] on span at bounding box center [1361, 142] width 343 height 23
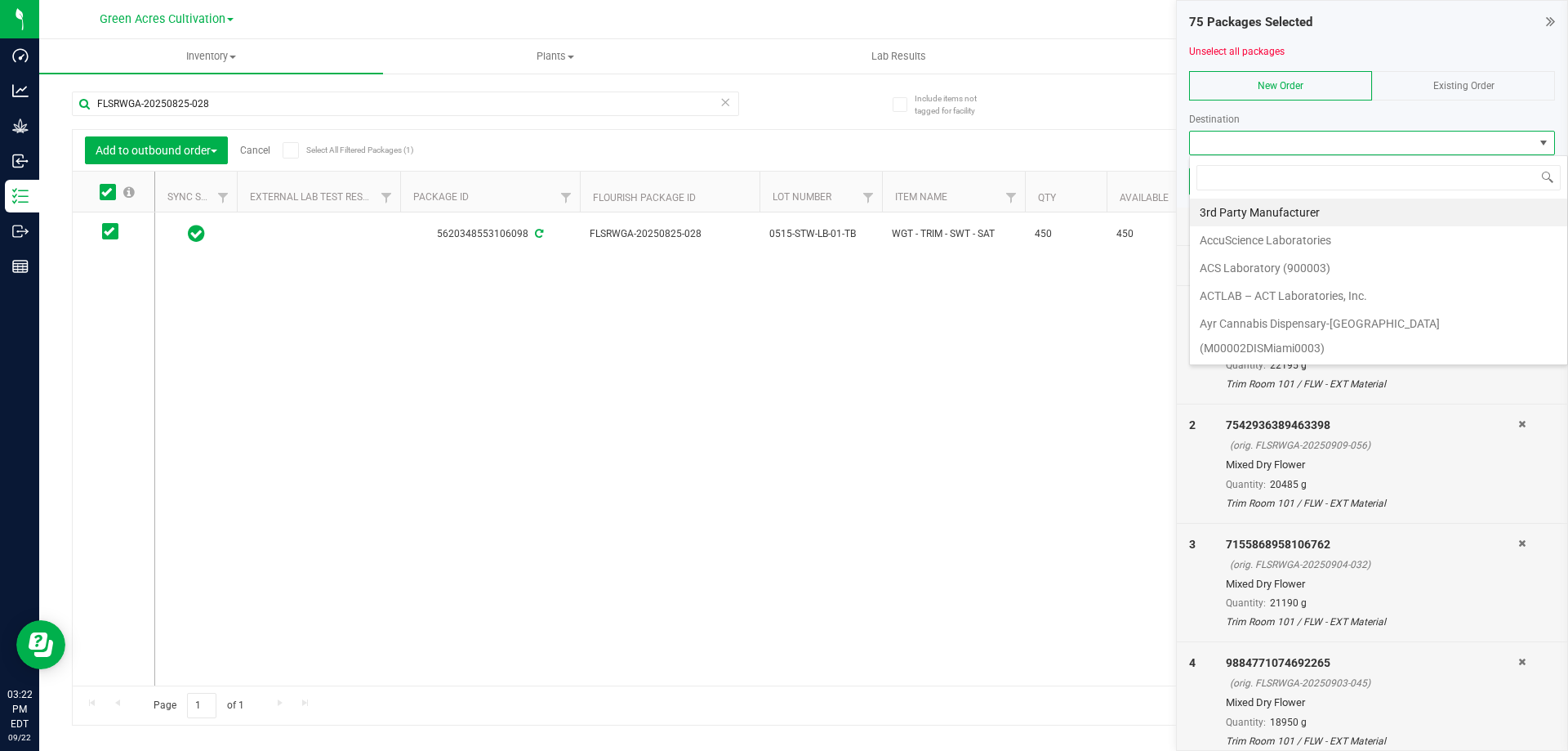
scroll to position [25, 366]
type input "gre"
click at [1235, 210] on li "Green Acres Manufacturing" at bounding box center [1378, 212] width 377 height 27
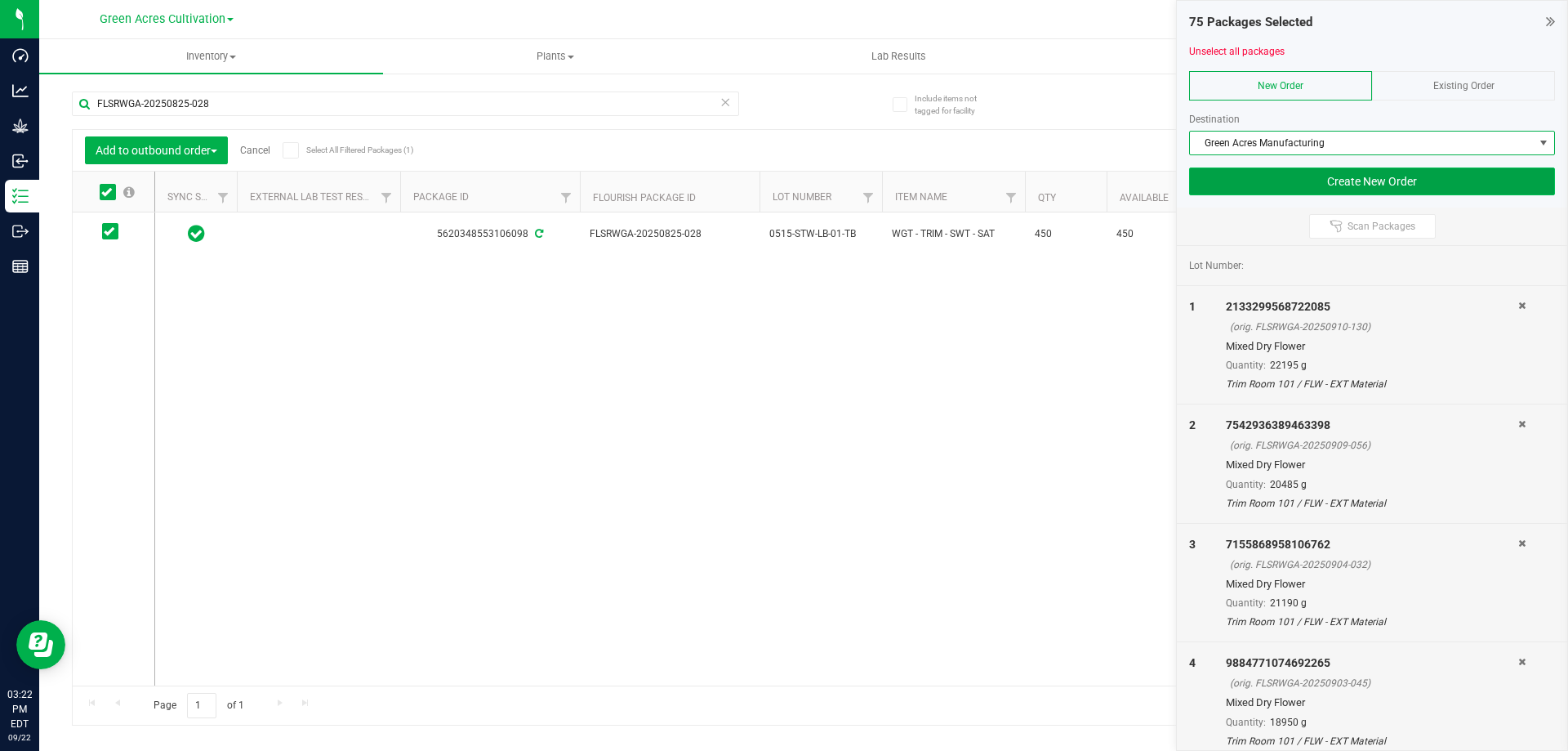
click at [1352, 179] on button "Create New Order" at bounding box center [1372, 181] width 366 height 27
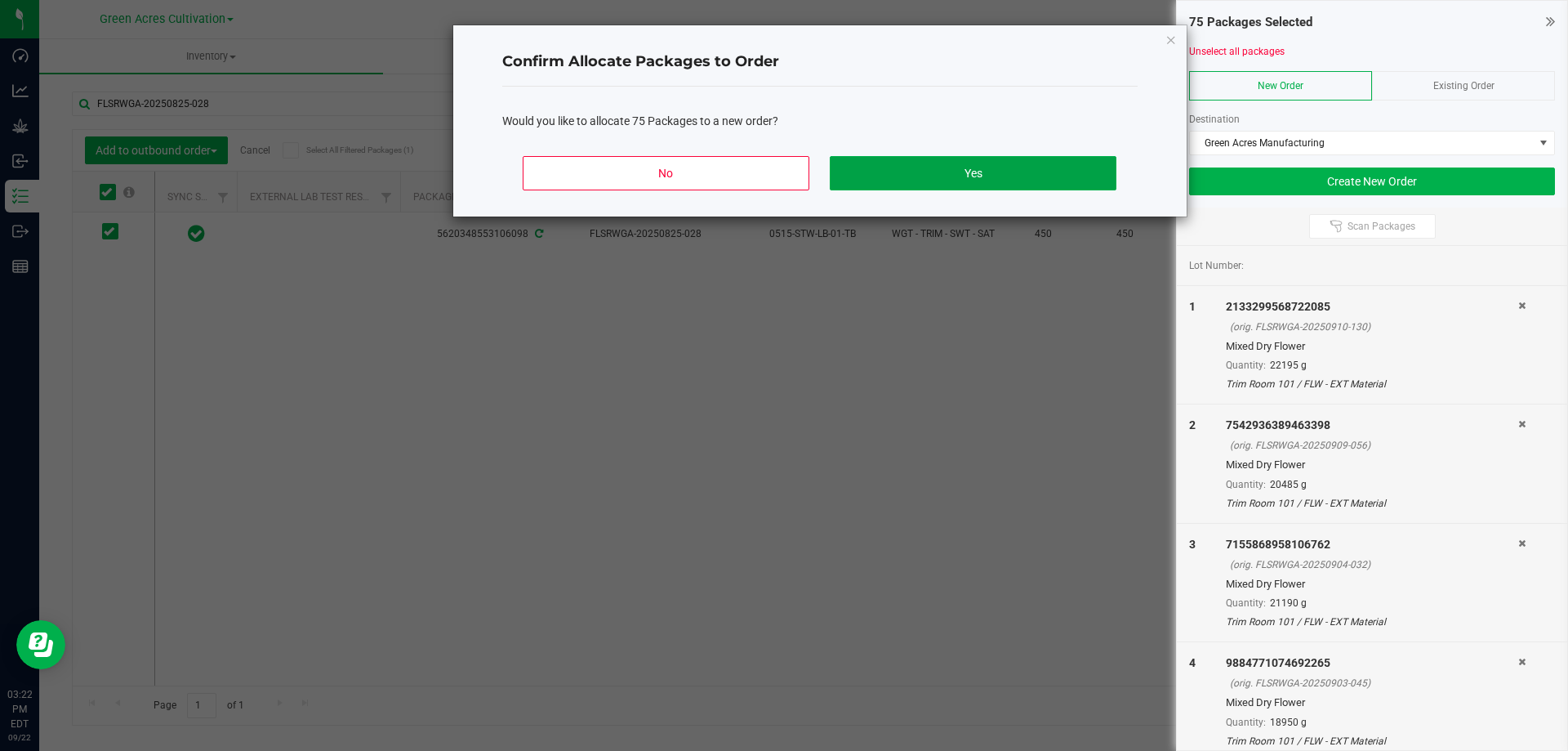
click at [1005, 166] on button "Yes" at bounding box center [973, 173] width 286 height 35
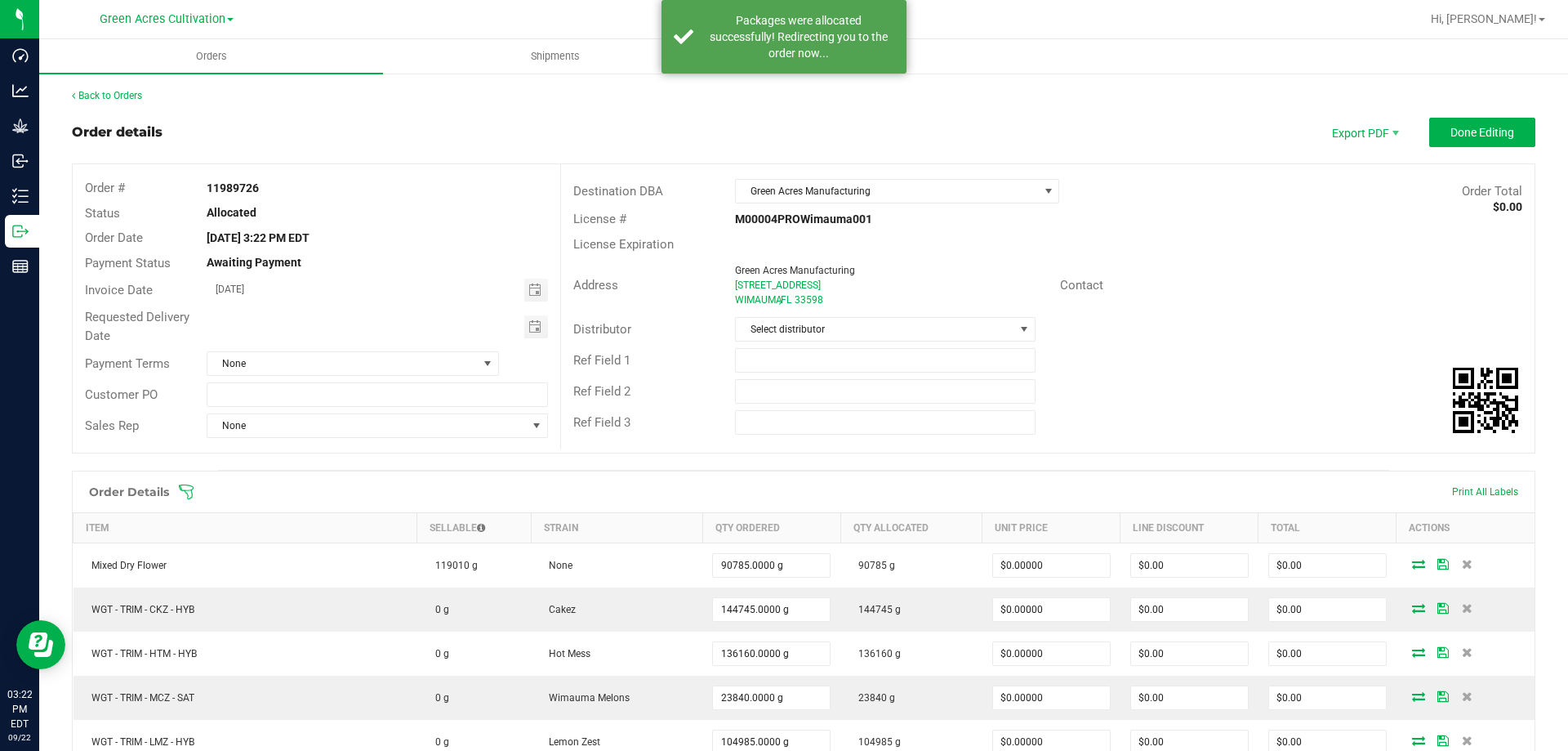
click at [245, 182] on strong "11989726" at bounding box center [232, 188] width 52 height 13
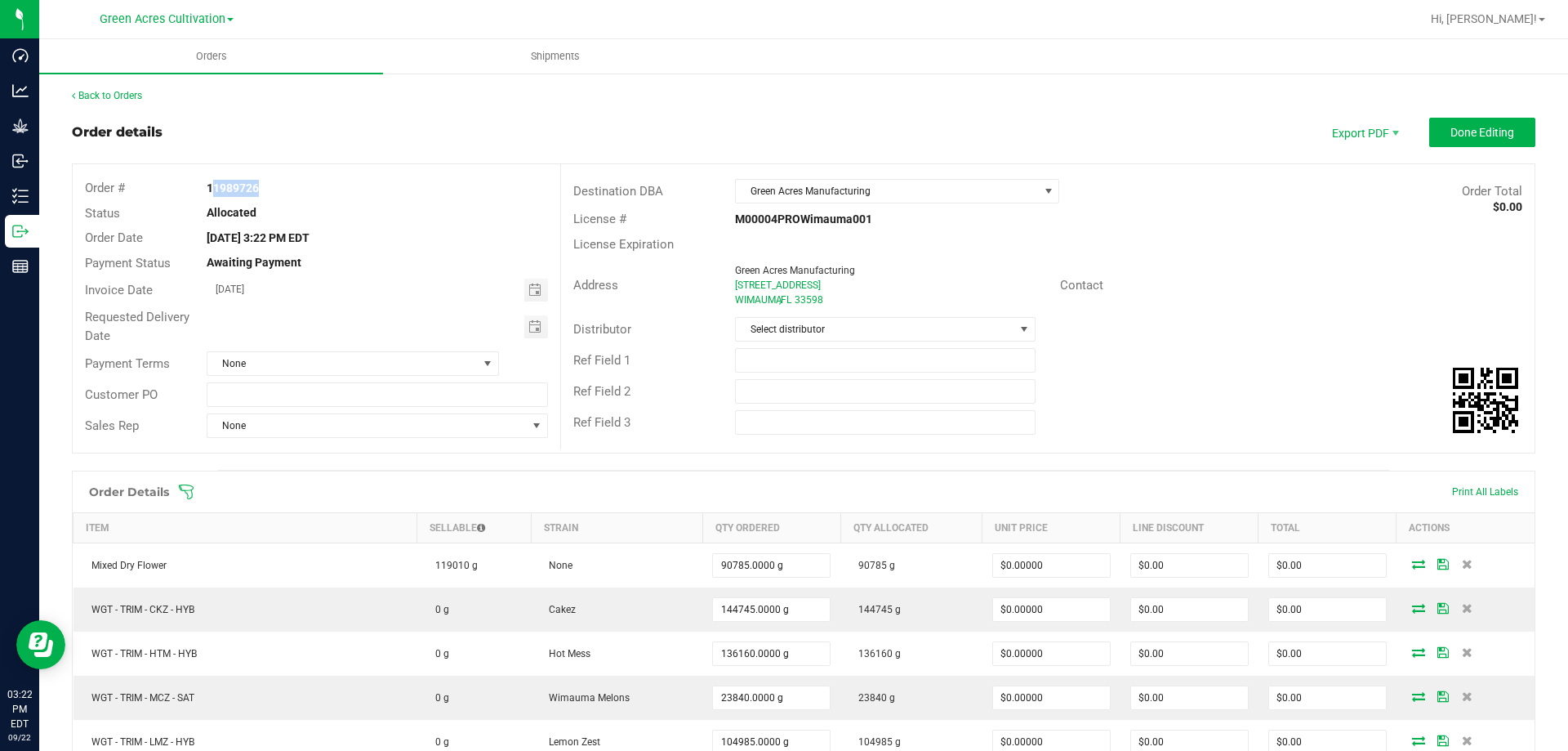
click at [245, 182] on strong "11989726" at bounding box center [232, 188] width 52 height 13
copy strong "11989726"
click at [564, 57] on span "Shipments" at bounding box center [555, 57] width 93 height 15
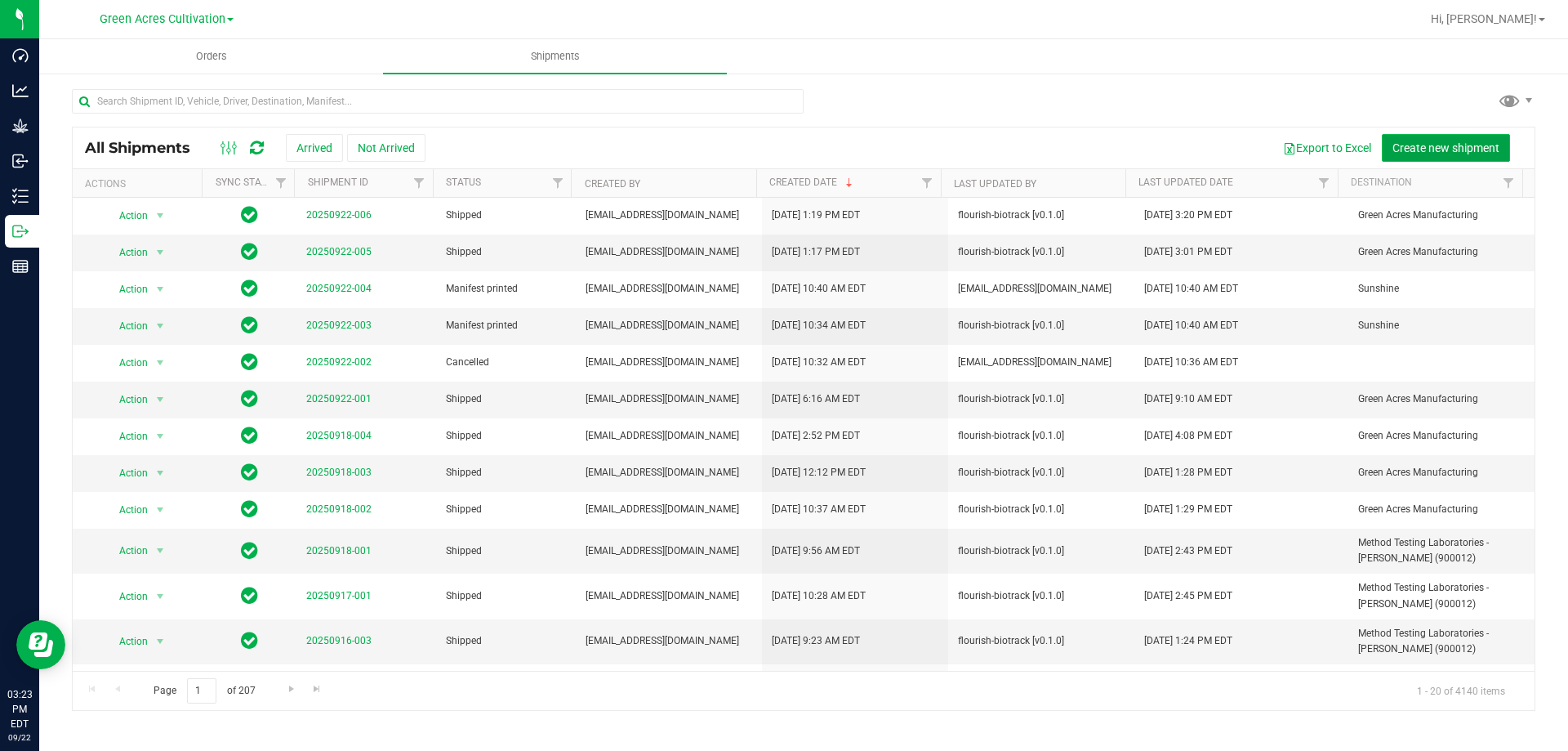
click at [1450, 143] on span "Create new shipment" at bounding box center [1445, 148] width 107 height 13
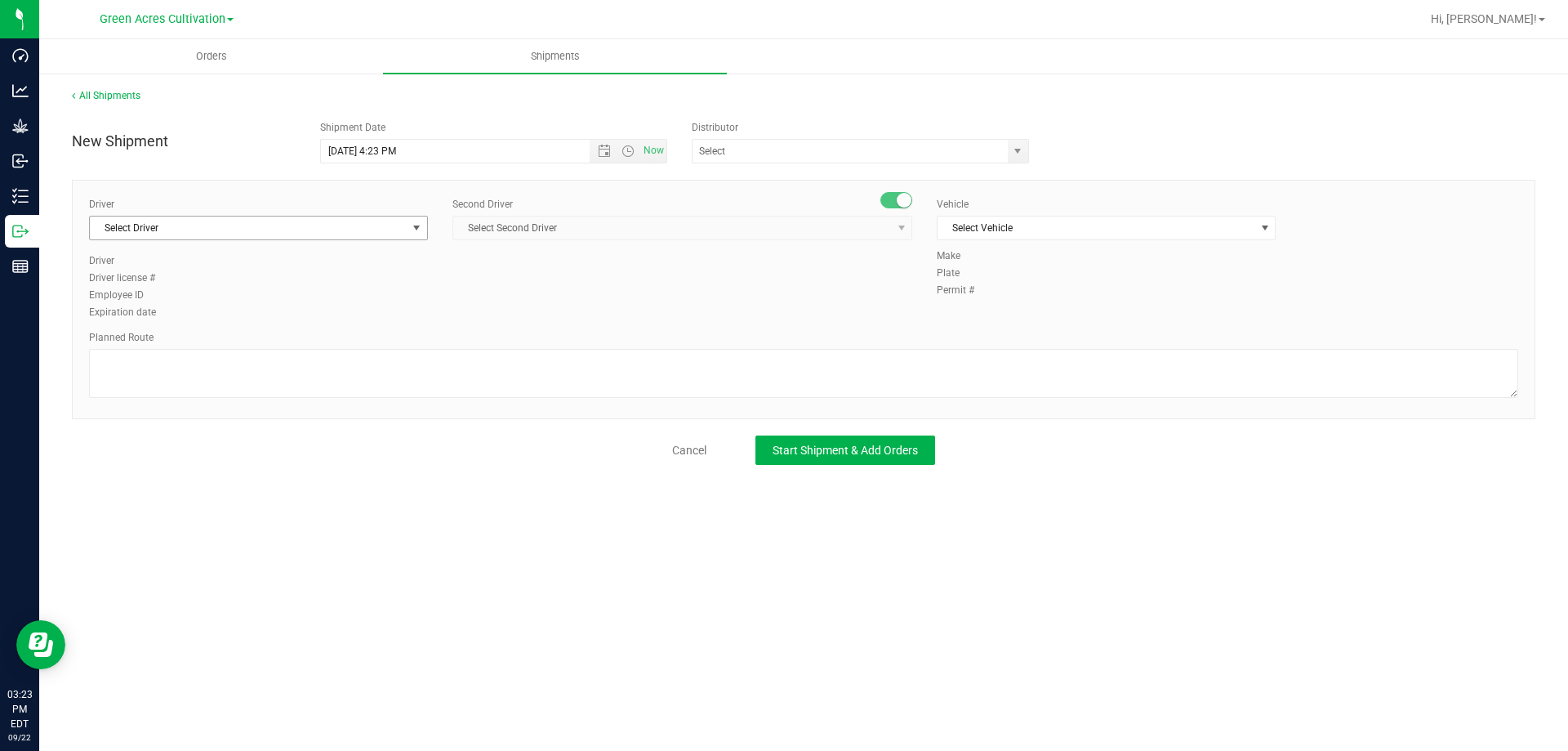
click at [311, 220] on span "Select Driver" at bounding box center [249, 228] width 317 height 23
click at [152, 296] on li "BT Driver1" at bounding box center [259, 296] width 337 height 25
type input "bt"
click at [515, 228] on span "Select Second Driver" at bounding box center [671, 228] width 437 height 23
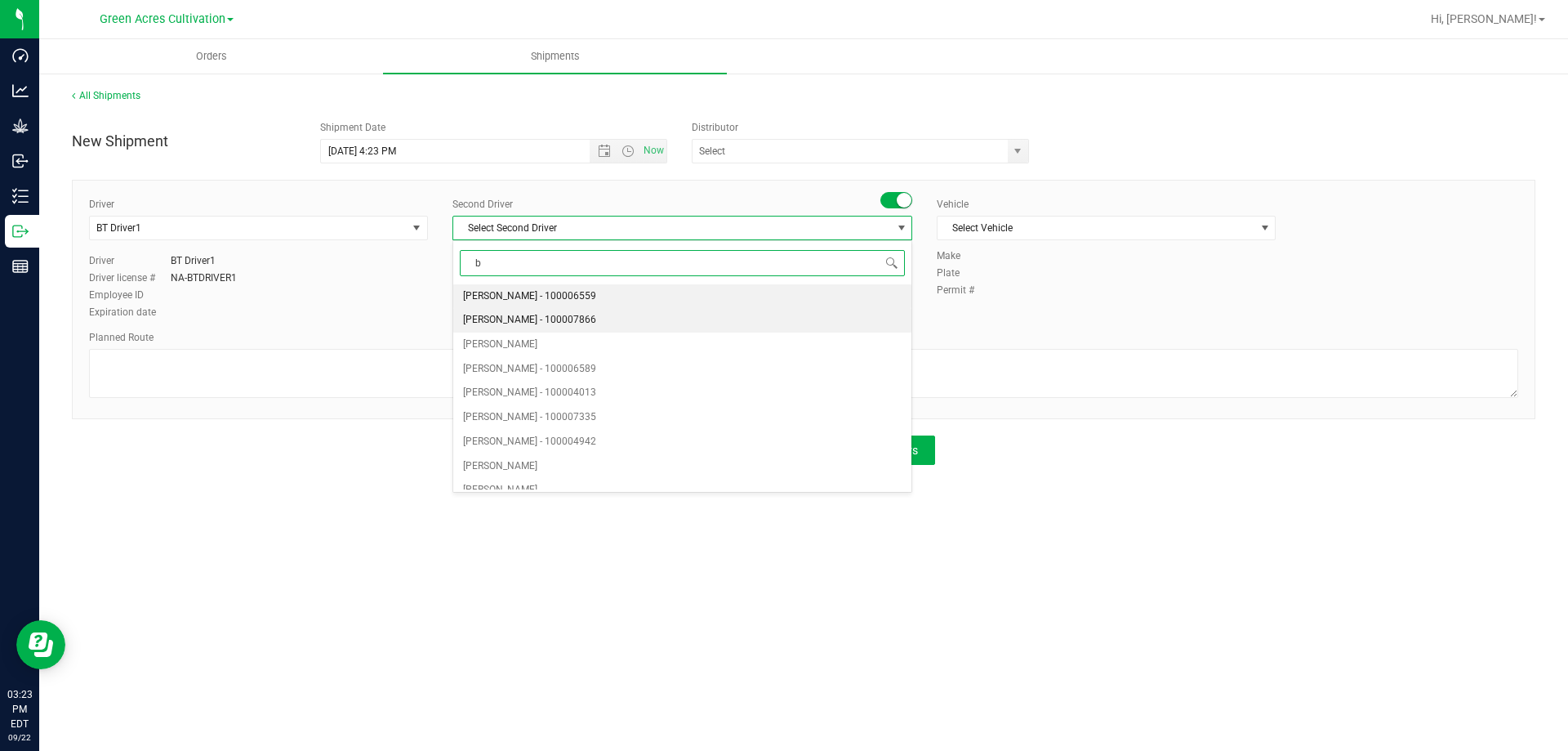
type input "bt"
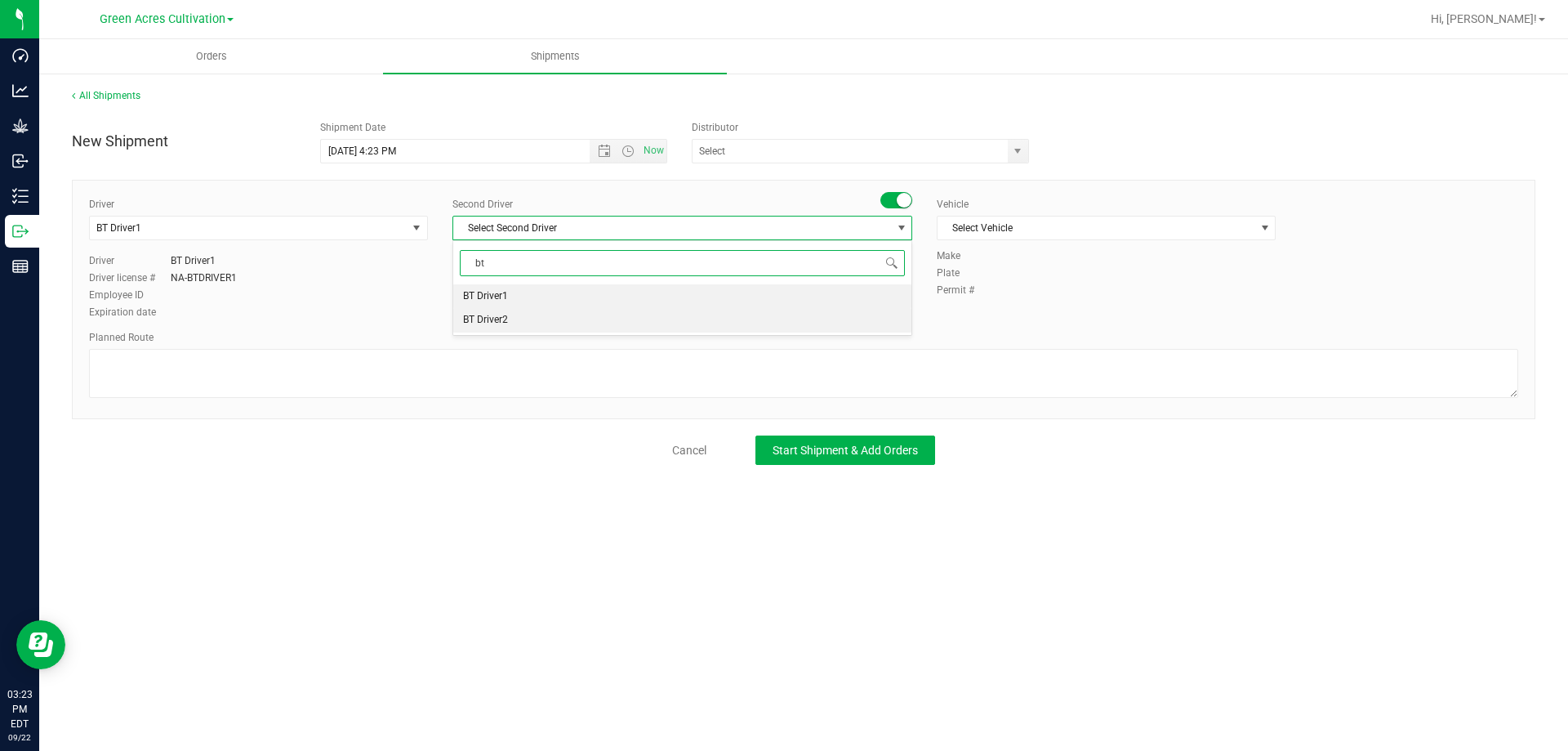
click at [516, 312] on li "BT Driver2" at bounding box center [682, 320] width 458 height 25
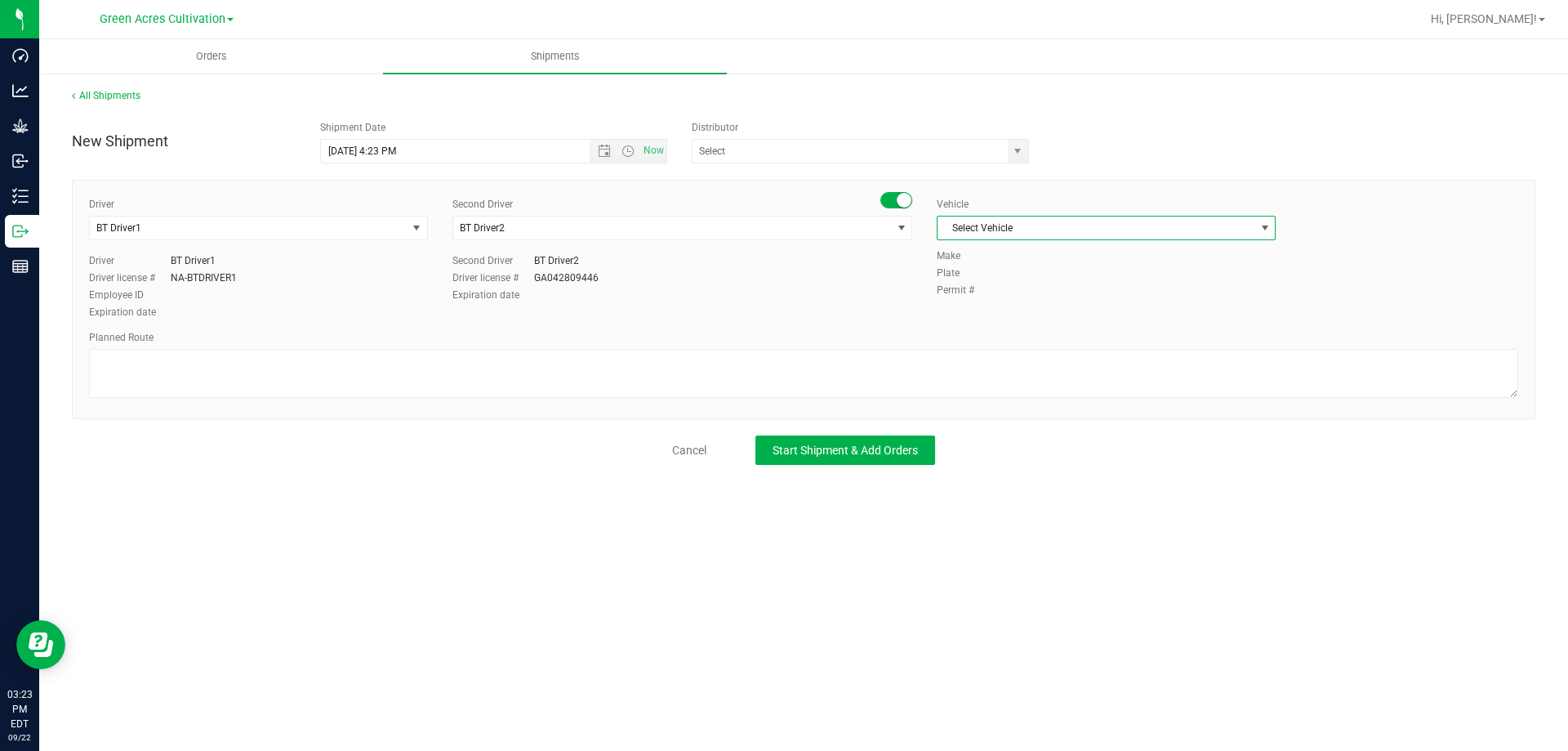
click at [968, 226] on span "Select Vehicle" at bounding box center [1096, 228] width 317 height 23
click at [961, 255] on li "BT Vehicle" at bounding box center [1106, 255] width 337 height 25
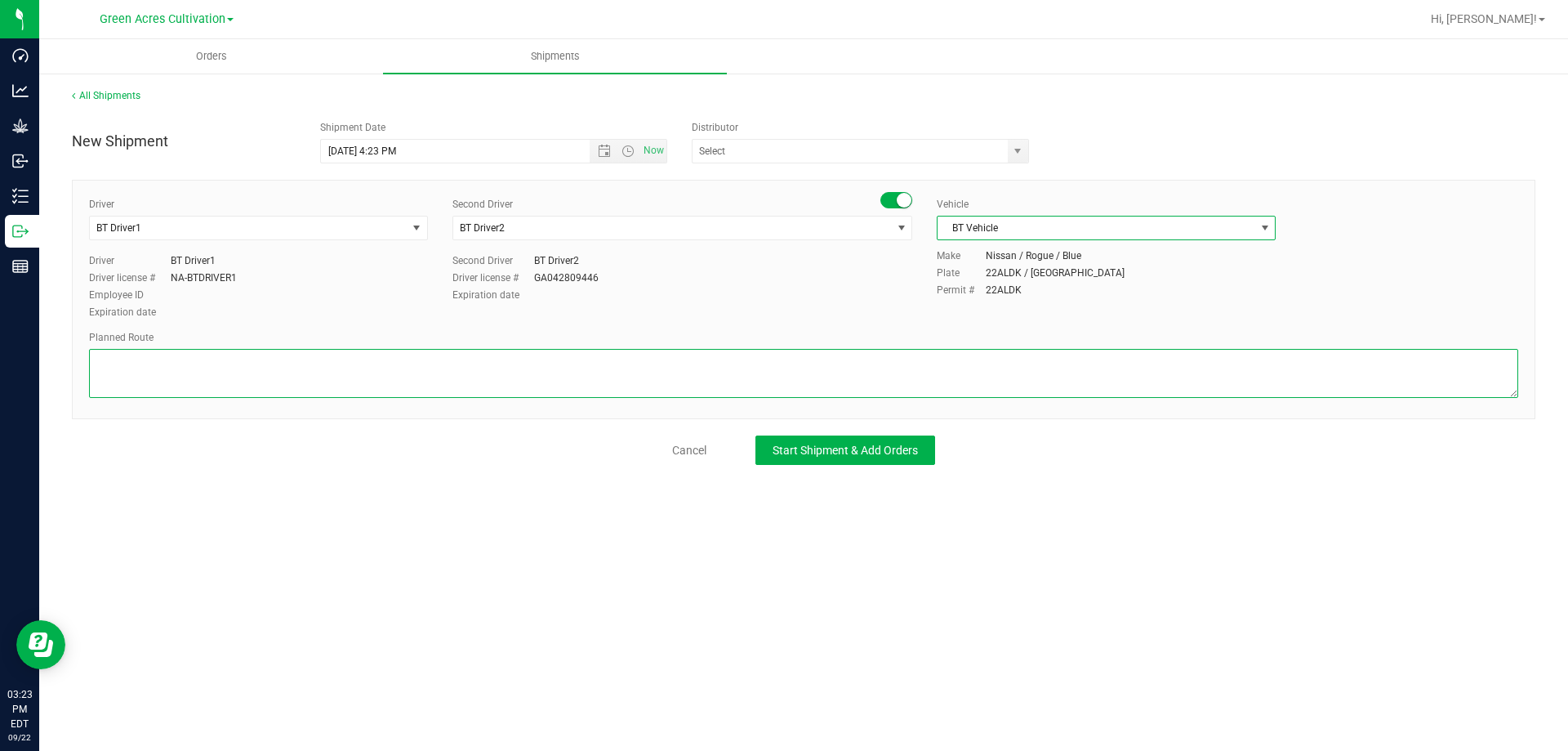
click at [835, 385] on textarea at bounding box center [804, 374] width 1429 height 49
type textarea "from cultivation to extraction"
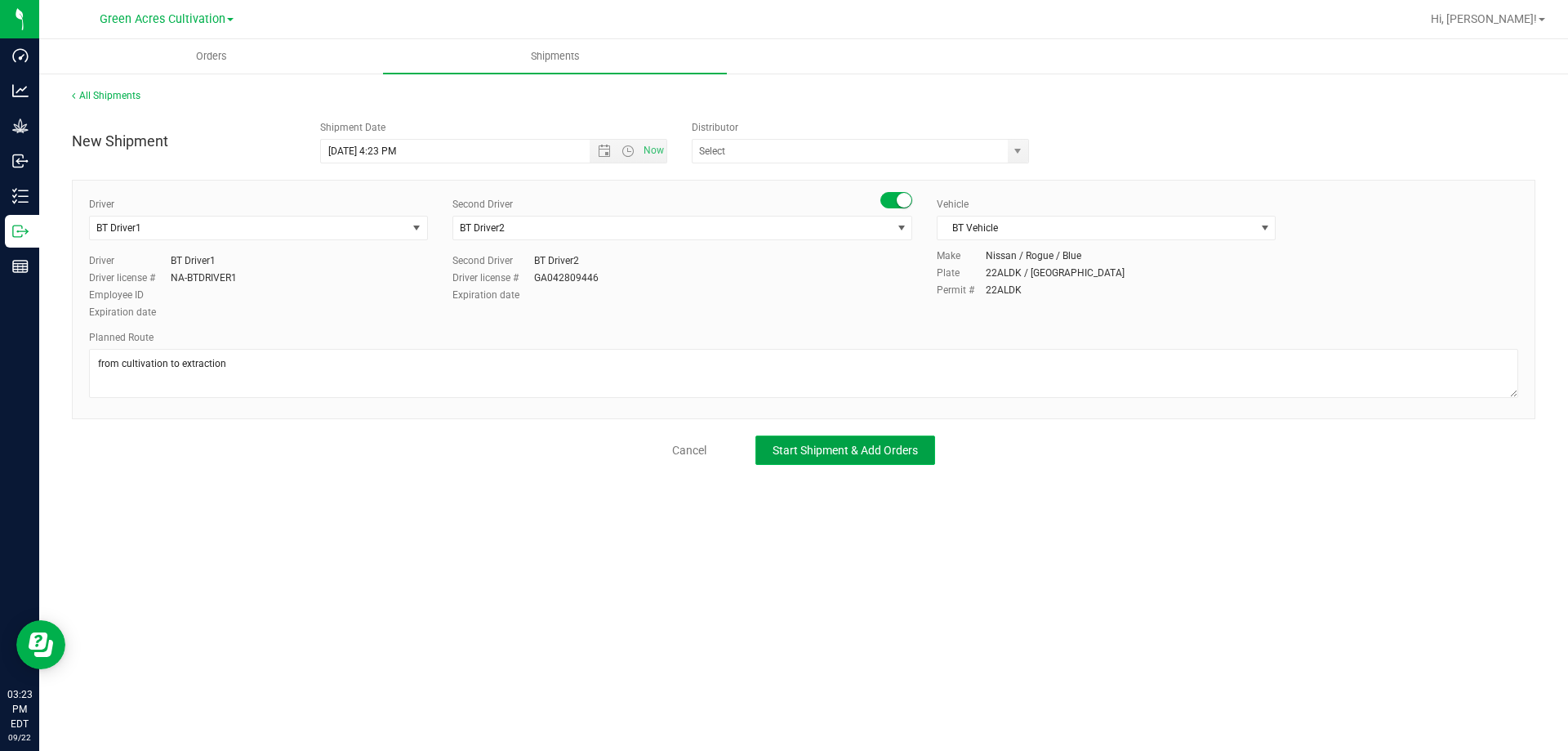
click at [829, 460] on button "Start Shipment & Add Orders" at bounding box center [845, 450] width 179 height 29
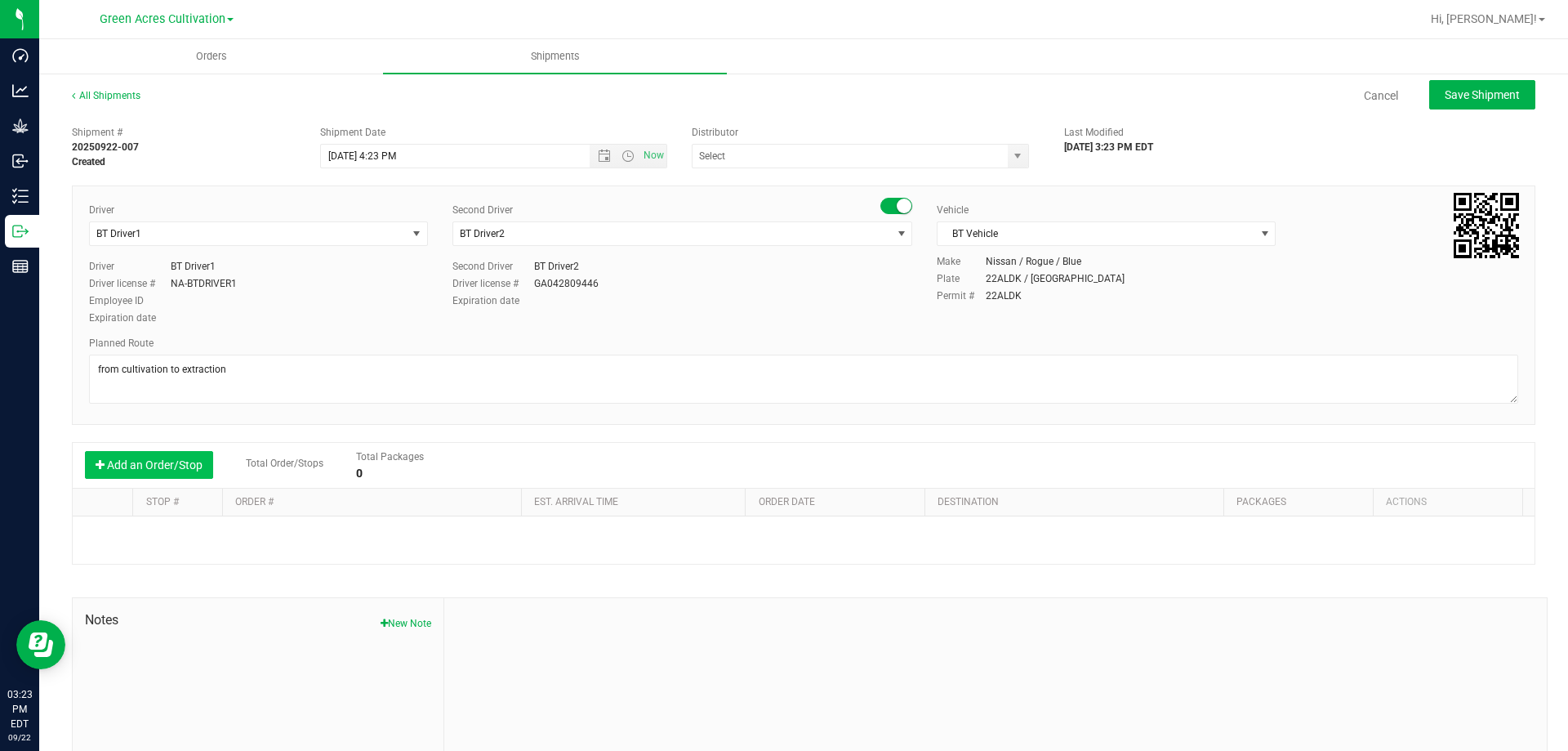
click at [141, 461] on button "Add an Order/Stop" at bounding box center [149, 465] width 128 height 27
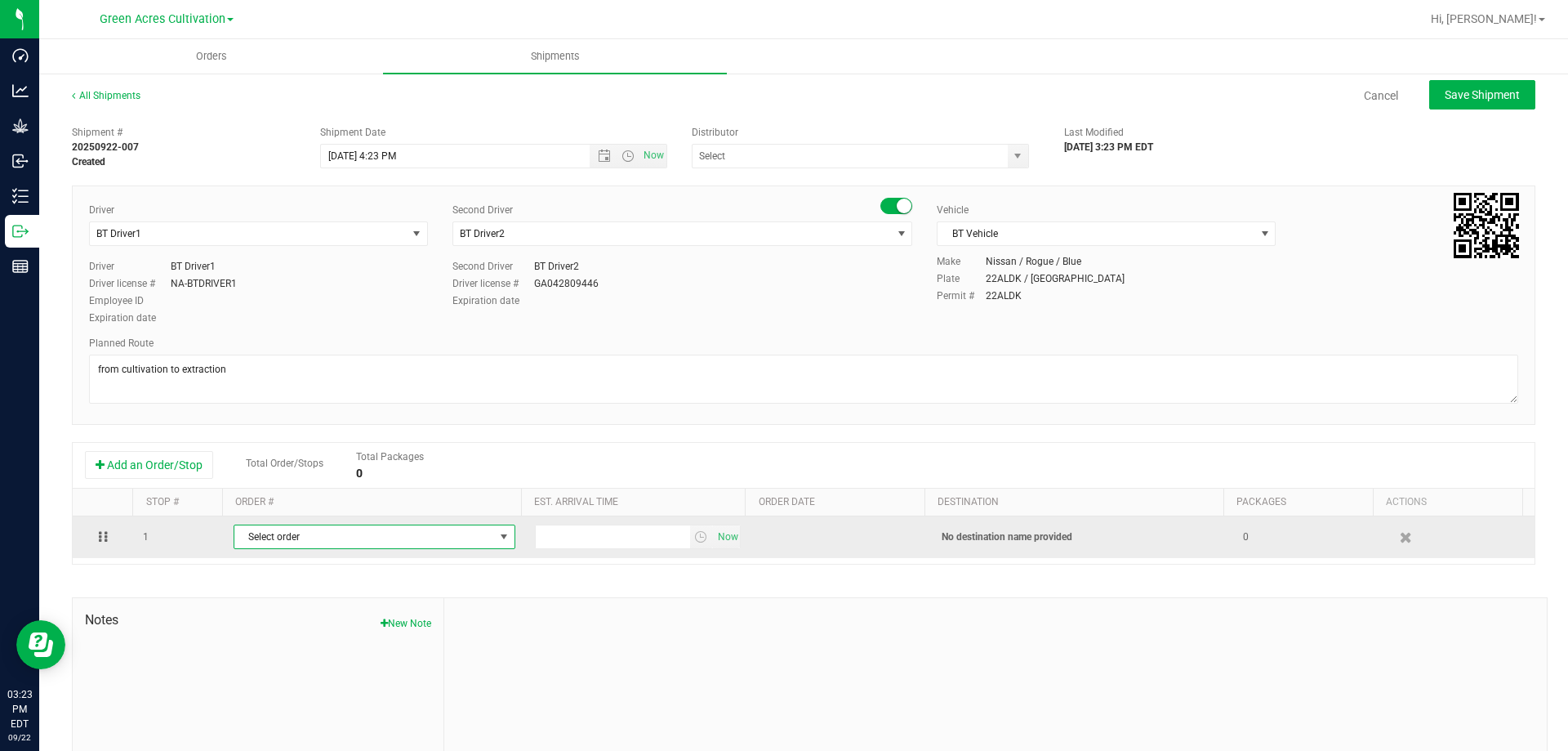
click at [291, 530] on span "Select order" at bounding box center [364, 536] width 260 height 23
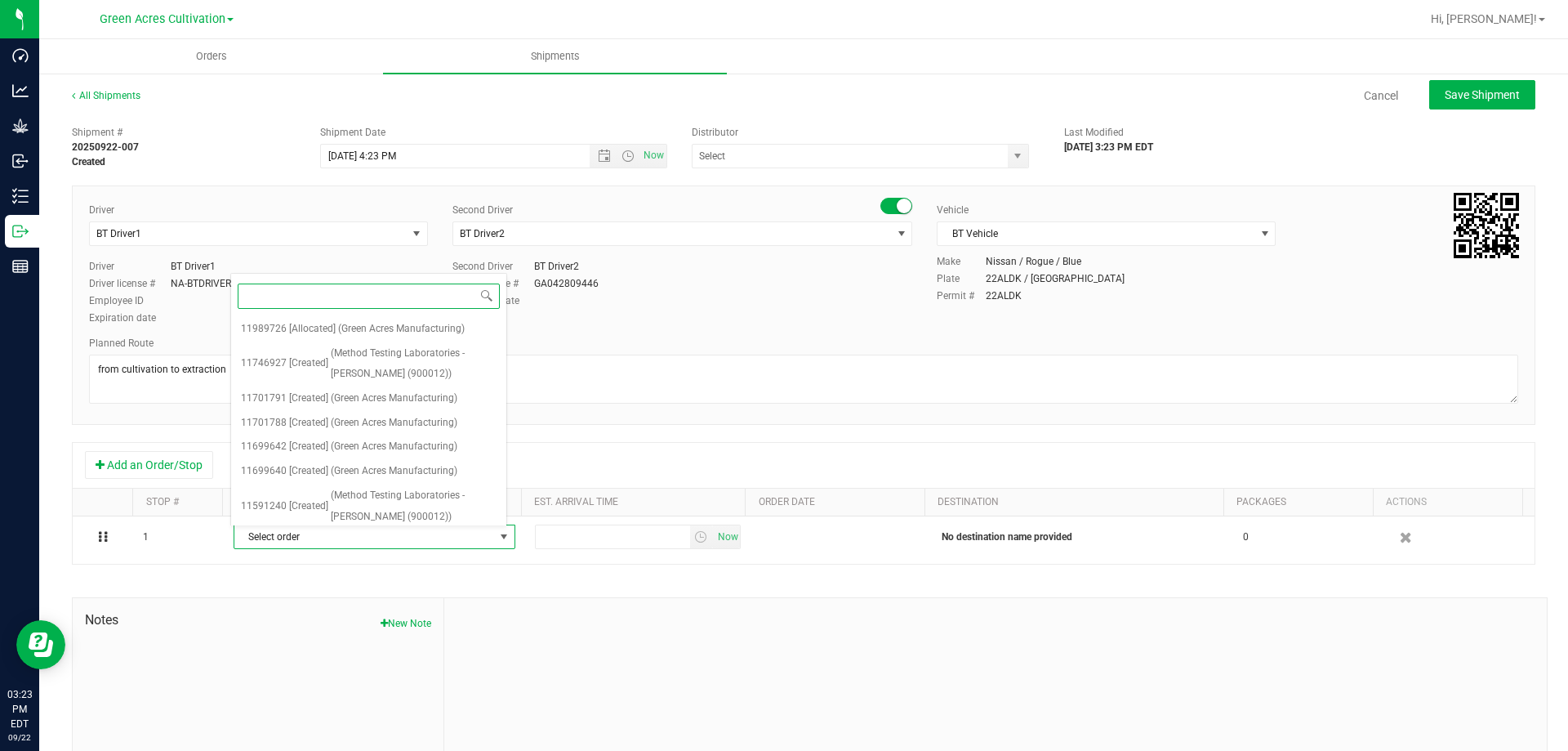
paste input "11989726"
type input "11989726"
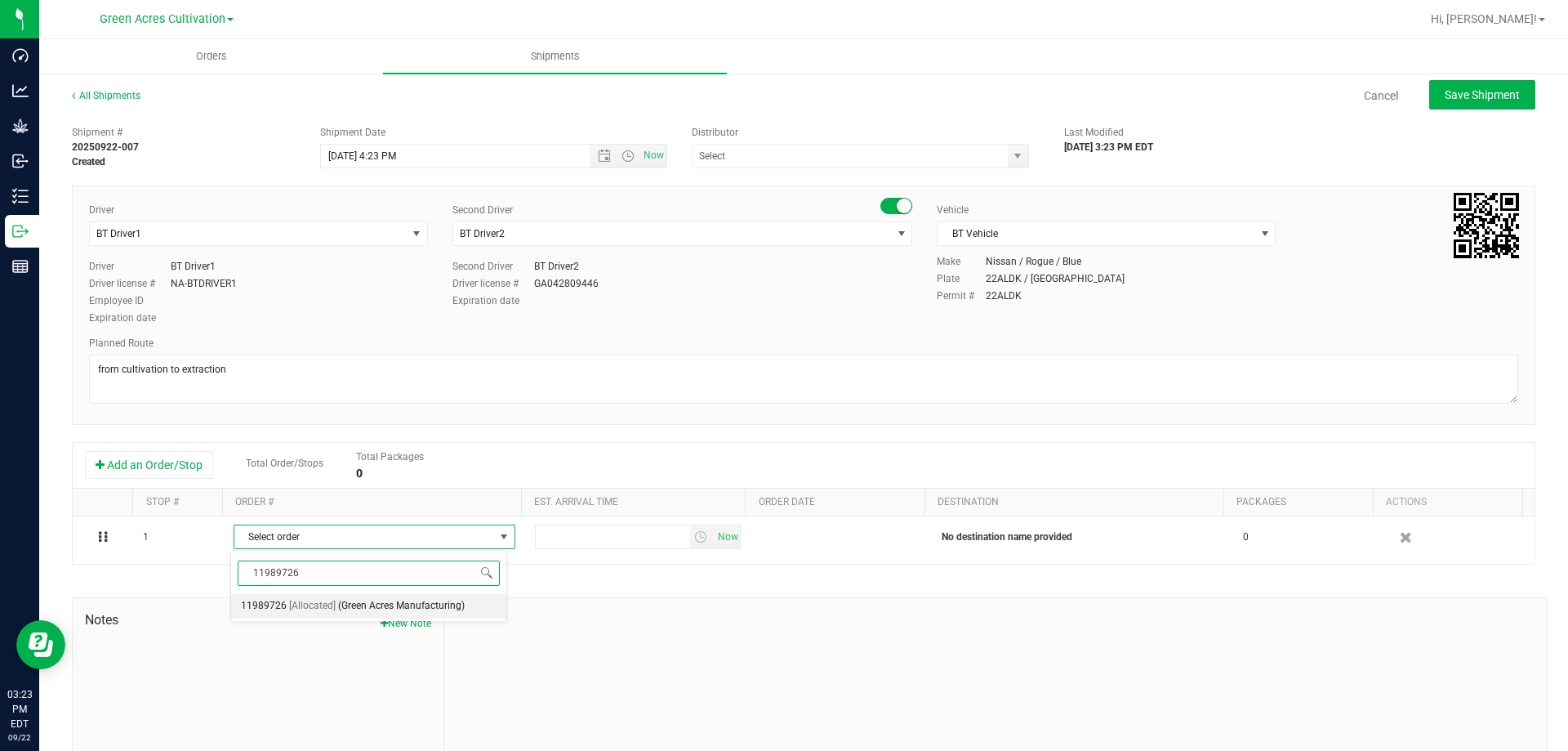
click at [440, 602] on span "(Green Acres Manufacturing)" at bounding box center [401, 605] width 127 height 21
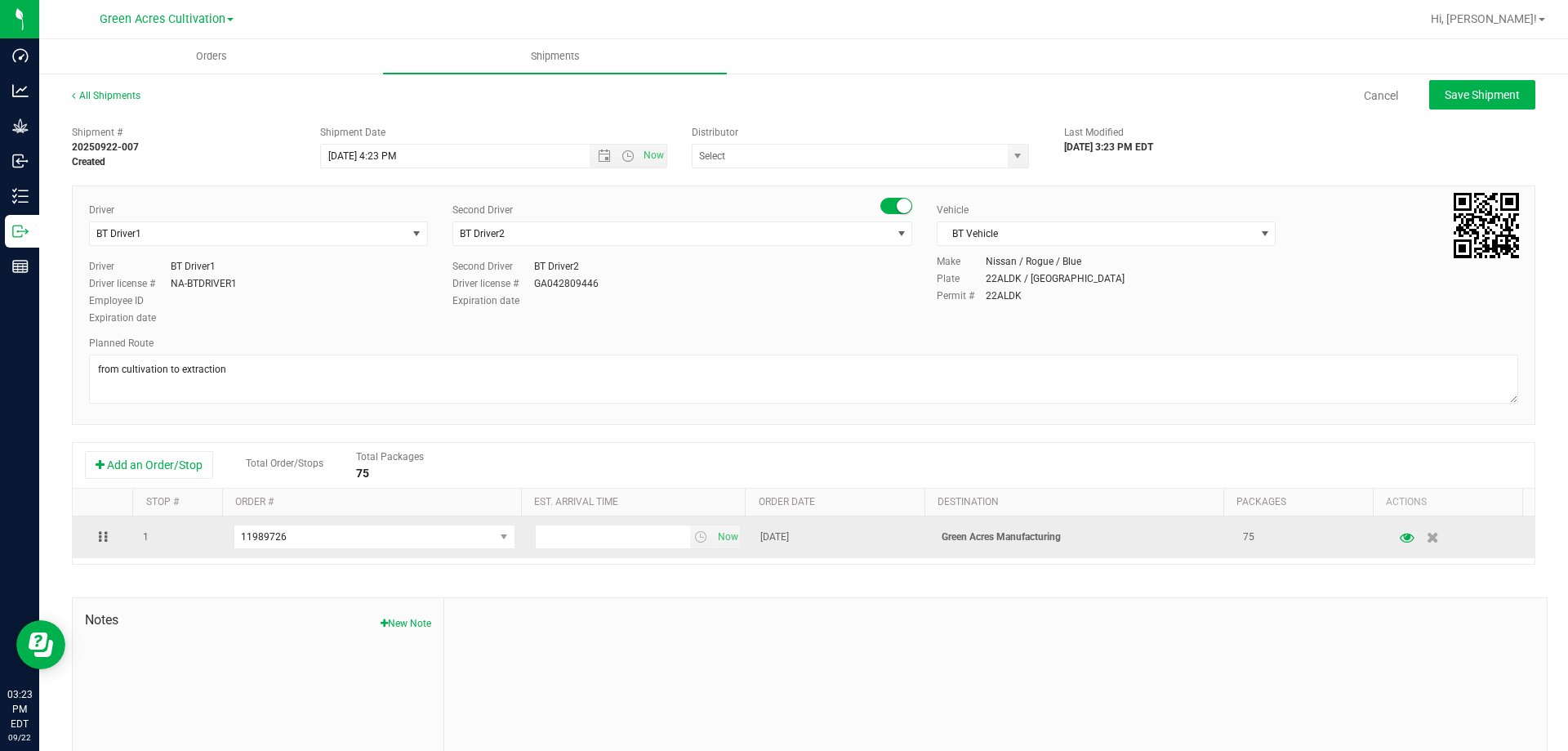
click at [711, 523] on td "Now" at bounding box center [638, 537] width 226 height 42
click at [715, 533] on span "Now" at bounding box center [727, 537] width 27 height 24
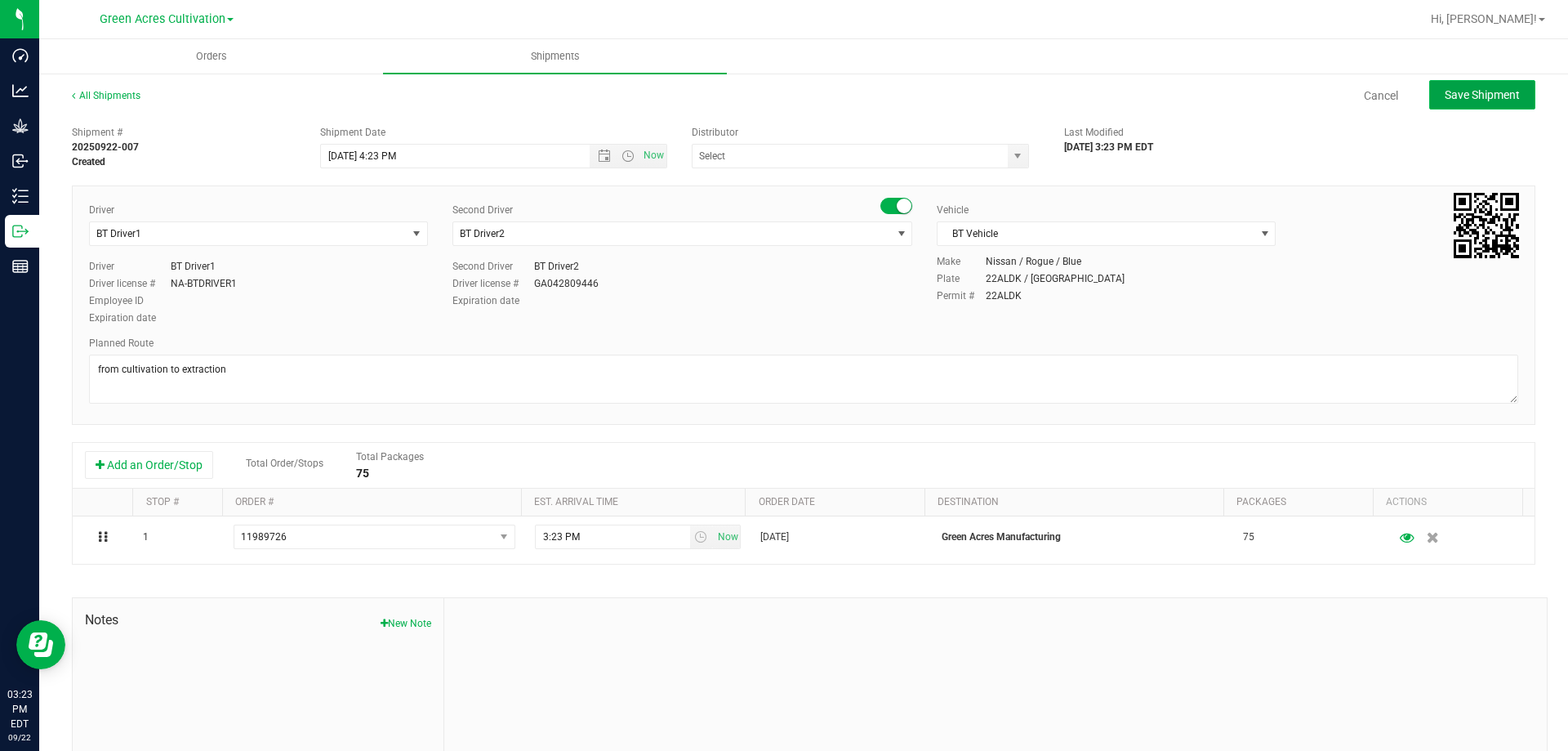
click at [1455, 93] on span "Save Shipment" at bounding box center [1481, 95] width 75 height 13
type input "[DATE] 8:23 PM"
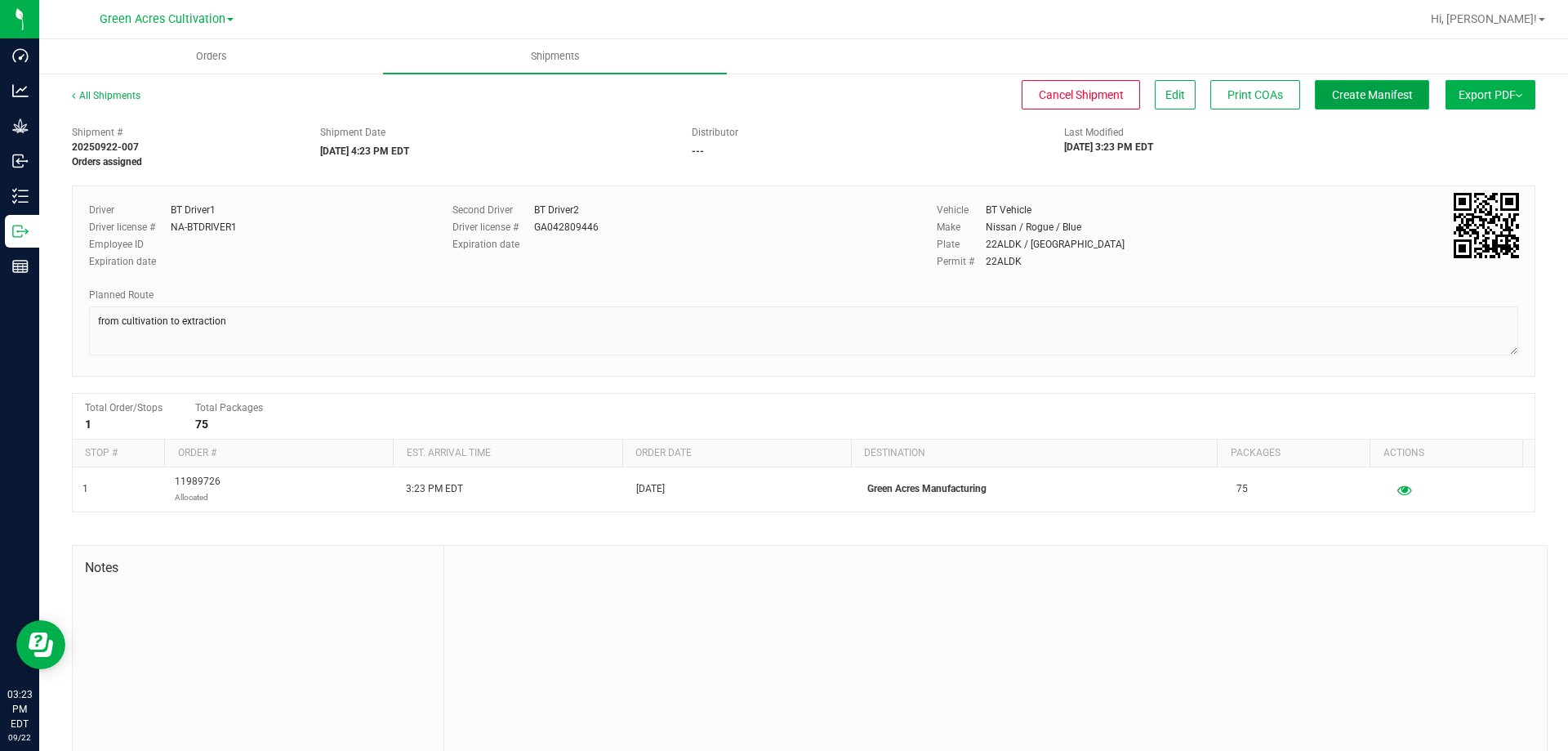
click at [1379, 90] on span "Create Manifest" at bounding box center [1372, 95] width 81 height 13
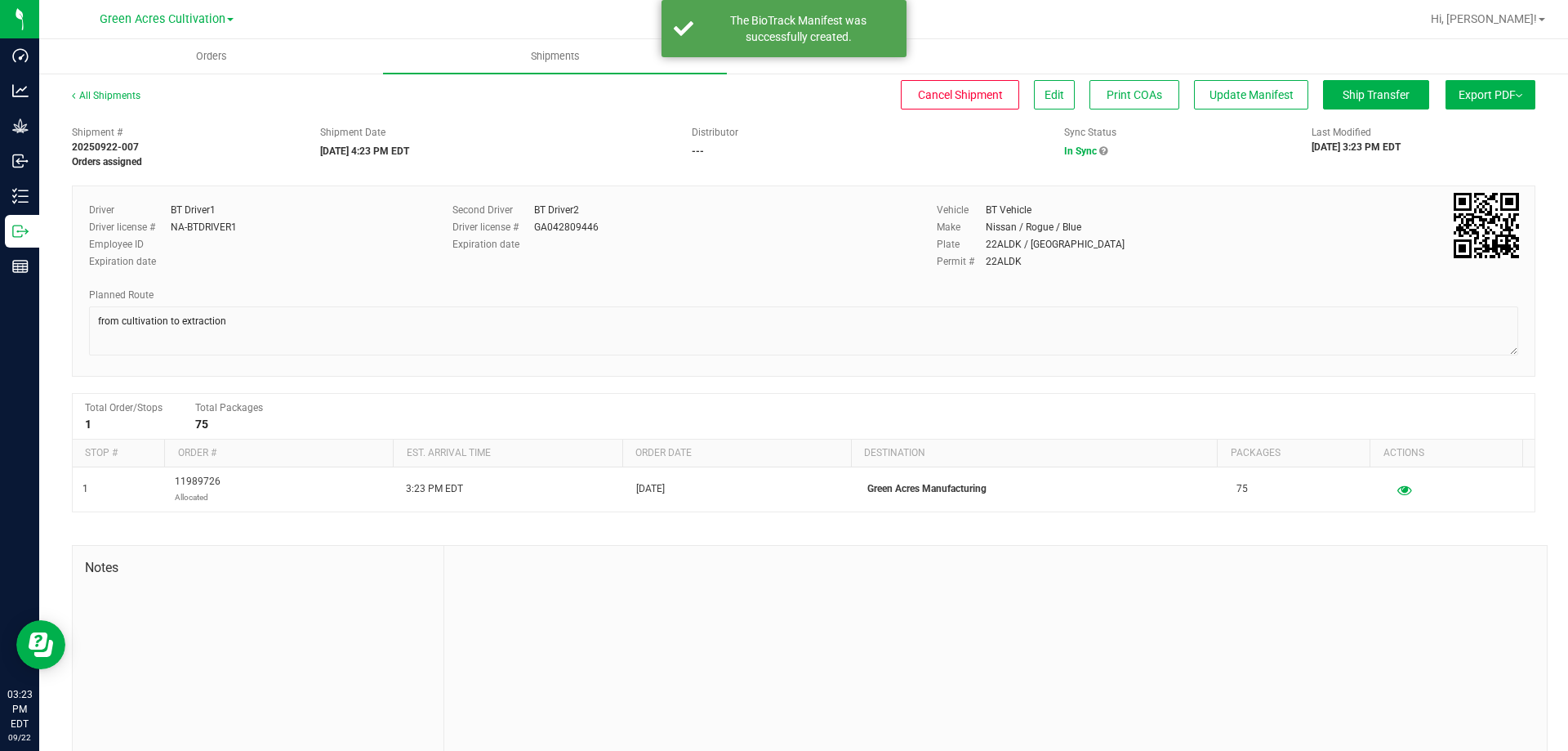
click at [1517, 85] on button "Export PDF" at bounding box center [1490, 95] width 90 height 29
click at [1510, 130] on div "Manifest by Package ID" at bounding box center [1489, 130] width 150 height 12
